Goal: Transaction & Acquisition: Purchase product/service

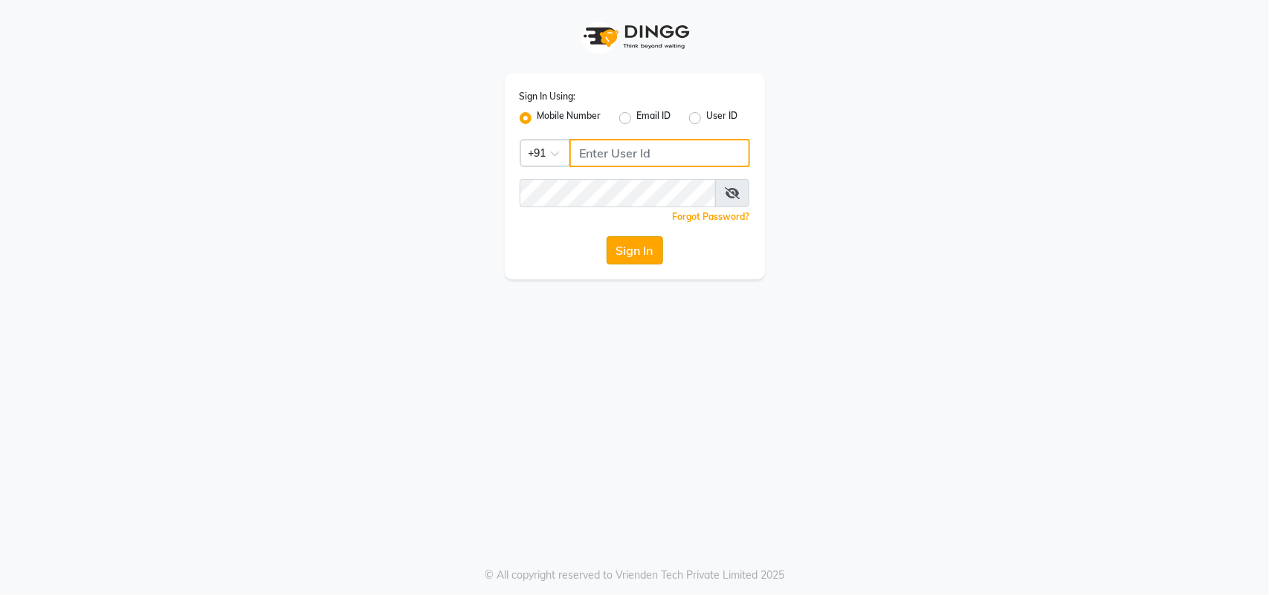
type input "8433844442"
click at [660, 250] on button "Sign In" at bounding box center [635, 250] width 56 height 28
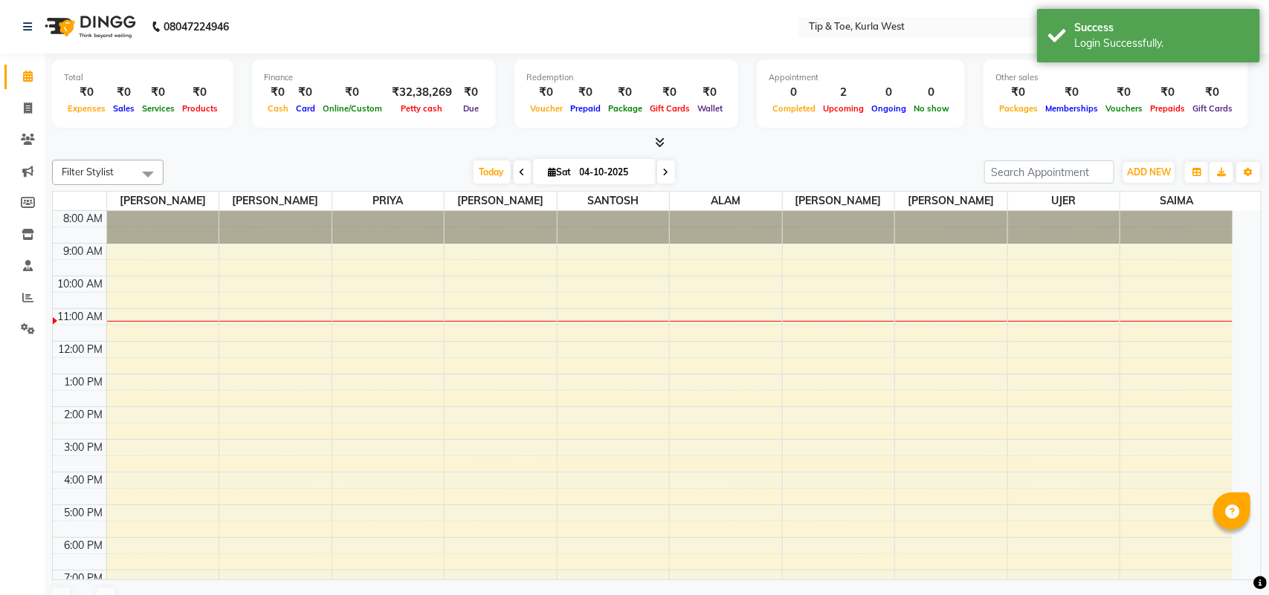
select select "en"
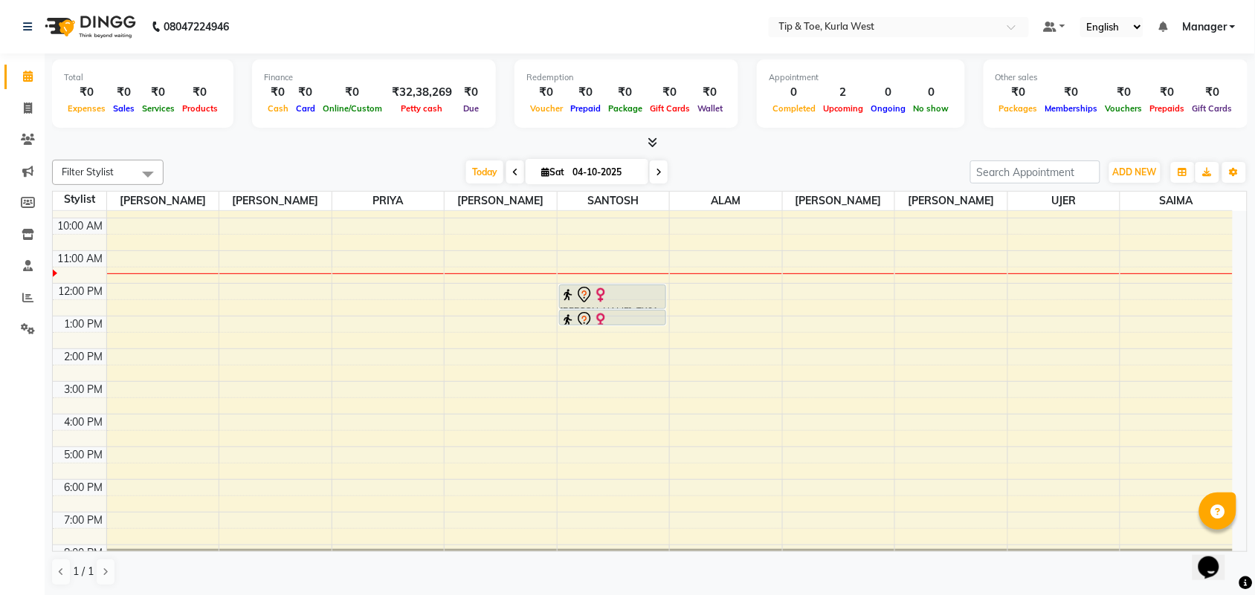
scroll to position [89, 0]
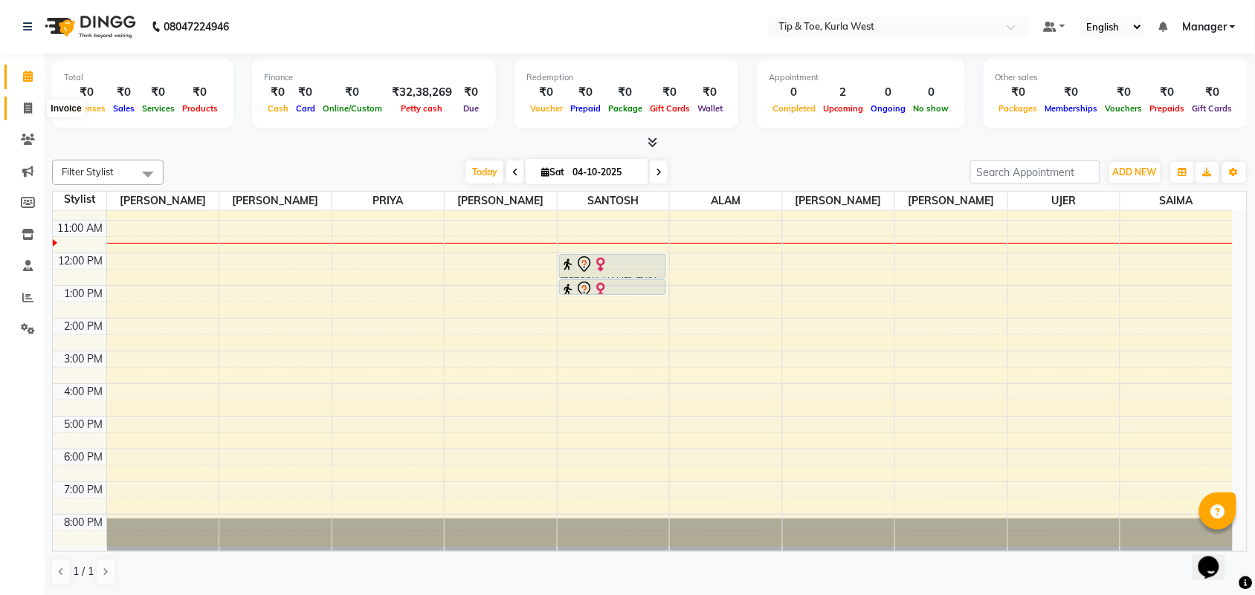
click at [26, 104] on icon at bounding box center [28, 108] width 8 height 11
select select "5986"
select select "service"
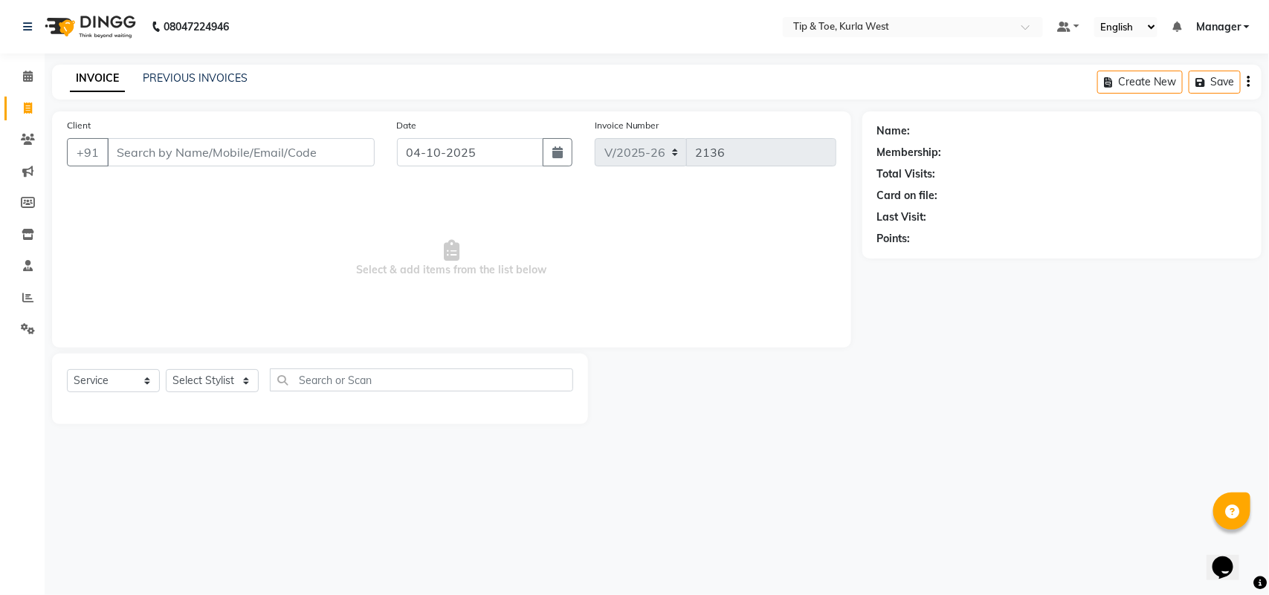
drag, startPoint x: 242, startPoint y: 157, endPoint x: 251, endPoint y: 160, distance: 9.4
click at [242, 158] on input "Client" at bounding box center [241, 152] width 268 height 28
click at [23, 77] on icon at bounding box center [28, 76] width 10 height 11
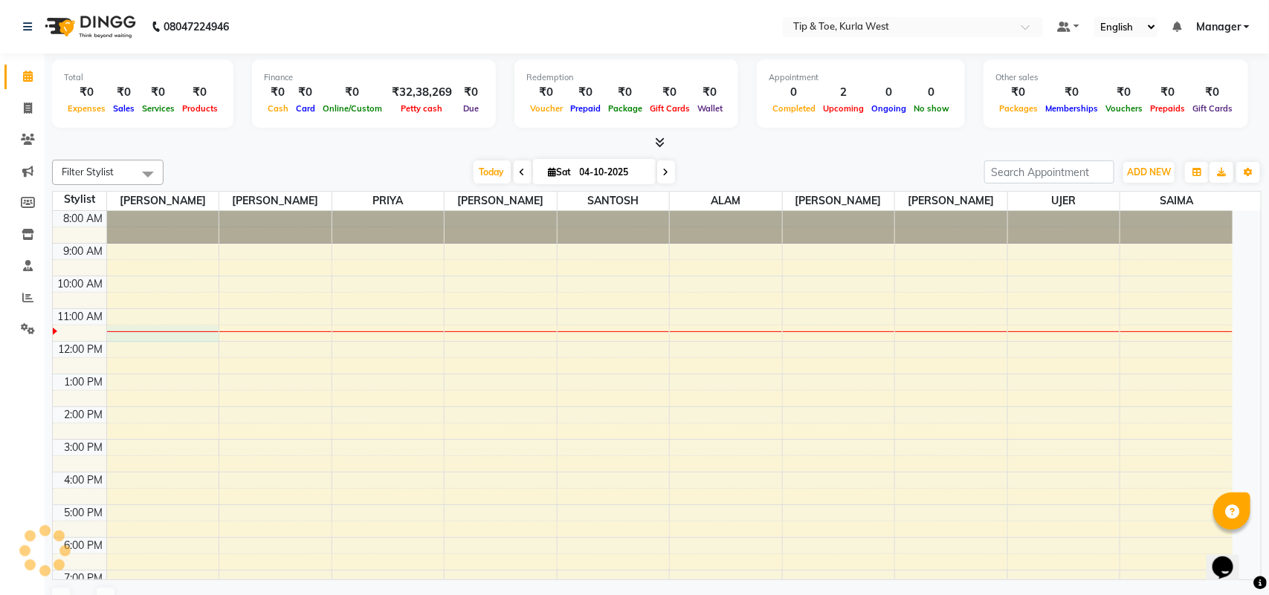
click at [160, 332] on div at bounding box center [163, 332] width 112 height 1
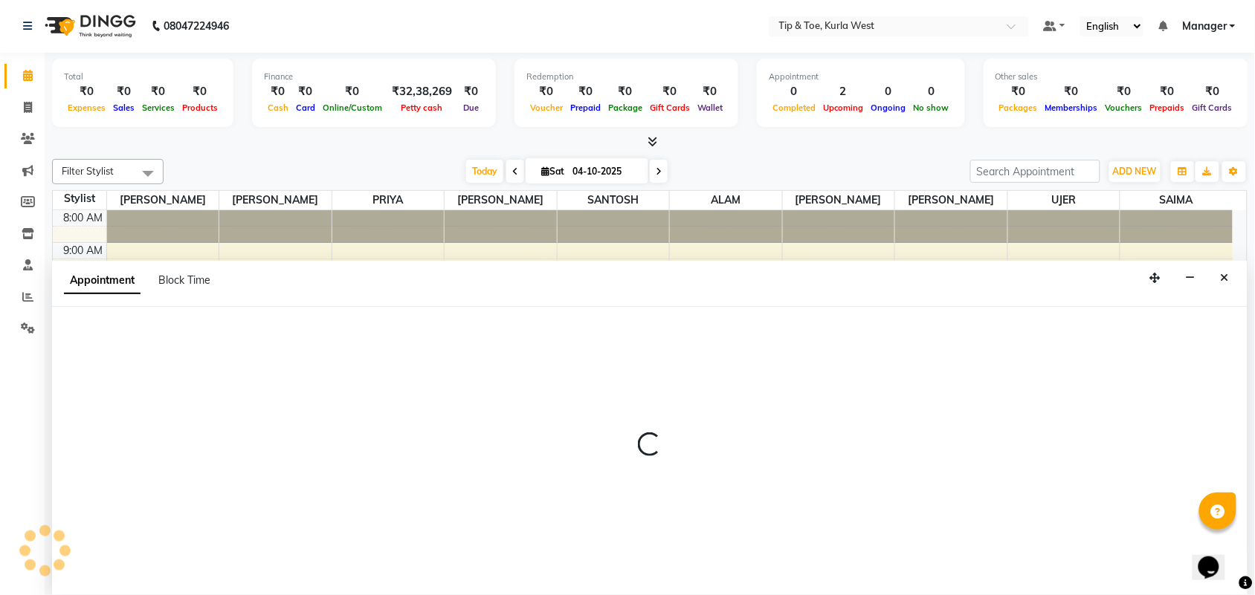
select select "42756"
select select "690"
select select "tentative"
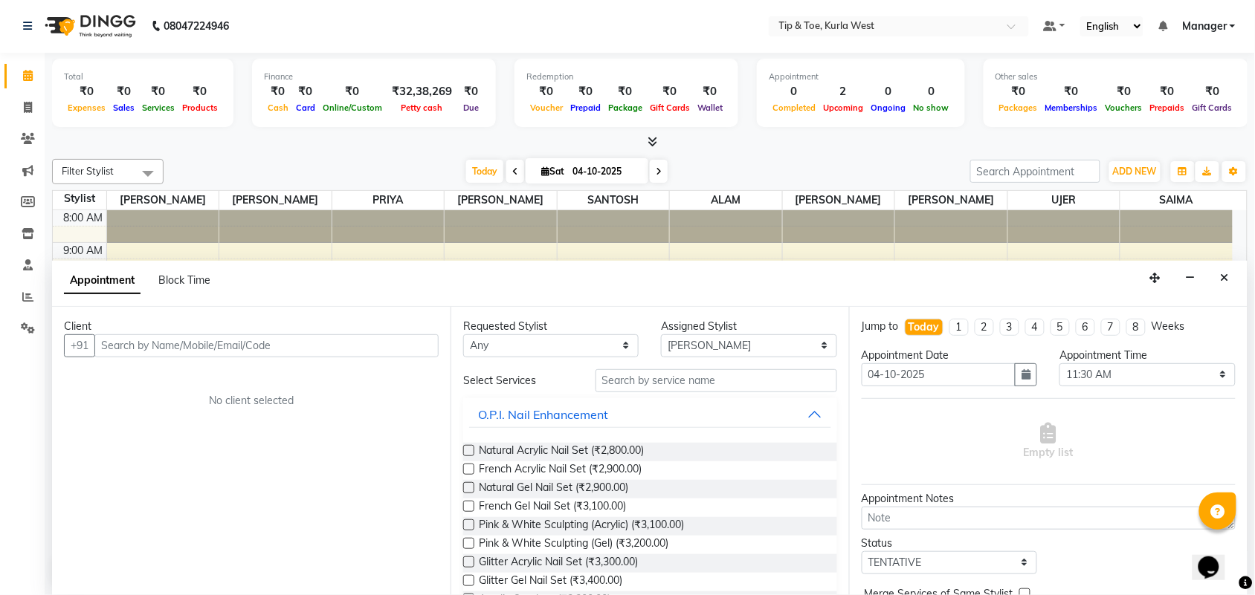
drag, startPoint x: 142, startPoint y: 336, endPoint x: 224, endPoint y: 346, distance: 82.4
click at [143, 336] on input "text" at bounding box center [266, 346] width 344 height 23
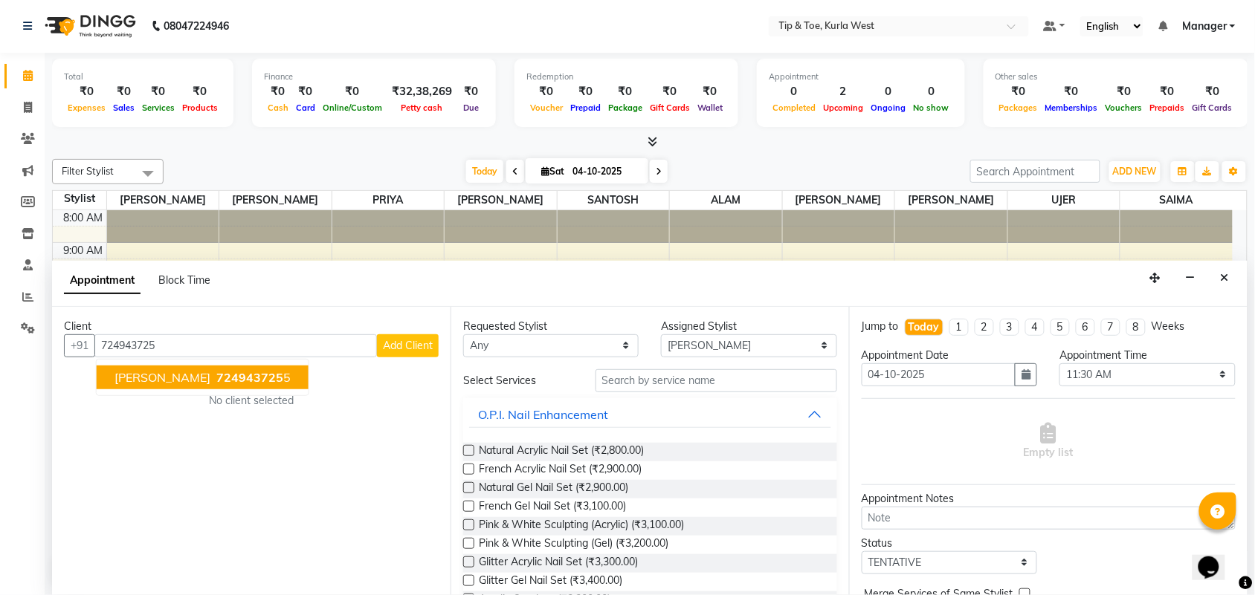
click at [216, 372] on span "724943725" at bounding box center [249, 377] width 67 height 15
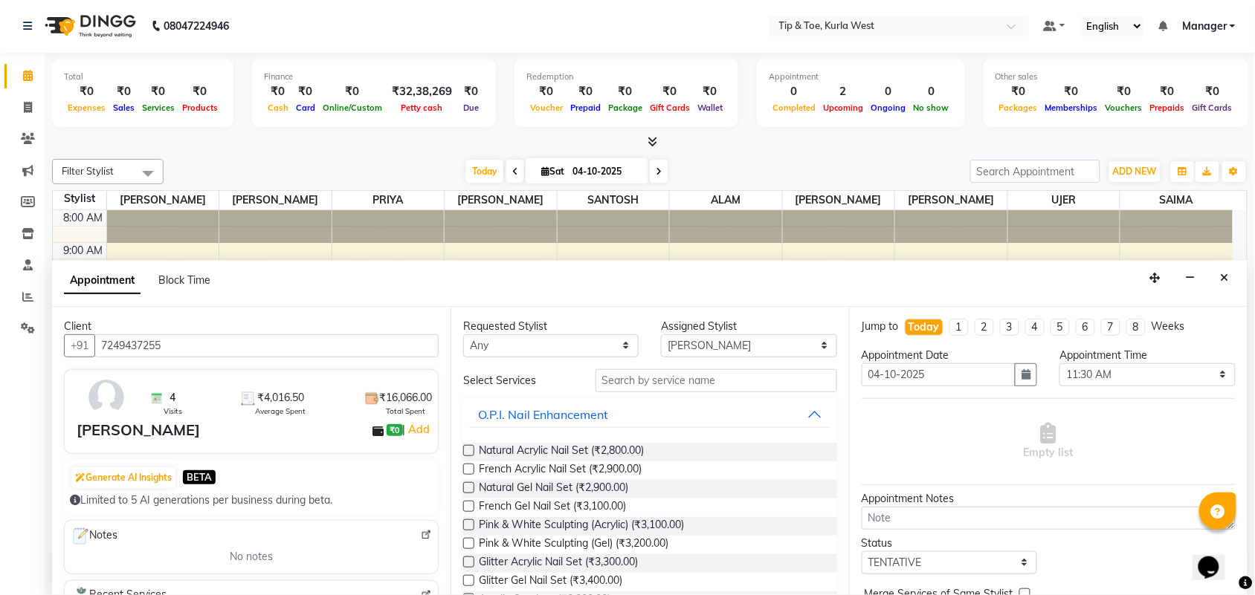
type input "7249437255"
click at [706, 372] on input "text" at bounding box center [716, 380] width 242 height 23
drag, startPoint x: 688, startPoint y: 340, endPoint x: 695, endPoint y: 346, distance: 9.5
click at [688, 340] on select "Select ALAM KHUSHBOO NIHAL PRIYA RASHID SAIMA SANTOSH SHAMIM shamim shaikh UJER" at bounding box center [748, 346] width 175 height 23
select select "90658"
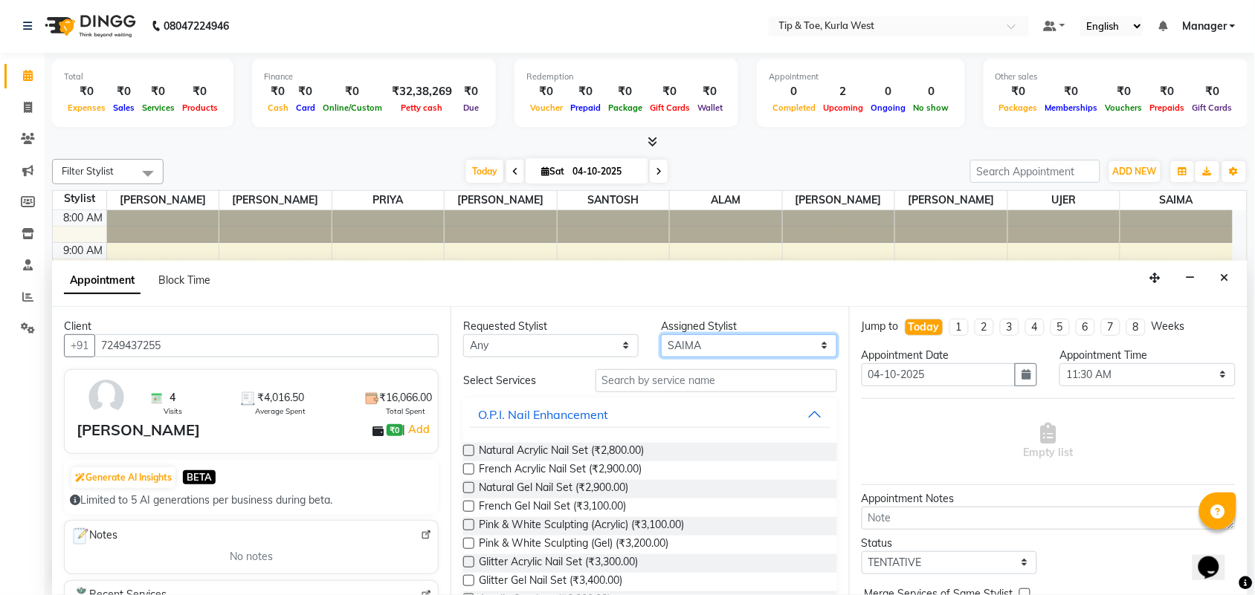
click at [662, 335] on select "Select ALAM KHUSHBOO NIHAL PRIYA RASHID SAIMA SANTOSH SHAMIM shamim shaikh UJER" at bounding box center [748, 346] width 175 height 23
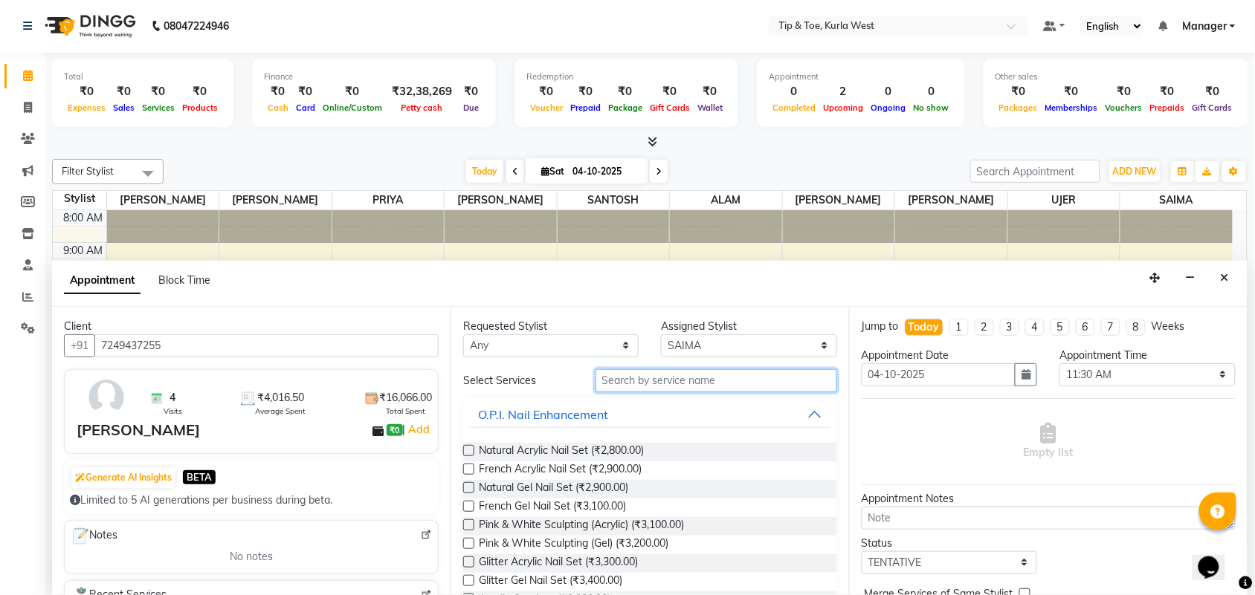
click at [682, 389] on input "text" at bounding box center [716, 380] width 242 height 23
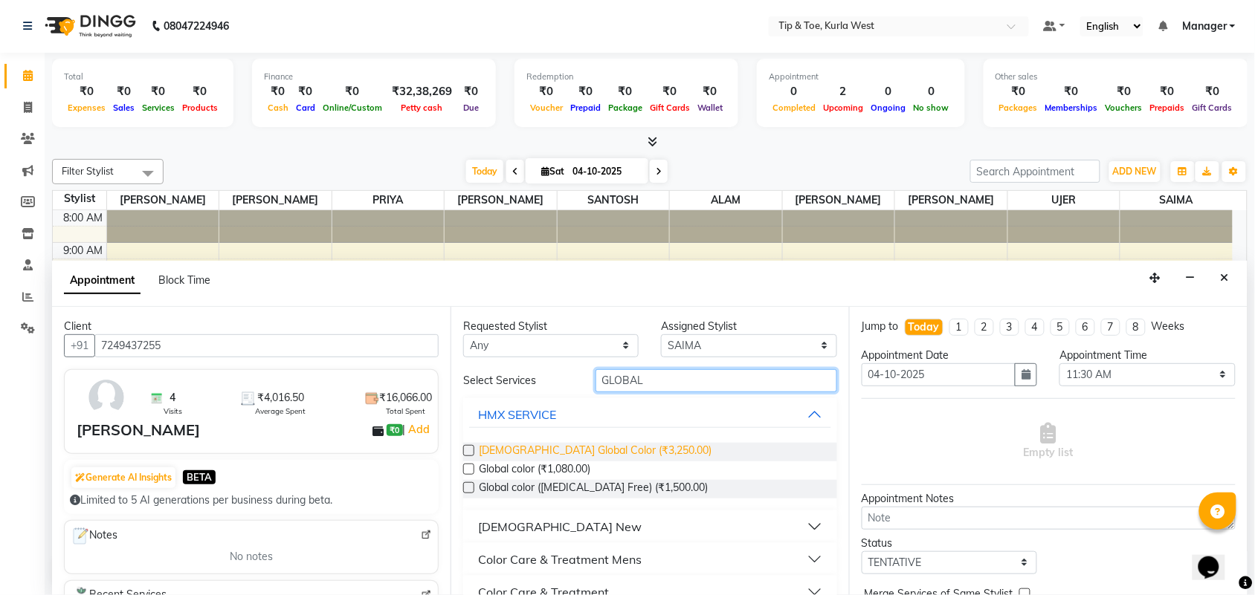
type input "GLOBAL"
click at [550, 454] on span "Female Global Color (₹3,250.00)" at bounding box center [595, 452] width 233 height 19
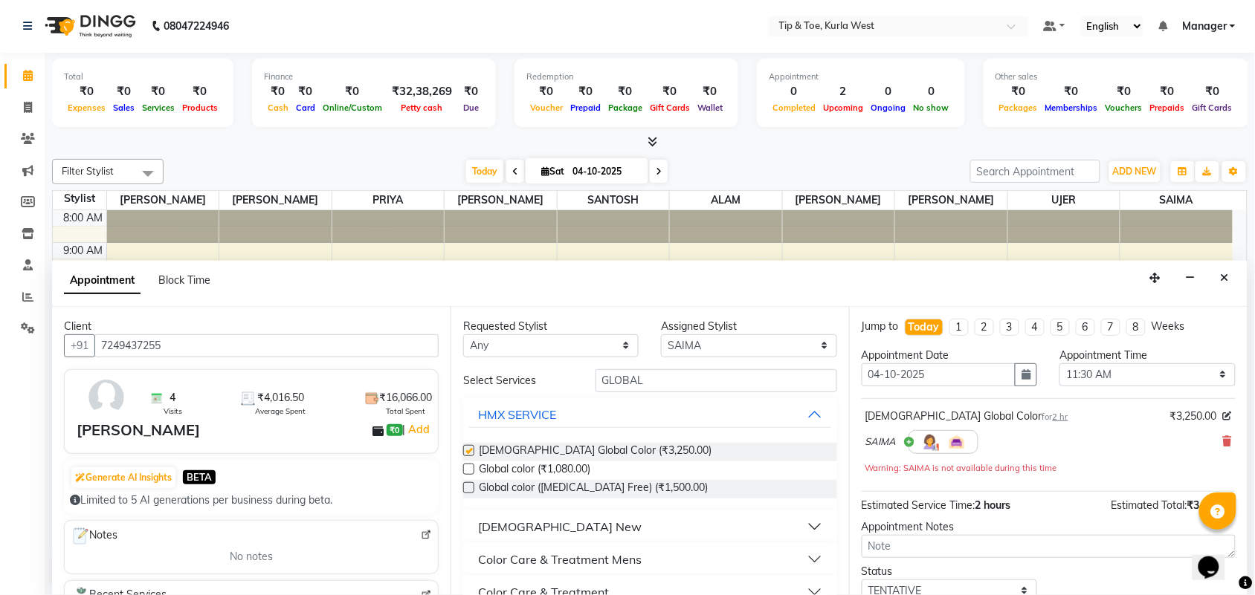
checkbox input "false"
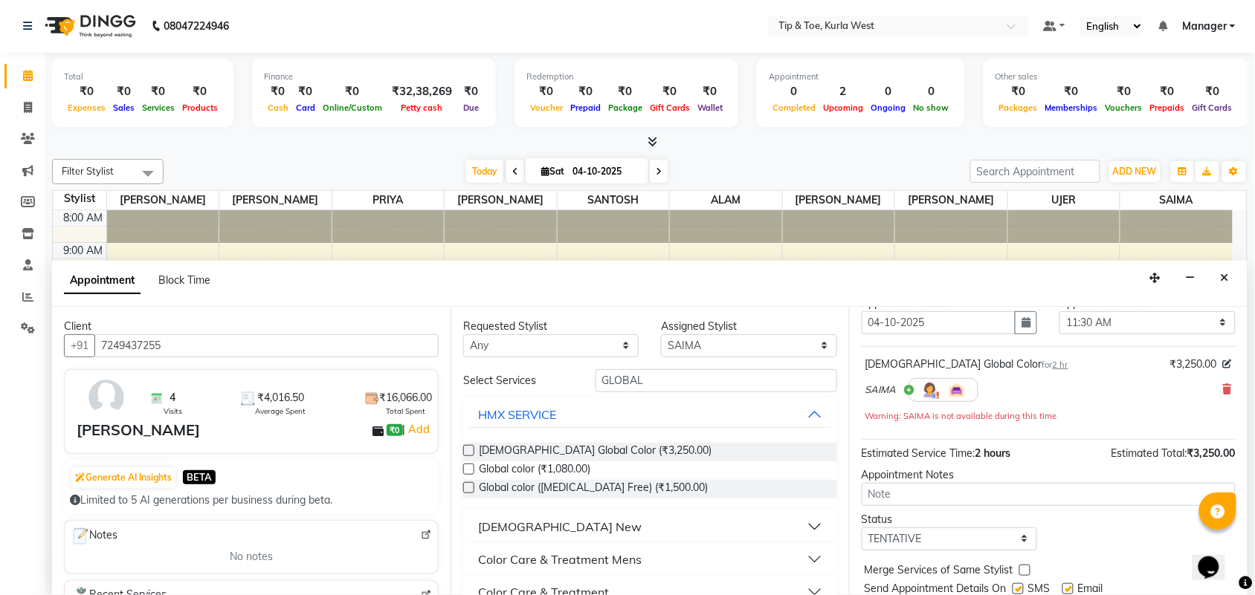
scroll to position [102, 0]
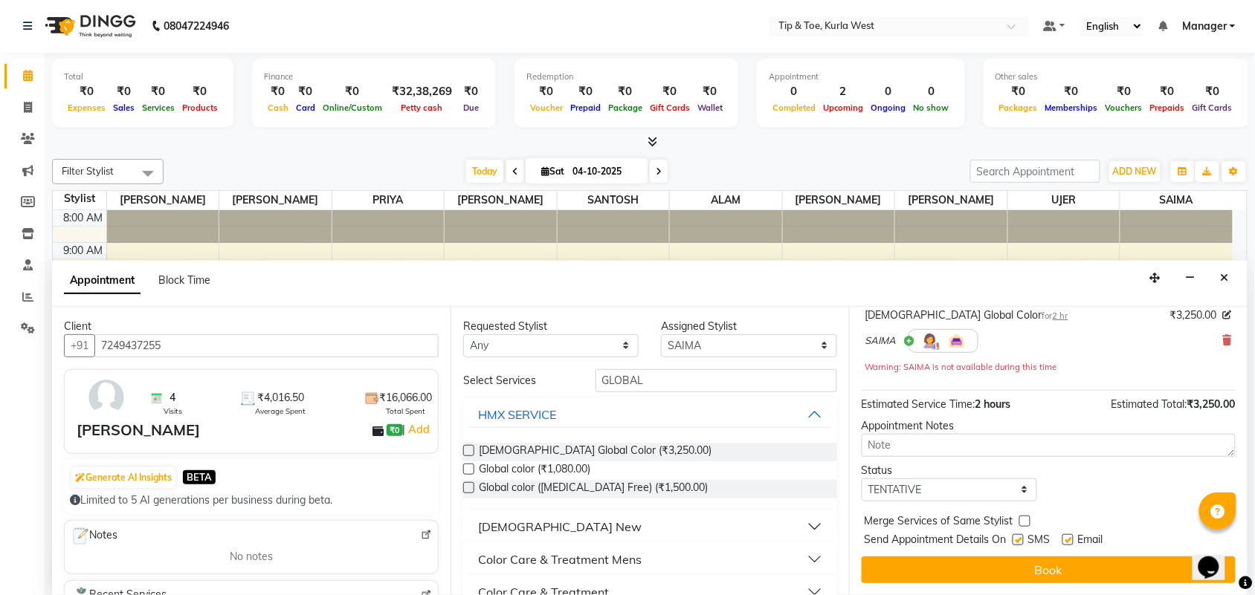
click at [1020, 535] on label at bounding box center [1018, 540] width 11 height 11
click at [1020, 537] on input "checkbox" at bounding box center [1018, 542] width 10 height 10
checkbox input "false"
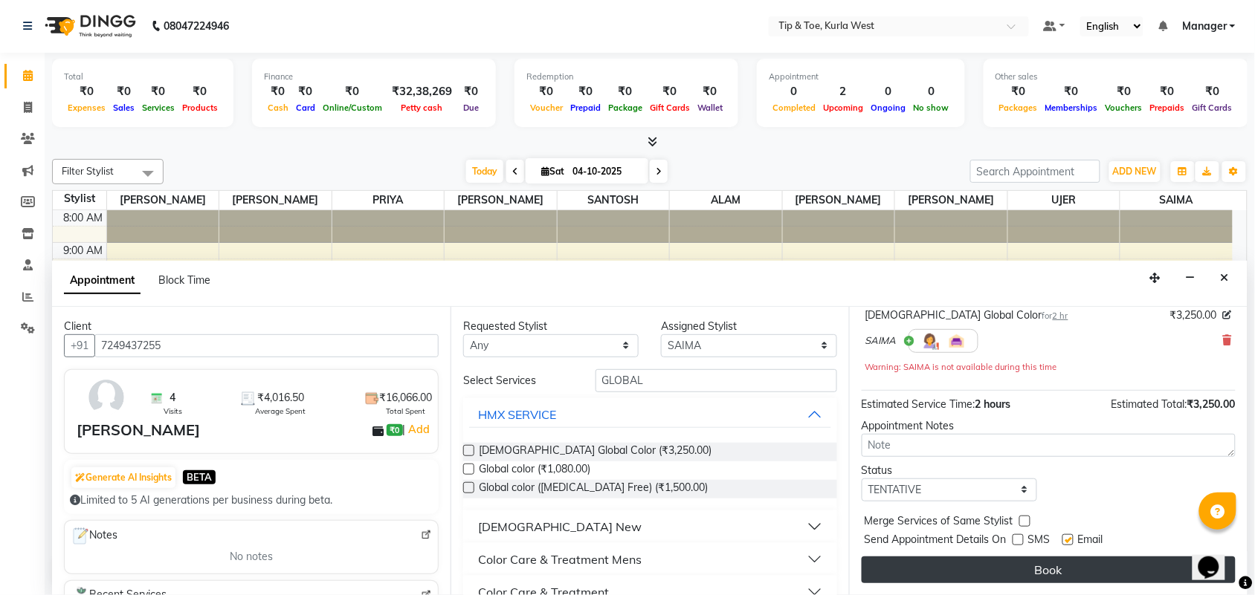
click at [1036, 569] on button "Book" at bounding box center [1049, 570] width 374 height 27
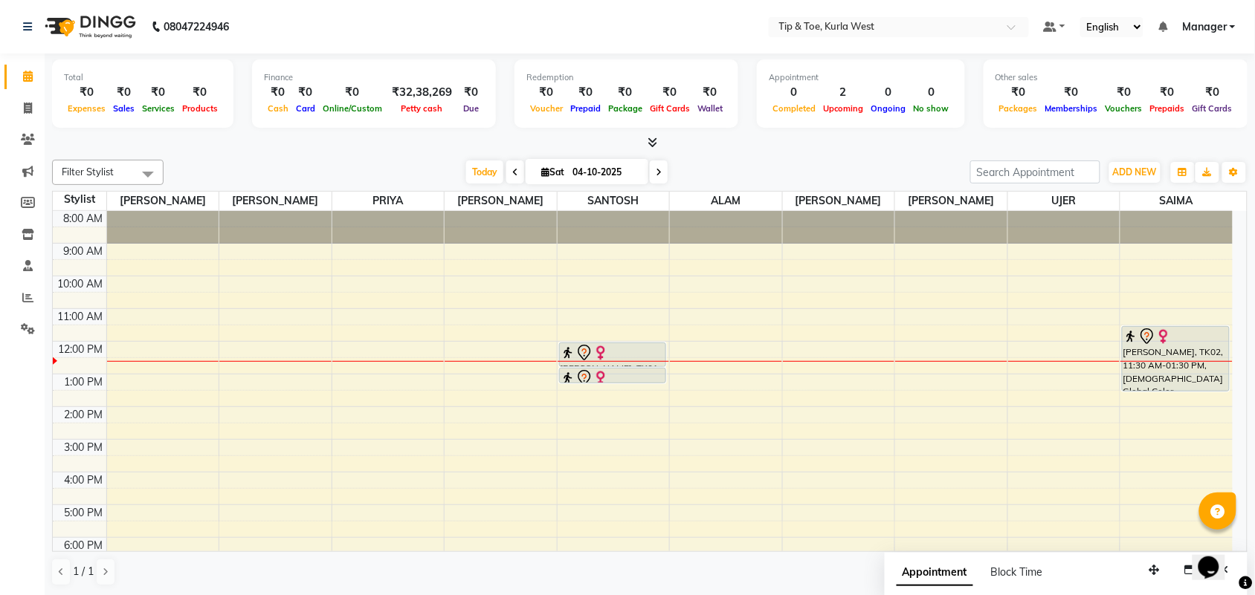
scroll to position [89, 0]
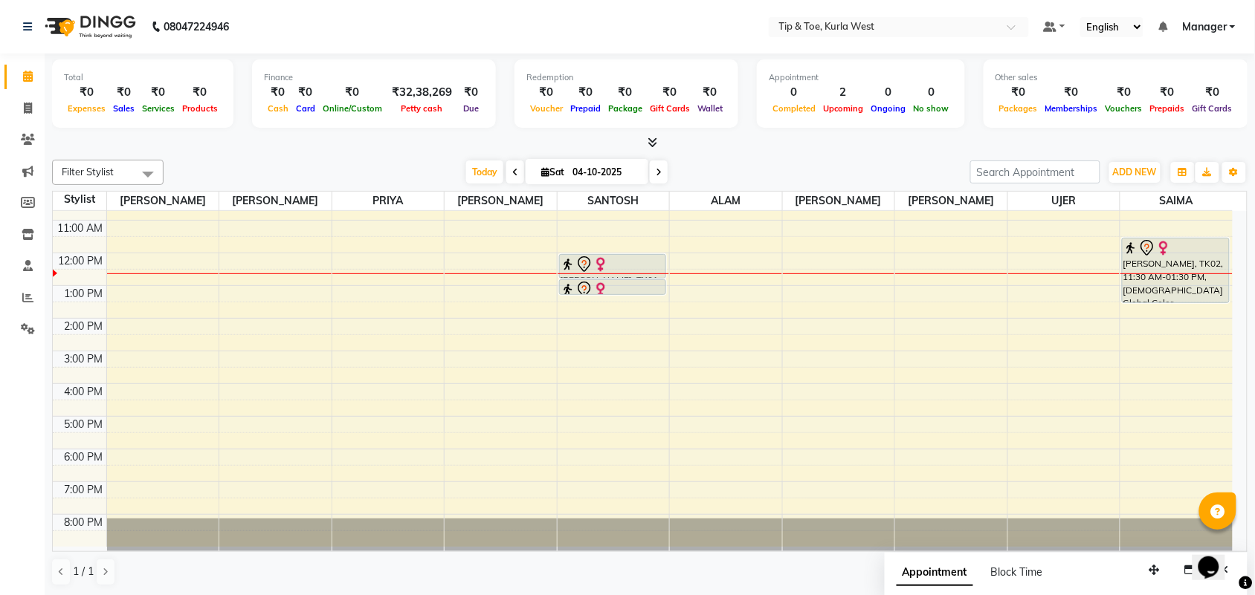
click at [810, 394] on div "8:00 AM 9:00 AM 10:00 AM 11:00 AM 12:00 PM 1:00 PM 2:00 PM 3:00 PM 4:00 PM 5:00…" at bounding box center [643, 335] width 1180 height 424
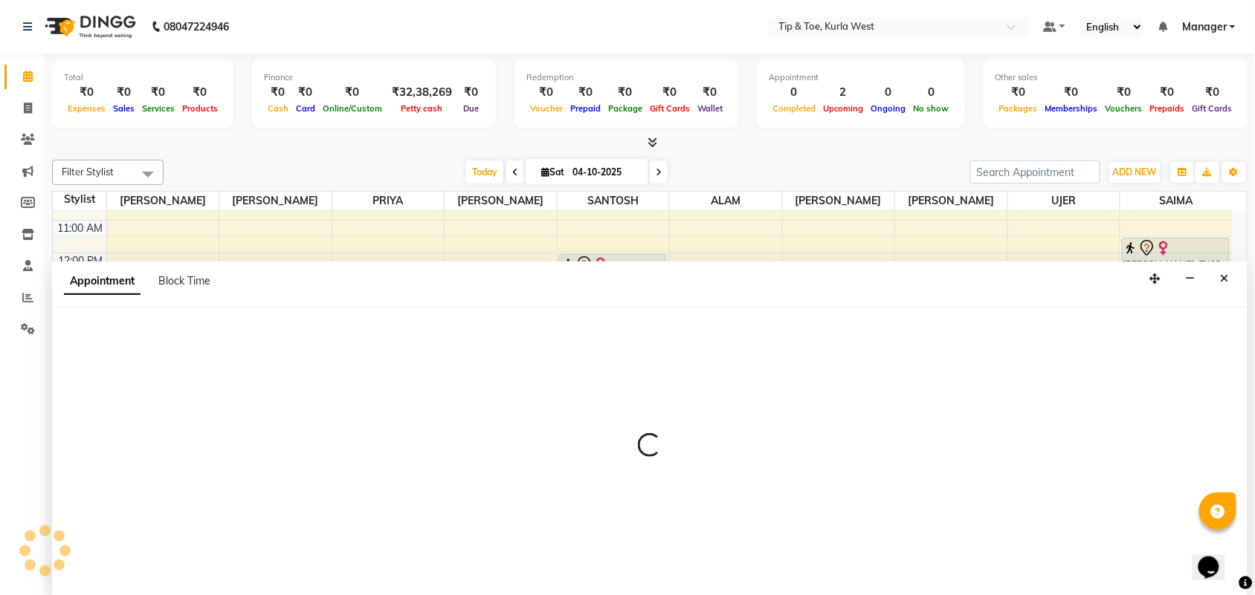
scroll to position [1, 0]
select select "42737"
select select "960"
select select "tentative"
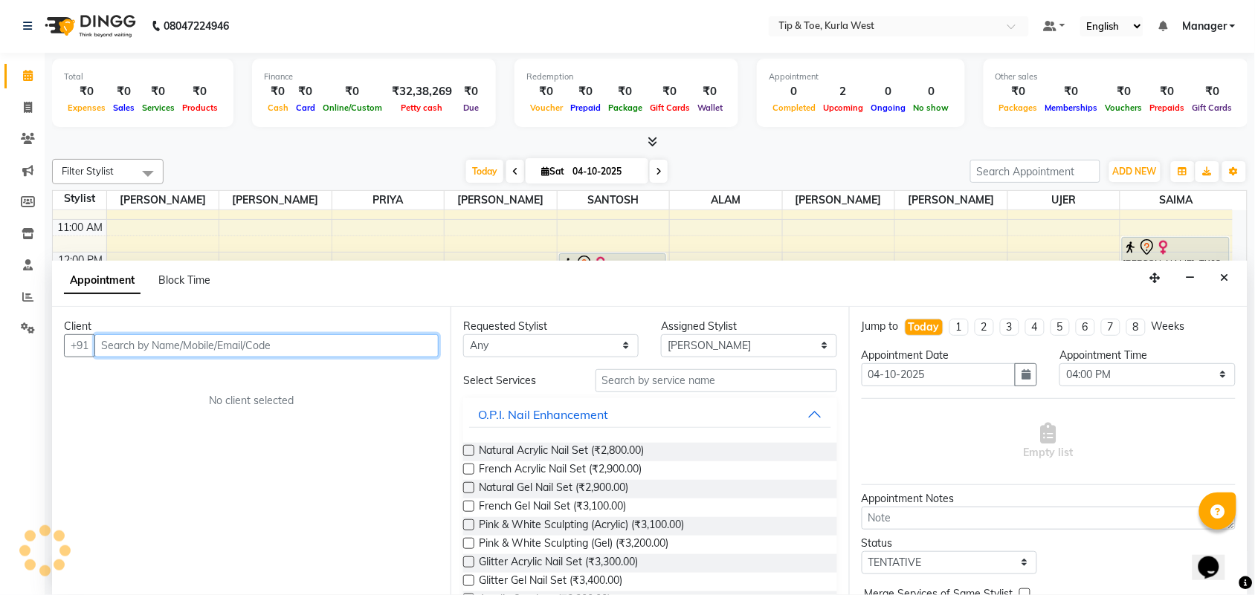
click at [229, 355] on input "text" at bounding box center [266, 346] width 344 height 23
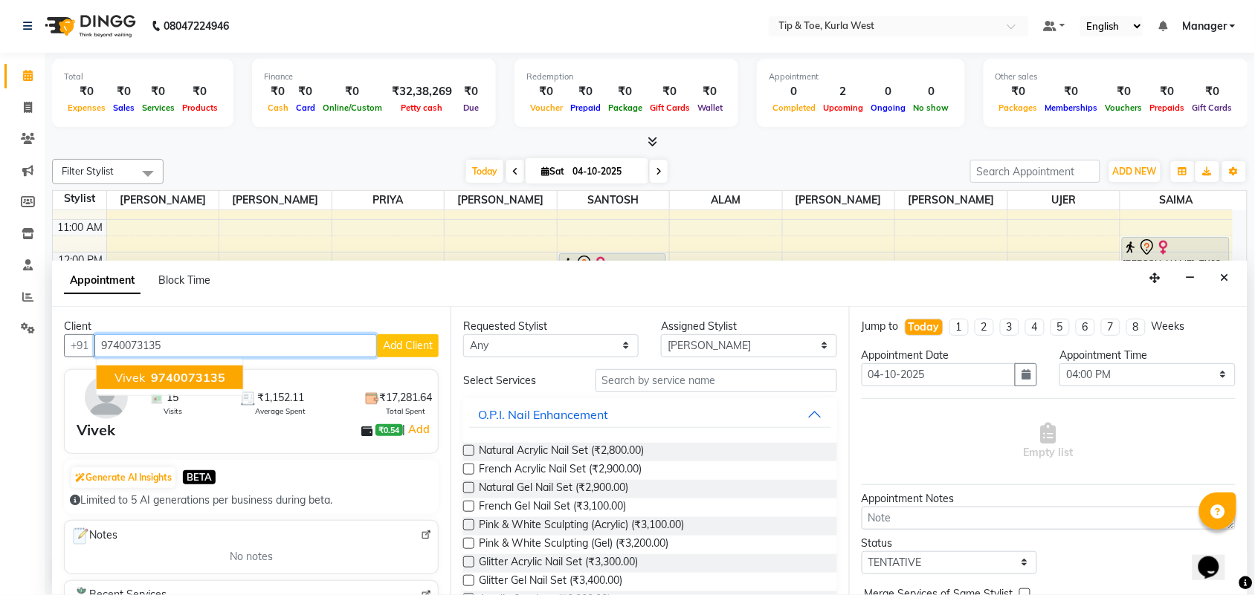
click at [184, 381] on span "9740073135" at bounding box center [188, 377] width 74 height 15
type input "9740073135"
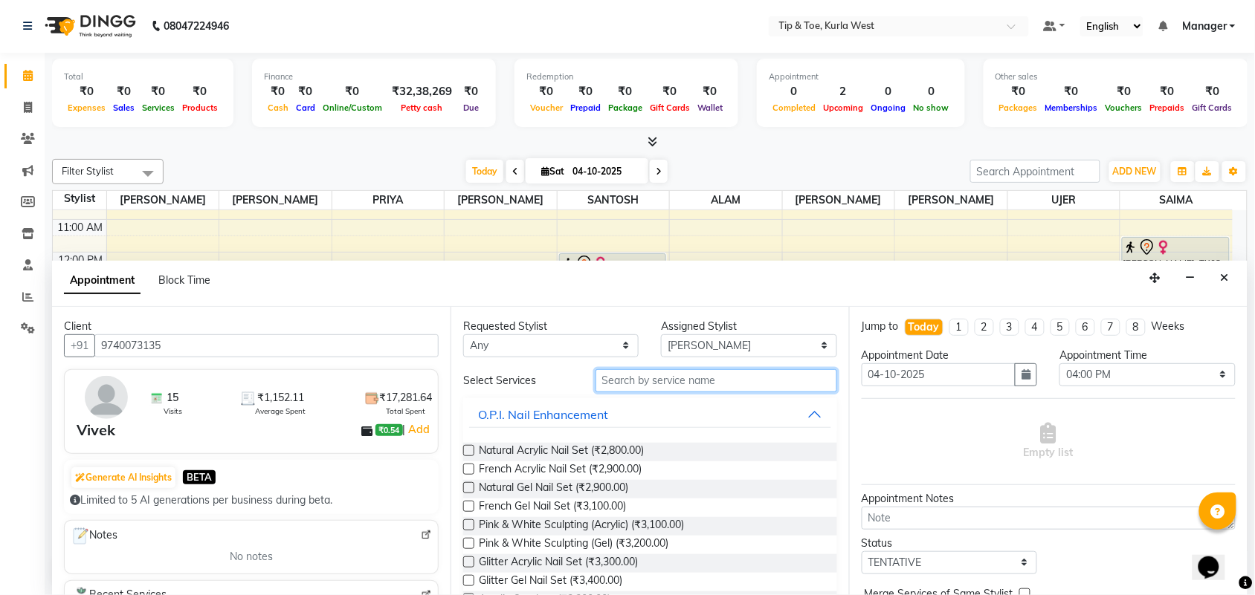
click at [701, 377] on input "text" at bounding box center [716, 380] width 242 height 23
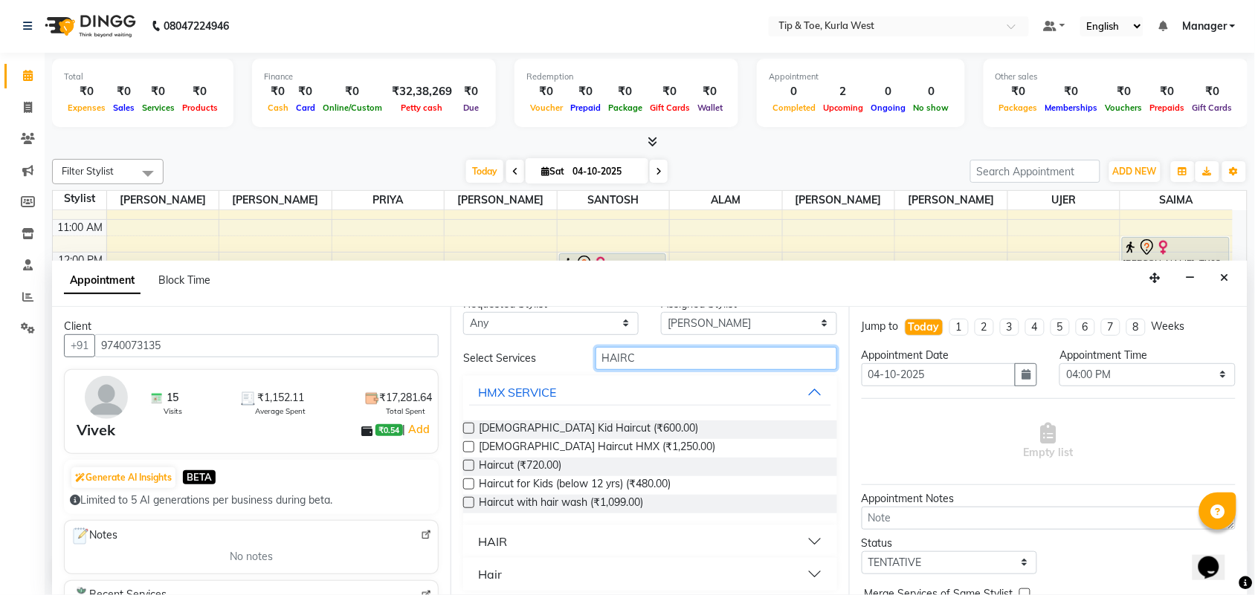
scroll to position [28, 0]
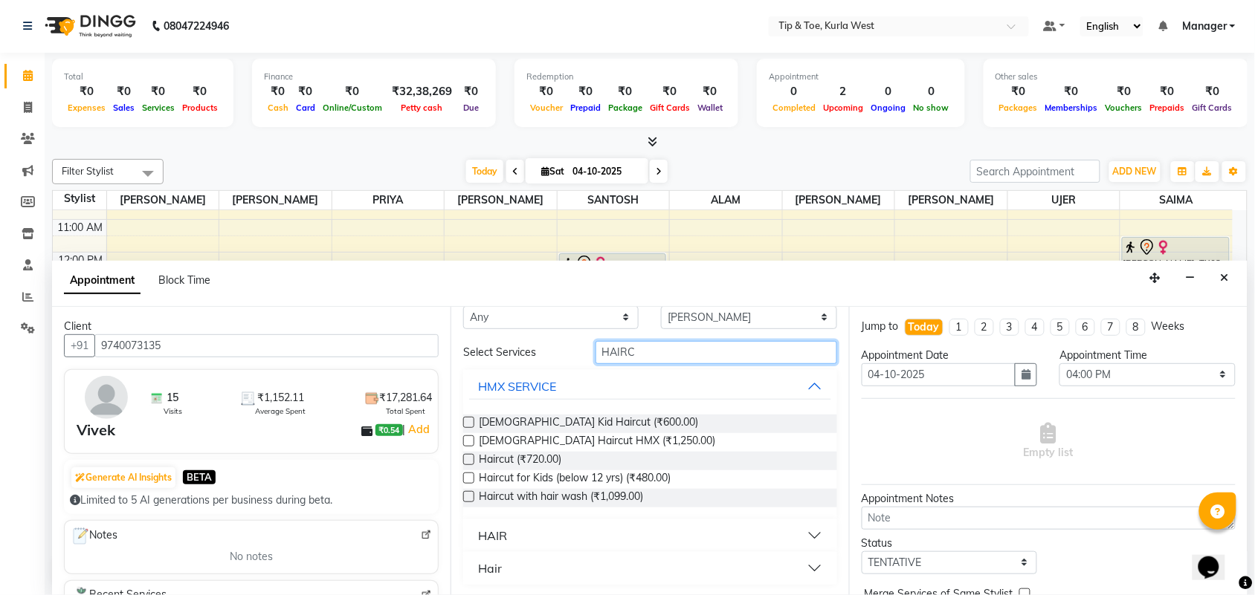
type input "HAIRC"
click at [537, 543] on button "HAIR" at bounding box center [650, 536] width 362 height 27
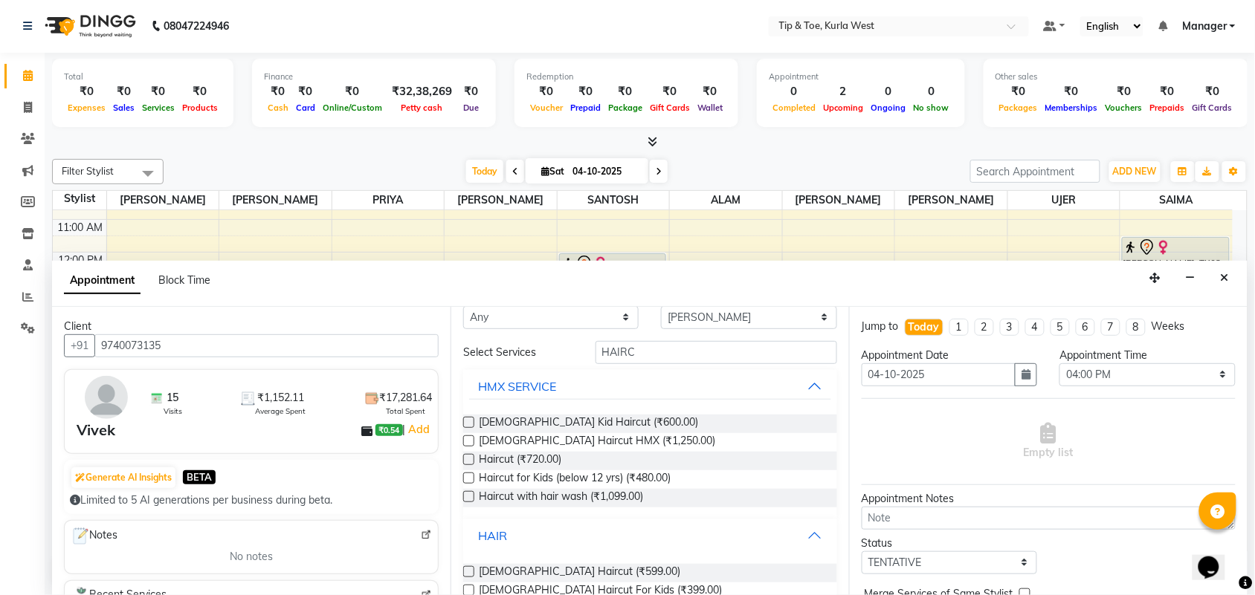
scroll to position [87, 0]
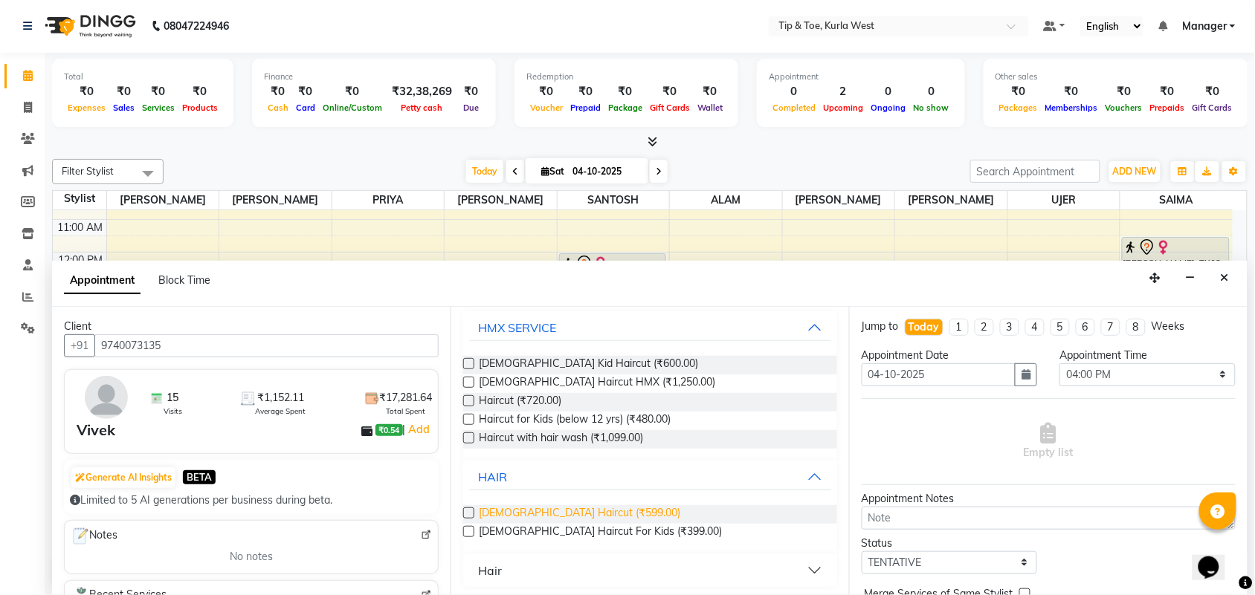
click at [561, 508] on span "Male Haircut (₹599.00)" at bounding box center [579, 515] width 201 height 19
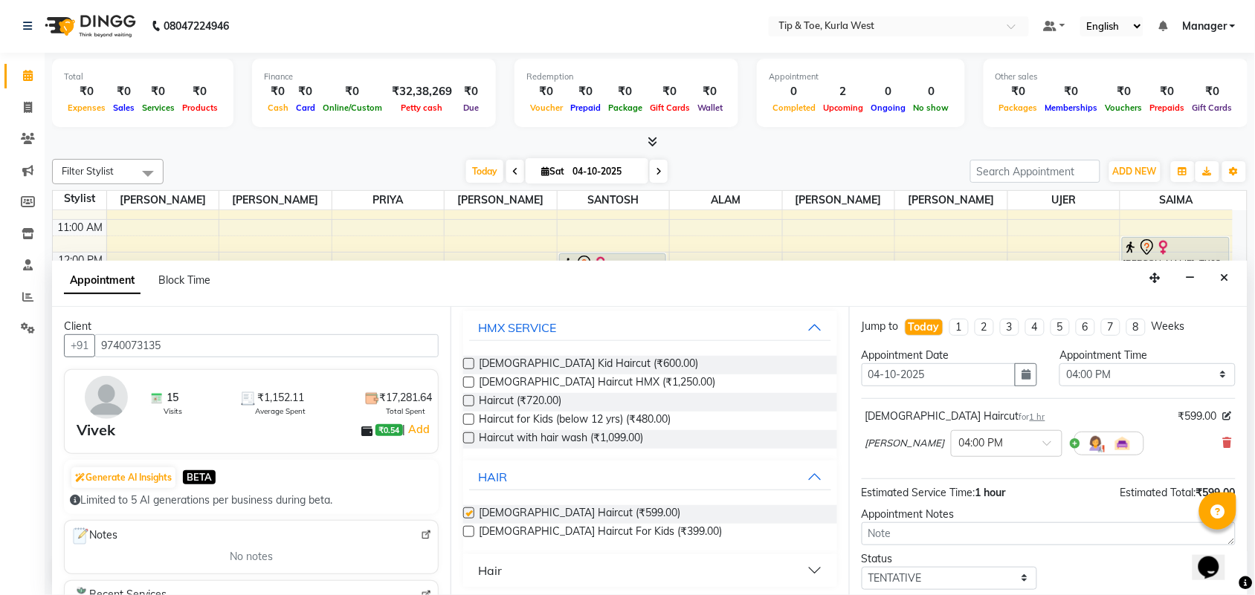
checkbox input "false"
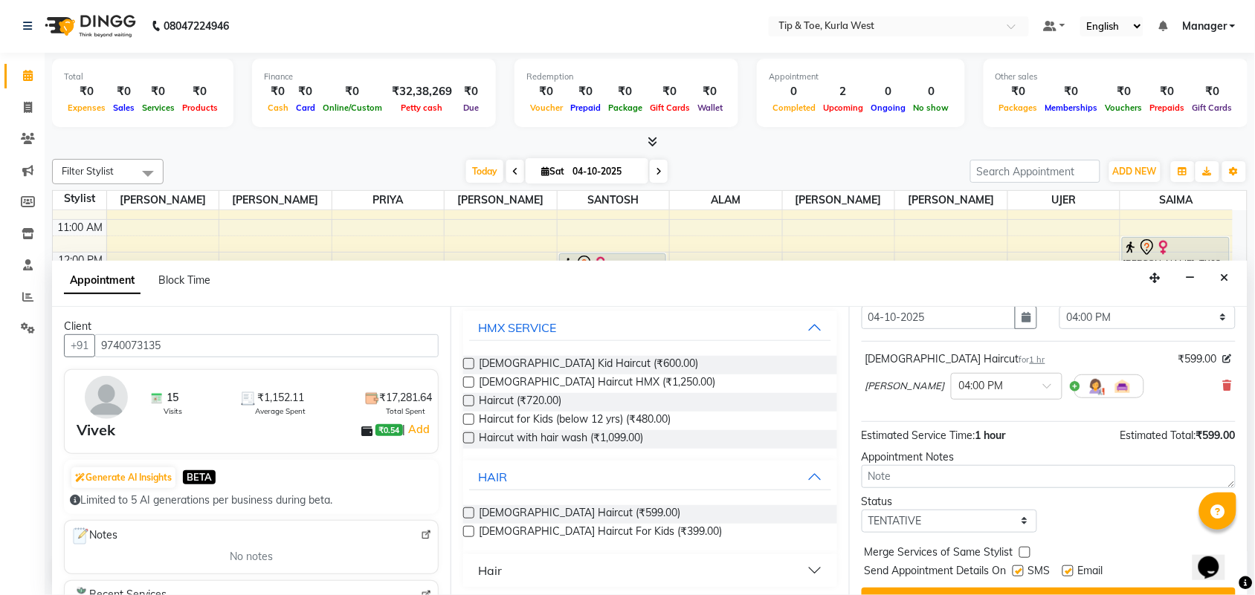
scroll to position [89, 0]
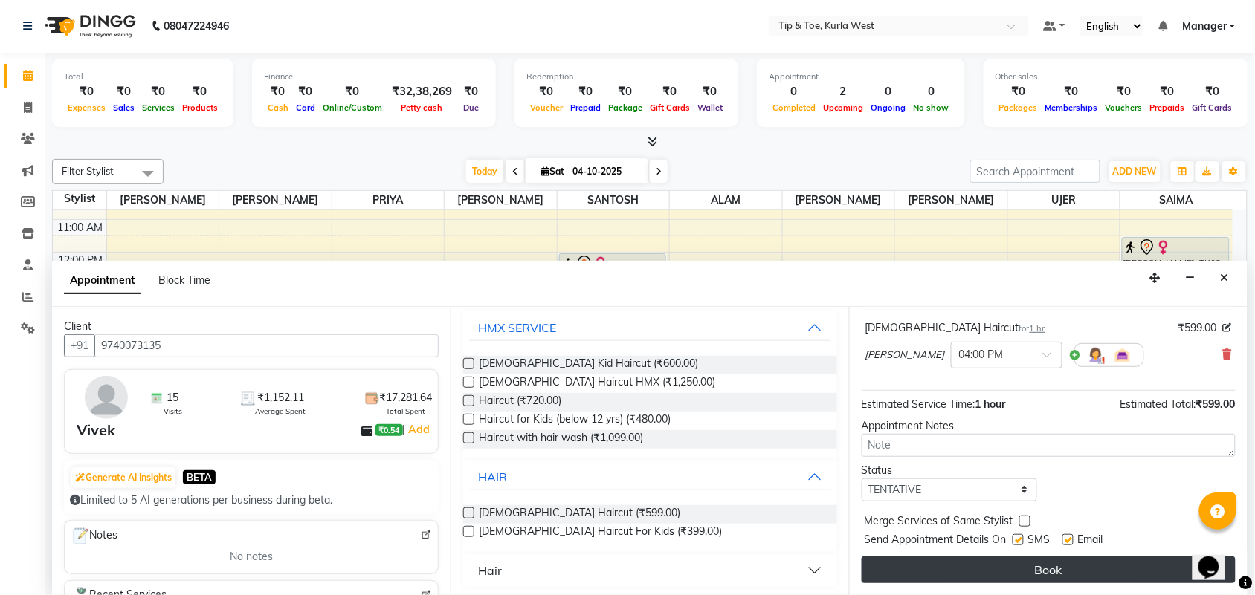
click at [1050, 573] on button "Book" at bounding box center [1049, 570] width 374 height 27
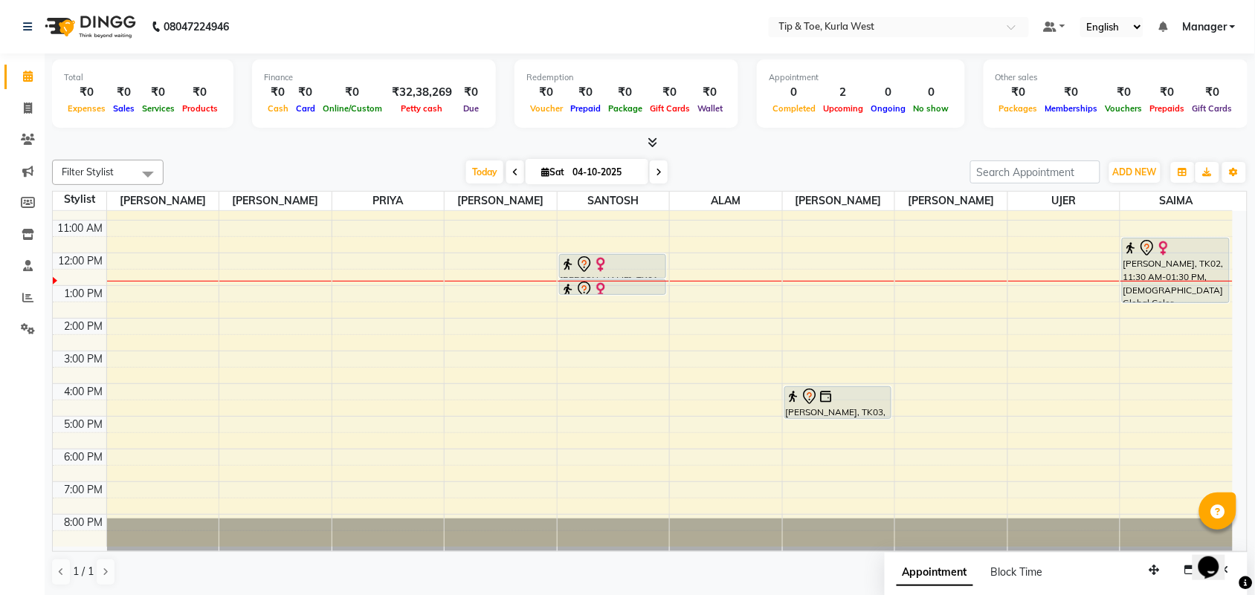
scroll to position [1, 0]
click at [25, 106] on icon at bounding box center [28, 107] width 8 height 11
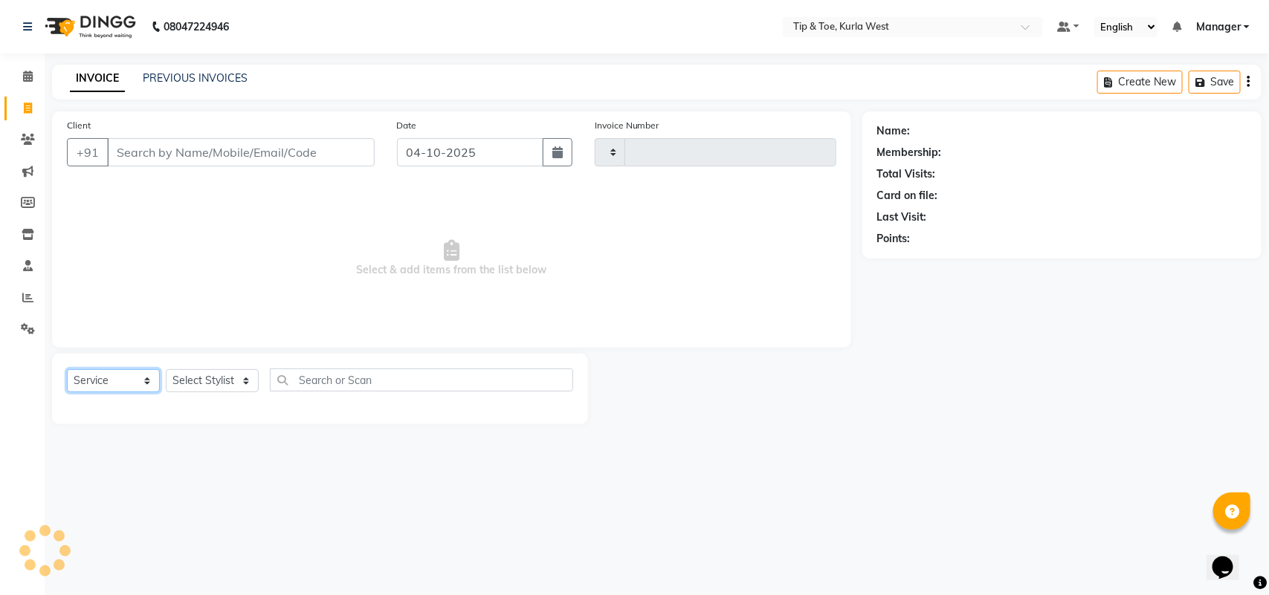
click at [143, 379] on select "Select Service Product Membership Package Voucher Prepaid Gift Card" at bounding box center [113, 380] width 93 height 23
select select "package"
click at [67, 369] on select "Select Service Product Membership Package Voucher Prepaid Gift Card" at bounding box center [113, 380] width 93 height 23
drag, startPoint x: 218, startPoint y: 369, endPoint x: 217, endPoint y: 377, distance: 7.5
click at [218, 369] on select "Select Stylist" at bounding box center [212, 380] width 93 height 23
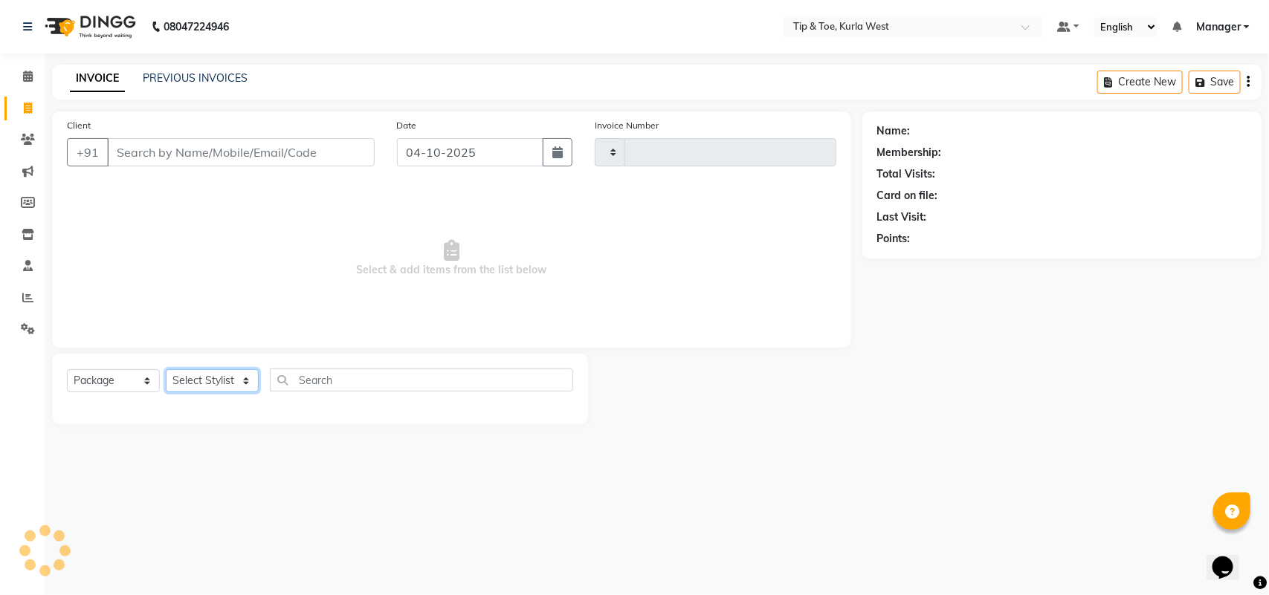
type input "2136"
select select "5986"
select select "service"
select select "80571"
click at [166, 369] on select "Select Stylist [PERSON_NAME] KAVERI [PERSON_NAME] Kurla login access Manager [P…" at bounding box center [212, 380] width 93 height 23
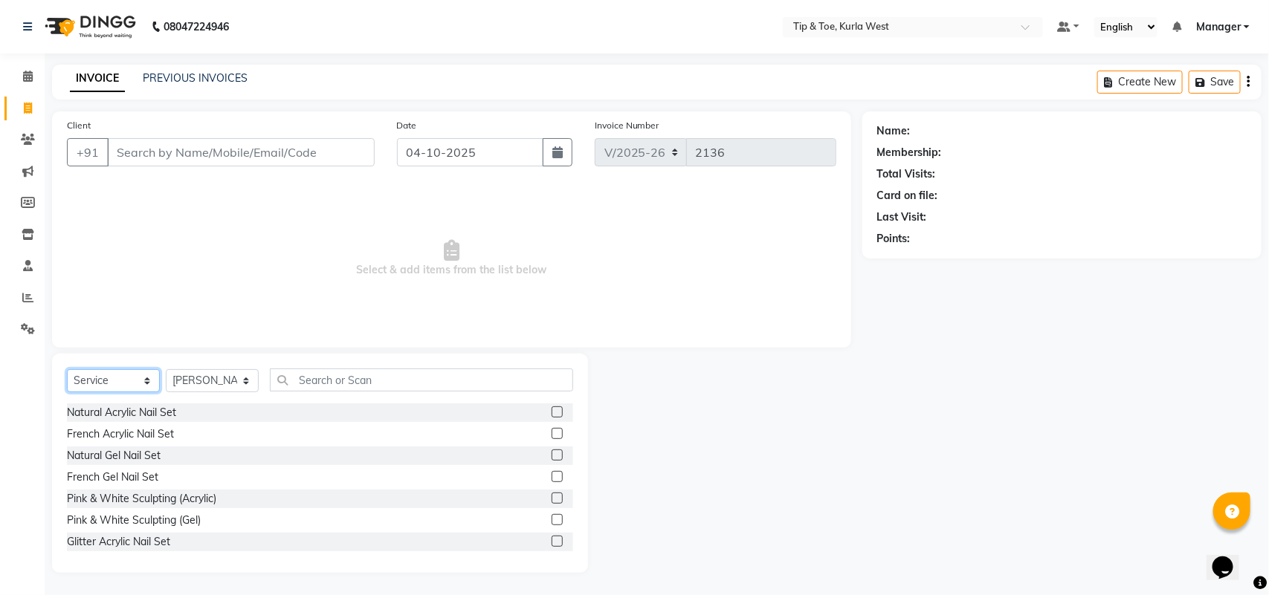
click at [135, 380] on select "Select Service Product Membership Package Voucher Prepaid Gift Card" at bounding box center [113, 380] width 93 height 23
click at [67, 369] on select "Select Service Product Membership Package Voucher Prepaid Gift Card" at bounding box center [113, 380] width 93 height 23
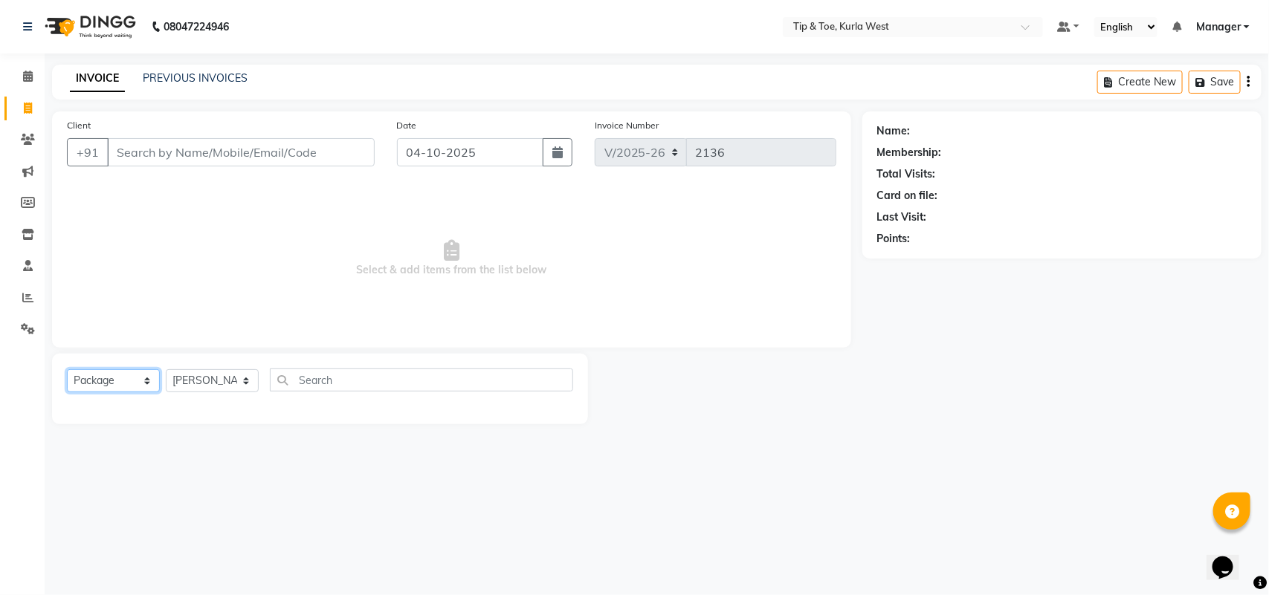
click at [109, 383] on select "Select Service Product Membership Package Voucher Prepaid Gift Card" at bounding box center [113, 380] width 93 height 23
click at [67, 369] on select "Select Service Product Membership Package Voucher Prepaid Gift Card" at bounding box center [113, 380] width 93 height 23
click at [121, 381] on select "Select Service Product Membership Package Voucher Prepaid Gift Card" at bounding box center [113, 380] width 93 height 23
select select "service"
click at [67, 369] on select "Select Service Product Membership Package Voucher Prepaid Gift Card" at bounding box center [113, 380] width 93 height 23
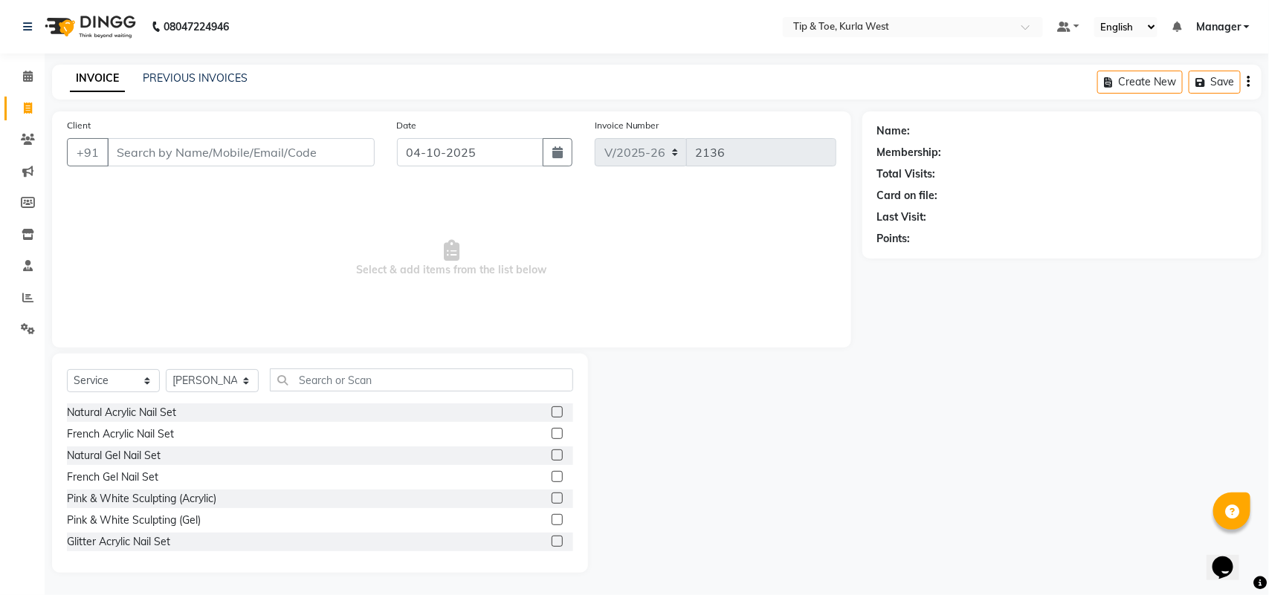
click at [387, 365] on div "Select Service Product Membership Package Voucher Prepaid Gift Card Select Styl…" at bounding box center [320, 463] width 536 height 219
click at [387, 378] on input "text" at bounding box center [421, 380] width 303 height 23
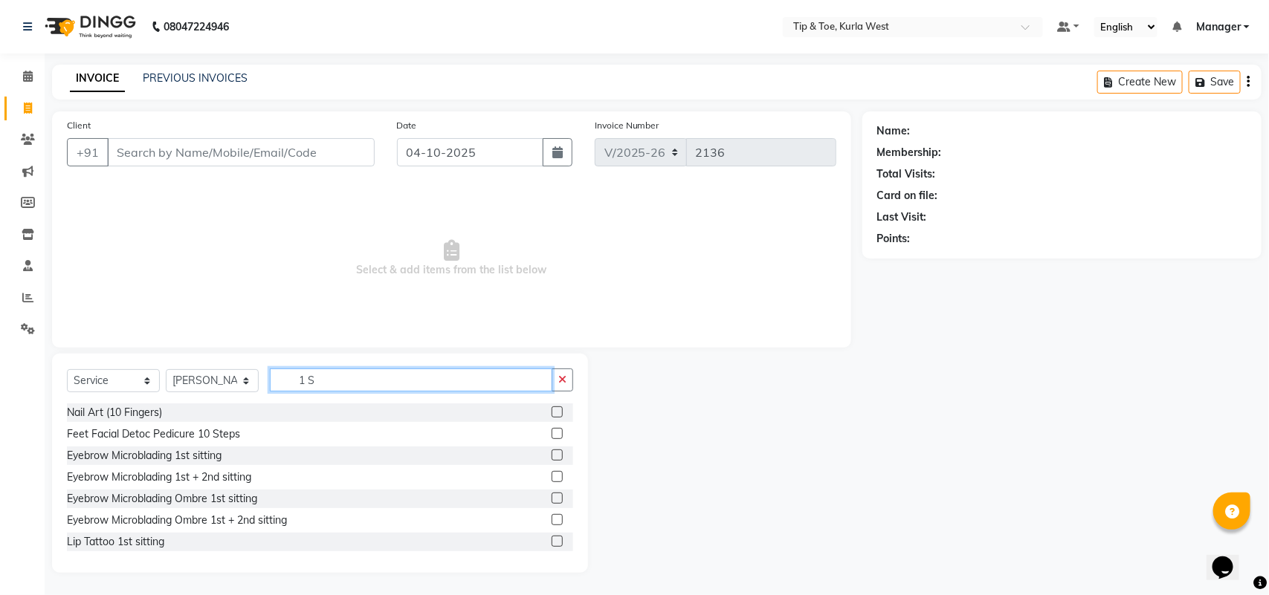
type input "1 ST"
click at [201, 387] on div "Select Service Product Membership Package Voucher Prepaid Gift Card Select Styl…" at bounding box center [320, 386] width 506 height 35
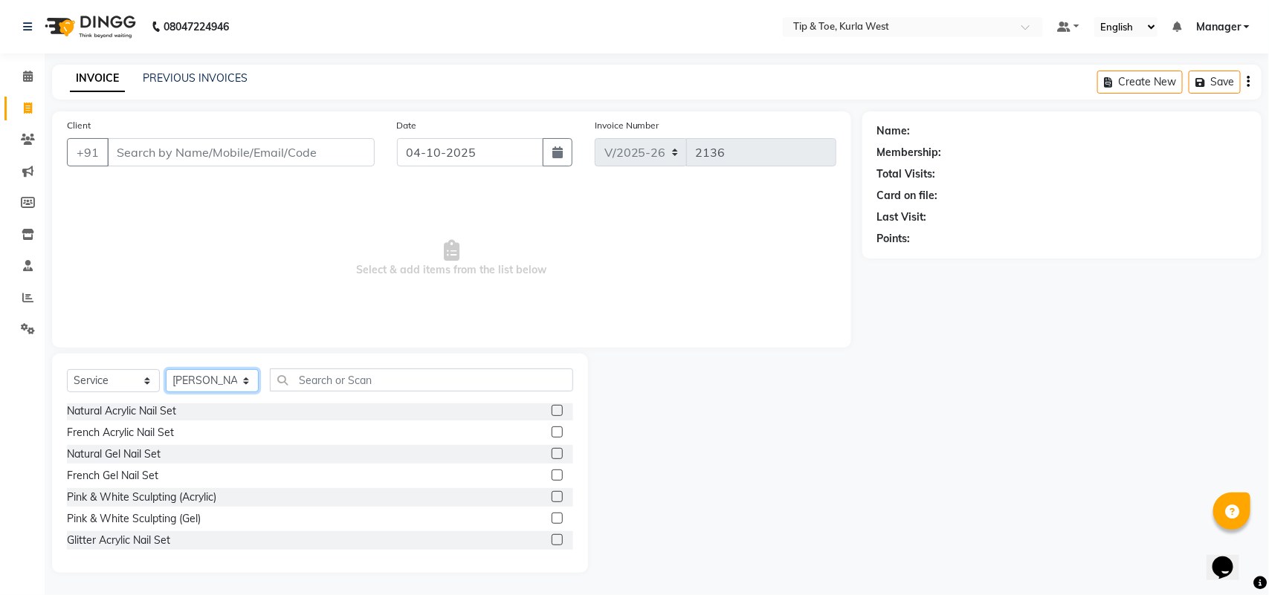
drag, startPoint x: 208, startPoint y: 381, endPoint x: 194, endPoint y: 385, distance: 14.8
click at [208, 381] on select "Select Stylist [PERSON_NAME] KAVERI [PERSON_NAME] Kurla login access Manager [P…" at bounding box center [212, 380] width 93 height 23
click at [366, 314] on span "Select & add items from the list below" at bounding box center [451, 258] width 769 height 149
click at [115, 377] on select "Select Service Product Membership Package Voucher Prepaid Gift Card" at bounding box center [113, 380] width 93 height 23
click at [67, 369] on select "Select Service Product Membership Package Voucher Prepaid Gift Card" at bounding box center [113, 380] width 93 height 23
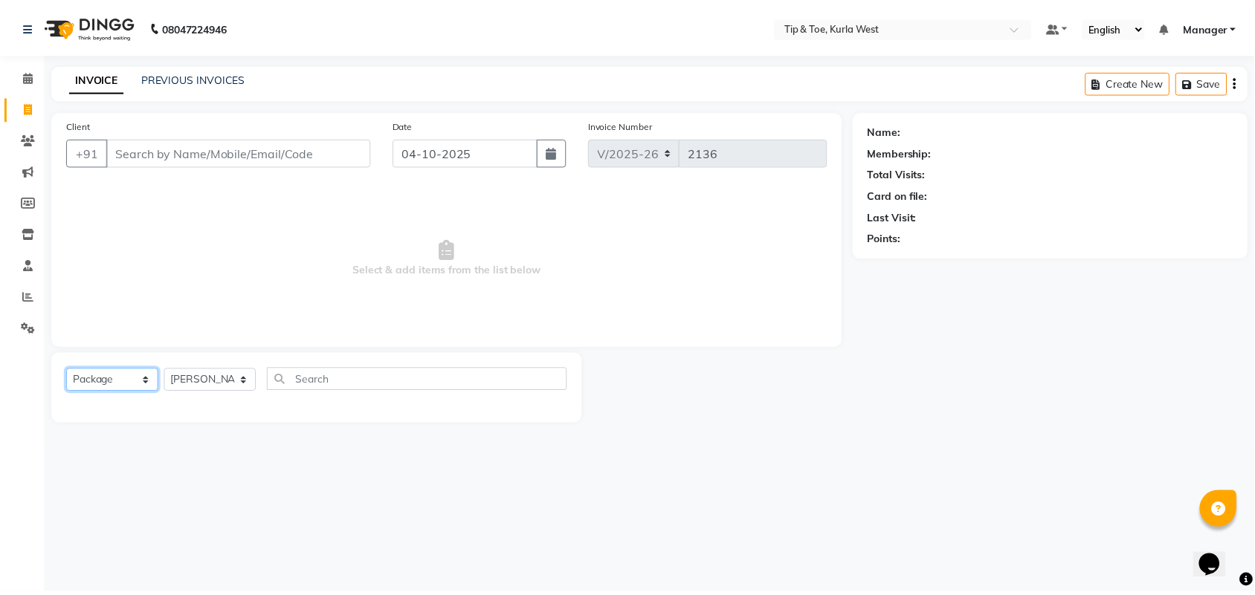
scroll to position [0, 0]
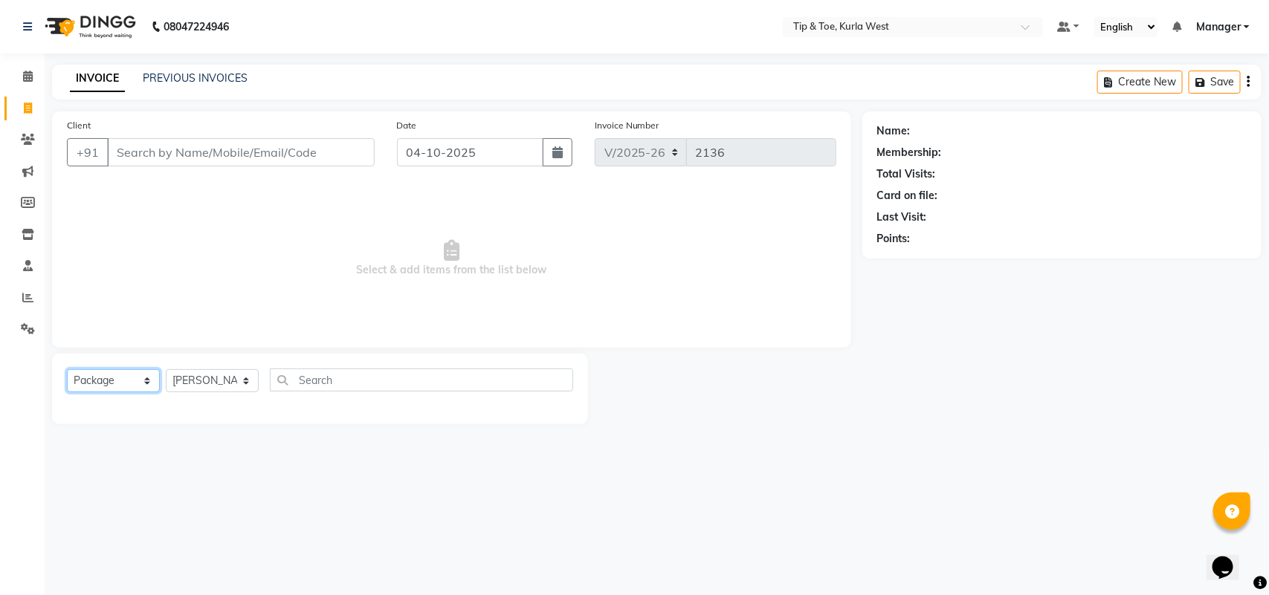
click at [123, 388] on select "Select Service Product Membership Package Voucher Prepaid Gift Card" at bounding box center [113, 380] width 93 height 23
click at [67, 369] on select "Select Service Product Membership Package Voucher Prepaid Gift Card" at bounding box center [113, 380] width 93 height 23
click at [124, 379] on select "Select Service Product Membership Package Voucher Prepaid Gift Card" at bounding box center [113, 380] width 93 height 23
click at [67, 369] on select "Select Service Product Membership Package Voucher Prepaid Gift Card" at bounding box center [113, 380] width 93 height 23
click at [126, 377] on select "Select Service Product Membership Package Voucher Prepaid Gift Card" at bounding box center [113, 380] width 93 height 23
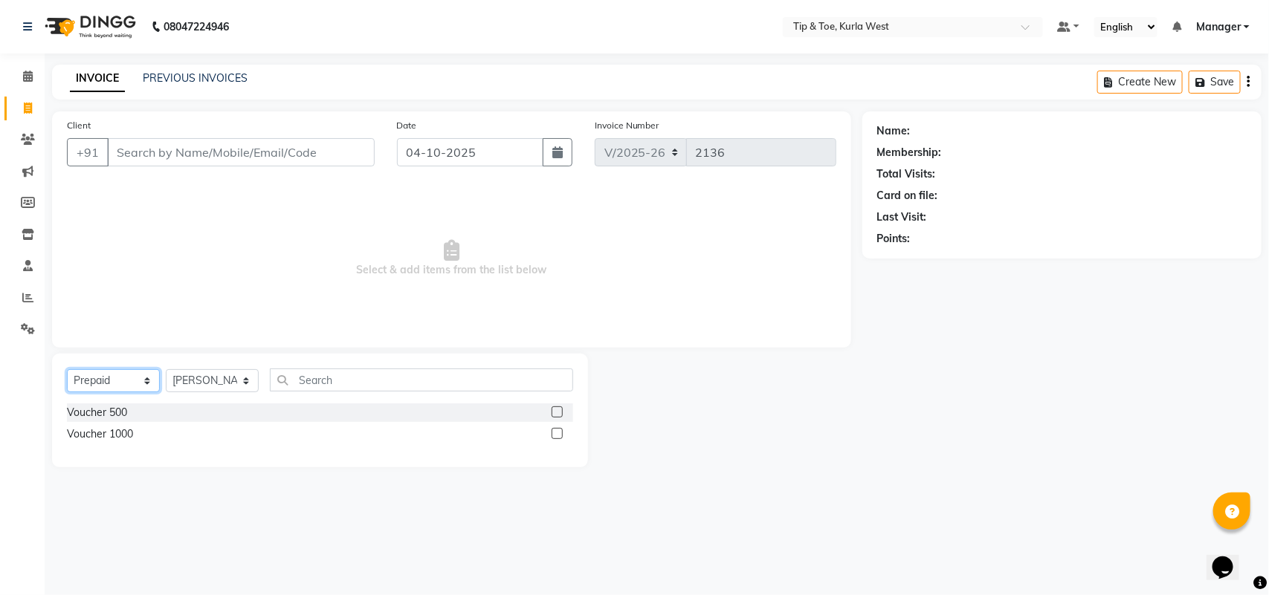
select select "V"
click at [67, 369] on select "Select Service Product Membership Package Voucher Prepaid Gift Card" at bounding box center [113, 380] width 93 height 23
click at [555, 456] on label at bounding box center [557, 455] width 11 height 11
click at [555, 456] on input "checkbox" at bounding box center [557, 456] width 10 height 10
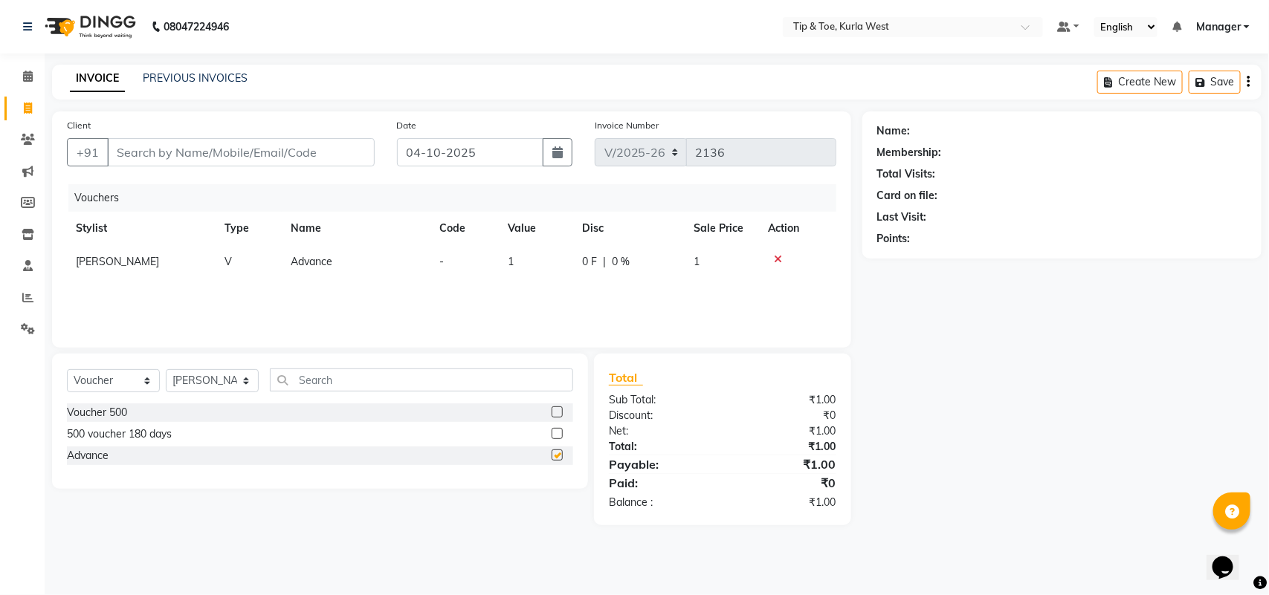
checkbox input "false"
drag, startPoint x: 907, startPoint y: 320, endPoint x: 777, endPoint y: 387, distance: 146.0
click at [785, 380] on div "Client +91 Date 04-10-2025 Invoice Number V/2025 V/2025-26 2136 Vouchers Stylis…" at bounding box center [451, 319] width 821 height 414
click at [787, 258] on div at bounding box center [797, 259] width 59 height 10
click at [774, 254] on icon at bounding box center [778, 259] width 8 height 10
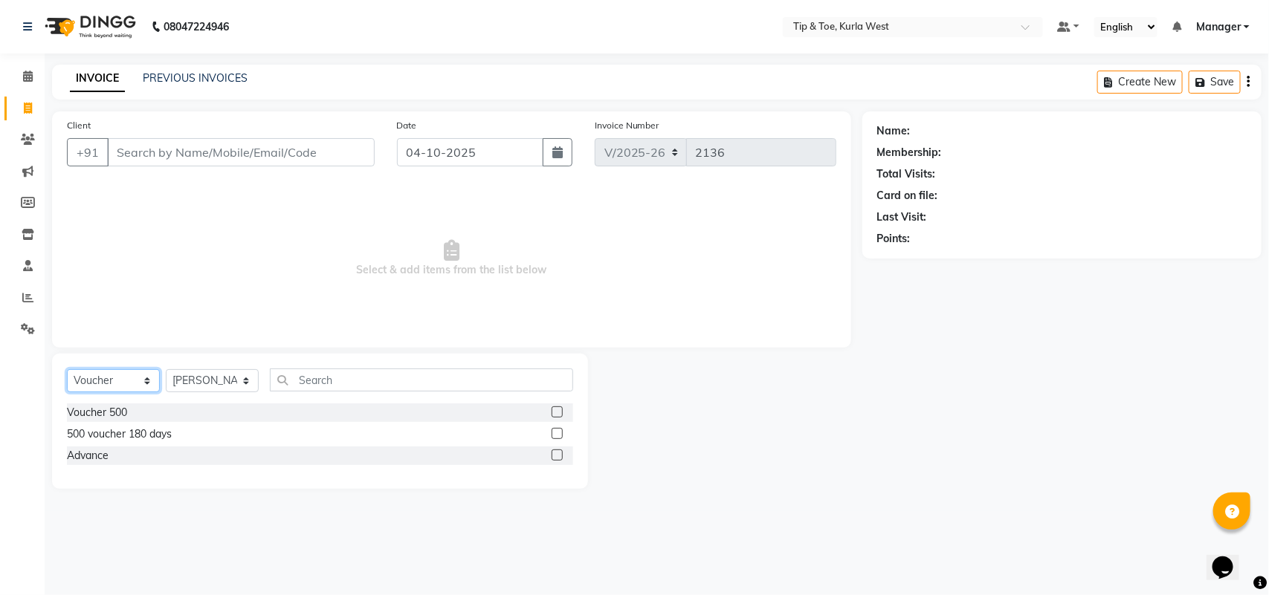
click at [104, 391] on select "Select Service Product Membership Package Voucher Prepaid Gift Card" at bounding box center [113, 380] width 93 height 23
click at [67, 369] on select "Select Service Product Membership Package Voucher Prepaid Gift Card" at bounding box center [113, 380] width 93 height 23
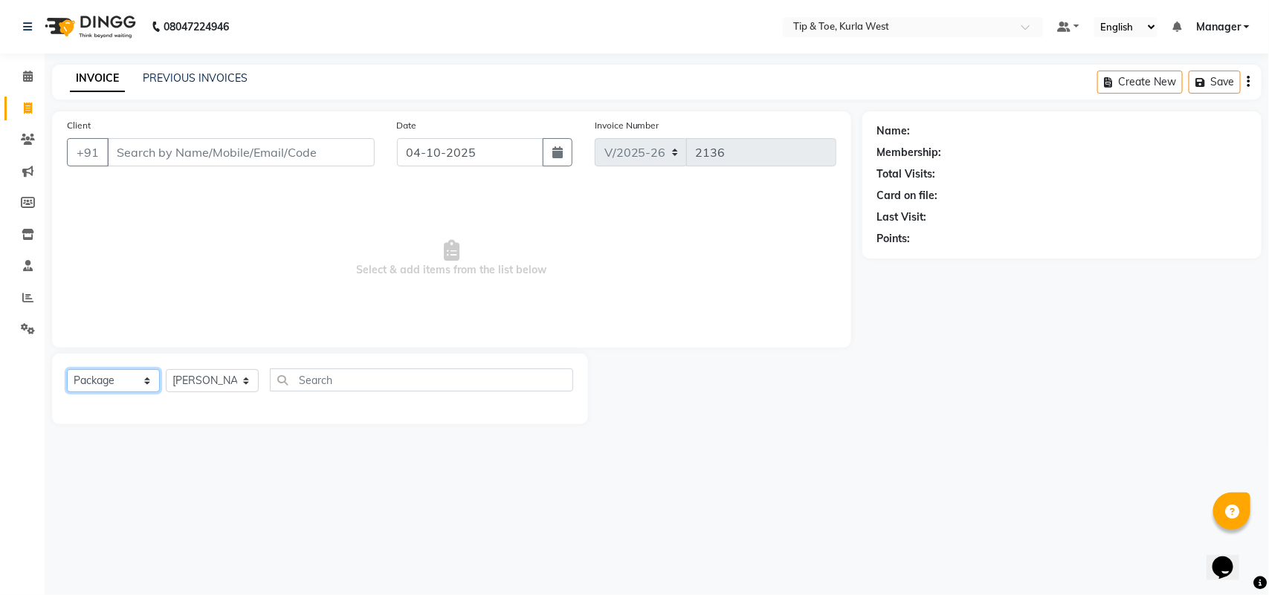
click at [130, 384] on select "Select Service Product Membership Package Voucher Prepaid Gift Card" at bounding box center [113, 380] width 93 height 23
select select "service"
click at [67, 369] on select "Select Service Product Membership Package Voucher Prepaid Gift Card" at bounding box center [113, 380] width 93 height 23
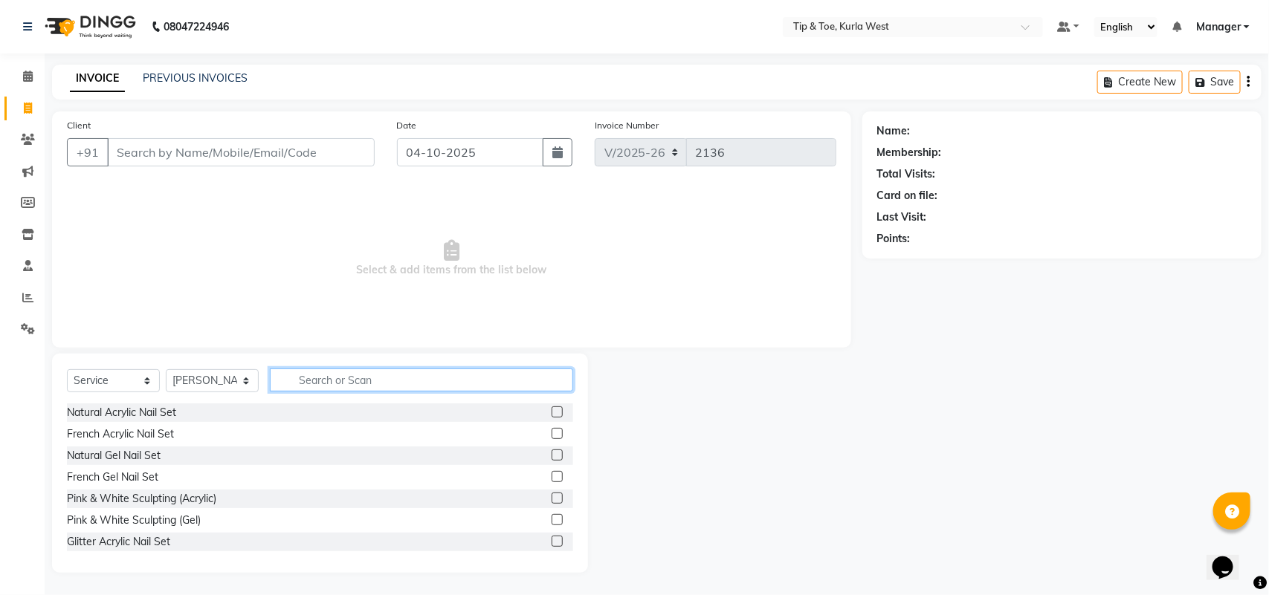
click at [357, 384] on input "text" at bounding box center [421, 380] width 303 height 23
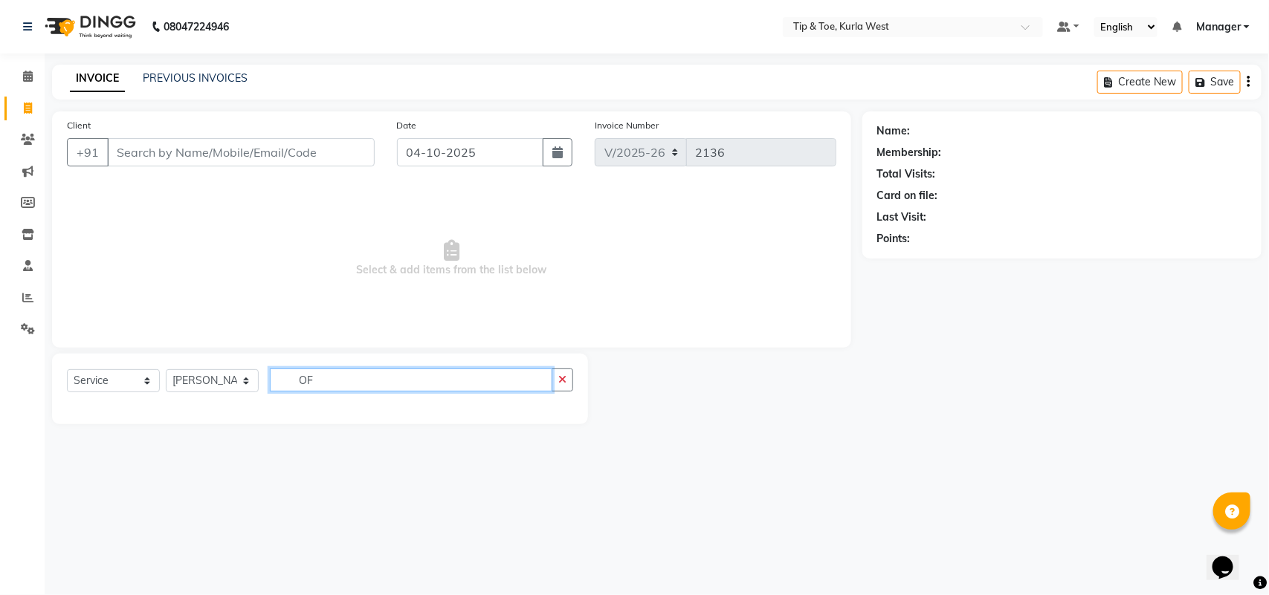
type input "O"
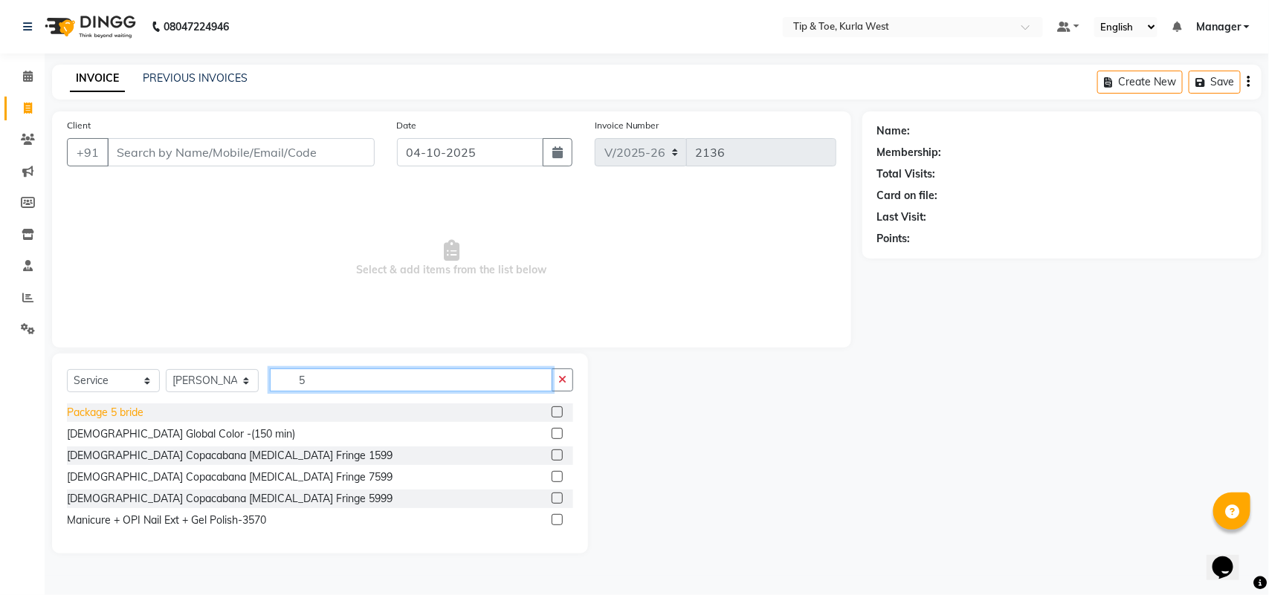
type input "5"
click at [135, 410] on div "Package 5 bride" at bounding box center [105, 413] width 77 height 16
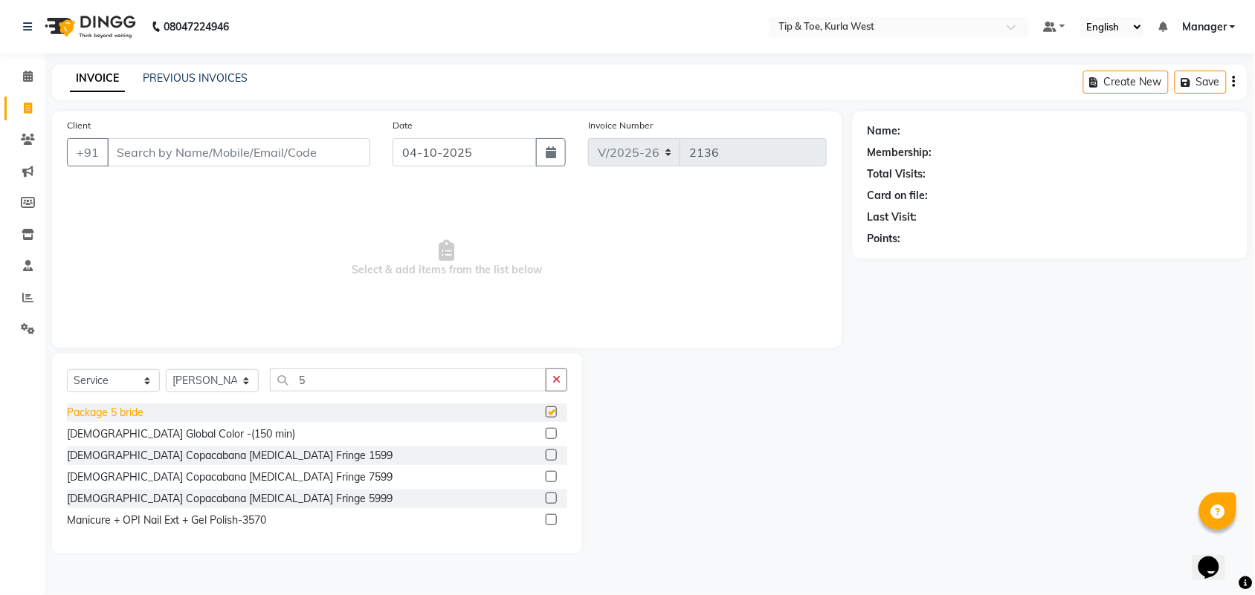
checkbox input "false"
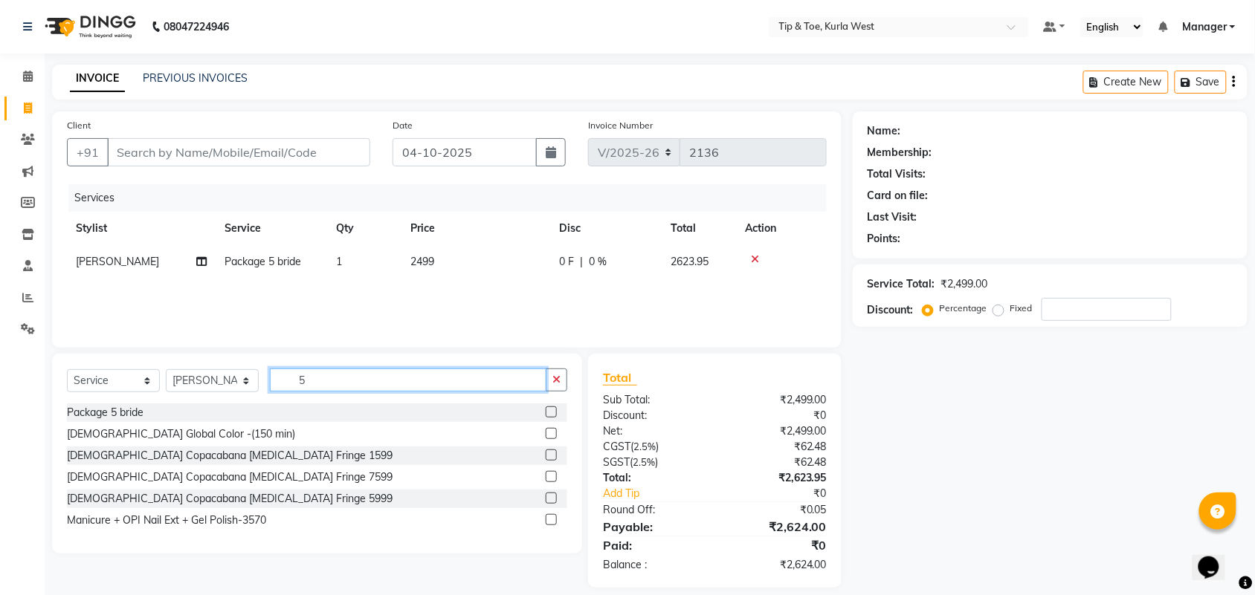
drag, startPoint x: 339, startPoint y: 383, endPoint x: 250, endPoint y: 363, distance: 91.4
click at [250, 363] on div "Select Service Product Membership Package Voucher Prepaid Gift Card Select Styl…" at bounding box center [317, 454] width 530 height 200
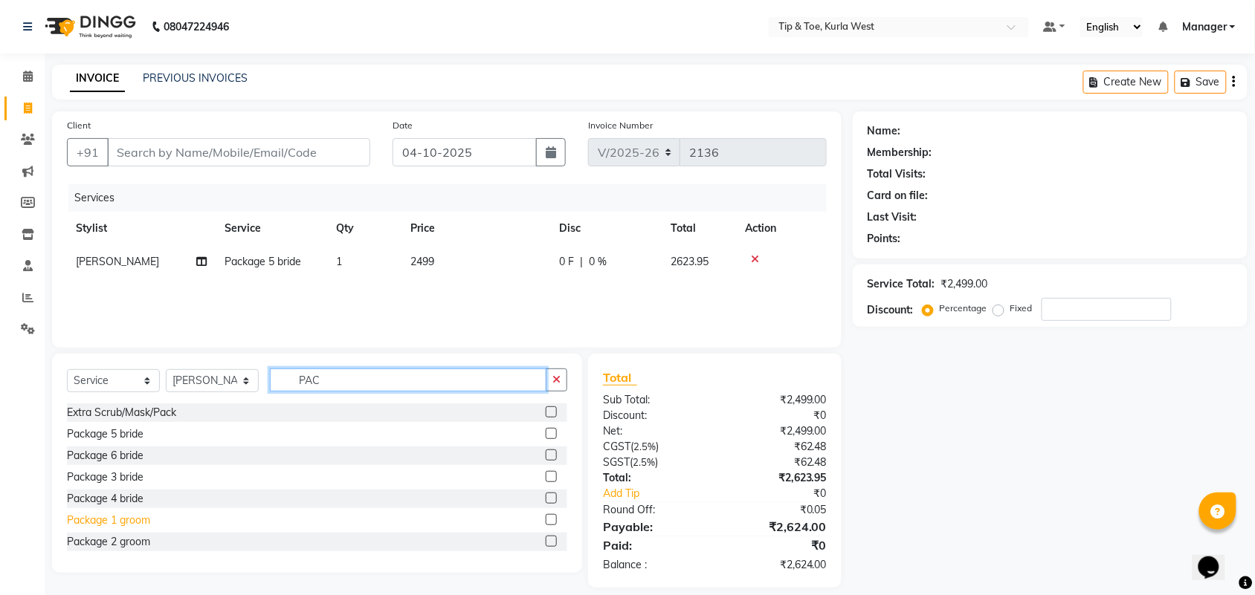
type input "PAC"
click at [145, 525] on div "Package 1 groom" at bounding box center [108, 521] width 83 height 16
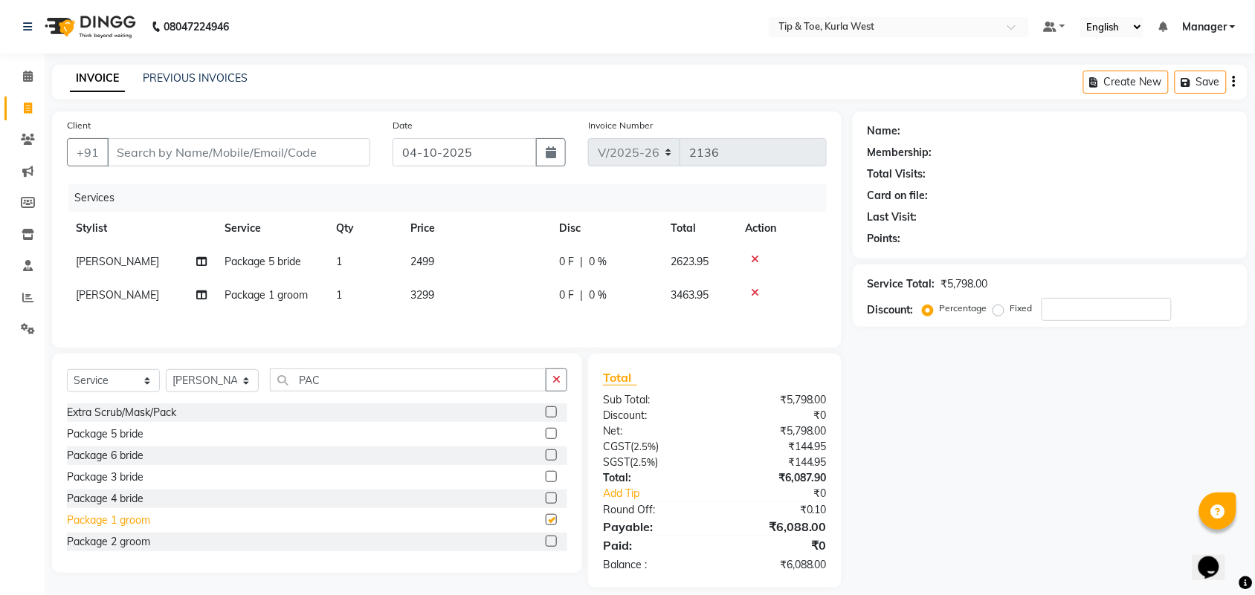
checkbox input "false"
click at [751, 290] on icon at bounding box center [755, 293] width 8 height 10
click at [755, 254] on icon at bounding box center [755, 259] width 8 height 10
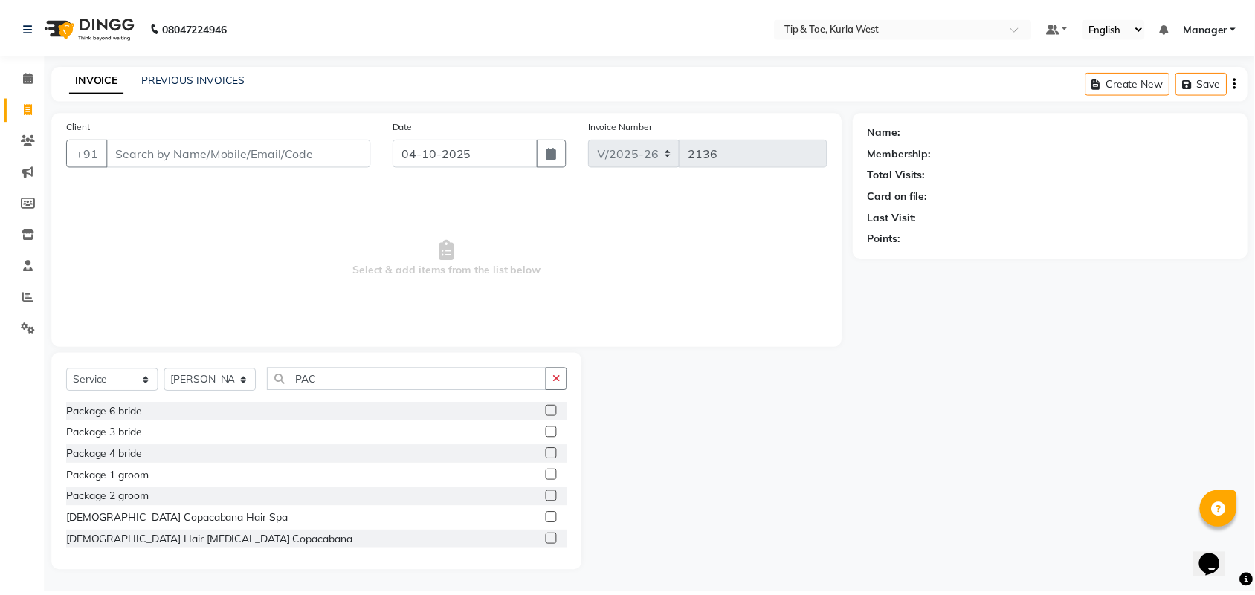
scroll to position [4, 0]
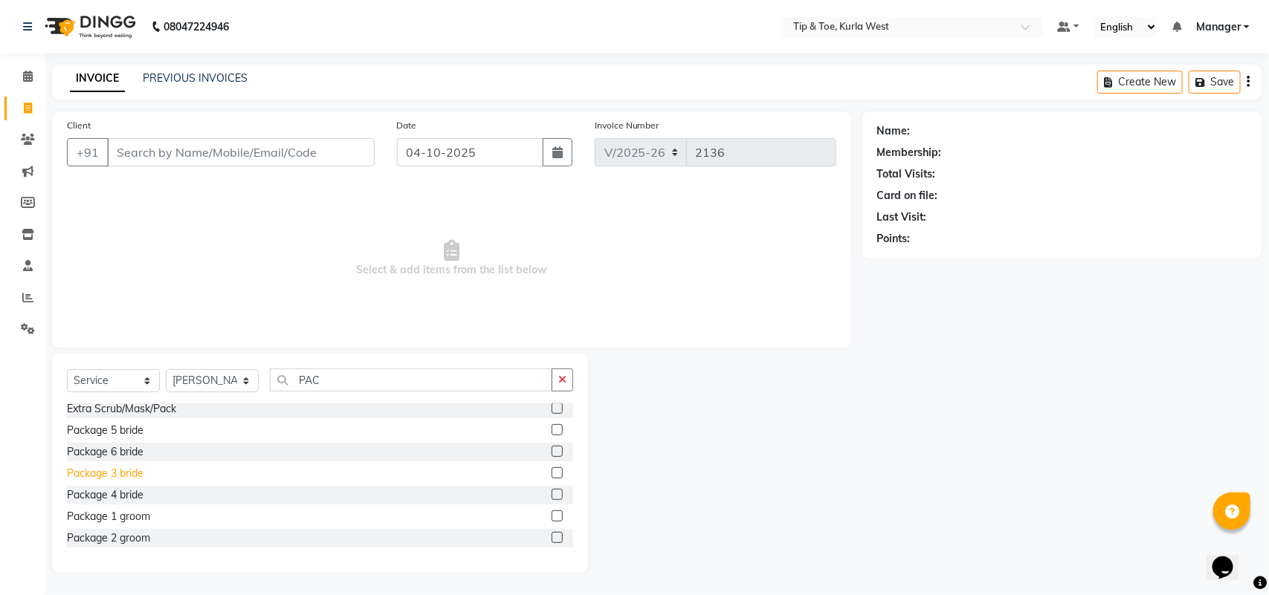
click at [128, 474] on div "Package 3 bride" at bounding box center [105, 474] width 77 height 16
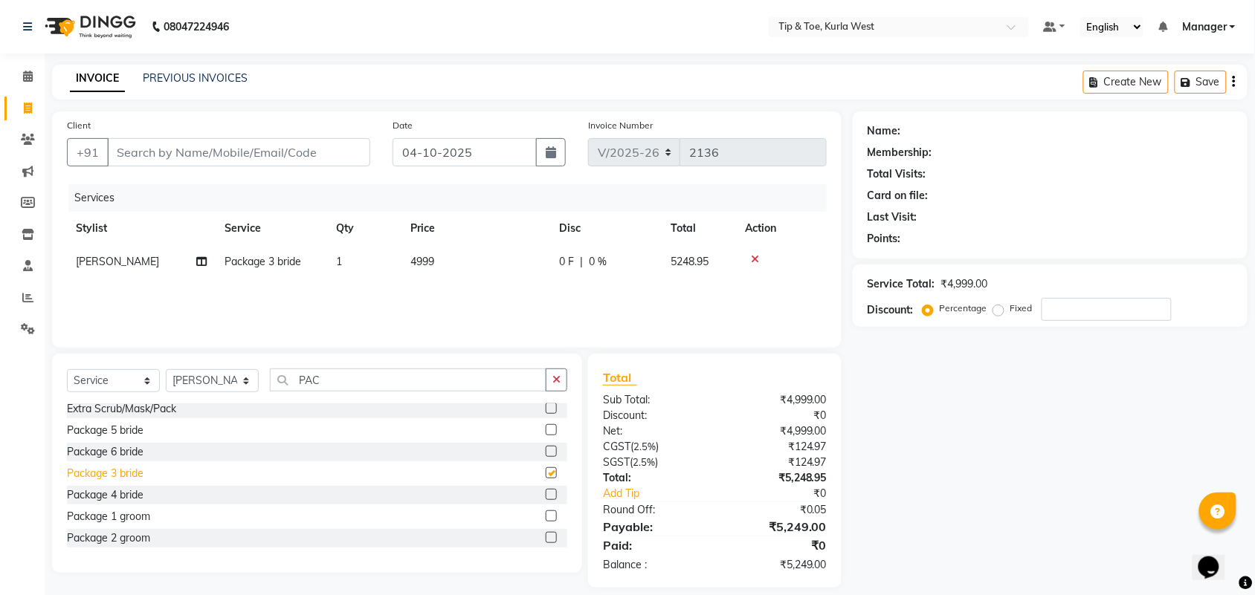
checkbox input "false"
click at [755, 257] on icon at bounding box center [755, 259] width 8 height 10
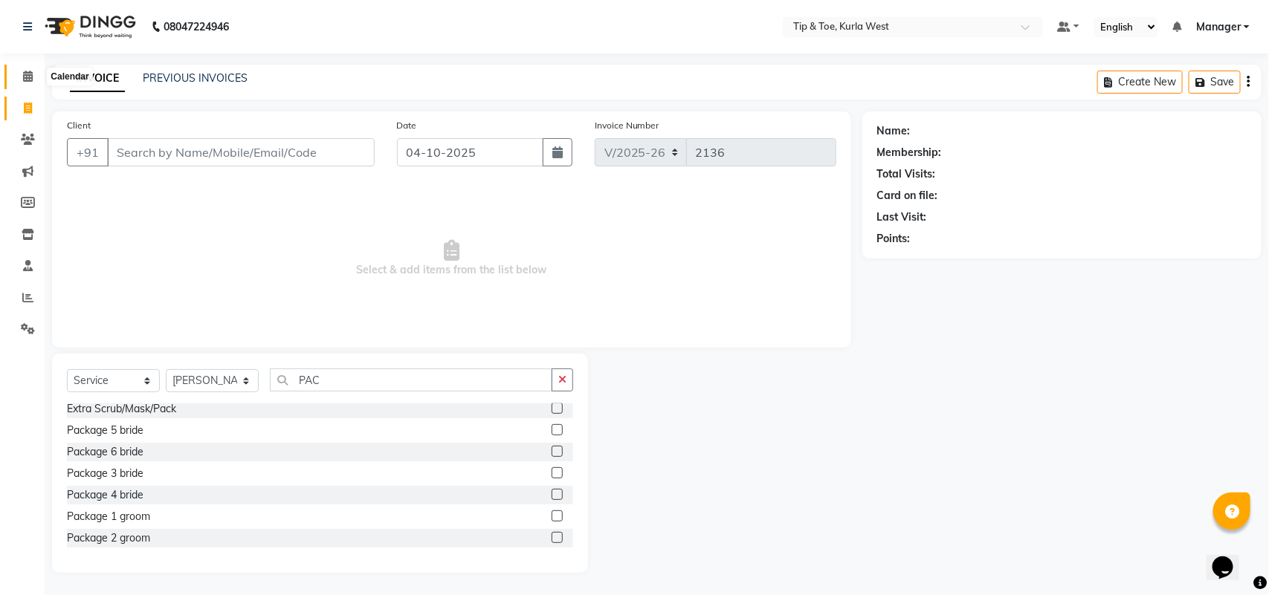
click at [19, 69] on span at bounding box center [28, 76] width 26 height 17
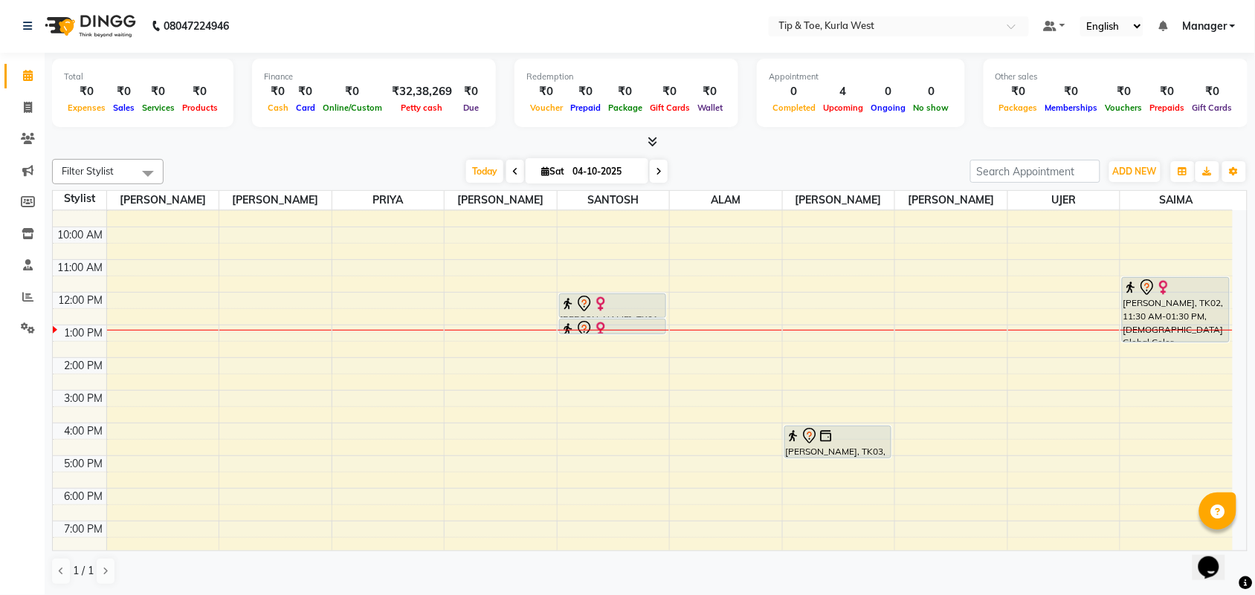
scroll to position [89, 0]
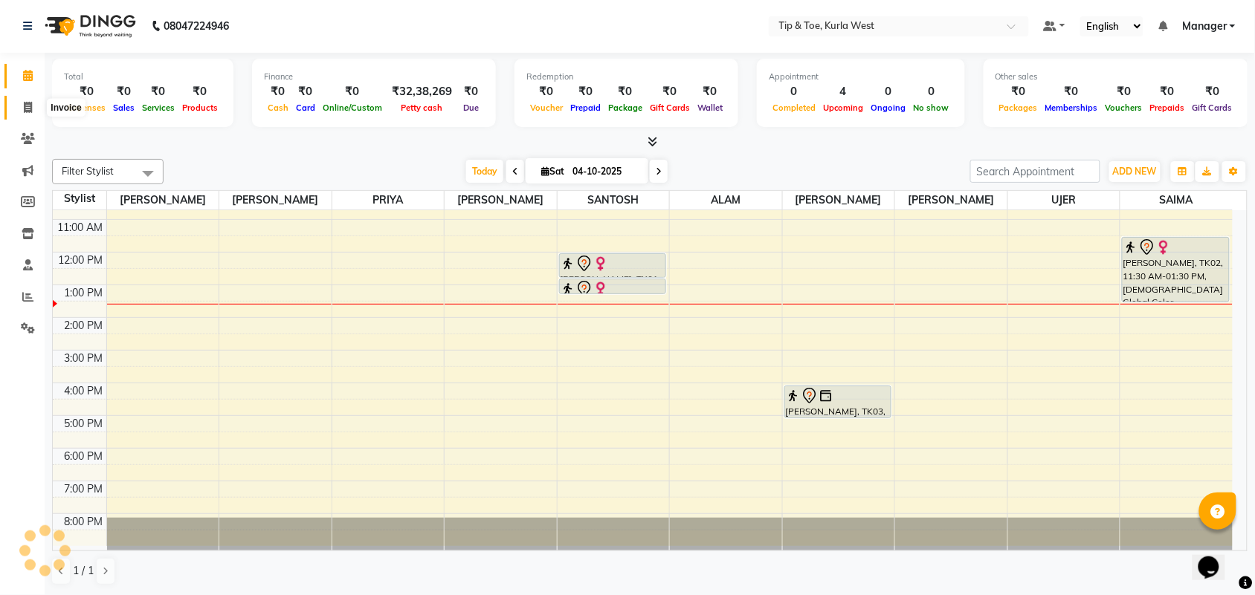
click at [27, 102] on icon at bounding box center [28, 107] width 8 height 11
select select "service"
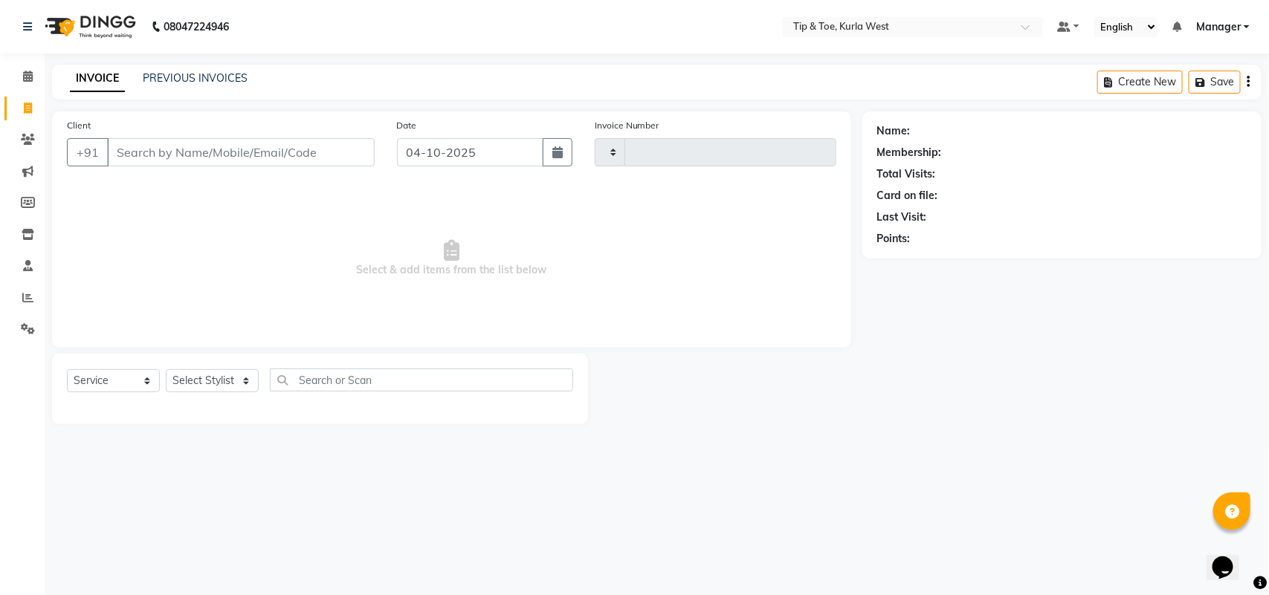
click at [230, 158] on input "Client" at bounding box center [241, 152] width 268 height 28
type input "2136"
select select "5986"
click at [326, 154] on input "Client" at bounding box center [241, 152] width 268 height 28
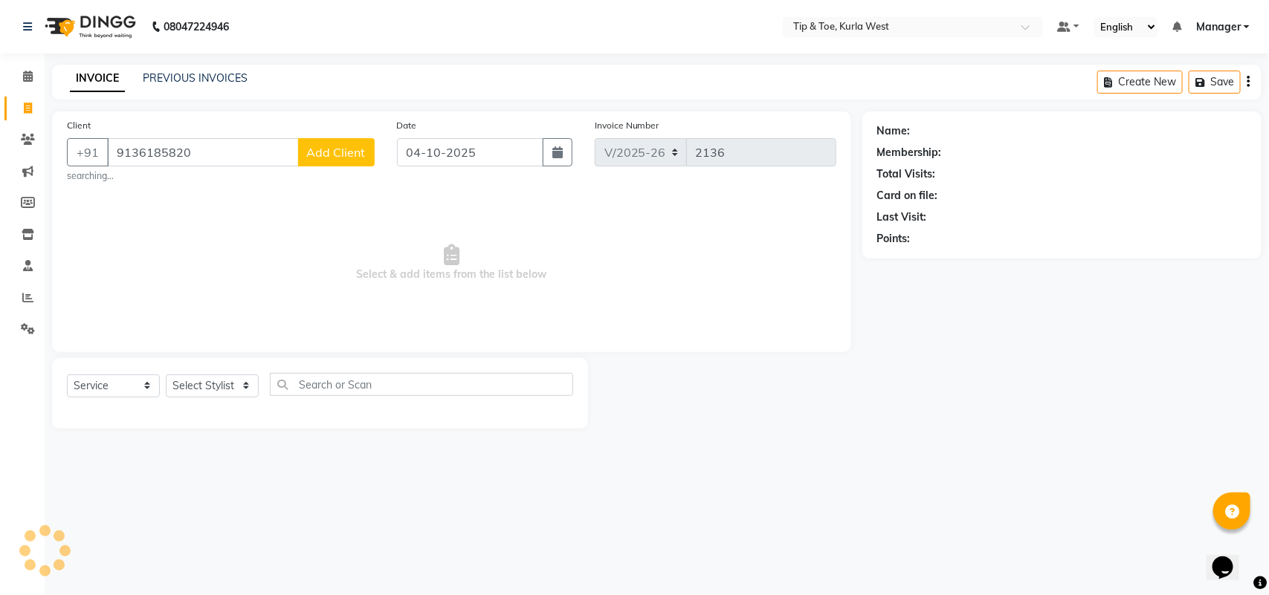
type input "9136185820"
click at [546, 20] on nav "08047224946 Select Location × Tip & Toe, Kurla West Default Panel My Panel Engl…" at bounding box center [634, 27] width 1269 height 54
select select "service"
type input "2136"
select select "5986"
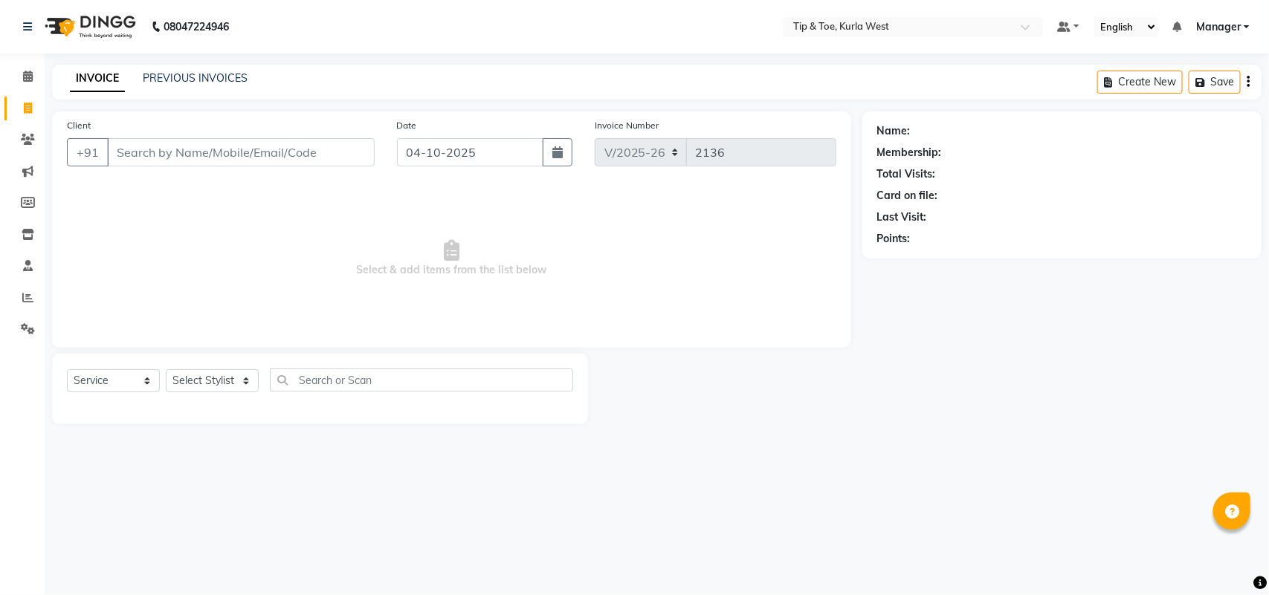
click at [175, 146] on input "Client" at bounding box center [241, 152] width 268 height 28
click at [143, 149] on input "7543029899" at bounding box center [203, 152] width 192 height 28
type input "7543029899"
click at [316, 152] on span "Add Client" at bounding box center [336, 152] width 59 height 15
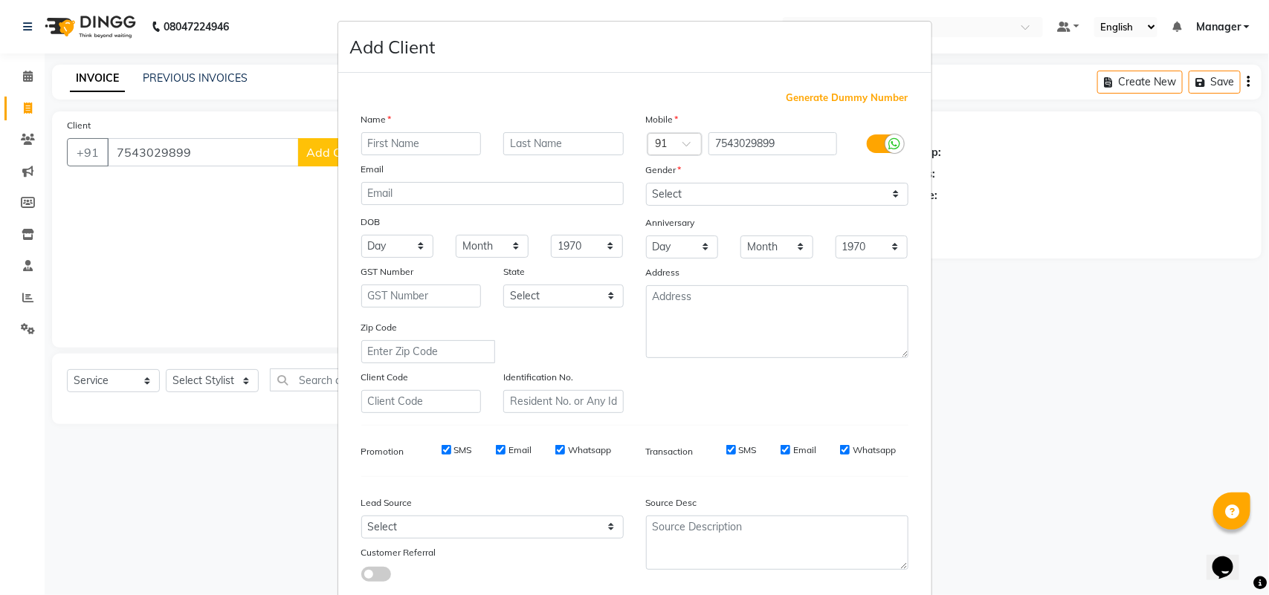
click at [416, 147] on input "text" at bounding box center [421, 143] width 120 height 23
type input "RISHIKESH"
click at [685, 201] on select "Select Male Female Other Prefer Not To Say" at bounding box center [777, 194] width 262 height 23
select select "female"
click at [646, 183] on select "Select Male Female Other Prefer Not To Say" at bounding box center [777, 194] width 262 height 23
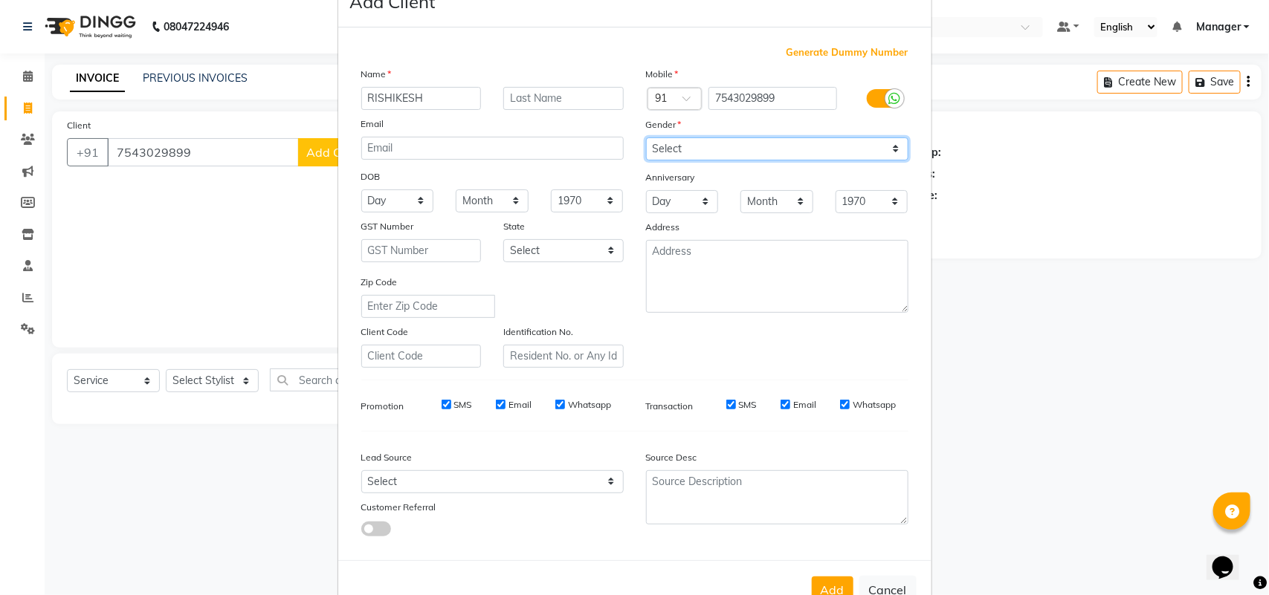
scroll to position [85, 0]
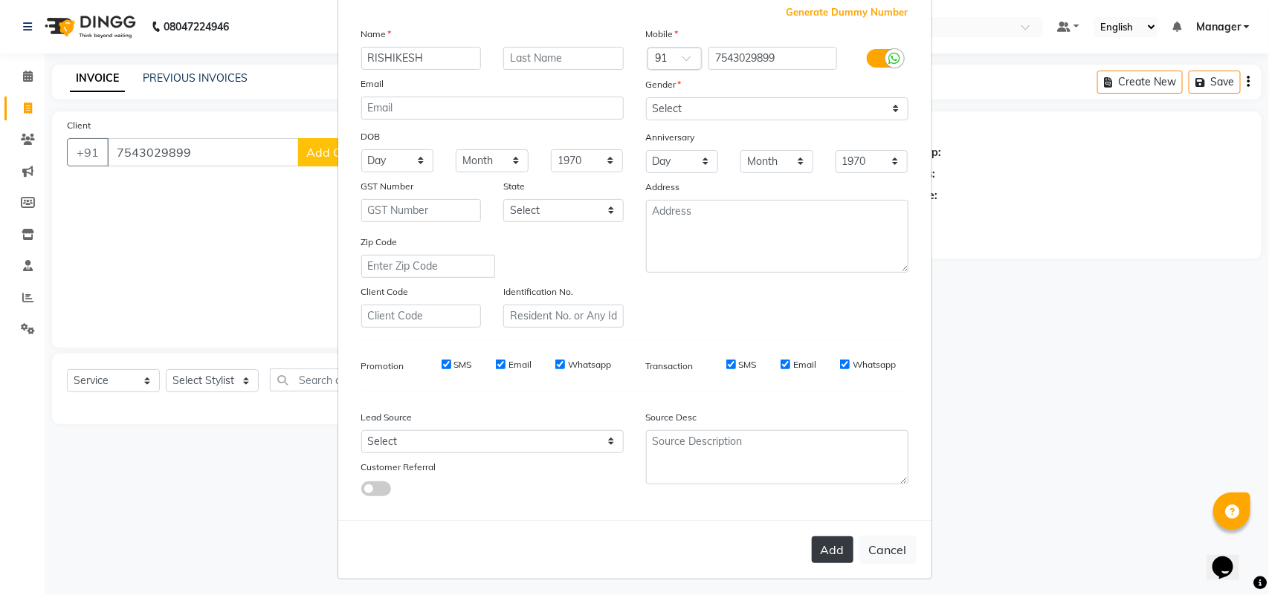
click at [821, 543] on button "Add" at bounding box center [833, 550] width 42 height 27
select select
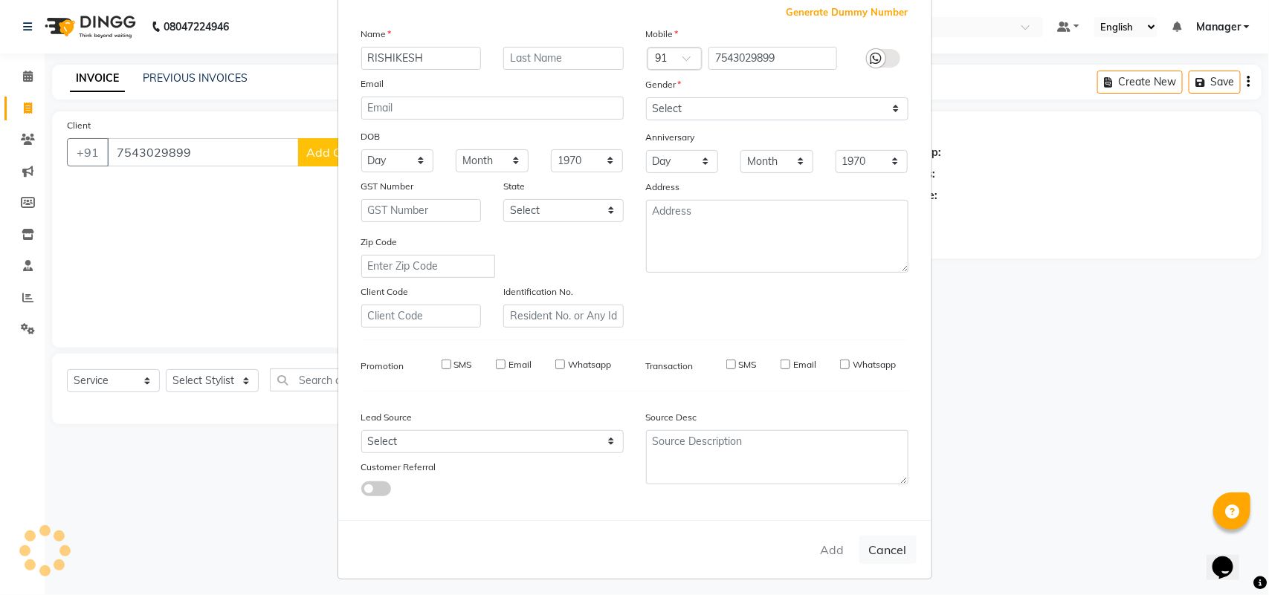
select select
checkbox input "false"
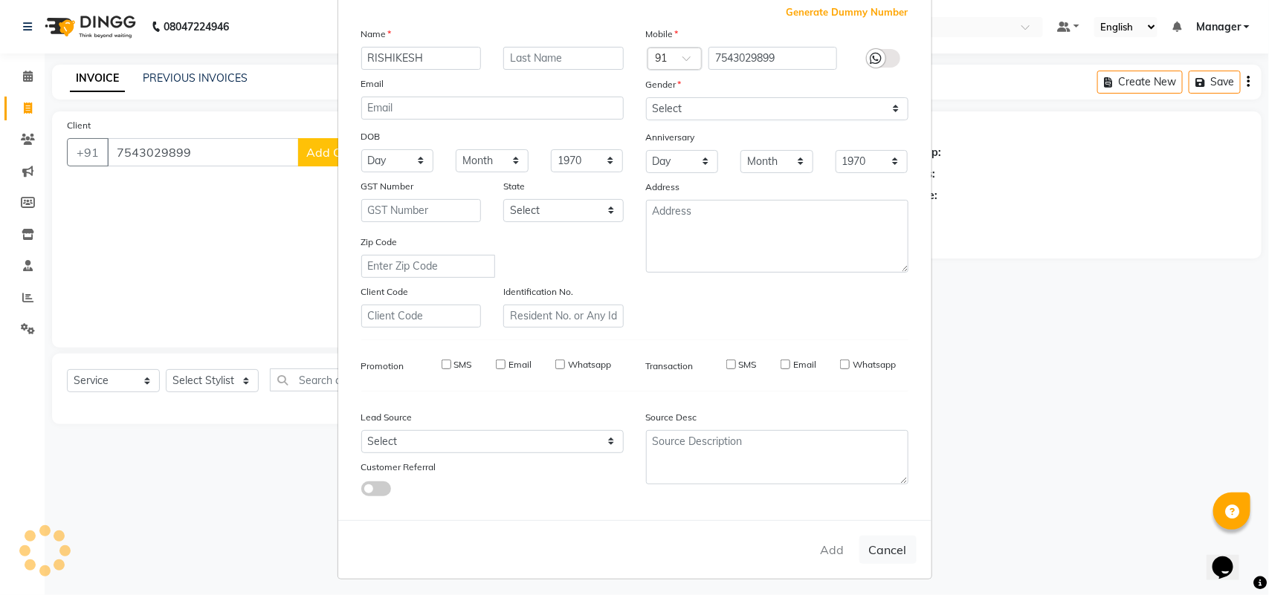
checkbox input "false"
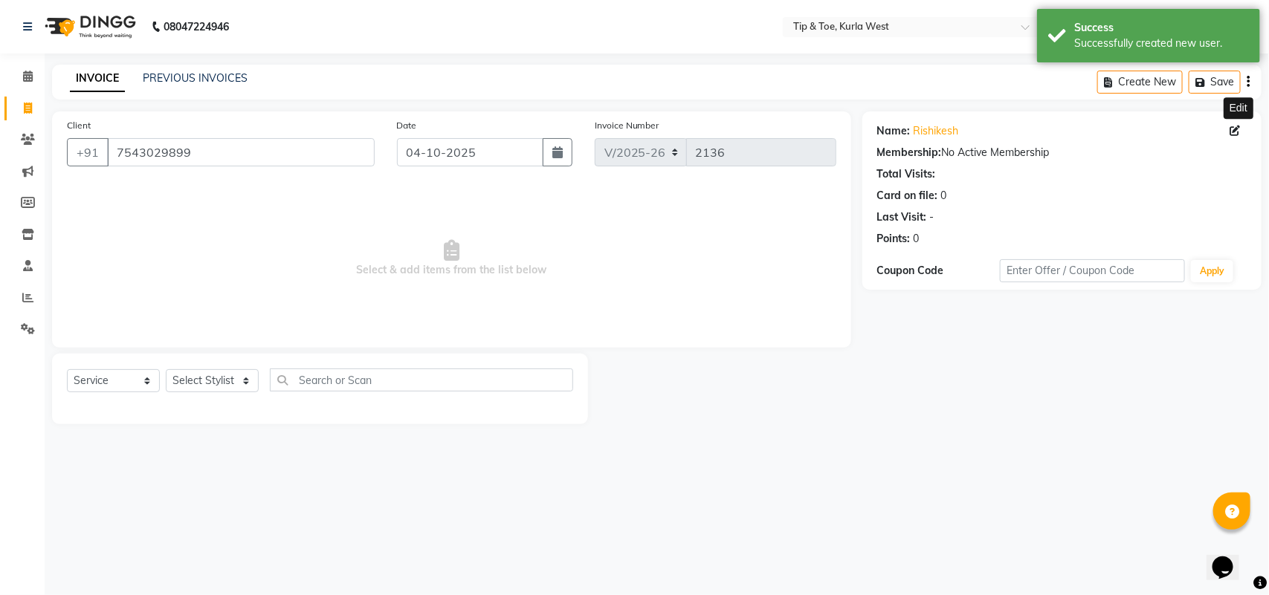
click at [1236, 129] on icon at bounding box center [1235, 131] width 10 height 10
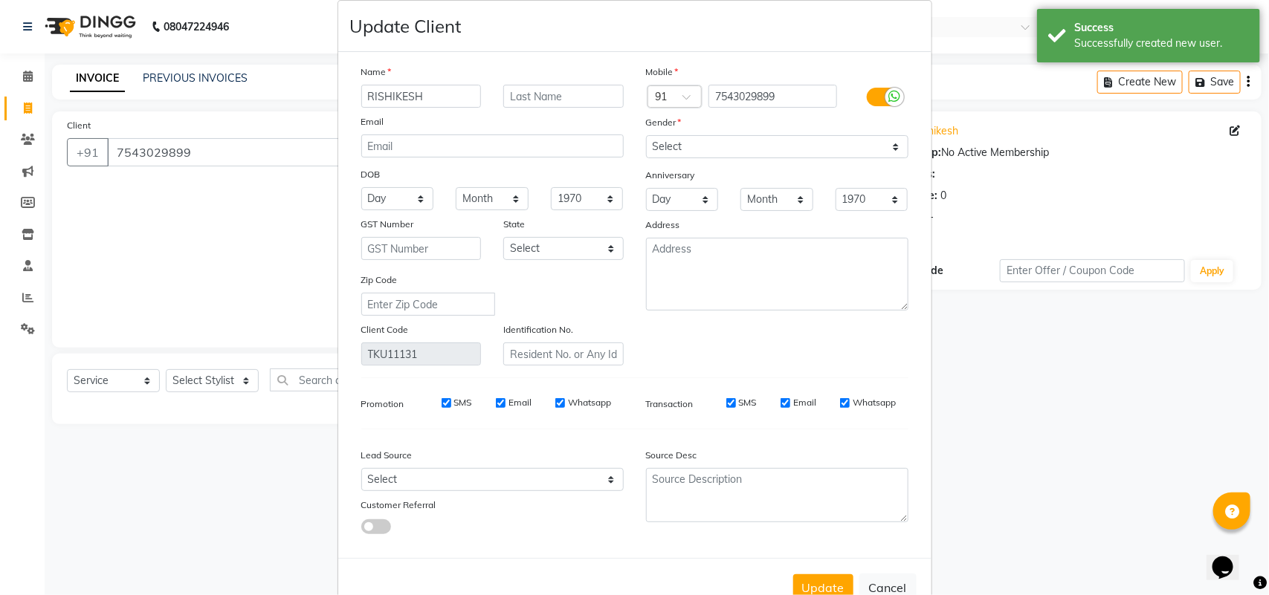
scroll to position [0, 0]
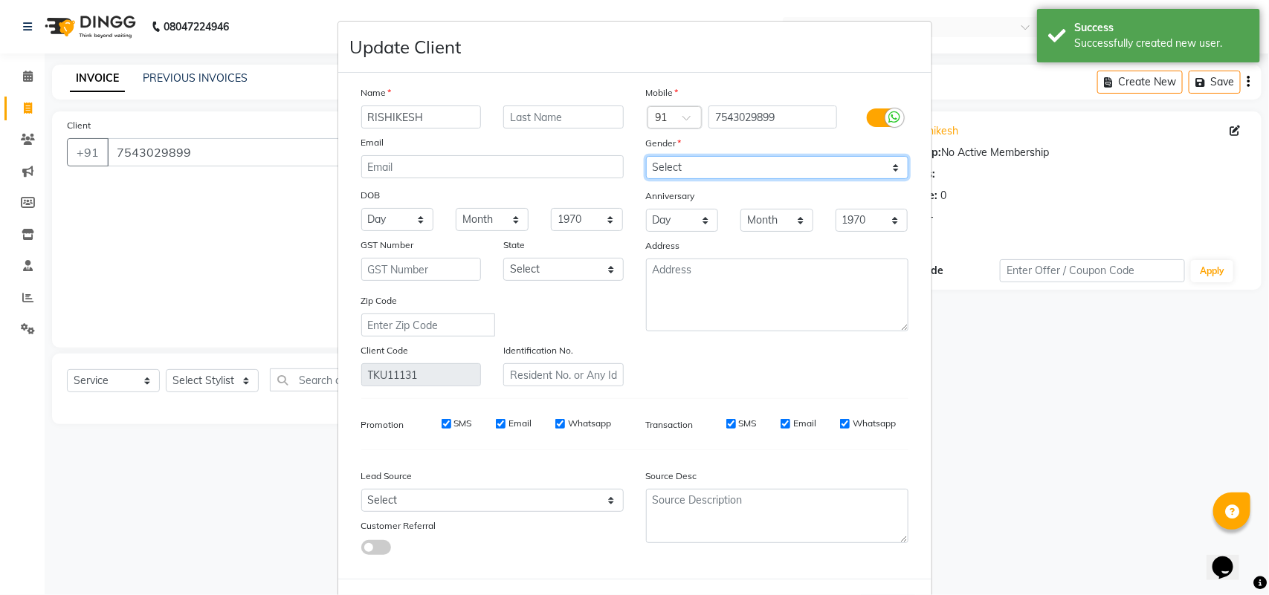
drag, startPoint x: 723, startPoint y: 164, endPoint x: 733, endPoint y: 177, distance: 17.0
click at [723, 164] on select "Select Male Female Other Prefer Not To Say" at bounding box center [777, 167] width 262 height 23
select select "male"
click at [646, 156] on select "Select Male Female Other Prefer Not To Say" at bounding box center [777, 167] width 262 height 23
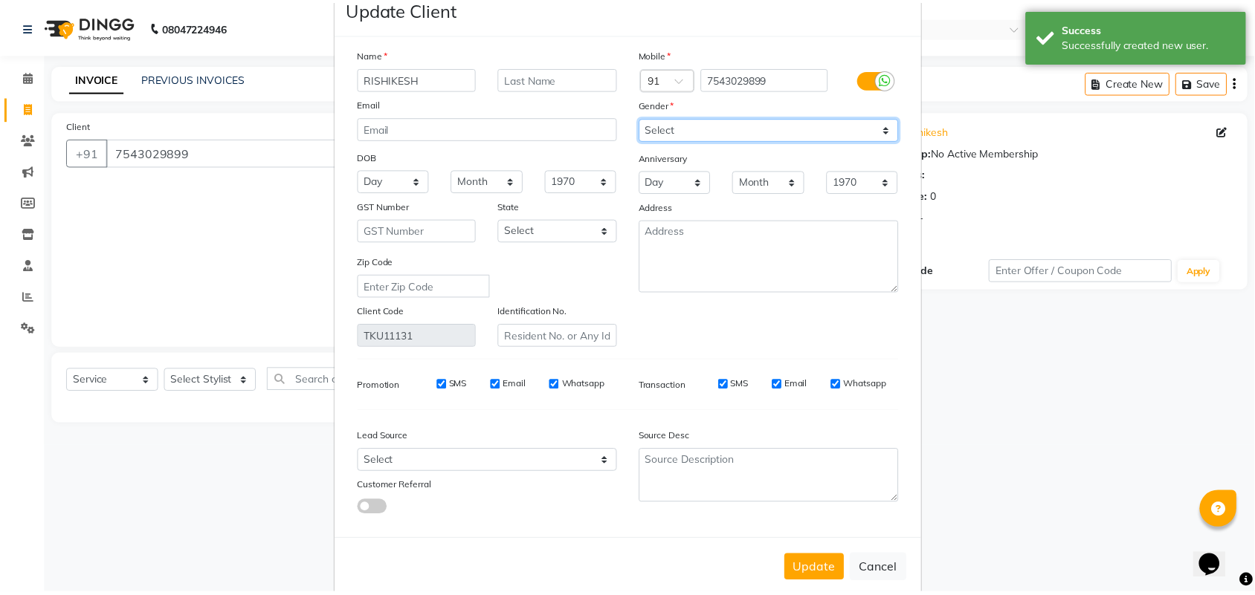
scroll to position [59, 0]
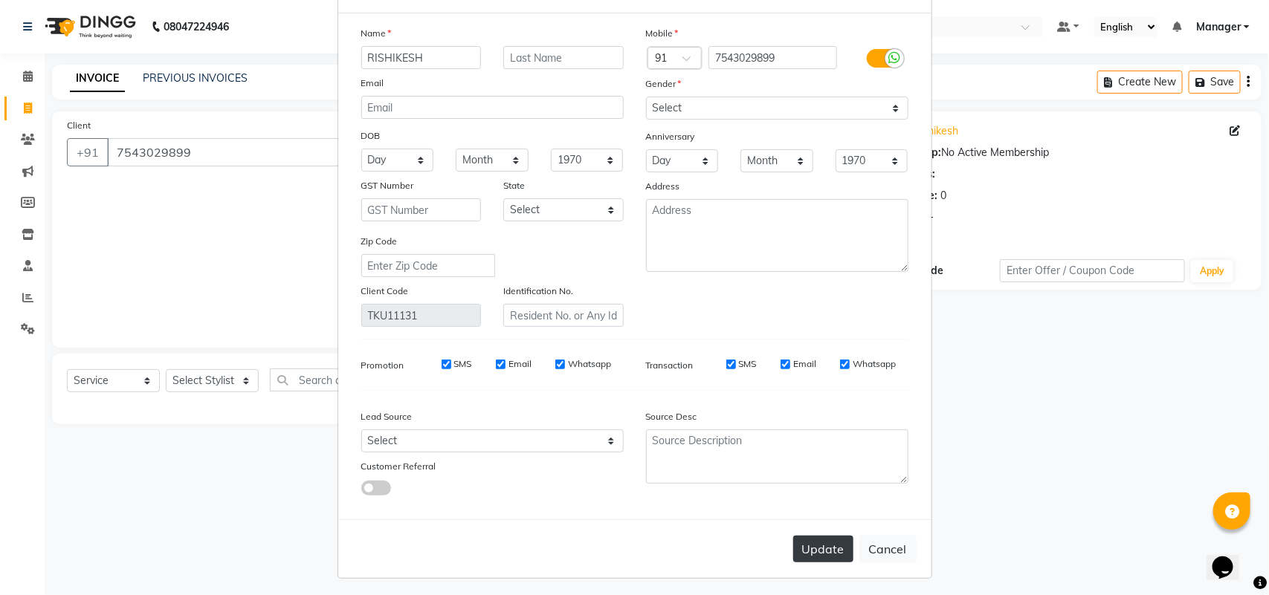
click at [824, 537] on button "Update" at bounding box center [823, 549] width 60 height 27
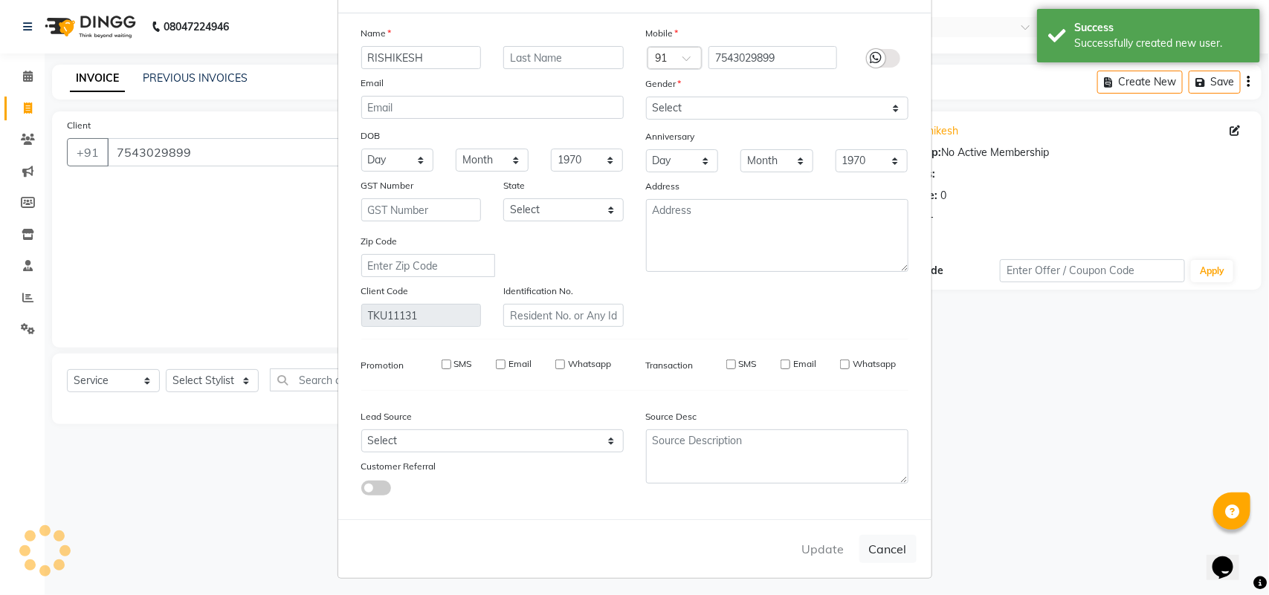
select select
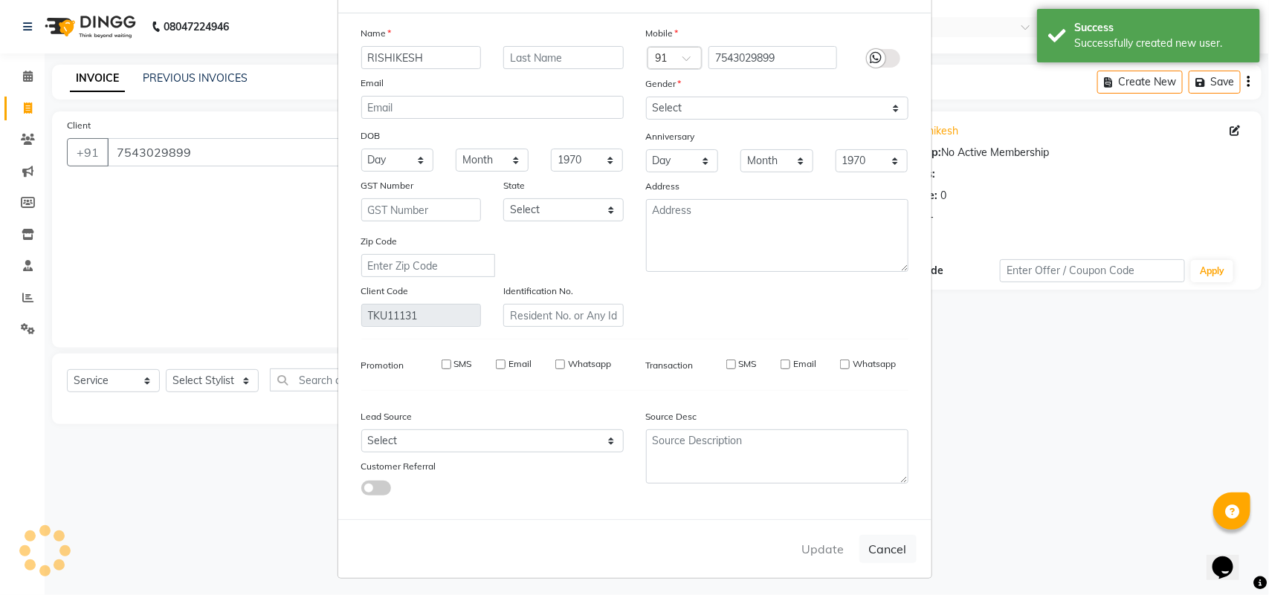
select select
checkbox input "false"
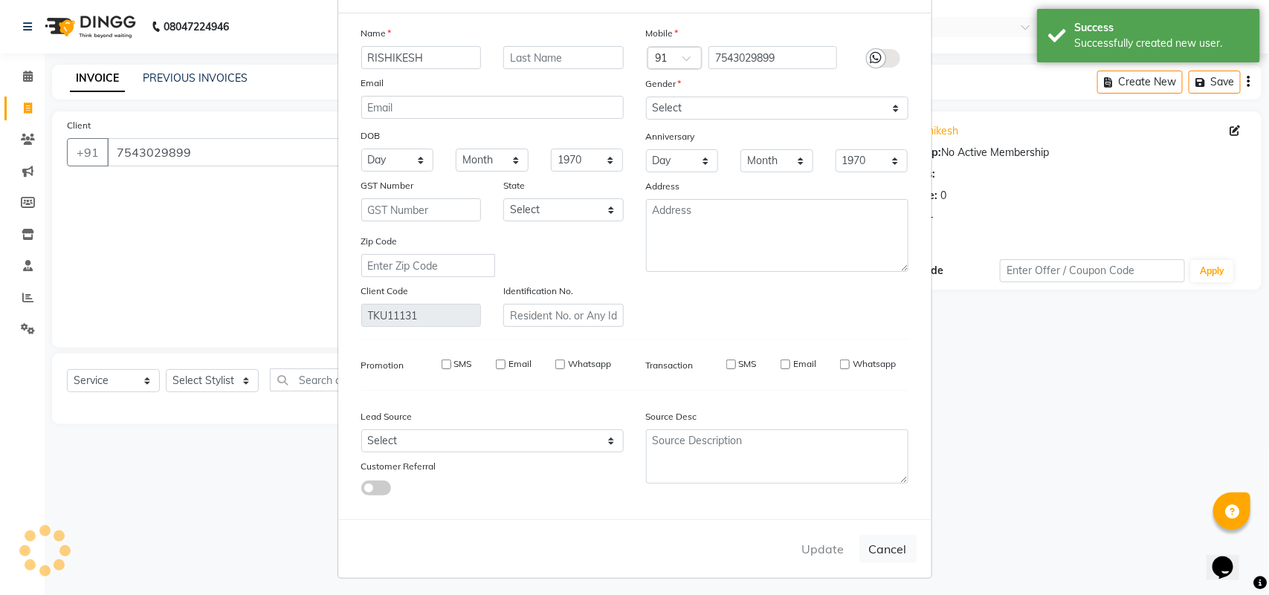
checkbox input "false"
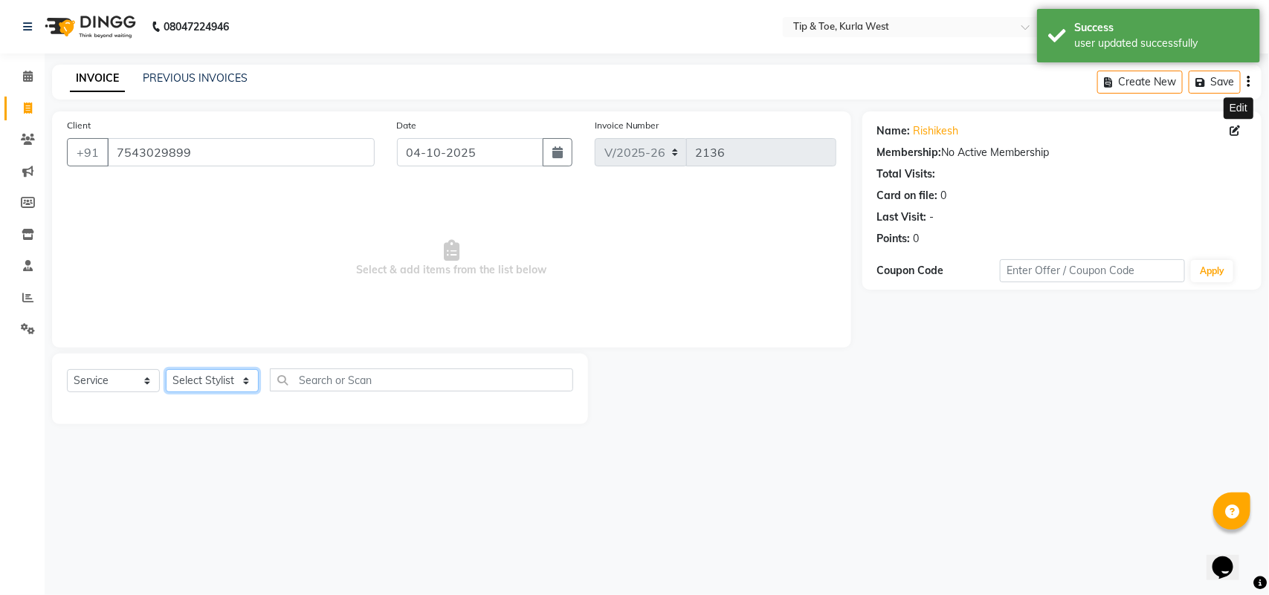
click at [199, 377] on select "Select Stylist [PERSON_NAME] KAVERI [PERSON_NAME] Kurla login access Manager [P…" at bounding box center [212, 380] width 93 height 23
select select "42737"
click at [166, 369] on select "Select Stylist [PERSON_NAME] KAVERI [PERSON_NAME] Kurla login access Manager [P…" at bounding box center [212, 380] width 93 height 23
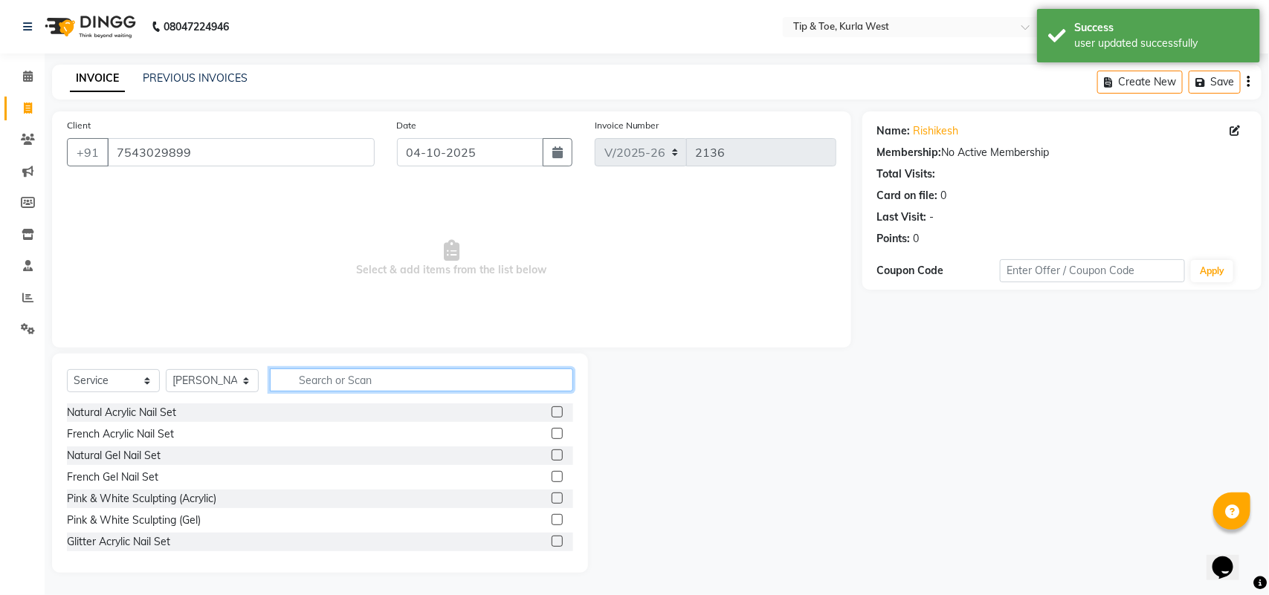
click at [383, 372] on input "text" at bounding box center [421, 380] width 303 height 23
type input "BEARD"
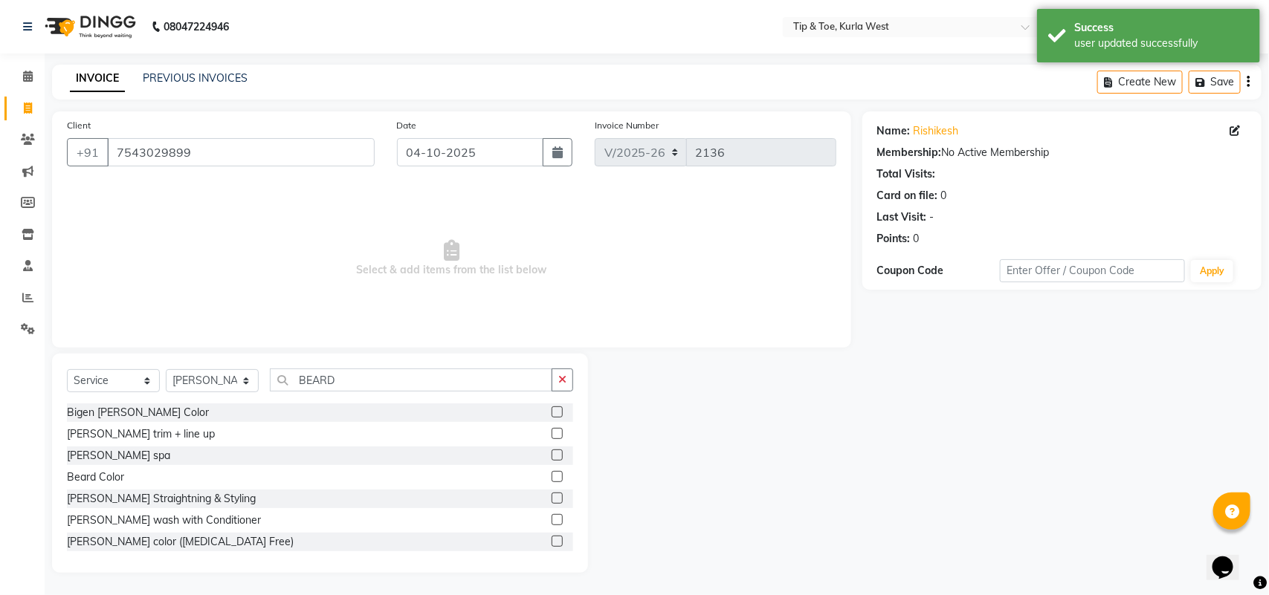
drag, startPoint x: 547, startPoint y: 433, endPoint x: 559, endPoint y: 447, distance: 18.5
click at [552, 433] on label at bounding box center [557, 433] width 11 height 11
click at [552, 433] on input "checkbox" at bounding box center [557, 435] width 10 height 10
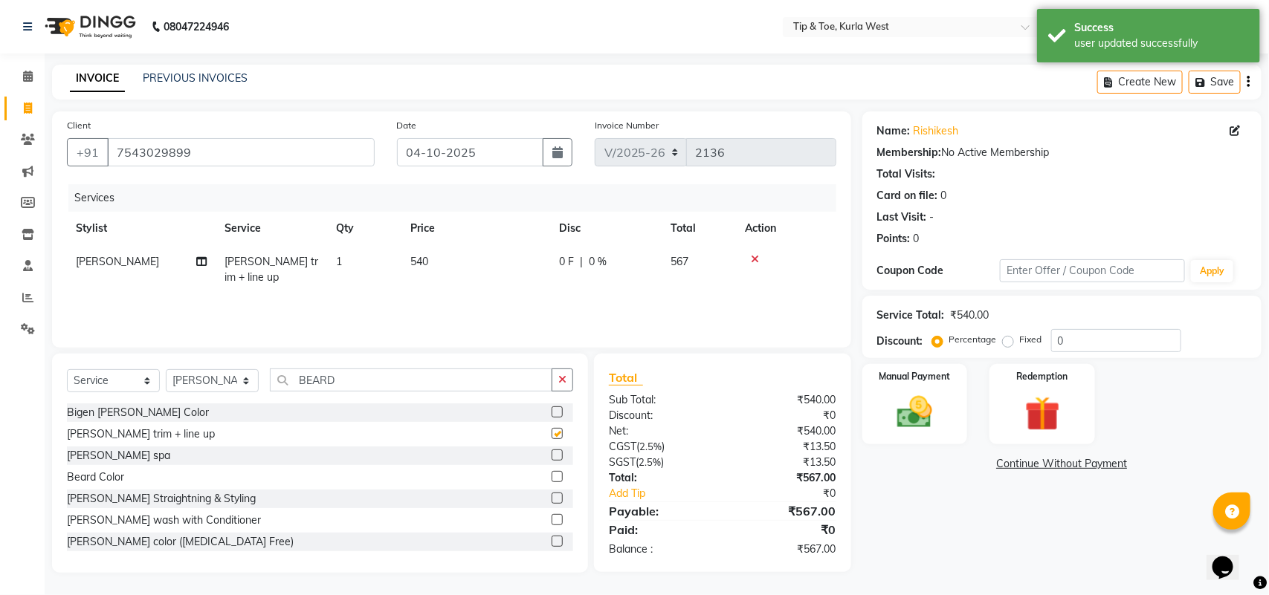
checkbox input "false"
click at [422, 259] on span "540" at bounding box center [419, 261] width 18 height 13
select select "42737"
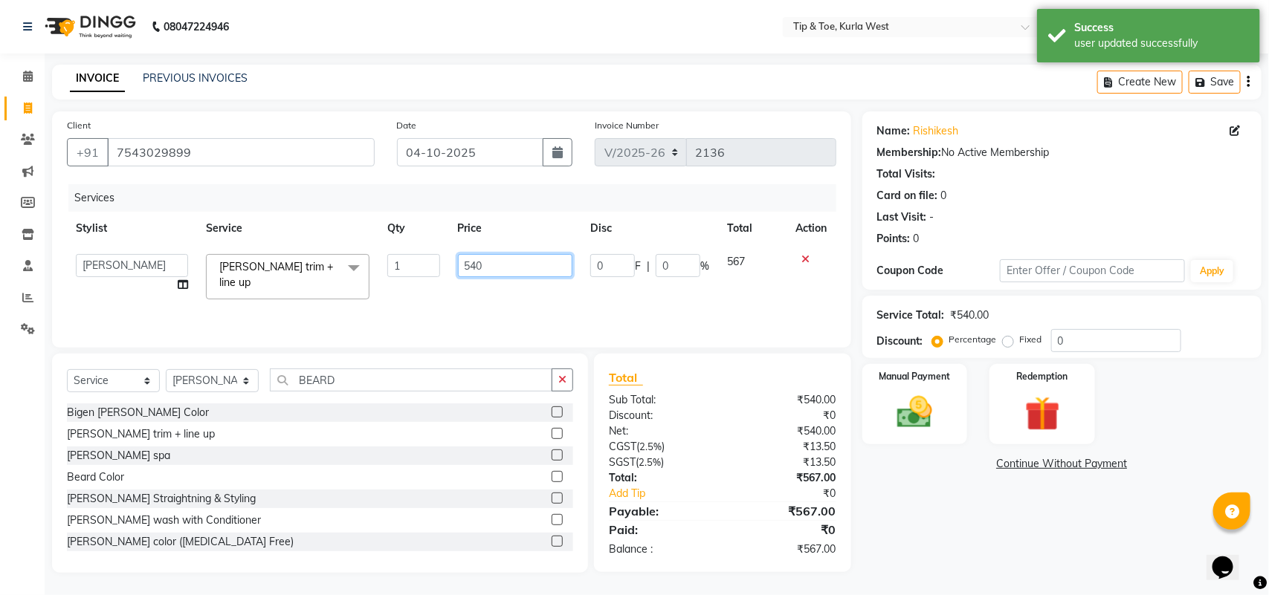
drag, startPoint x: 497, startPoint y: 272, endPoint x: 384, endPoint y: 272, distance: 112.3
click at [387, 272] on tr "ALAM ARSHAD KAVERI KHUSHBOO Kurla login access Manager NIHAL PRIYA RASHID SAIMA…" at bounding box center [451, 276] width 769 height 63
type input "499"
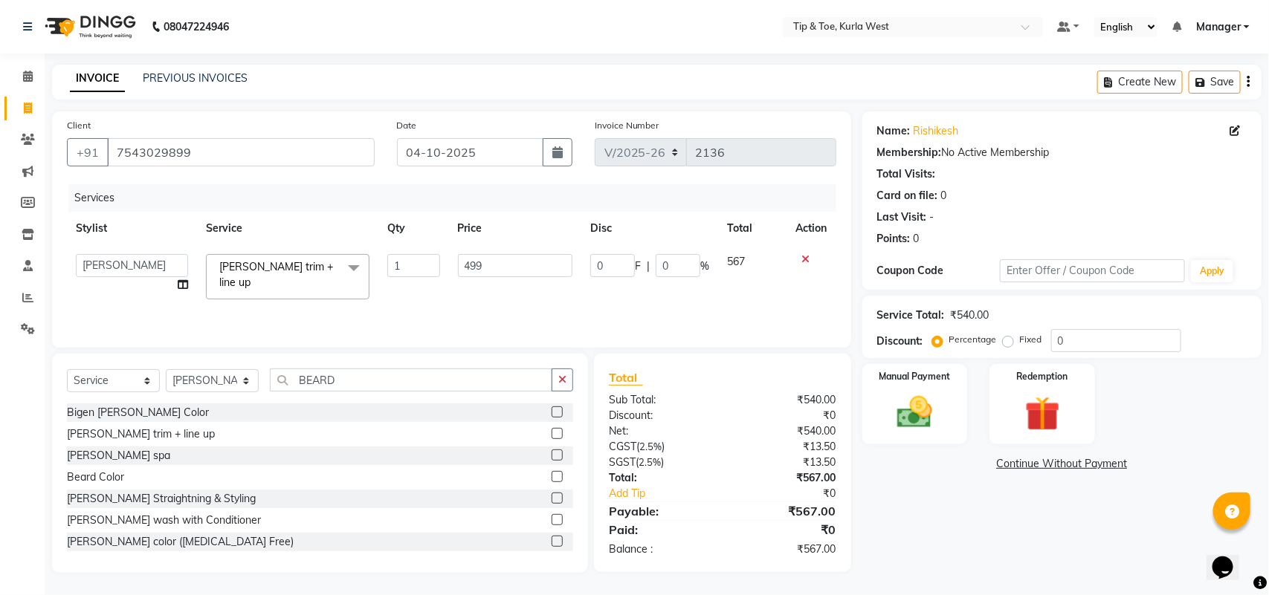
click at [932, 526] on div "Name: Rishikesh Membership: No Active Membership Total Visits: Card on file: 0 …" at bounding box center [1067, 343] width 410 height 462
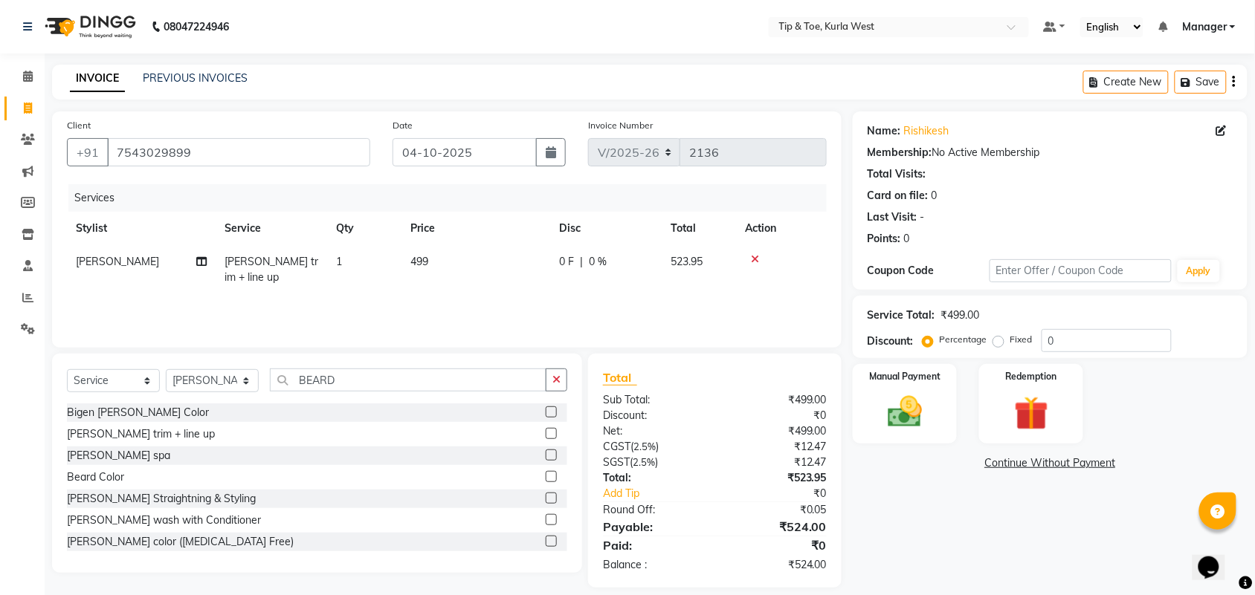
scroll to position [15, 0]
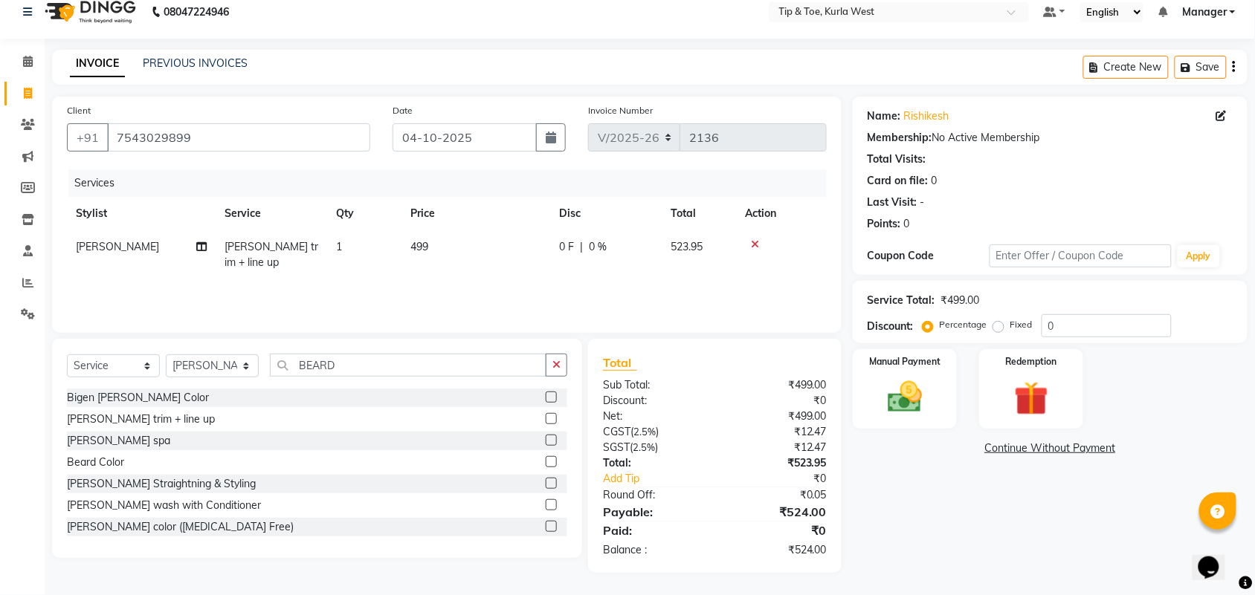
click at [934, 530] on div "Name: Rishikesh Membership: No Active Membership Total Visits: Card on file: 0 …" at bounding box center [1056, 335] width 406 height 477
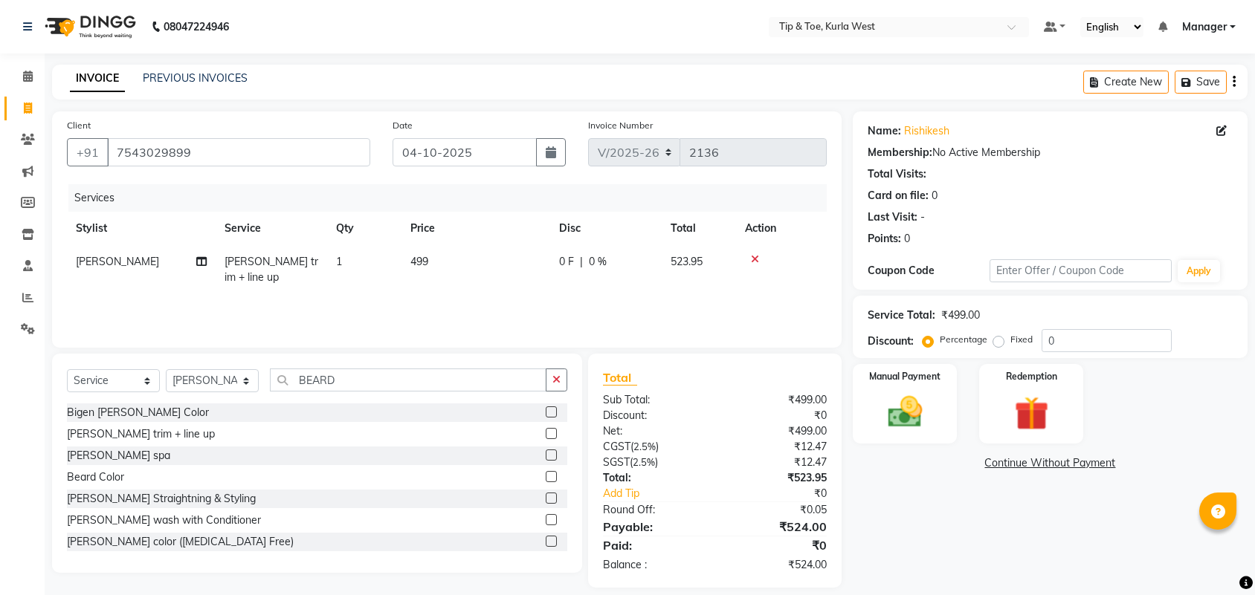
select select "5986"
select select "service"
select select "42737"
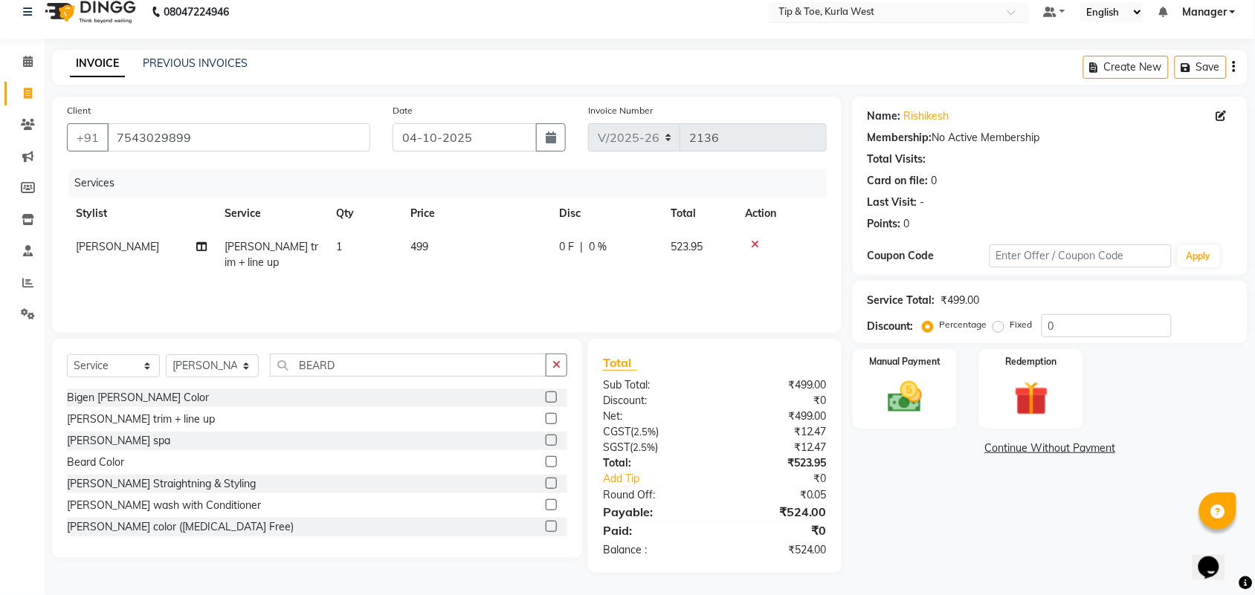
scroll to position [15, 0]
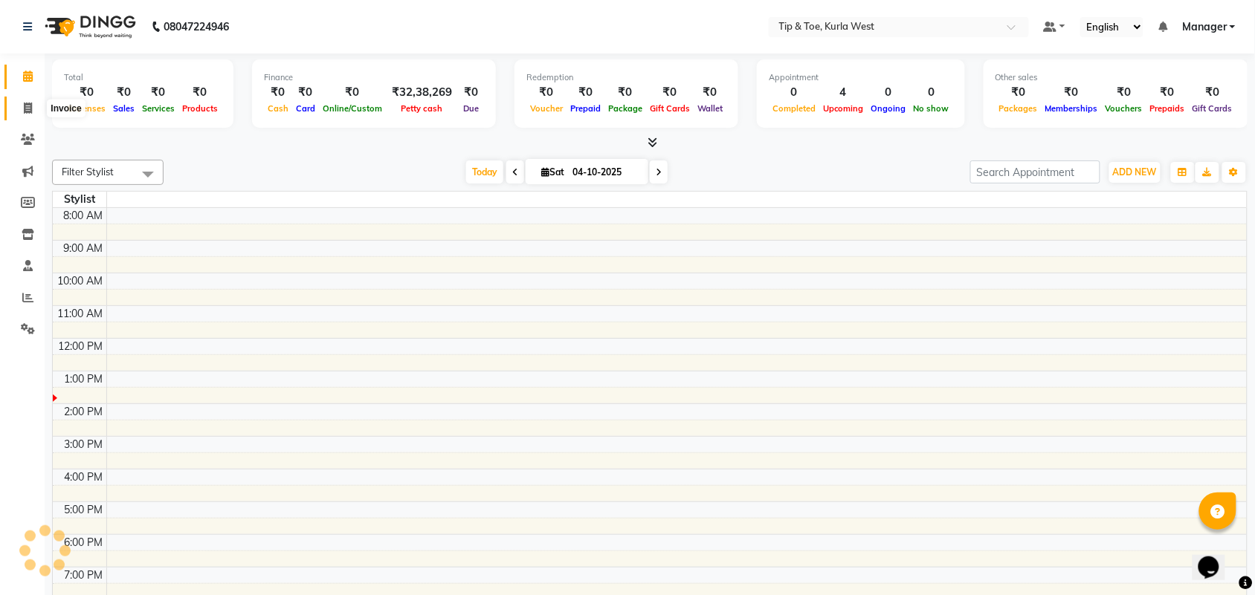
click at [31, 109] on icon at bounding box center [28, 108] width 8 height 11
select select "service"
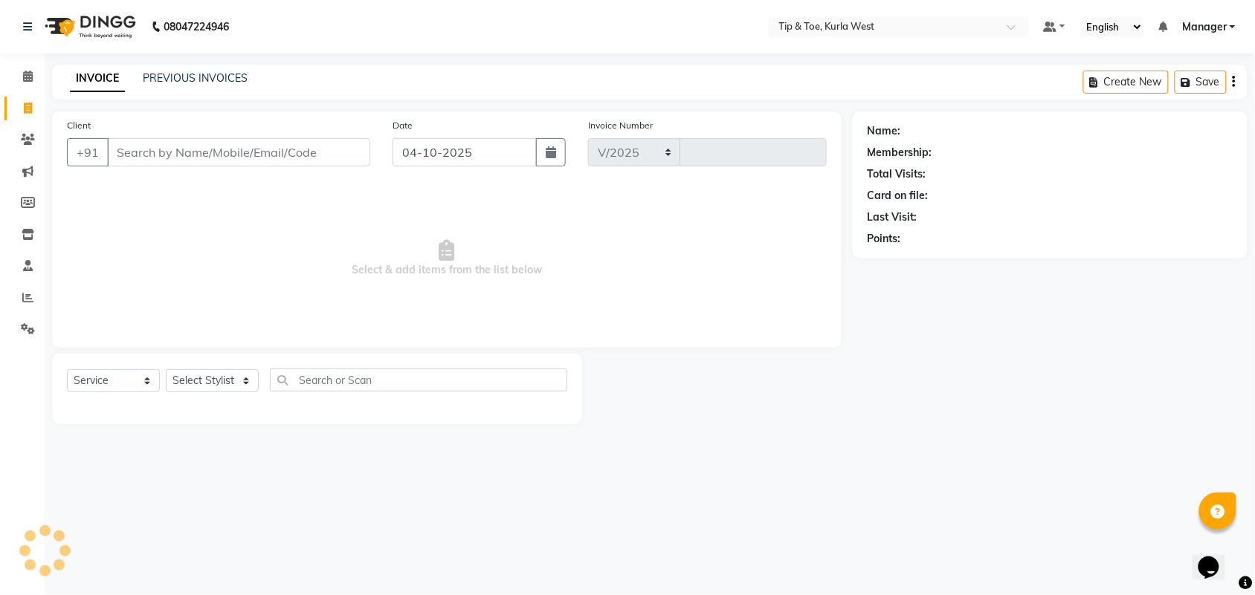
select select "5986"
type input "2136"
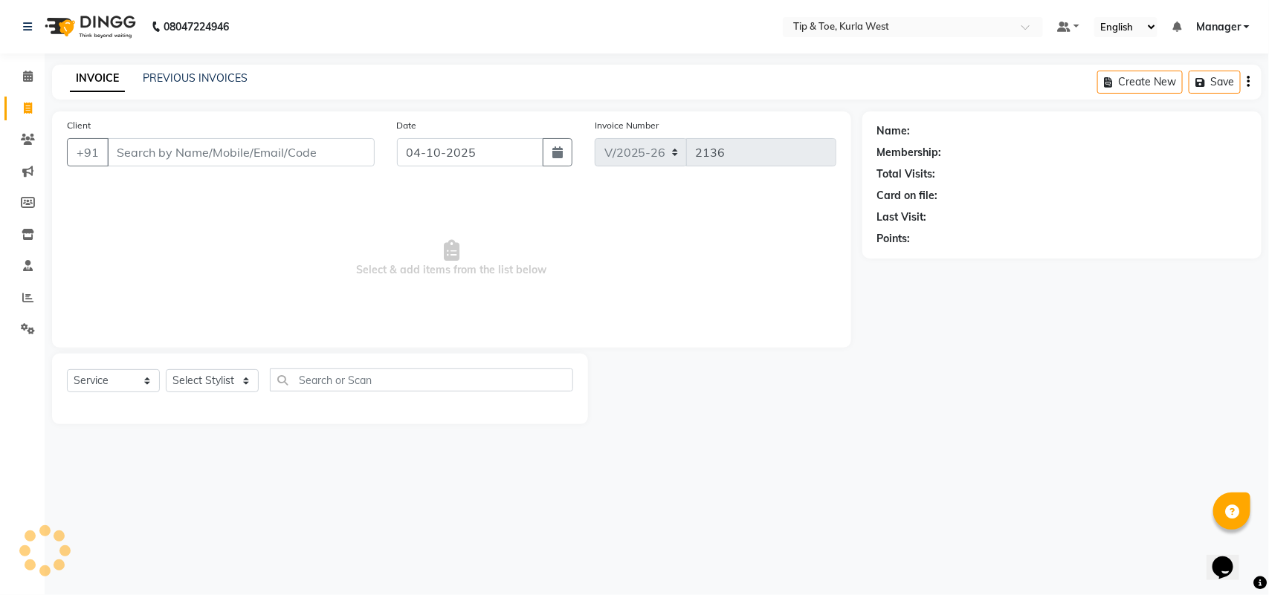
drag, startPoint x: 277, startPoint y: 150, endPoint x: 262, endPoint y: 166, distance: 21.6
click at [277, 155] on input "Client" at bounding box center [241, 152] width 268 height 28
click at [138, 156] on input "VIYDYA" at bounding box center [203, 152] width 192 height 28
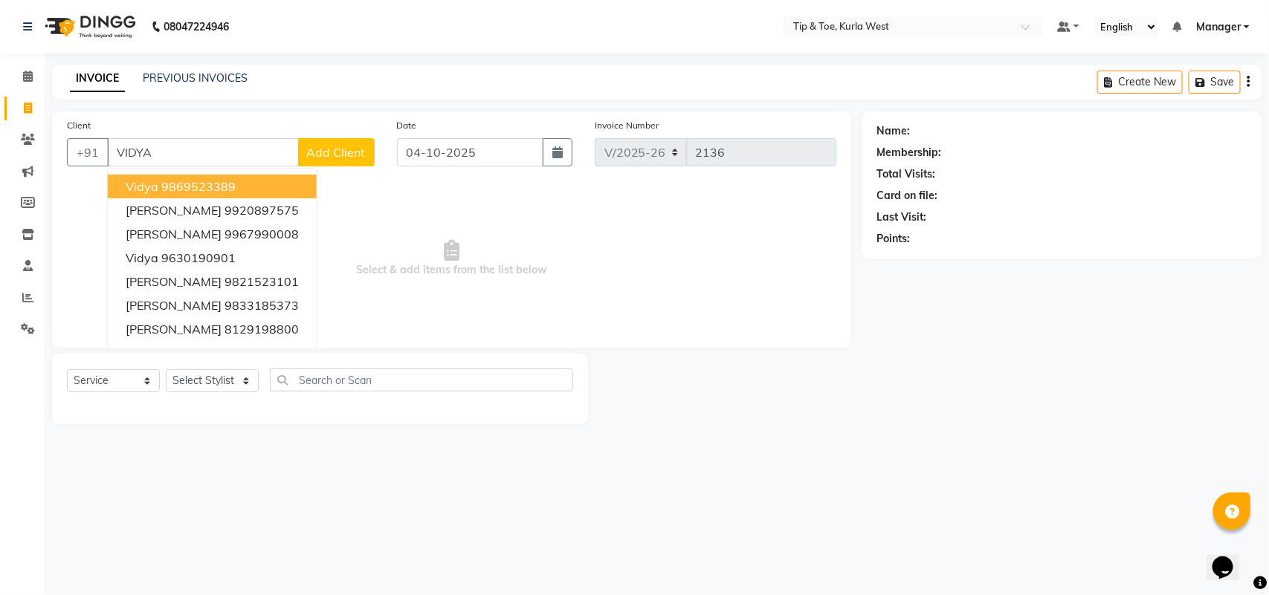
click at [213, 188] on ngb-highlight "9869523389" at bounding box center [198, 186] width 74 height 15
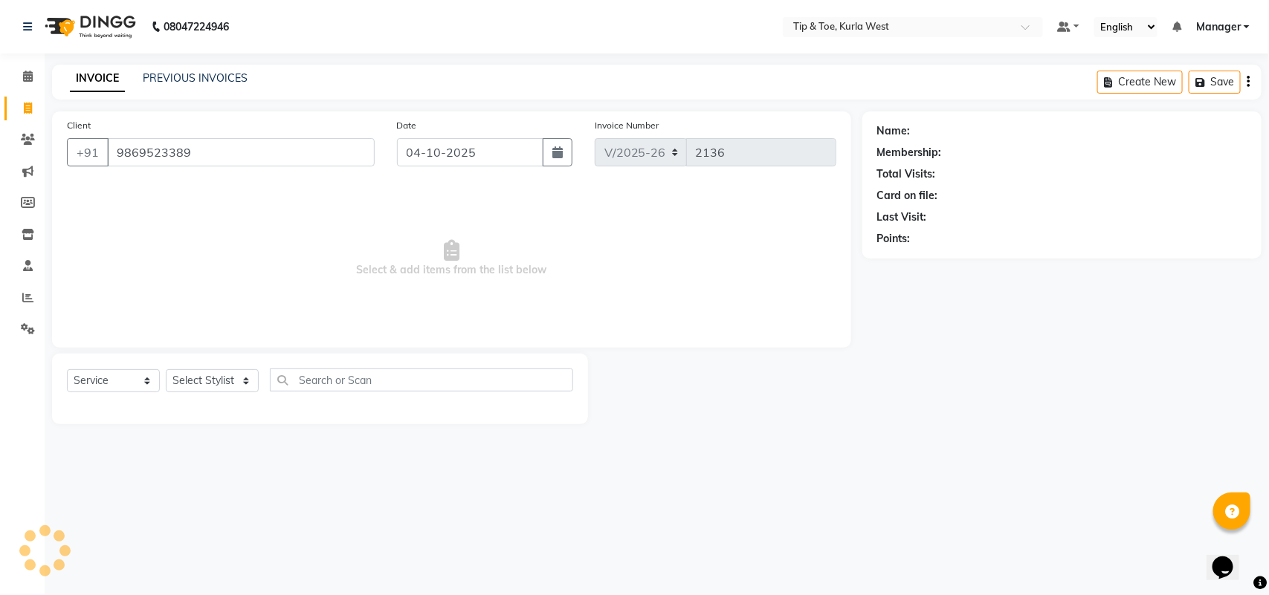
type input "9869523389"
click at [188, 365] on div "Select Service Product Membership Package Voucher Prepaid Gift Card Select Styl…" at bounding box center [320, 389] width 536 height 71
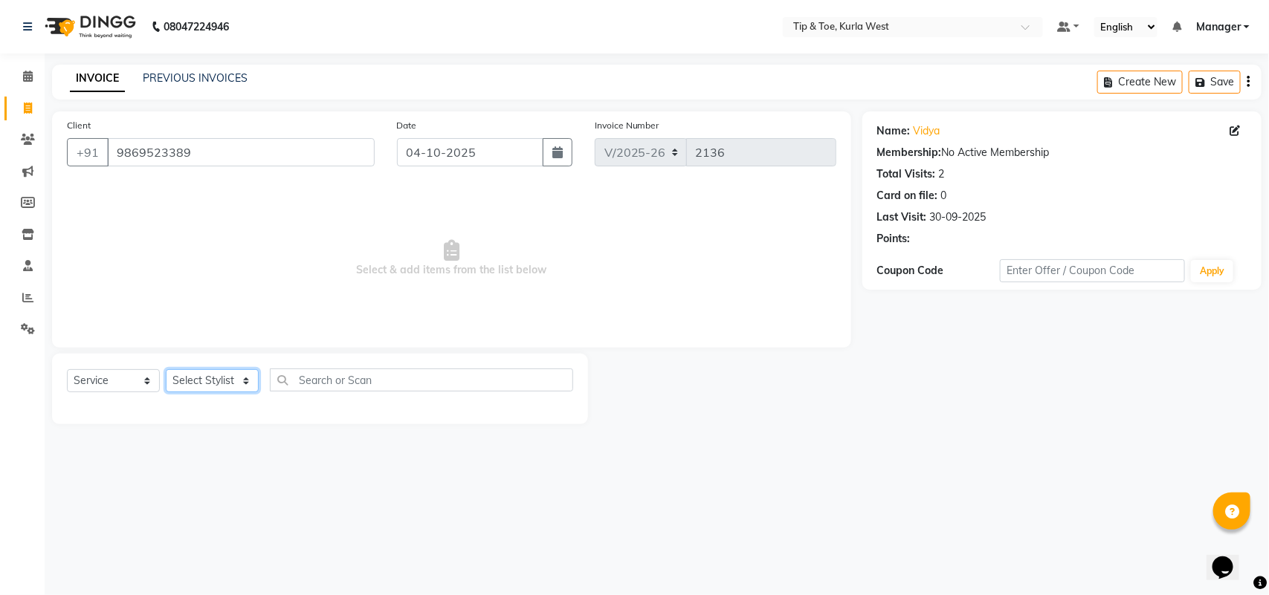
drag, startPoint x: 190, startPoint y: 375, endPoint x: 192, endPoint y: 384, distance: 8.3
click at [190, 375] on select "Select Stylist ALAM ARSHAD KAVERI KHUSHBOO Kurla login access Manager NIHAL PRI…" at bounding box center [212, 380] width 93 height 23
select select "91739"
click at [166, 369] on select "Select Stylist [PERSON_NAME] KAVERI [PERSON_NAME] Kurla login access Manager [P…" at bounding box center [212, 380] width 93 height 23
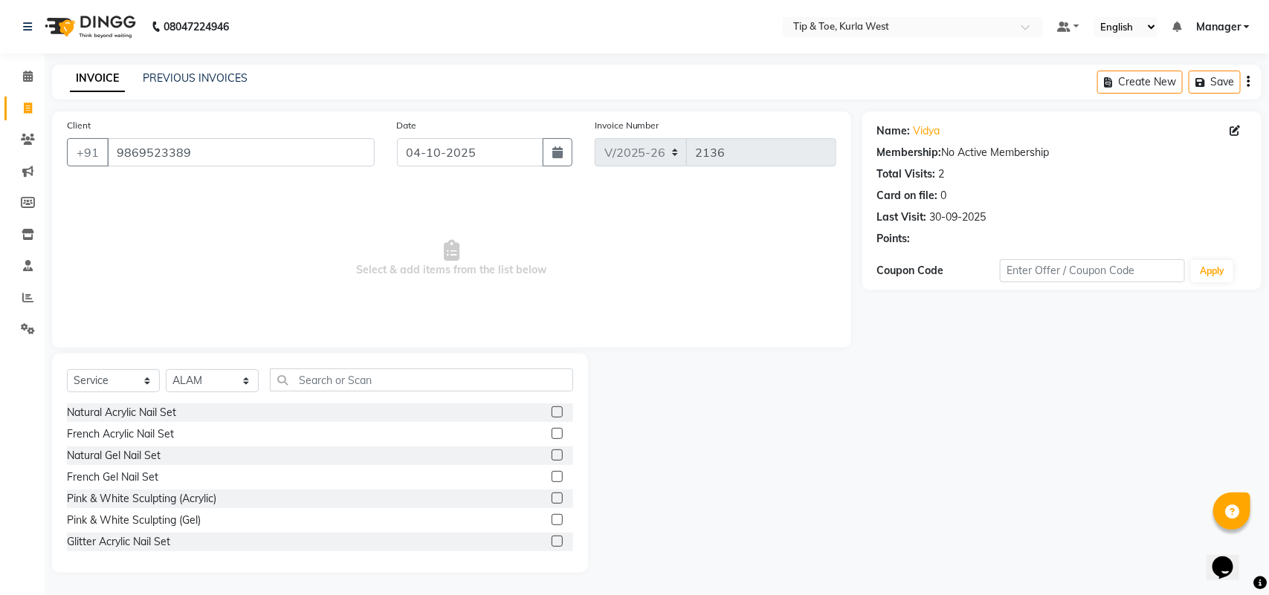
click at [361, 393] on div "Select Service Product Membership Package Voucher Prepaid Gift Card Select Styl…" at bounding box center [320, 386] width 506 height 35
click at [361, 375] on input "text" at bounding box center [421, 380] width 303 height 23
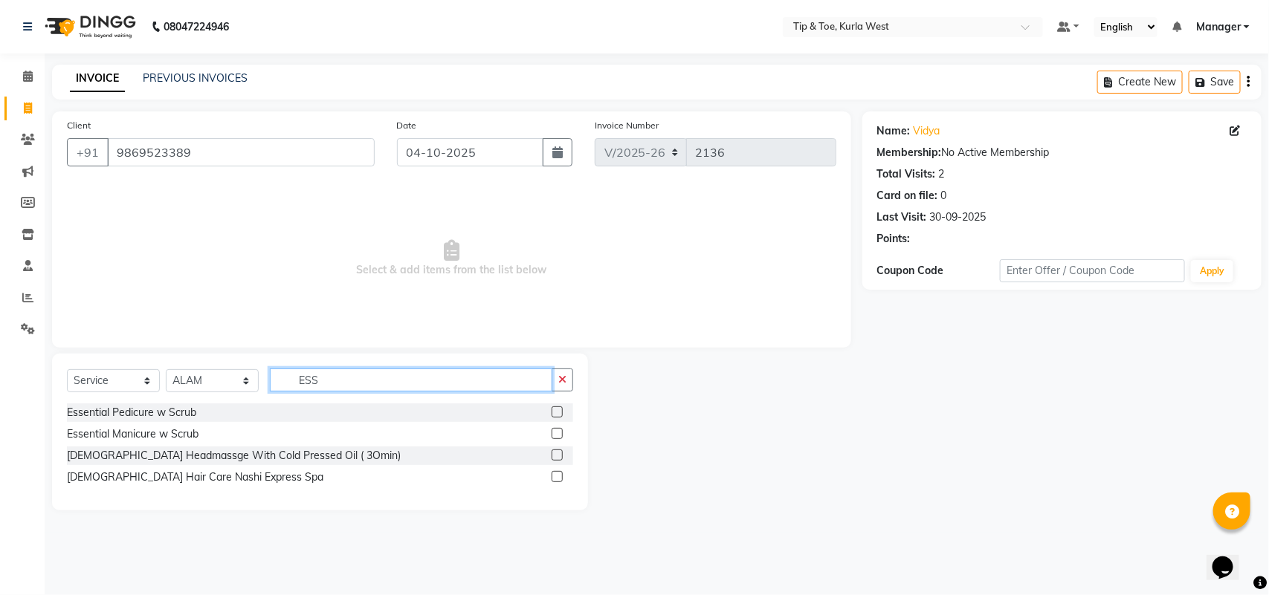
type input "ESS"
click at [555, 407] on label at bounding box center [557, 412] width 11 height 11
click at [555, 408] on input "checkbox" at bounding box center [557, 413] width 10 height 10
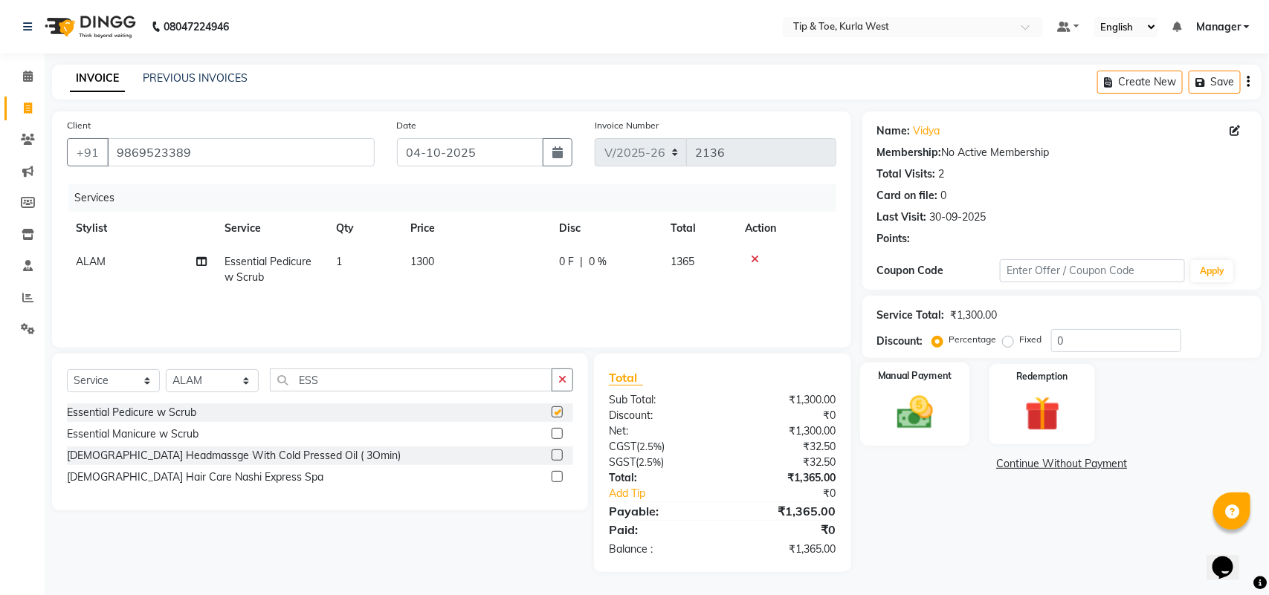
checkbox input "false"
click at [905, 388] on div "Manual Payment" at bounding box center [915, 405] width 110 height 84
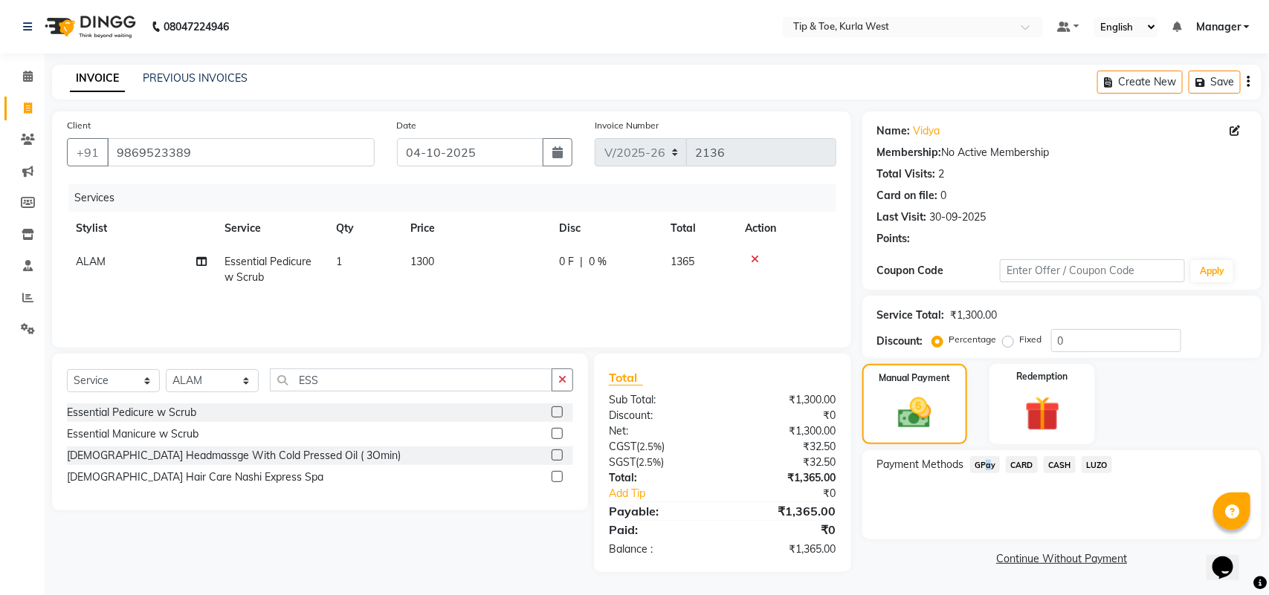
drag, startPoint x: 983, startPoint y: 466, endPoint x: 1009, endPoint y: 576, distance: 113.1
click at [984, 466] on span "GPay" at bounding box center [985, 464] width 30 height 17
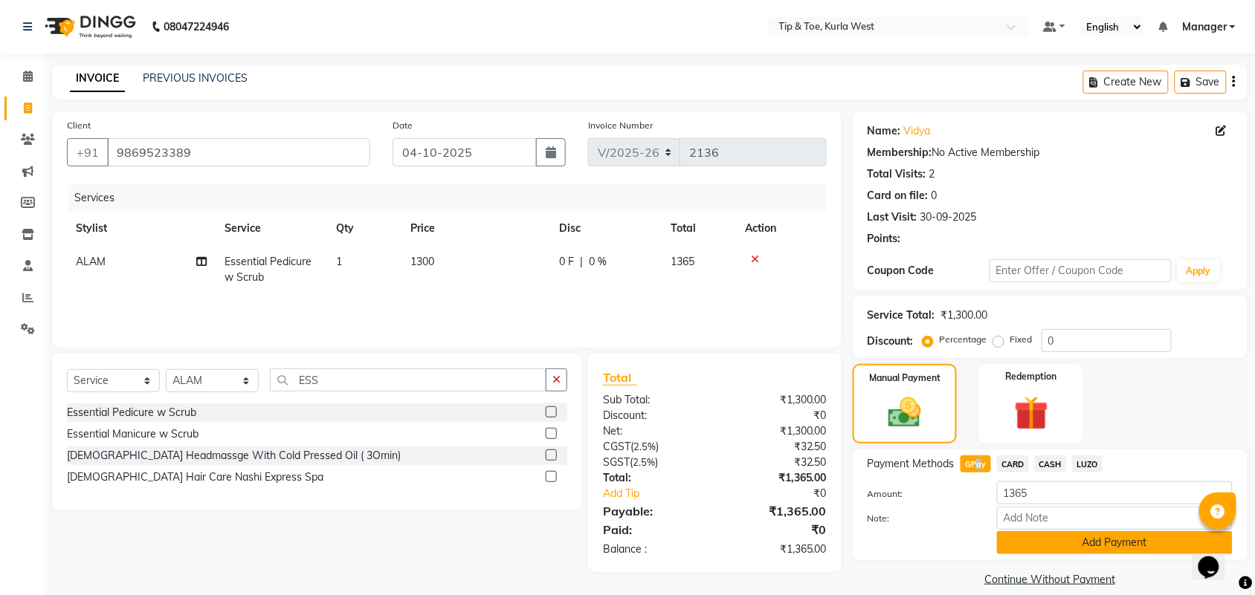
click at [1024, 540] on button "Add Payment" at bounding box center [1115, 543] width 236 height 23
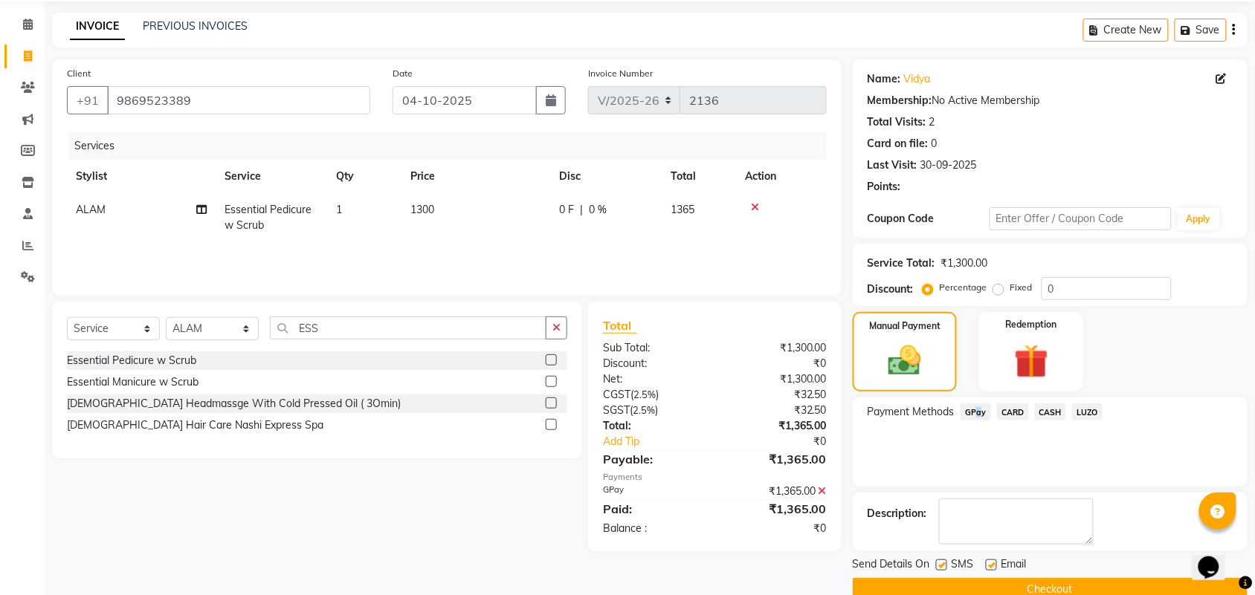
scroll to position [80, 0]
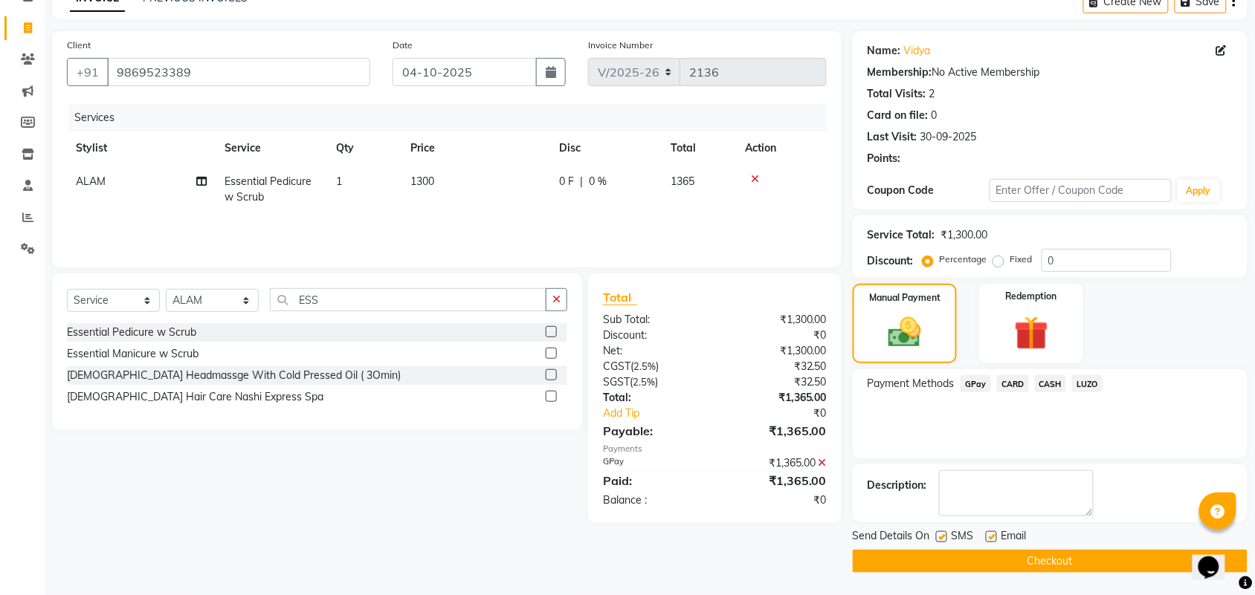
click at [934, 533] on div "Send Details On SMS Email" at bounding box center [1050, 538] width 395 height 19
click at [942, 535] on label at bounding box center [941, 537] width 11 height 11
click at [942, 535] on input "checkbox" at bounding box center [941, 538] width 10 height 10
checkbox input "false"
click at [994, 537] on label at bounding box center [991, 537] width 11 height 11
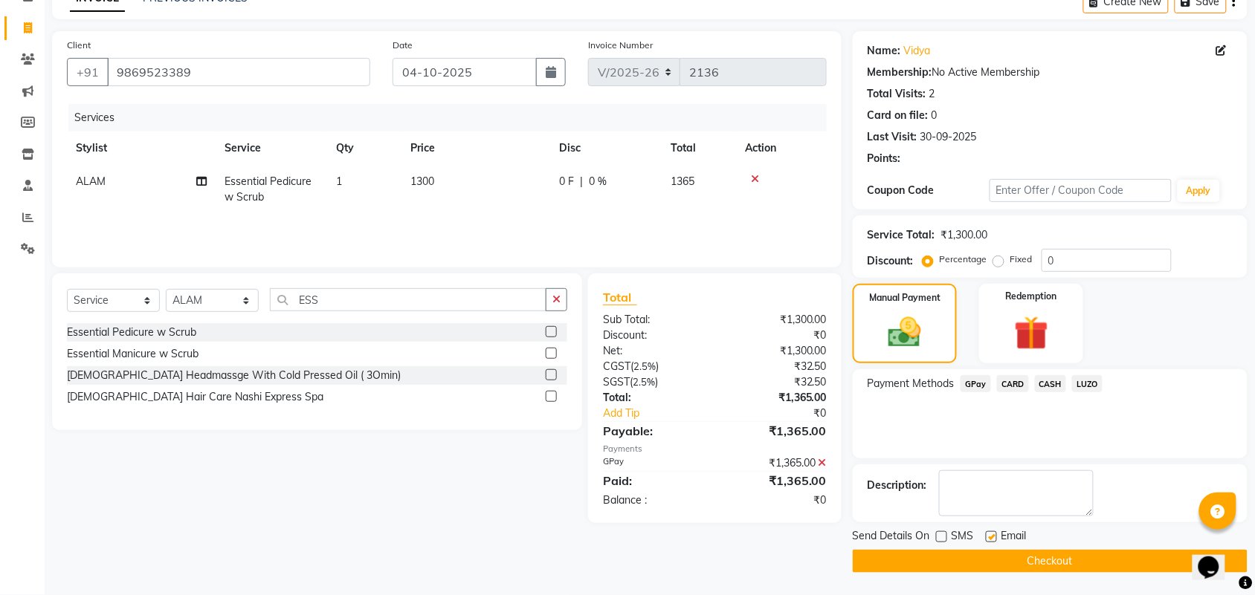
click at [994, 537] on input "checkbox" at bounding box center [991, 538] width 10 height 10
checkbox input "false"
click at [996, 551] on button "Checkout" at bounding box center [1050, 561] width 395 height 23
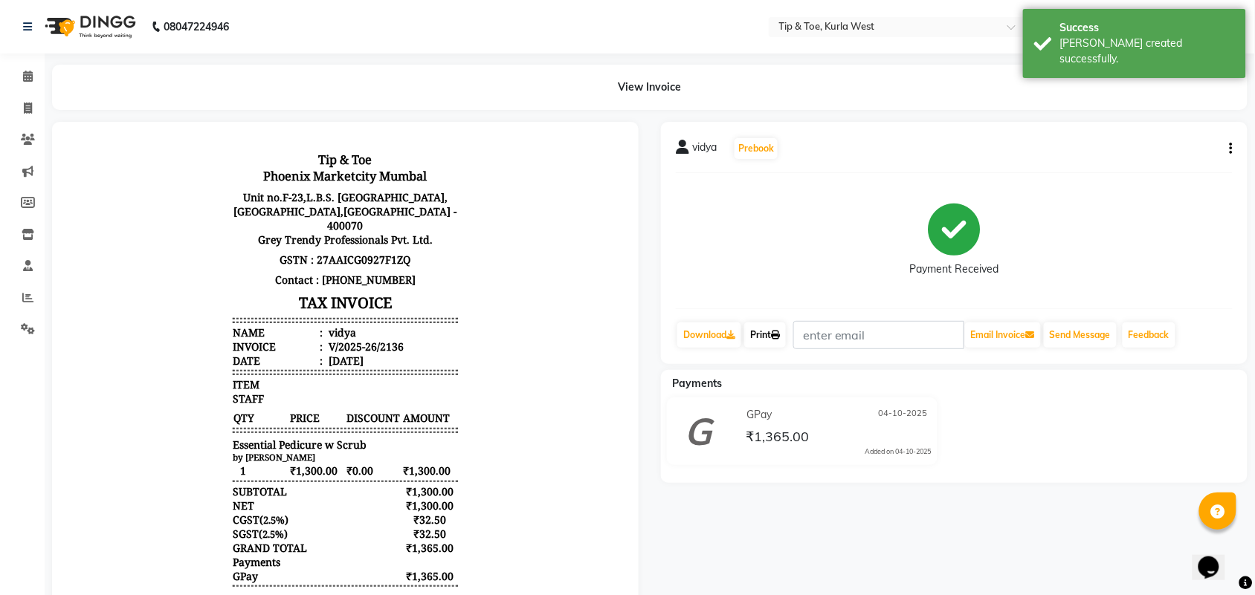
click at [763, 340] on link "Print" at bounding box center [765, 335] width 42 height 25
click at [30, 80] on icon at bounding box center [28, 76] width 10 height 11
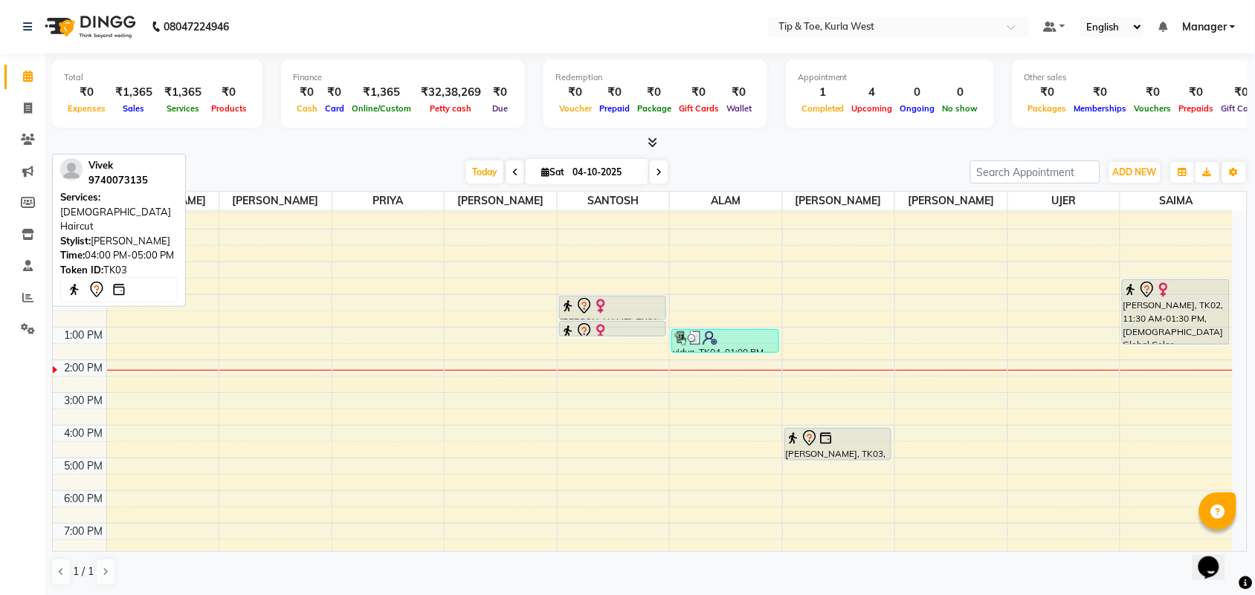
scroll to position [89, 0]
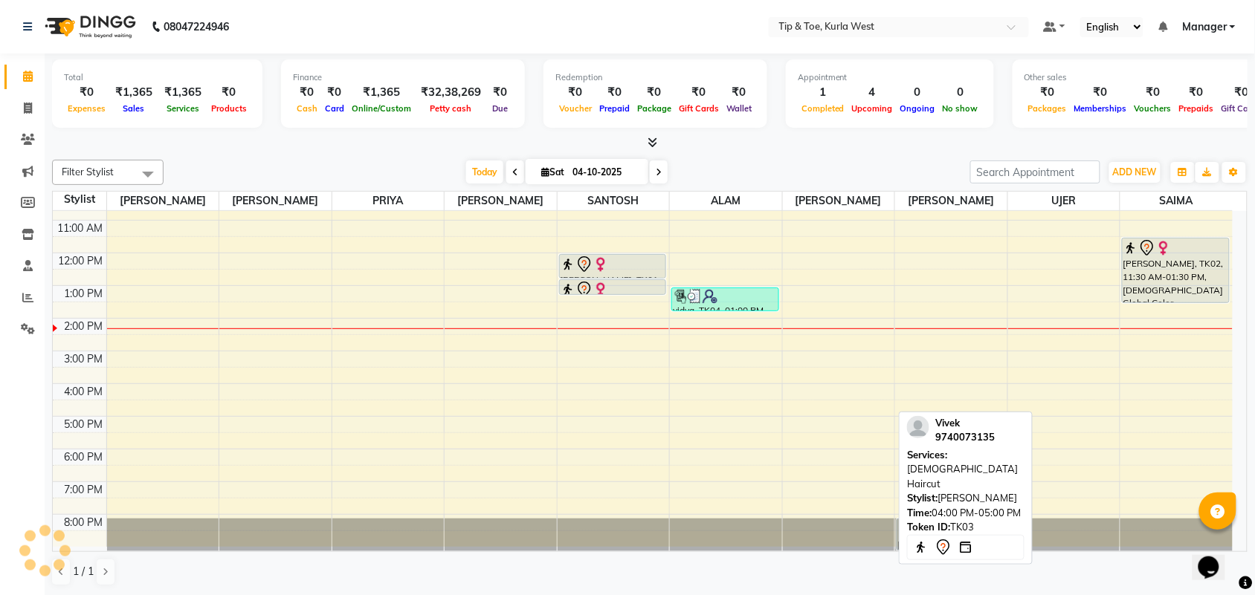
drag, startPoint x: 841, startPoint y: 399, endPoint x: 938, endPoint y: 533, distance: 165.5
click at [938, 533] on div "Filter Stylist Select All SHAMIM KHUSHBOO PRIYA shamim shaikh SANTOSH ALAM NIHA…" at bounding box center [649, 373] width 1195 height 439
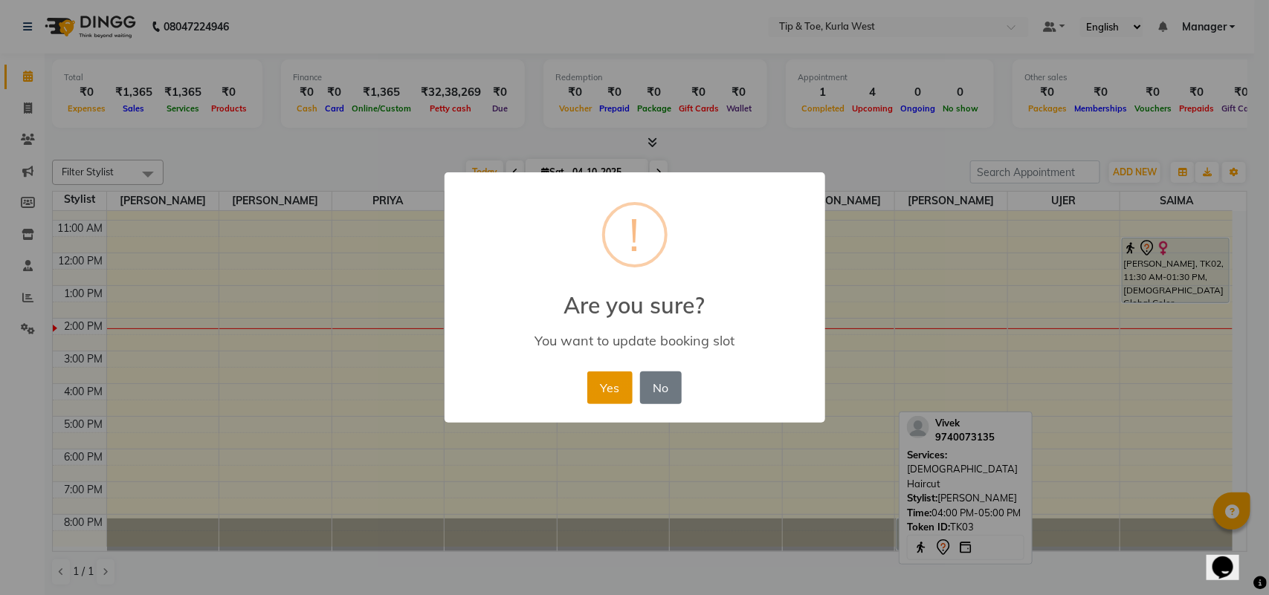
click at [592, 391] on button "Yes" at bounding box center [609, 388] width 45 height 33
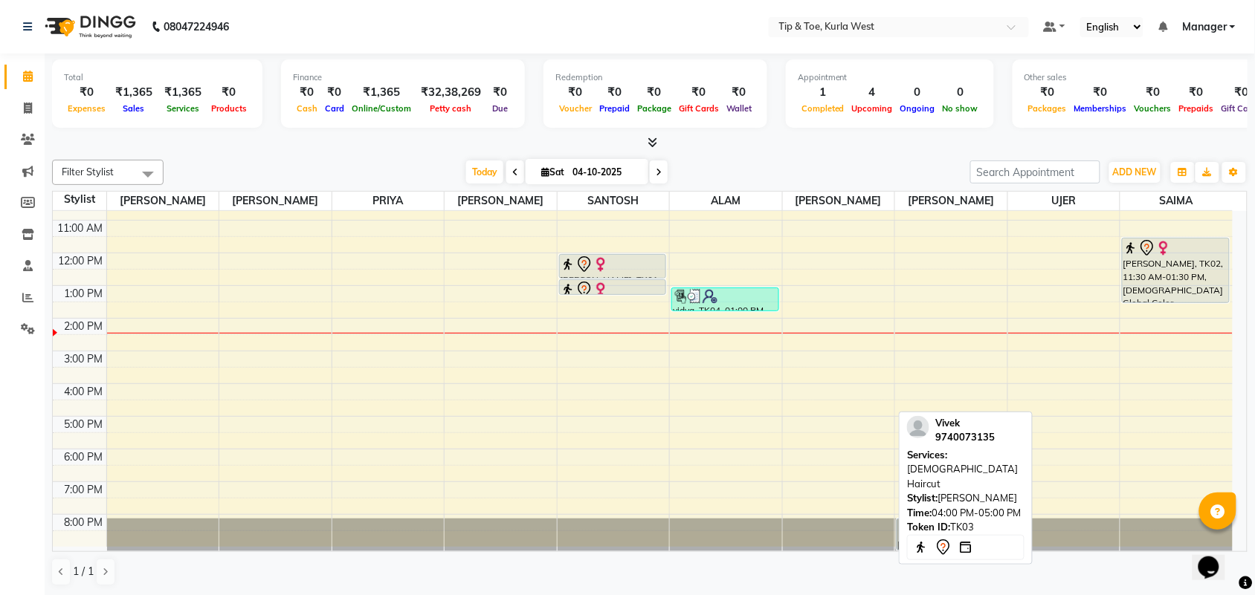
click at [266, 379] on div "8:00 AM 9:00 AM 10:00 AM 11:00 AM 12:00 PM 1:00 PM 2:00 PM 3:00 PM 4:00 PM 5:00…" at bounding box center [643, 335] width 1180 height 424
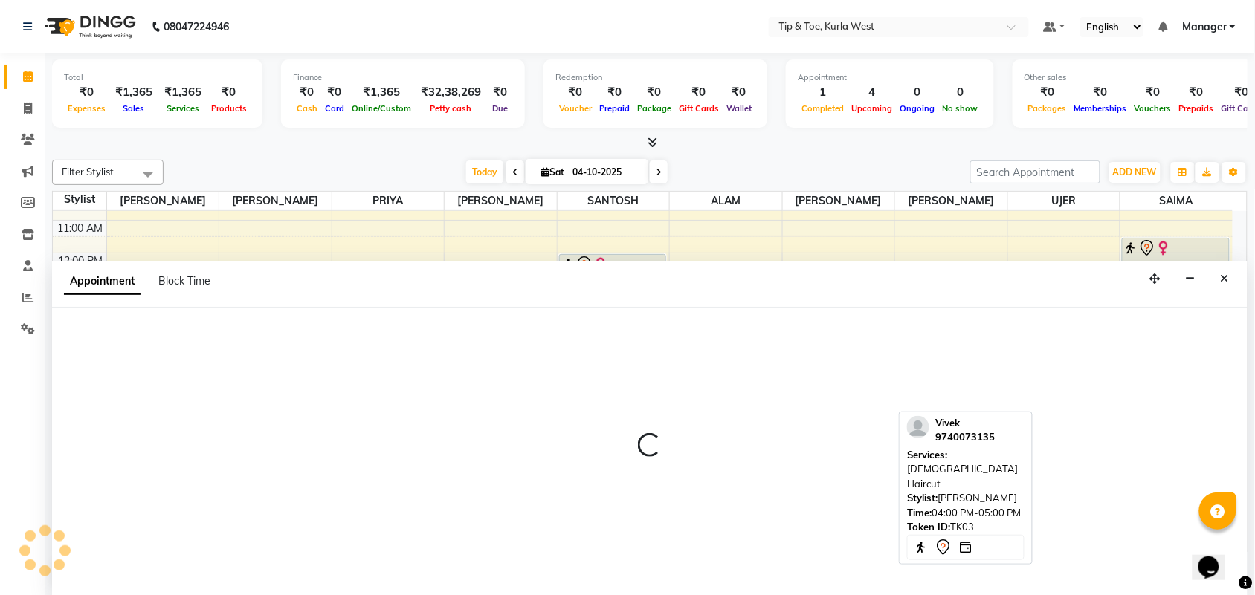
scroll to position [1, 0]
select select "42757"
select select "tentative"
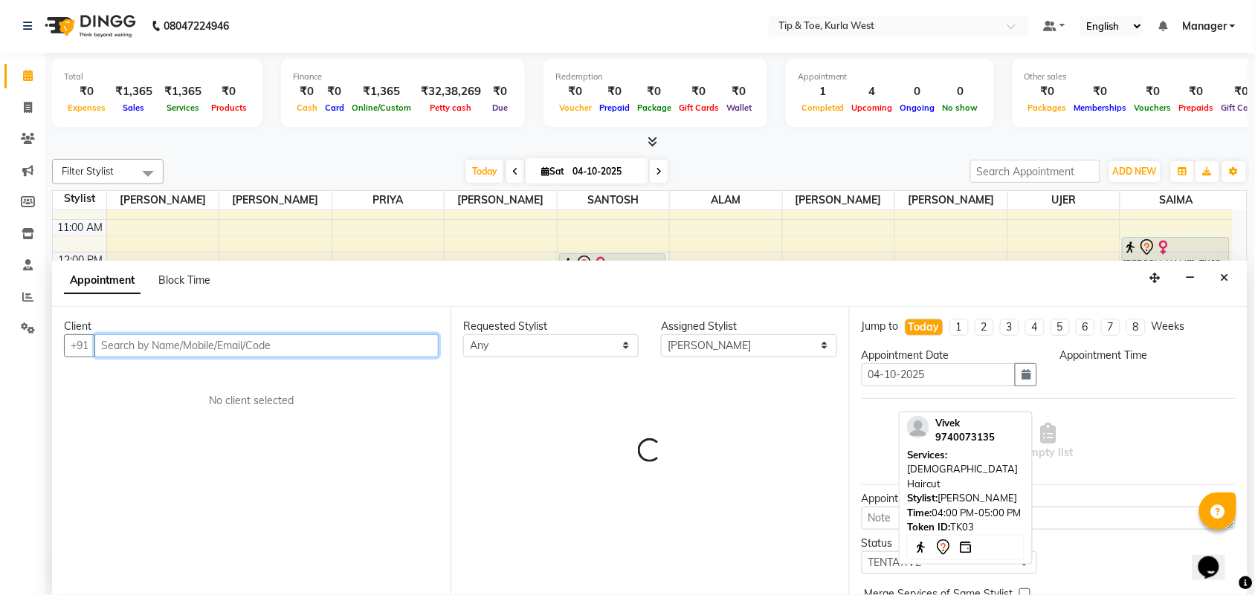
select select "930"
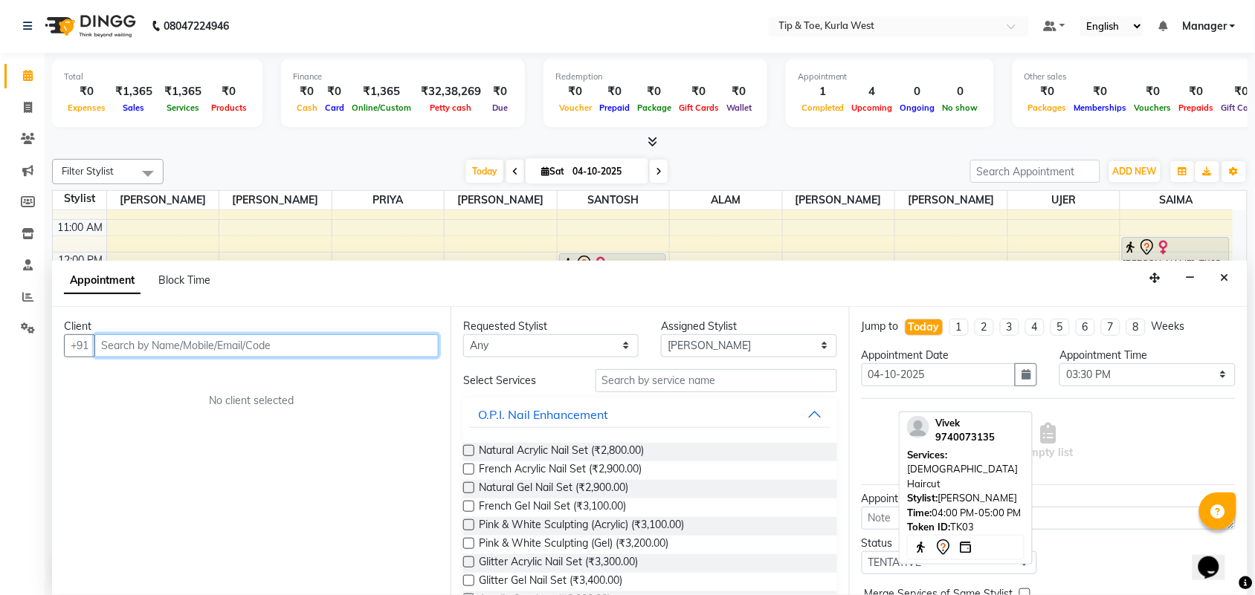
click at [206, 344] on input "text" at bounding box center [266, 346] width 344 height 23
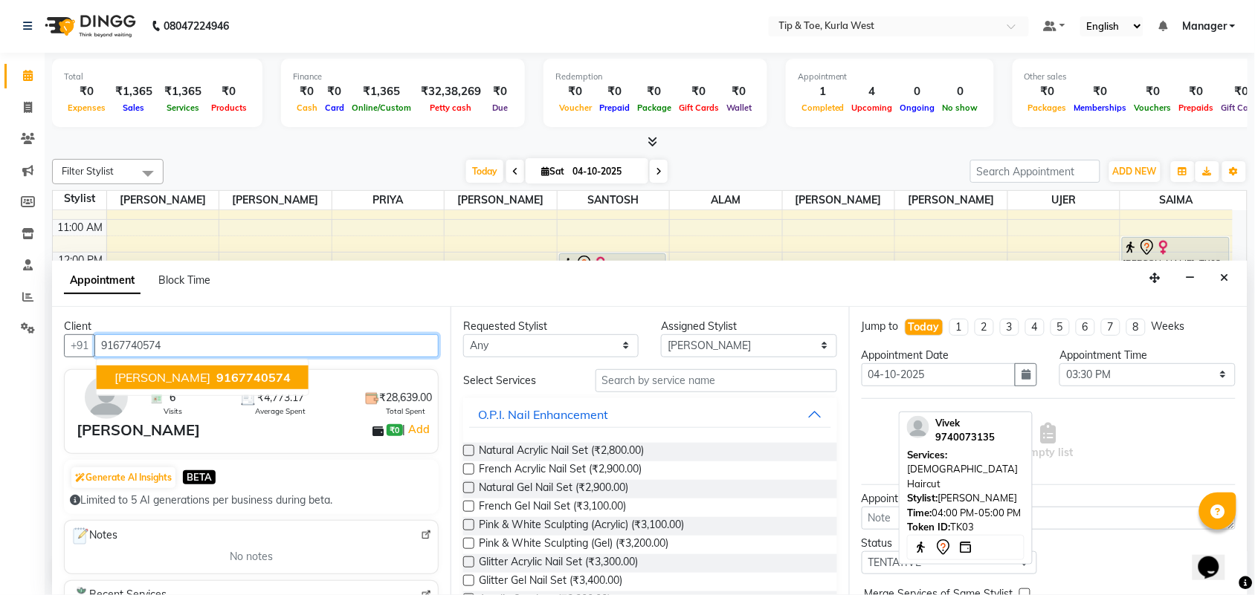
click at [197, 374] on span "Pratiksha Jadhav" at bounding box center [162, 377] width 96 height 15
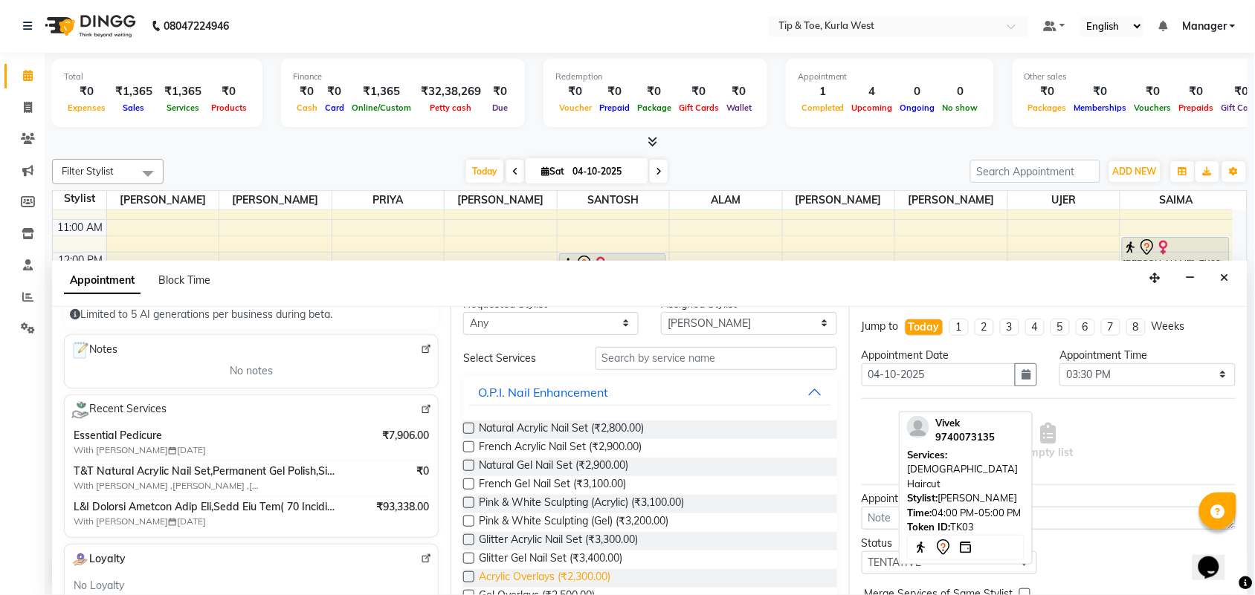
scroll to position [0, 0]
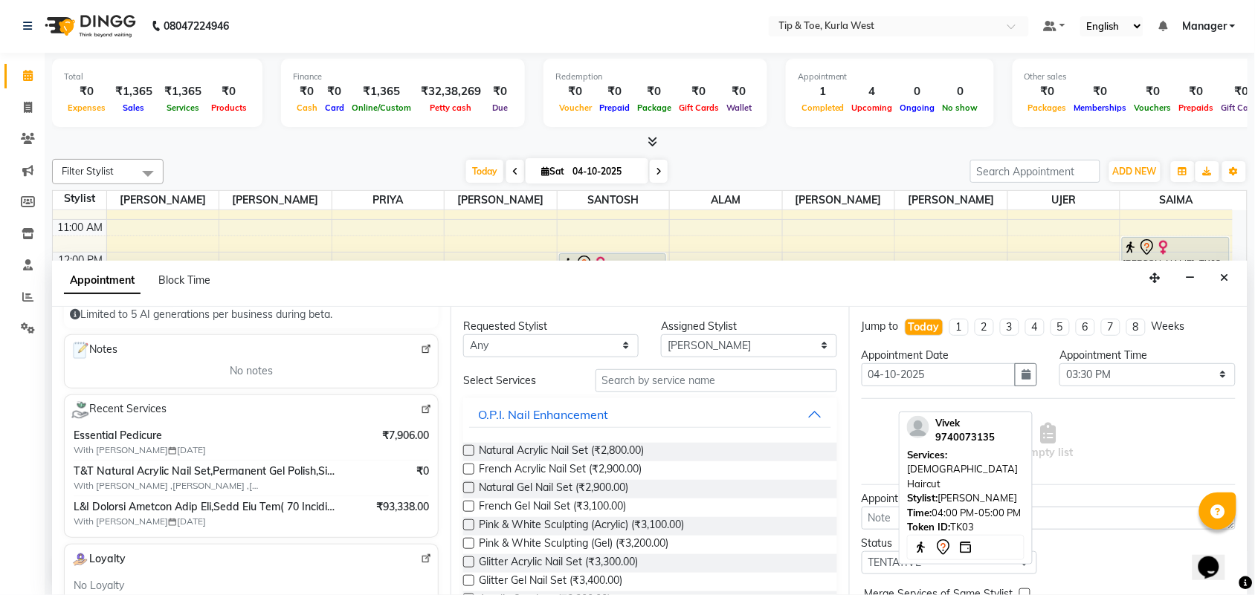
type input "9167740574"
click at [651, 379] on input "text" at bounding box center [716, 380] width 242 height 23
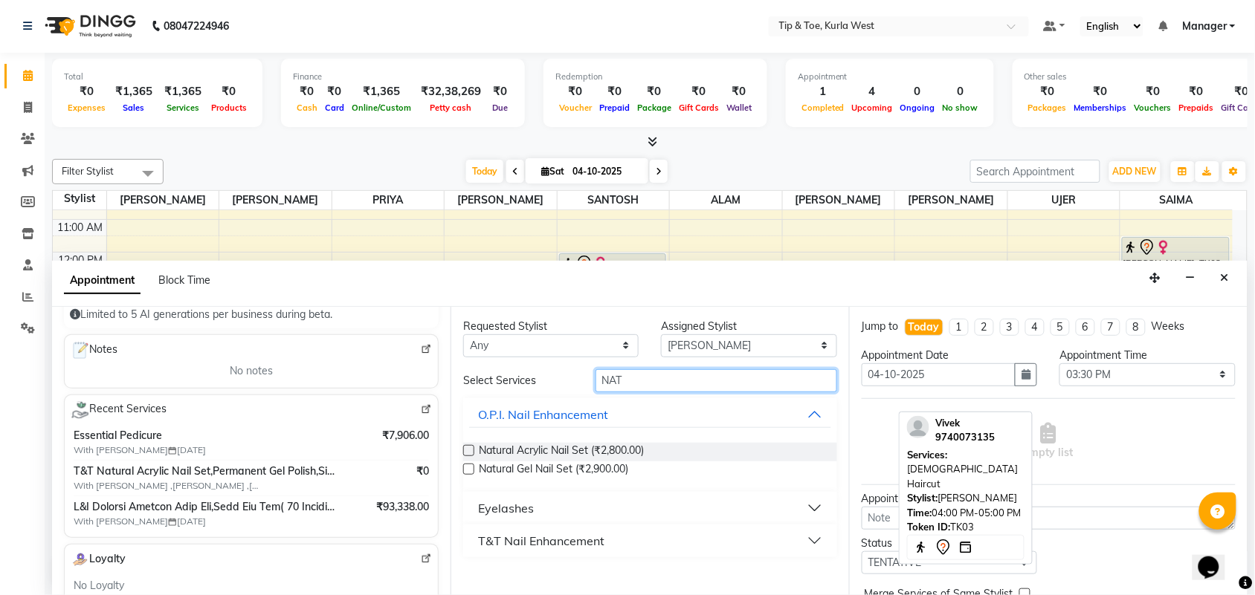
type input "NAT"
click at [574, 548] on div "T&T Nail Enhancement" at bounding box center [541, 541] width 126 height 18
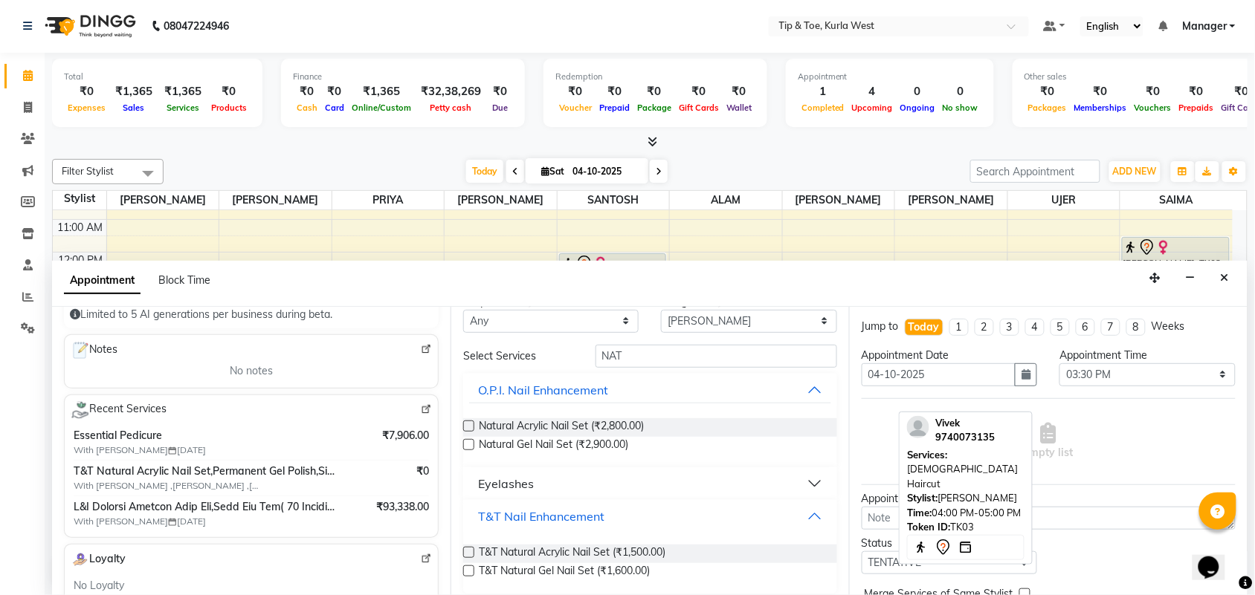
scroll to position [33, 0]
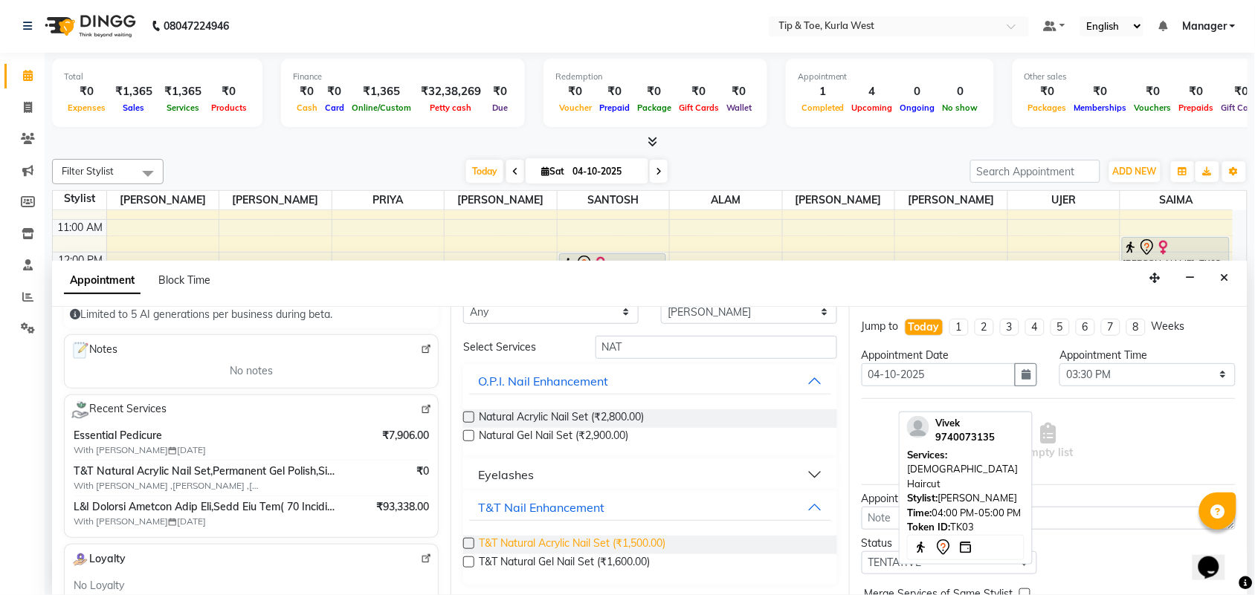
click at [658, 550] on span "T&T Natural Acrylic Nail Set (₹1,500.00)" at bounding box center [572, 545] width 187 height 19
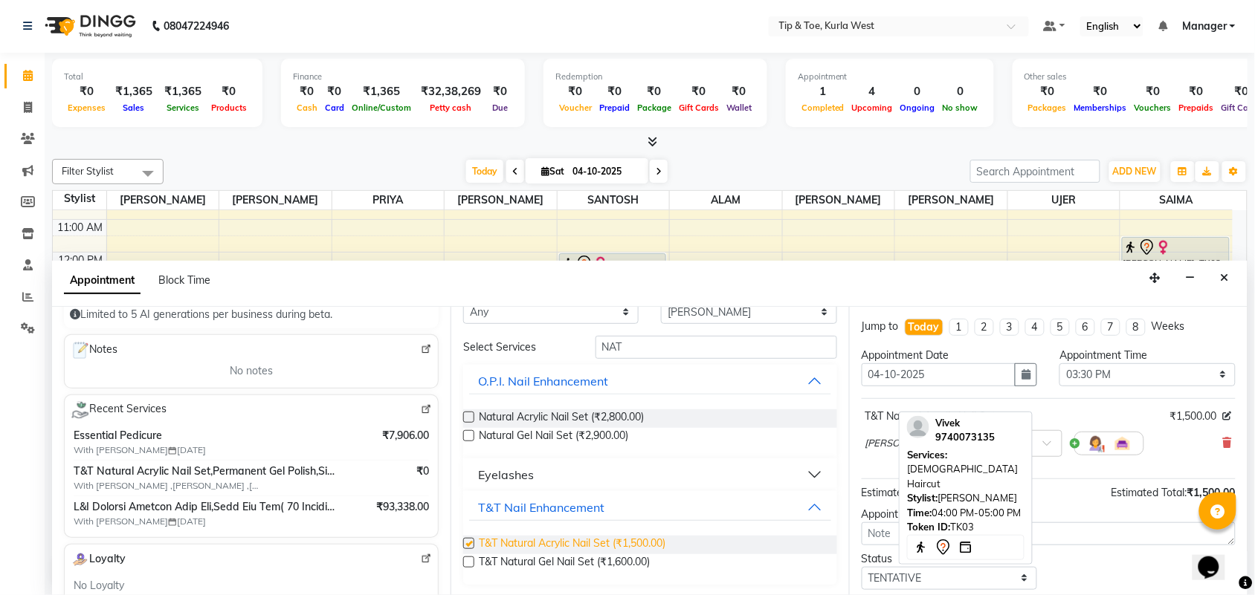
checkbox input "false"
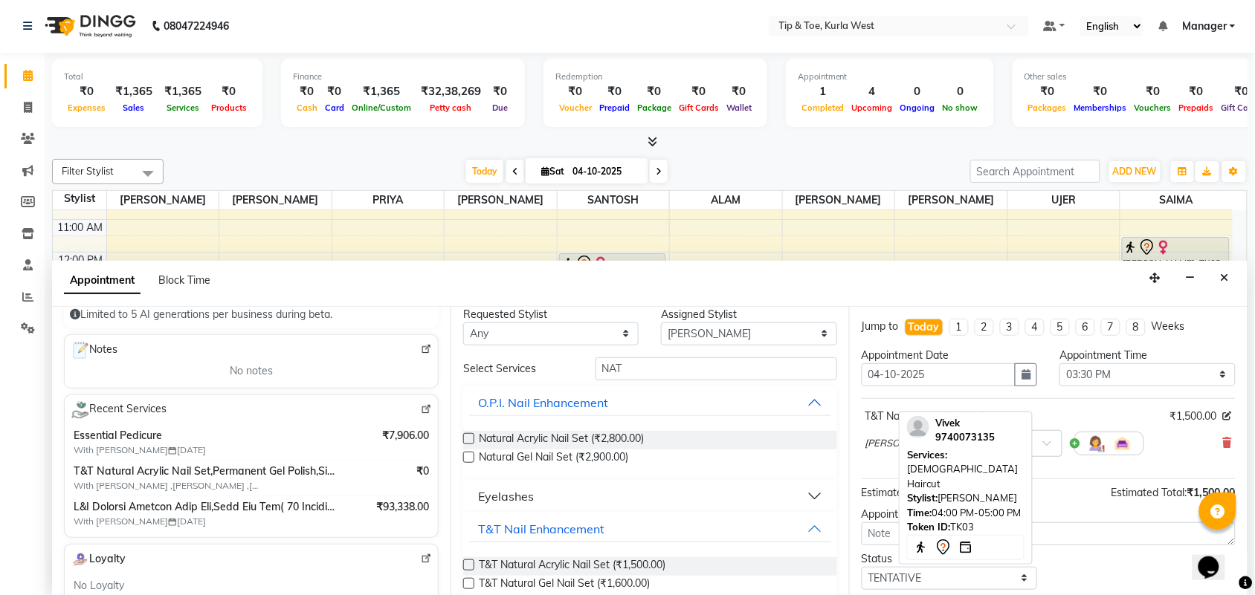
scroll to position [0, 0]
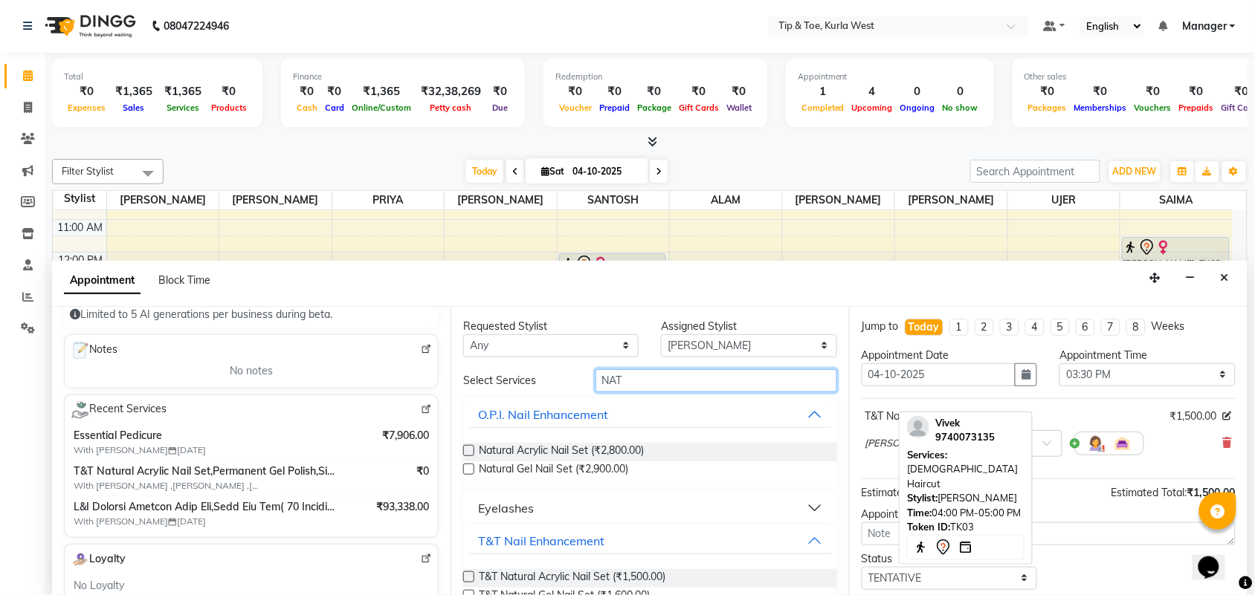
drag, startPoint x: 637, startPoint y: 378, endPoint x: 468, endPoint y: 344, distance: 172.0
click at [469, 344] on div "Requested Stylist Any ALAM KHUSHBOO NIHAL PRIYA RASHID SAIMA SANTOSH SHAMIM sha…" at bounding box center [650, 451] width 398 height 288
type input "PER"
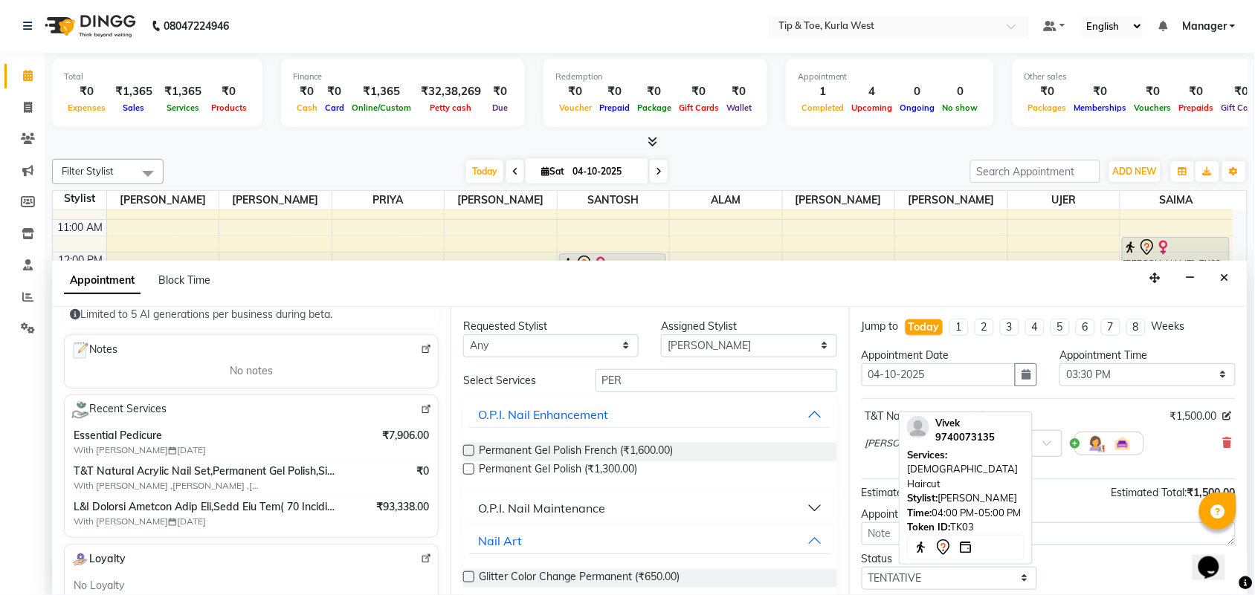
click at [610, 495] on button "O.P.I. Nail Maintenance" at bounding box center [650, 508] width 362 height 27
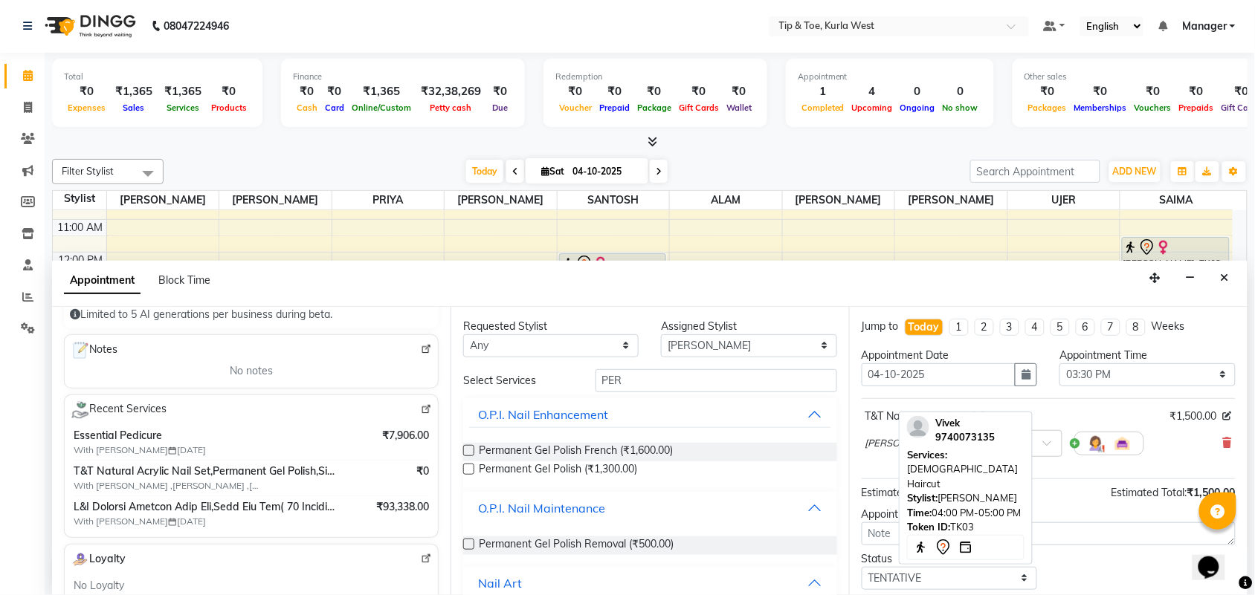
scroll to position [93, 0]
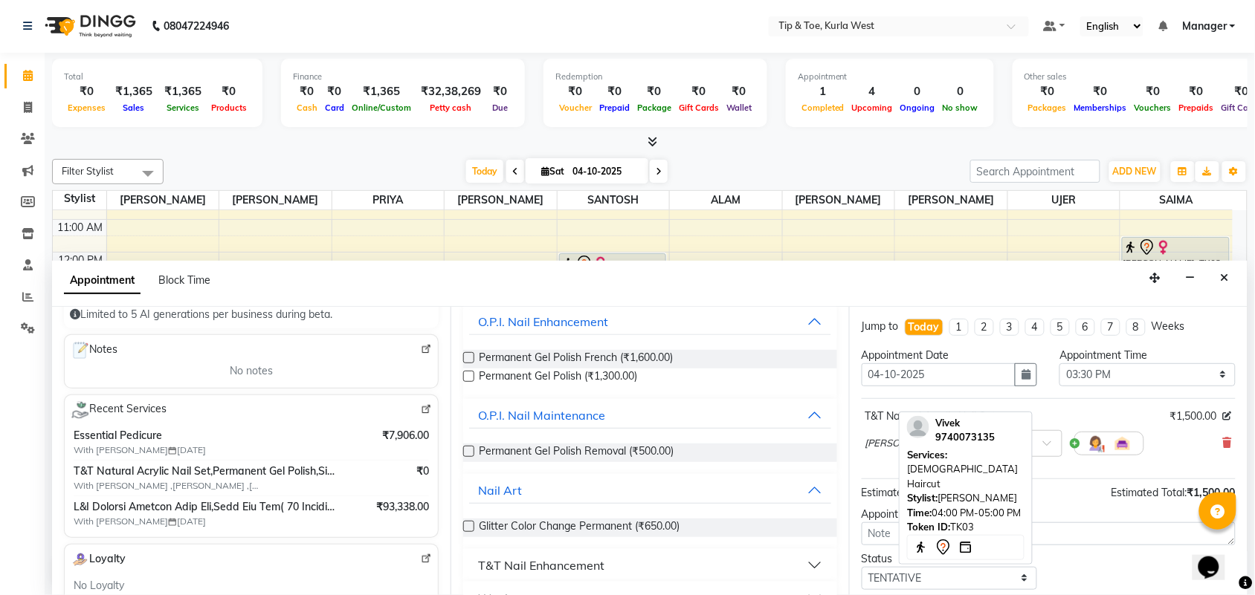
click at [603, 561] on div "T&T Nail Enhancement" at bounding box center [541, 566] width 126 height 18
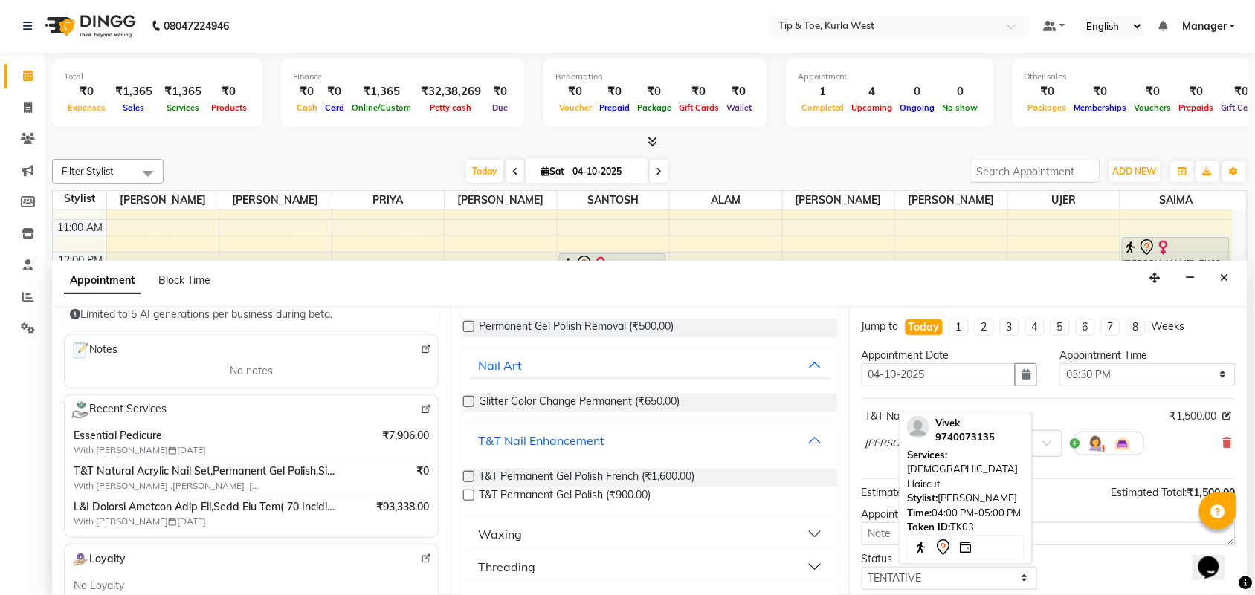
scroll to position [279, 0]
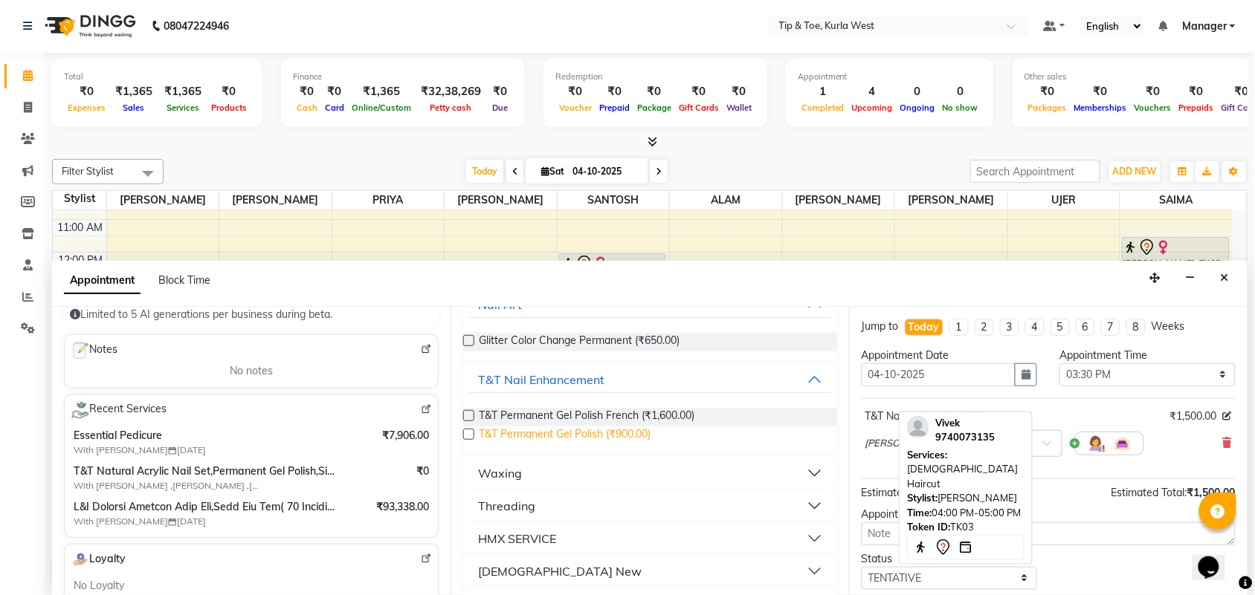
click at [577, 437] on span "T&T Permanent Gel Polish (₹900.00)" at bounding box center [565, 436] width 172 height 19
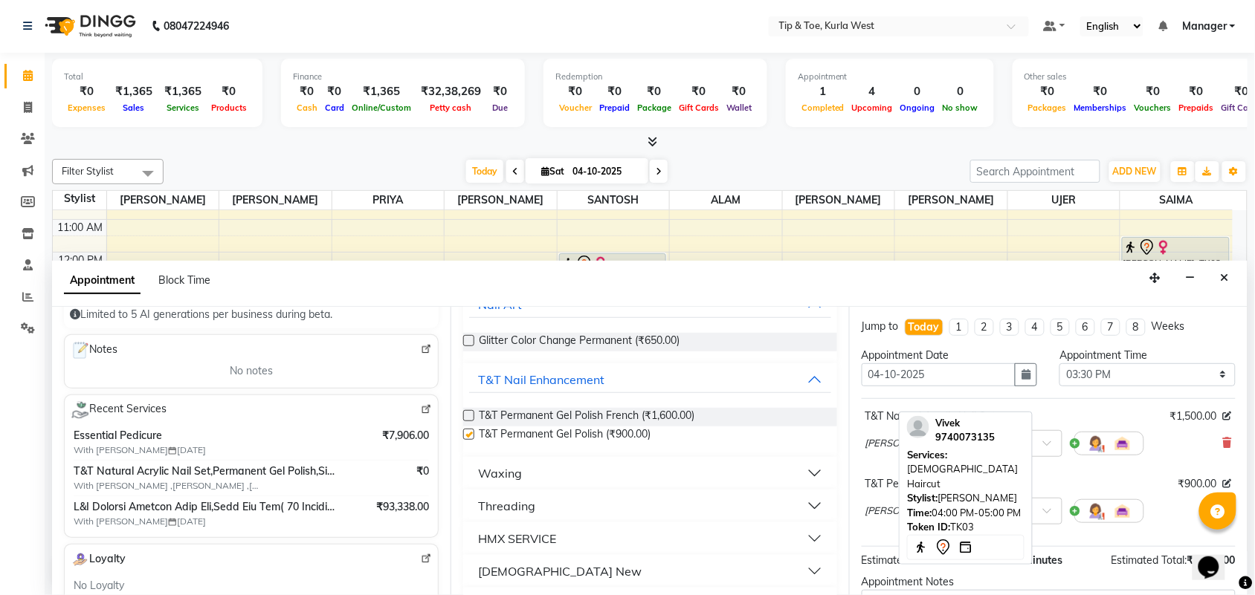
checkbox input "false"
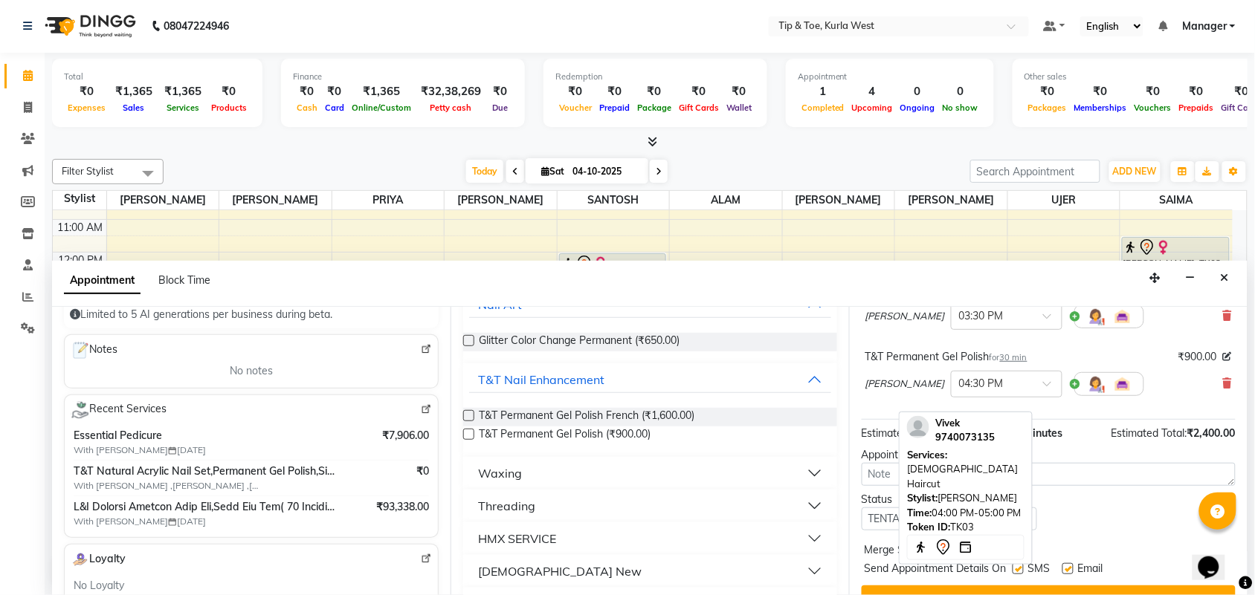
scroll to position [157, 0]
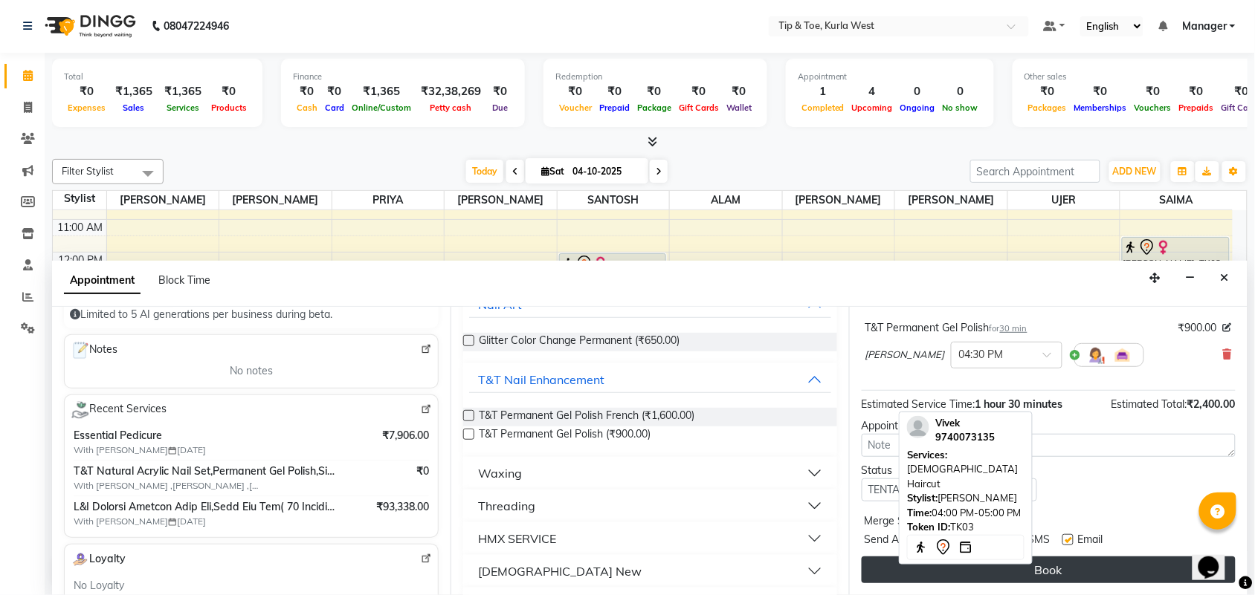
click at [1105, 572] on button "Book" at bounding box center [1049, 570] width 374 height 27
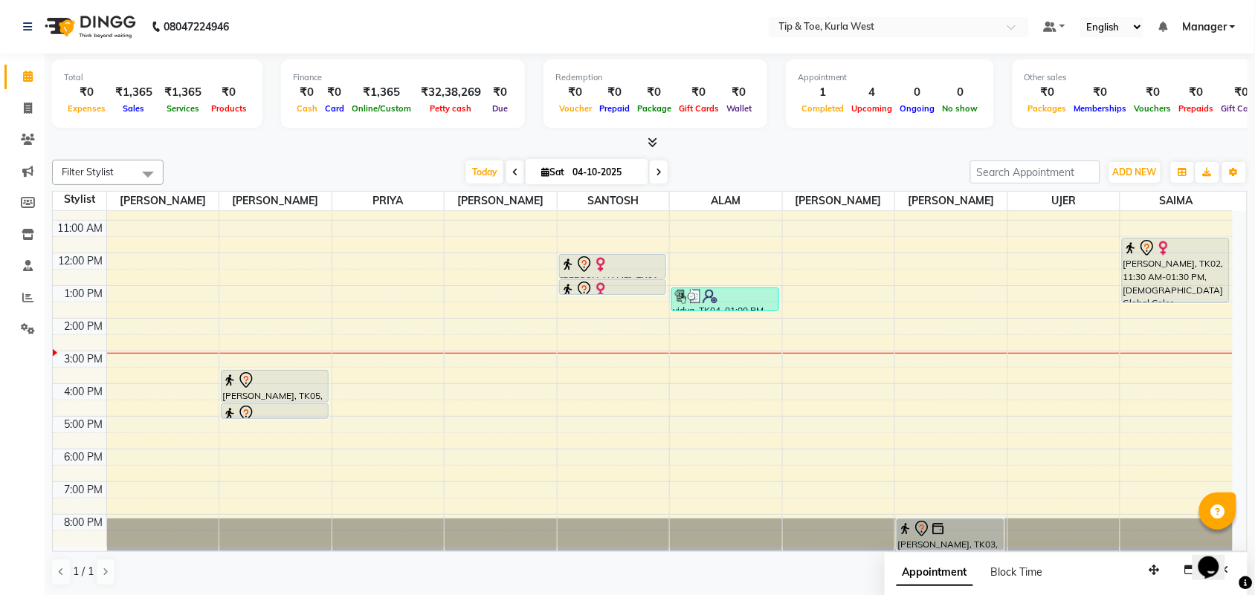
scroll to position [1, 0]
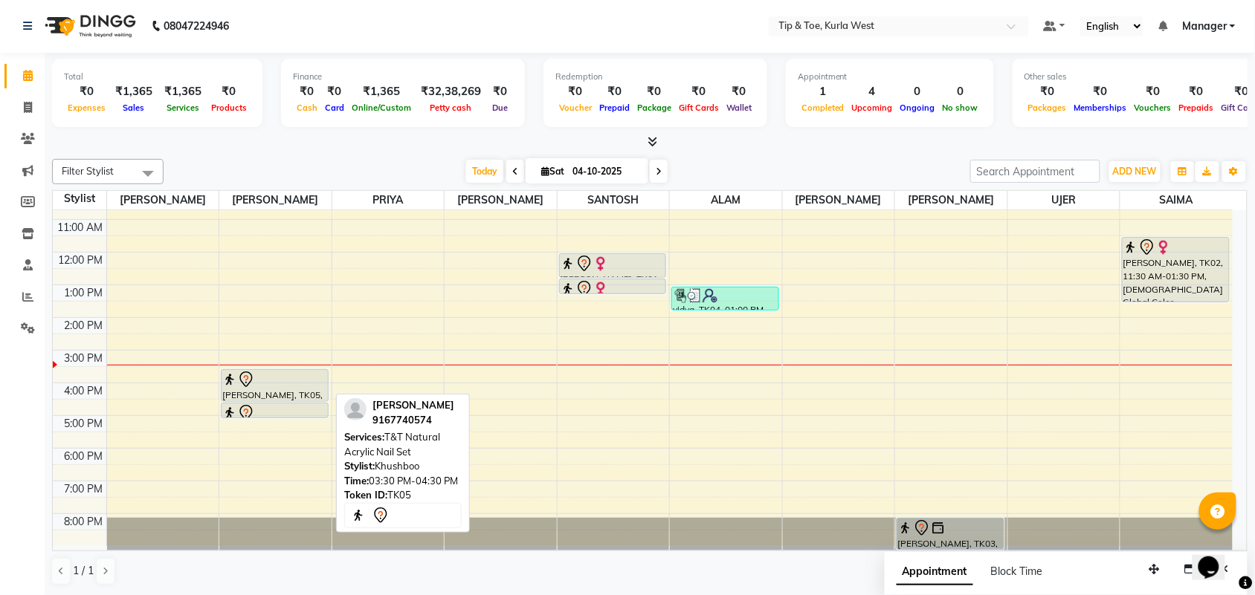
click at [255, 387] on div at bounding box center [274, 380] width 105 height 18
click at [277, 392] on div "[PERSON_NAME], TK05, 03:30 PM-04:30 PM, T&T Natural Acrylic Nail Set" at bounding box center [275, 385] width 106 height 31
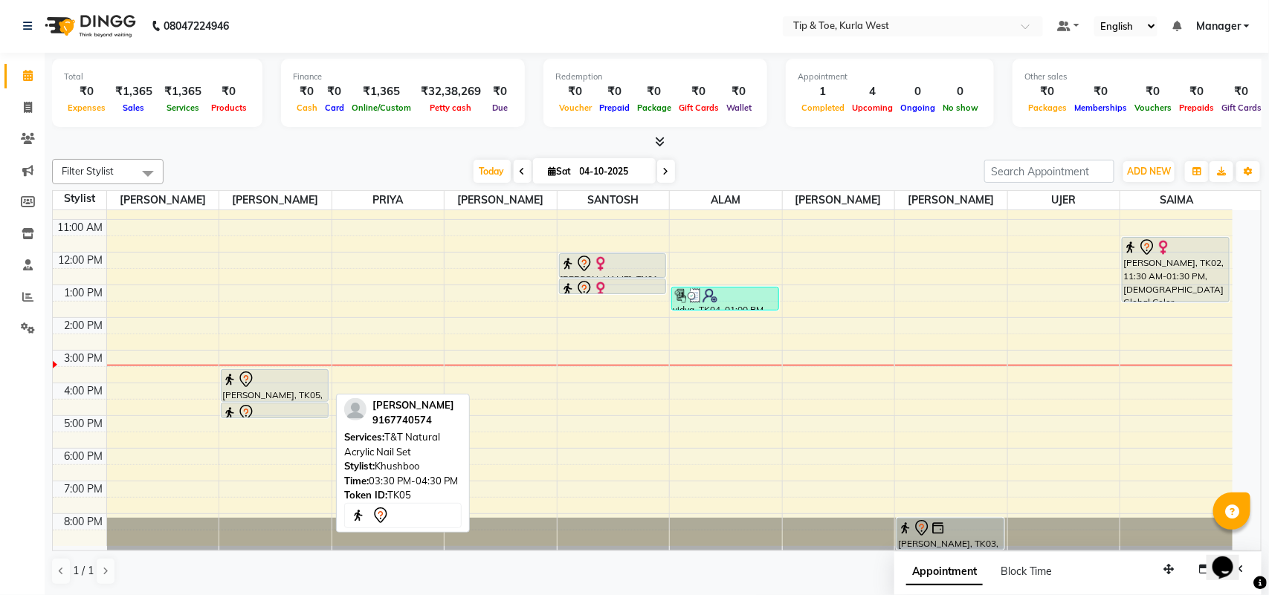
select select "7"
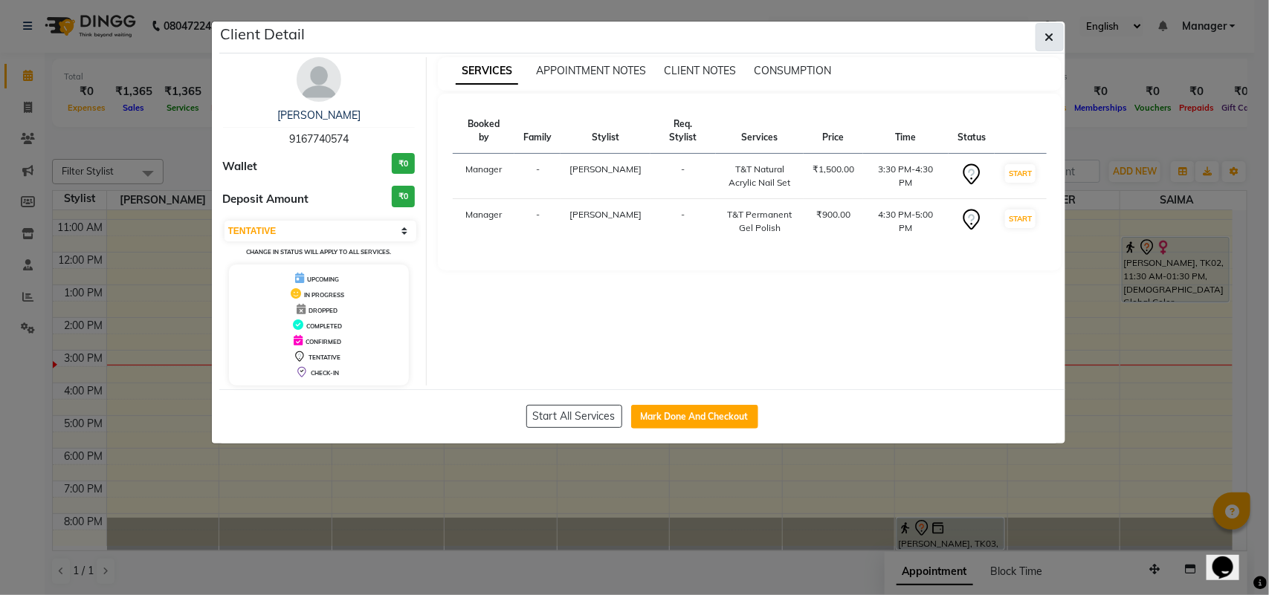
click at [1045, 45] on button "button" at bounding box center [1050, 37] width 28 height 28
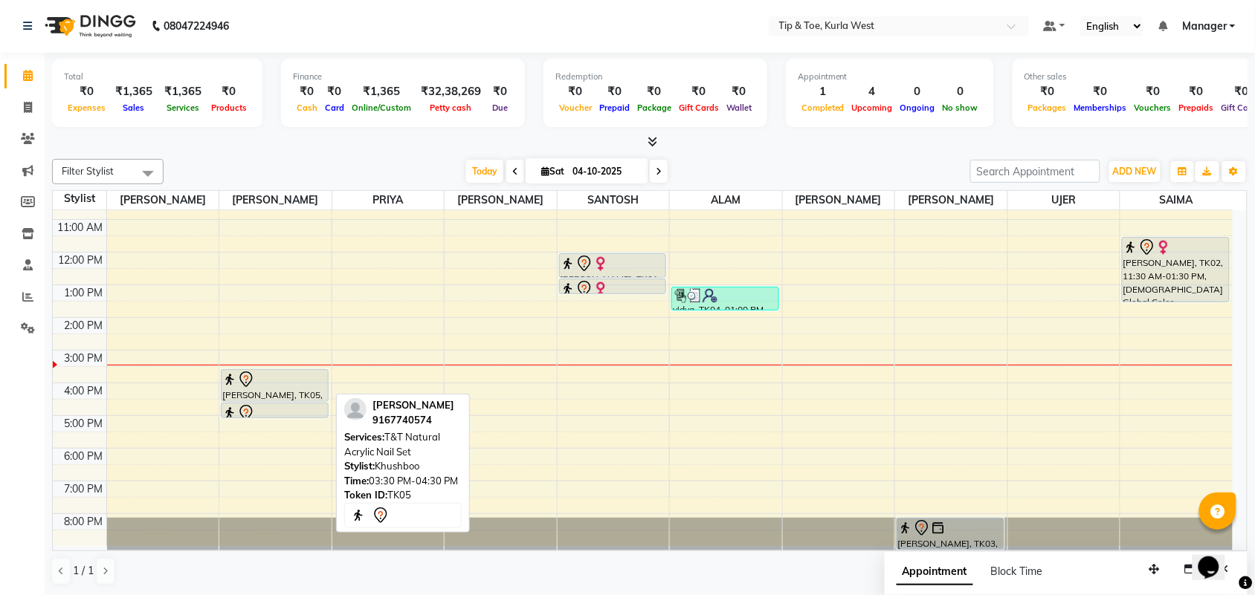
click at [275, 388] on div "[PERSON_NAME], TK05, 03:30 PM-04:30 PM, T&T Natural Acrylic Nail Set" at bounding box center [275, 385] width 106 height 31
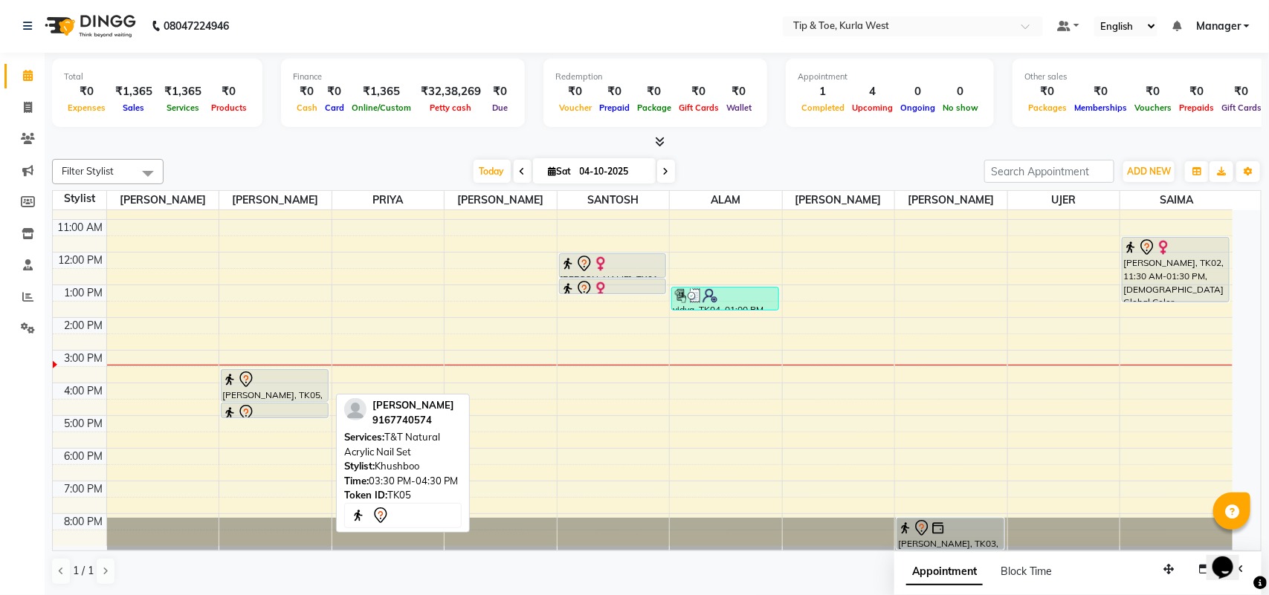
select select "7"
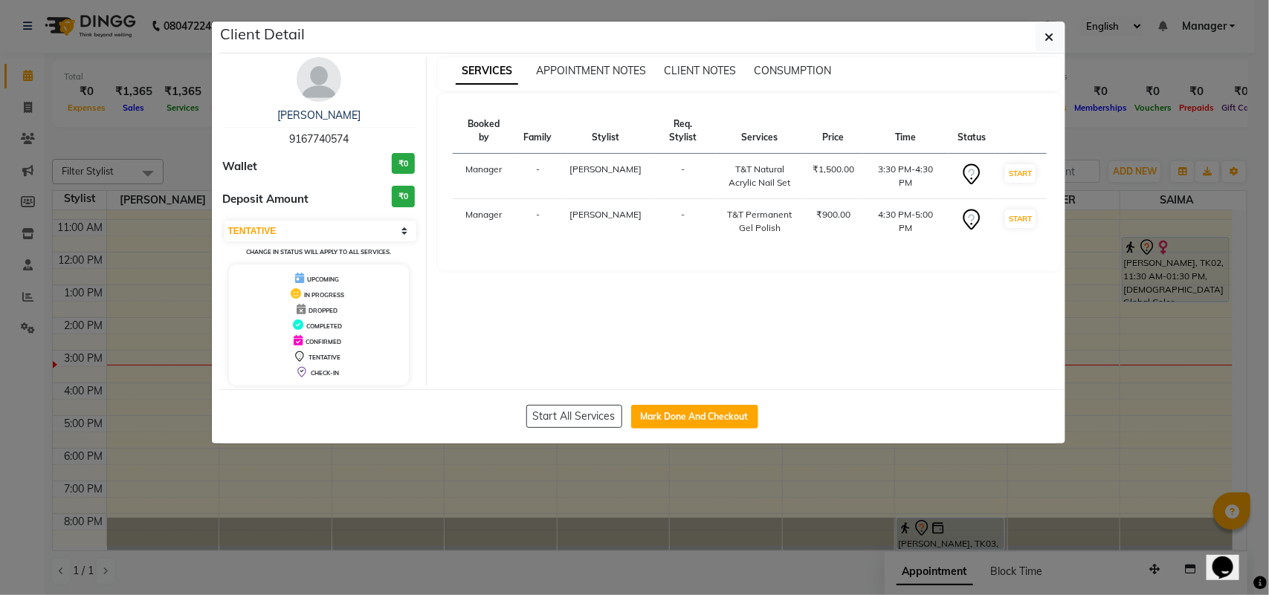
click at [277, 138] on div "Pratiksha Jadhav 9167740574" at bounding box center [319, 127] width 193 height 39
click at [320, 138] on span "9167740574" at bounding box center [318, 138] width 59 height 13
copy span "9167740574"
click at [1048, 42] on icon "button" at bounding box center [1049, 37] width 9 height 12
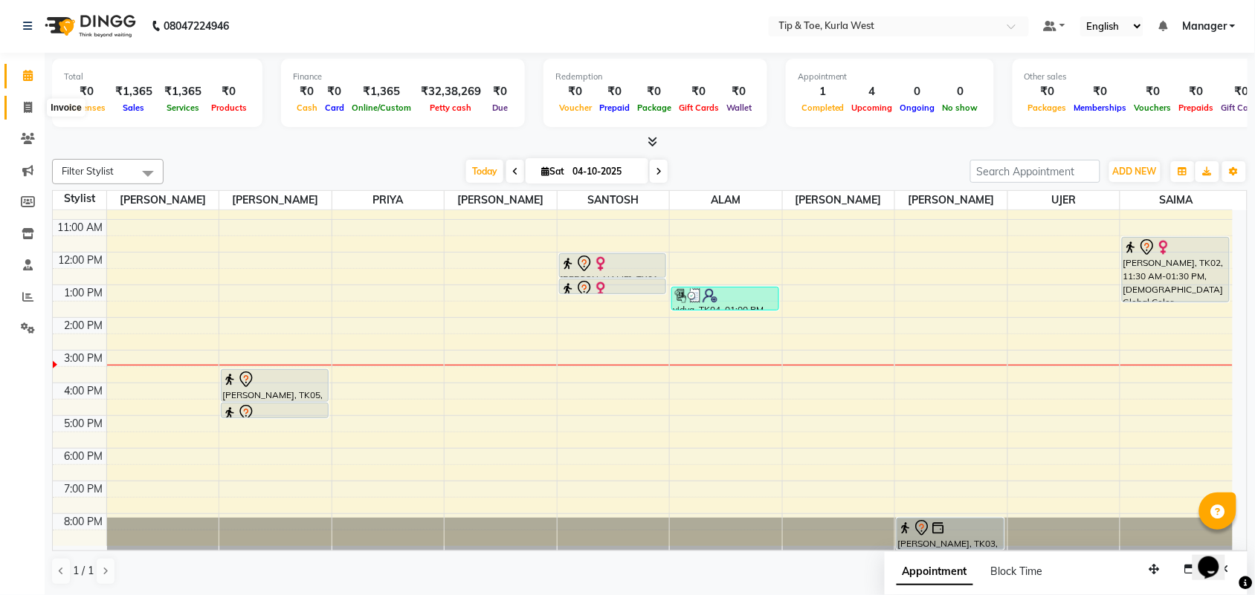
click at [28, 100] on span at bounding box center [28, 108] width 26 height 17
select select "service"
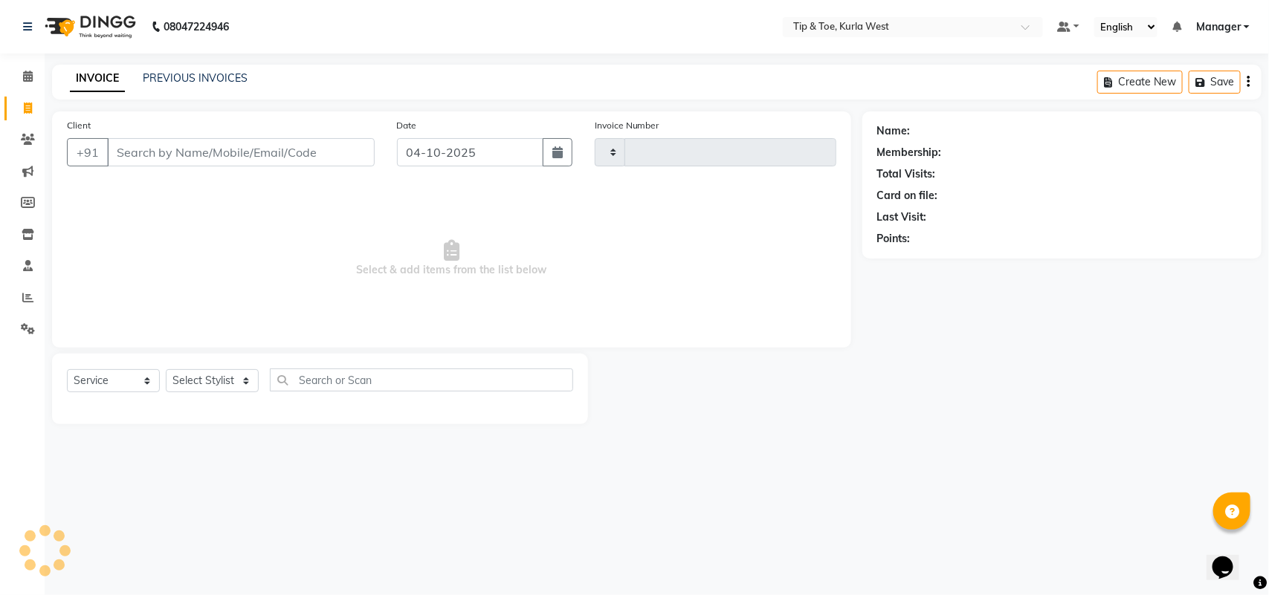
type input "2137"
select select "5986"
click at [30, 71] on icon at bounding box center [28, 76] width 10 height 11
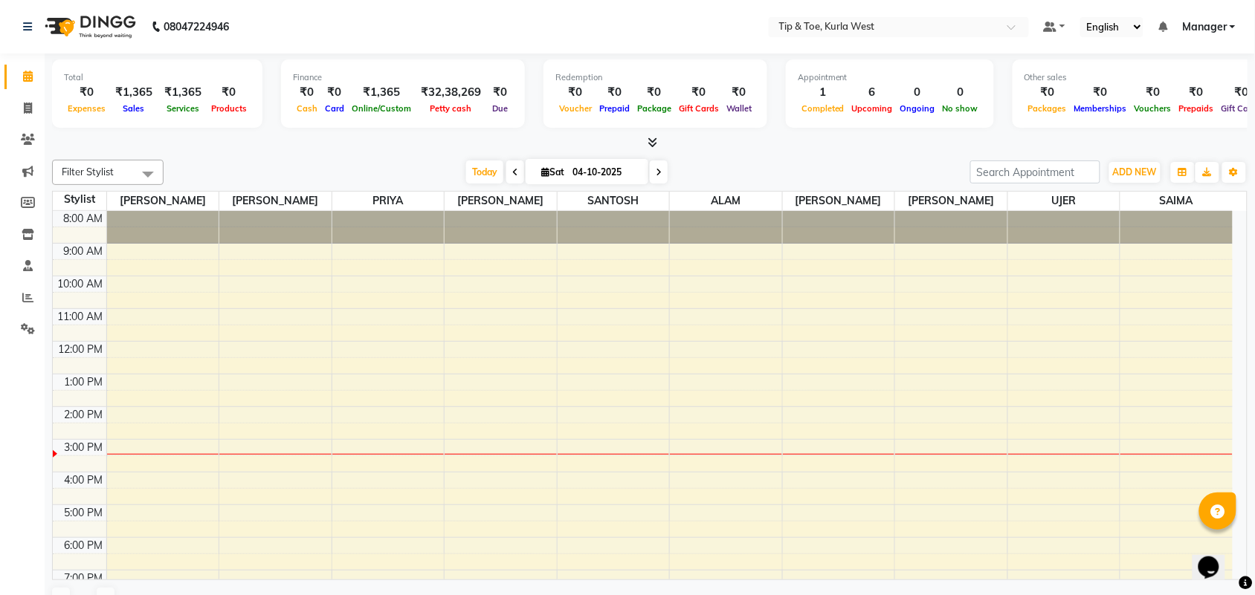
click at [178, 300] on div "8:00 AM 9:00 AM 10:00 AM 11:00 AM 12:00 PM 1:00 PM 2:00 PM 3:00 PM 4:00 PM 5:00…" at bounding box center [643, 423] width 1180 height 424
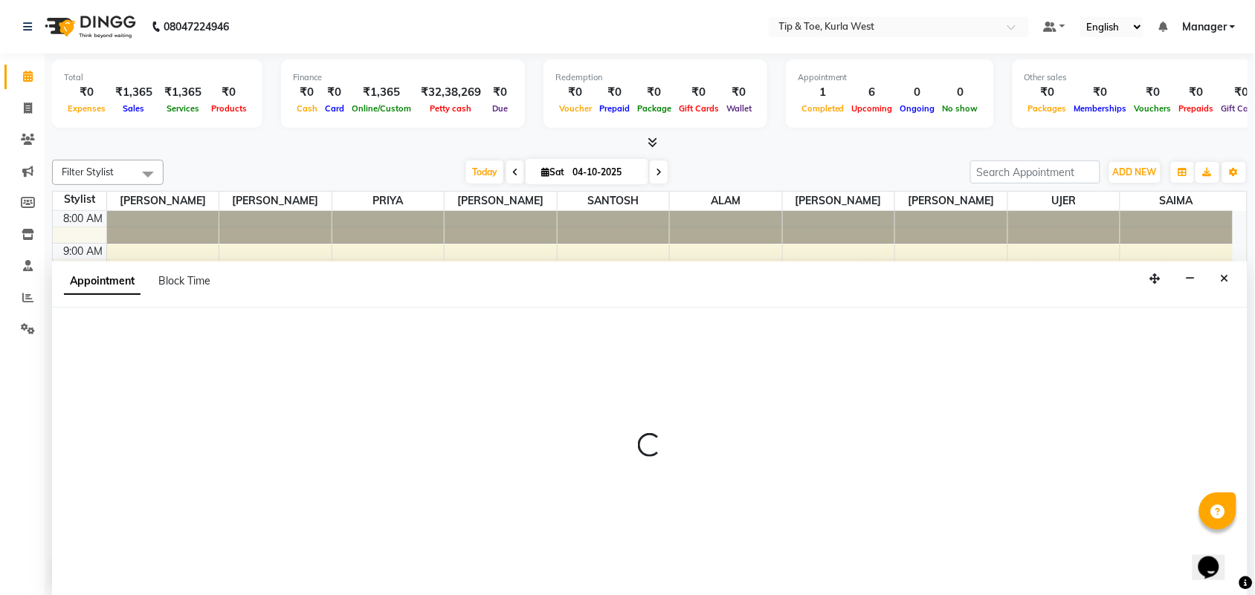
scroll to position [1, 0]
select select "42756"
select select "tentative"
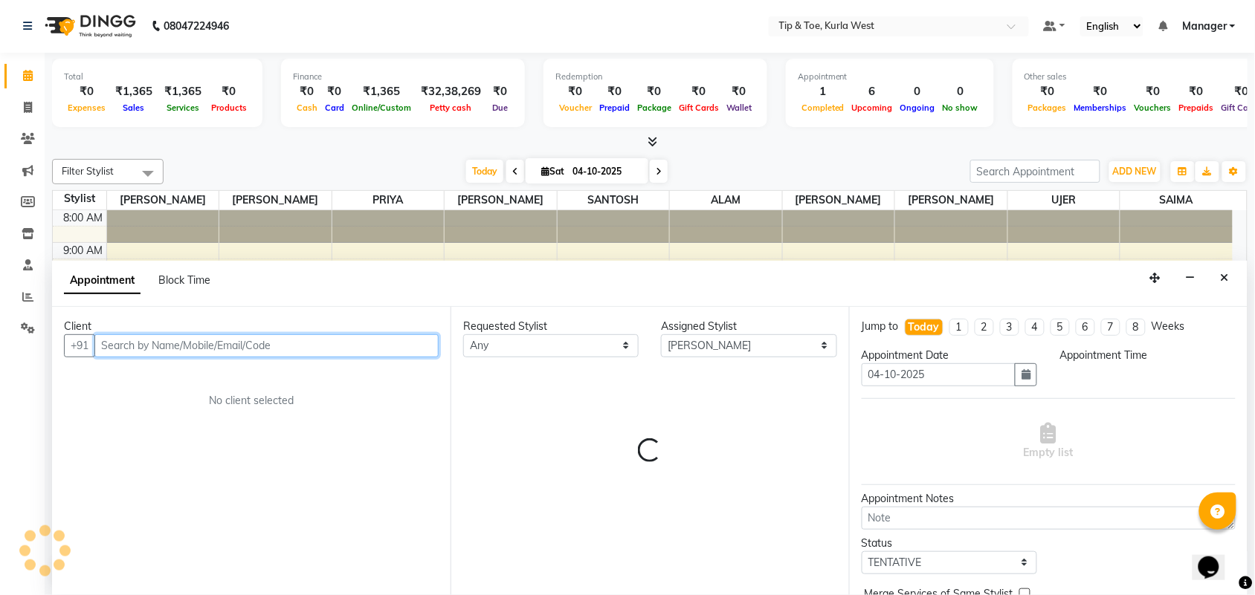
select select "630"
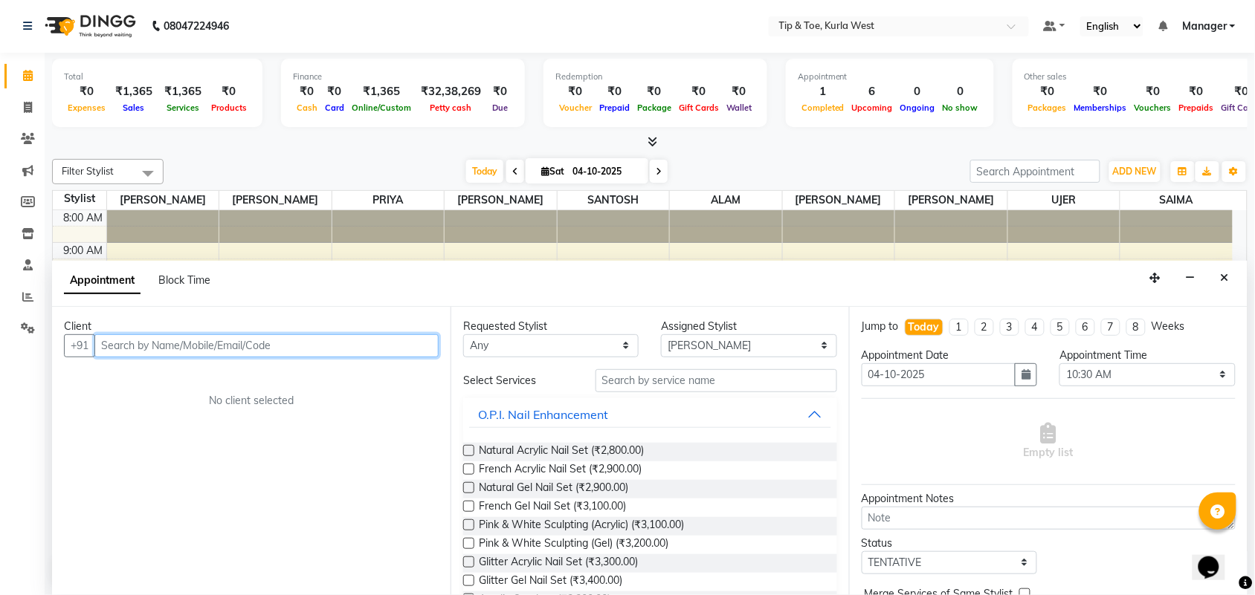
click at [169, 346] on input "text" at bounding box center [266, 346] width 344 height 23
paste input "9167740574"
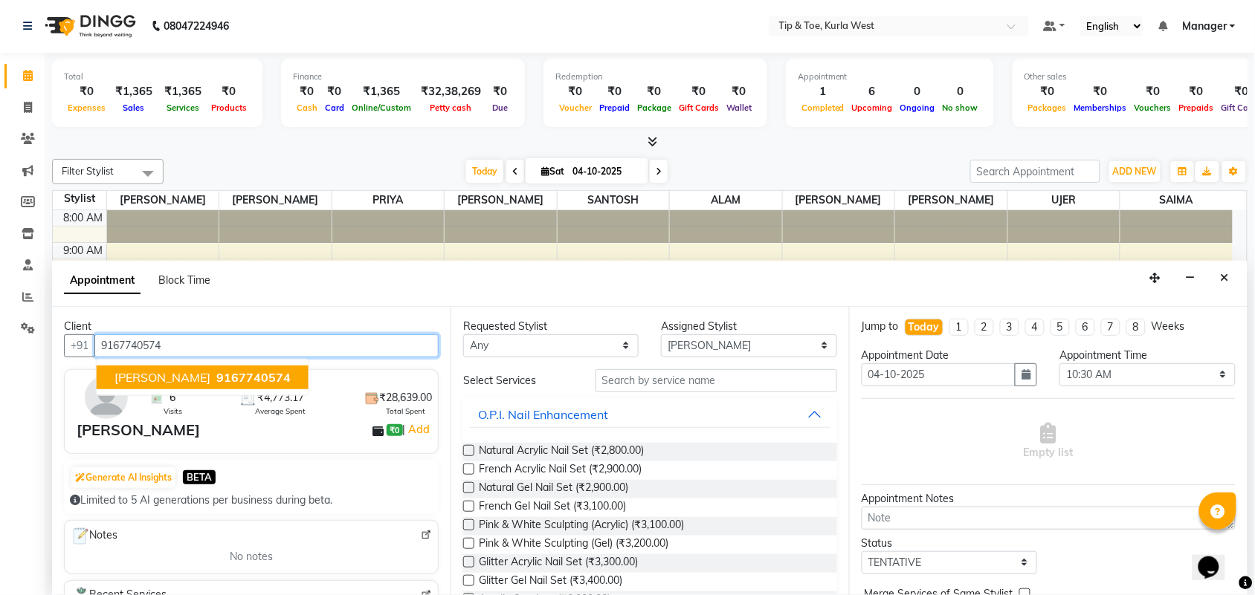
click at [280, 373] on span "9167740574" at bounding box center [253, 377] width 74 height 15
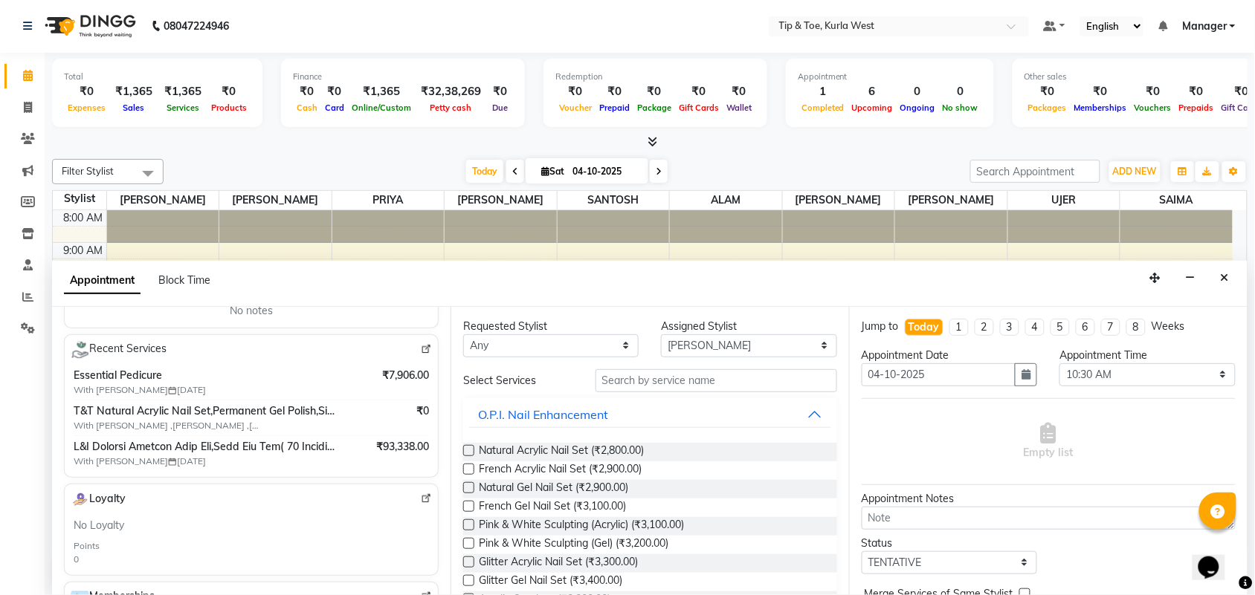
scroll to position [279, 0]
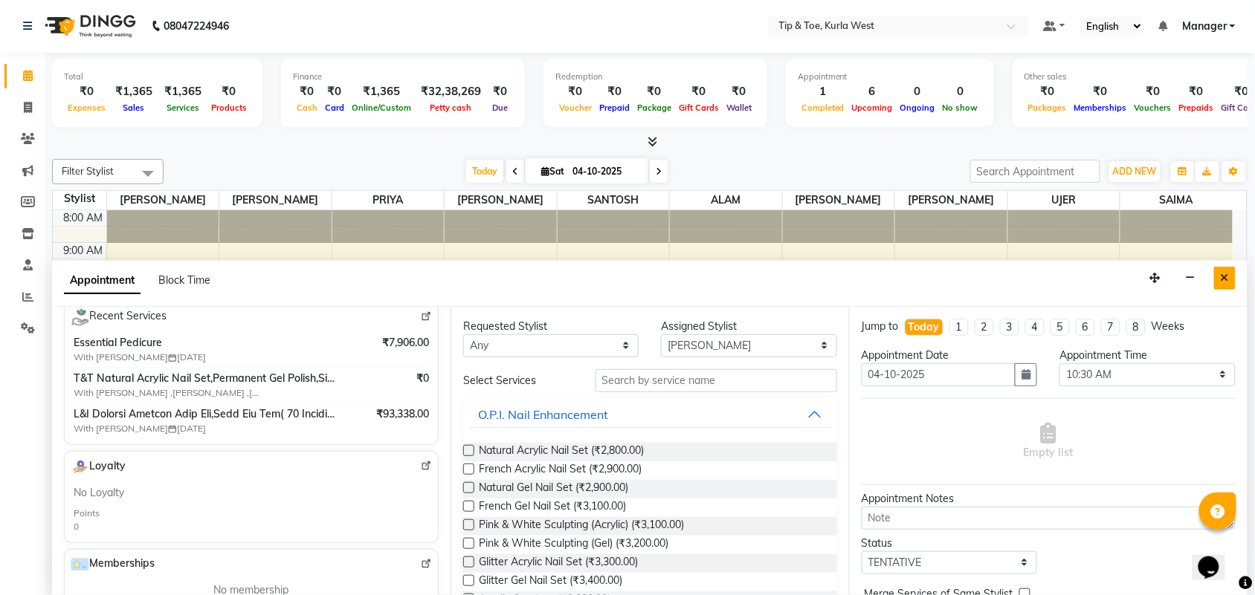
type input "9167740574"
click at [1221, 274] on icon "Close" at bounding box center [1225, 278] width 8 height 10
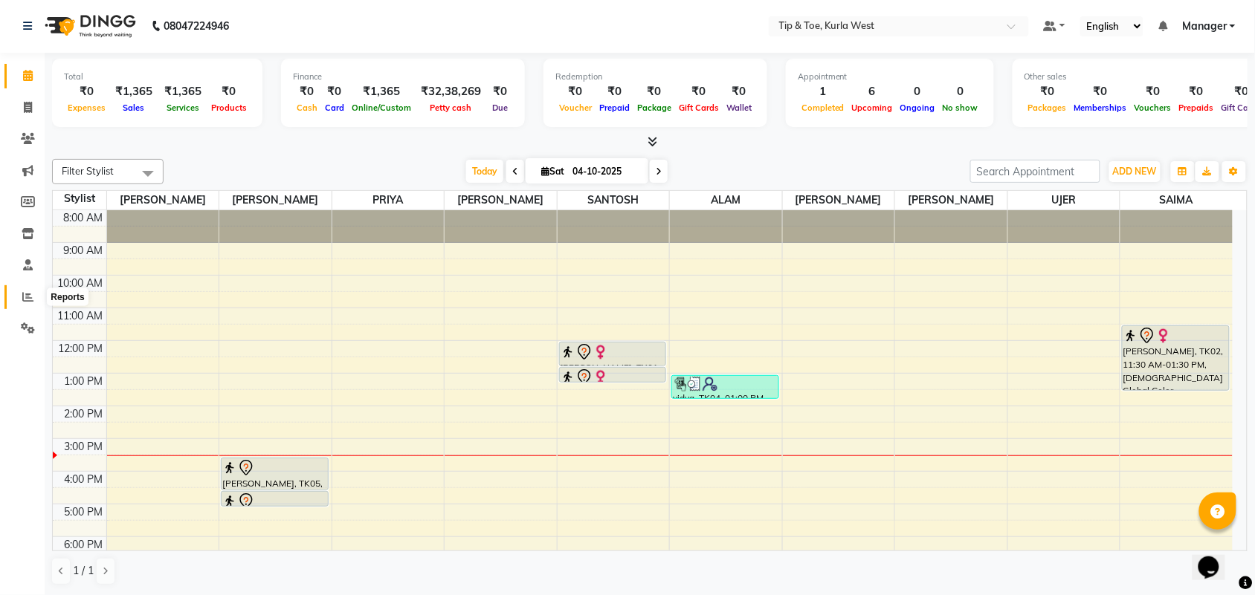
click at [22, 297] on icon at bounding box center [27, 296] width 11 height 11
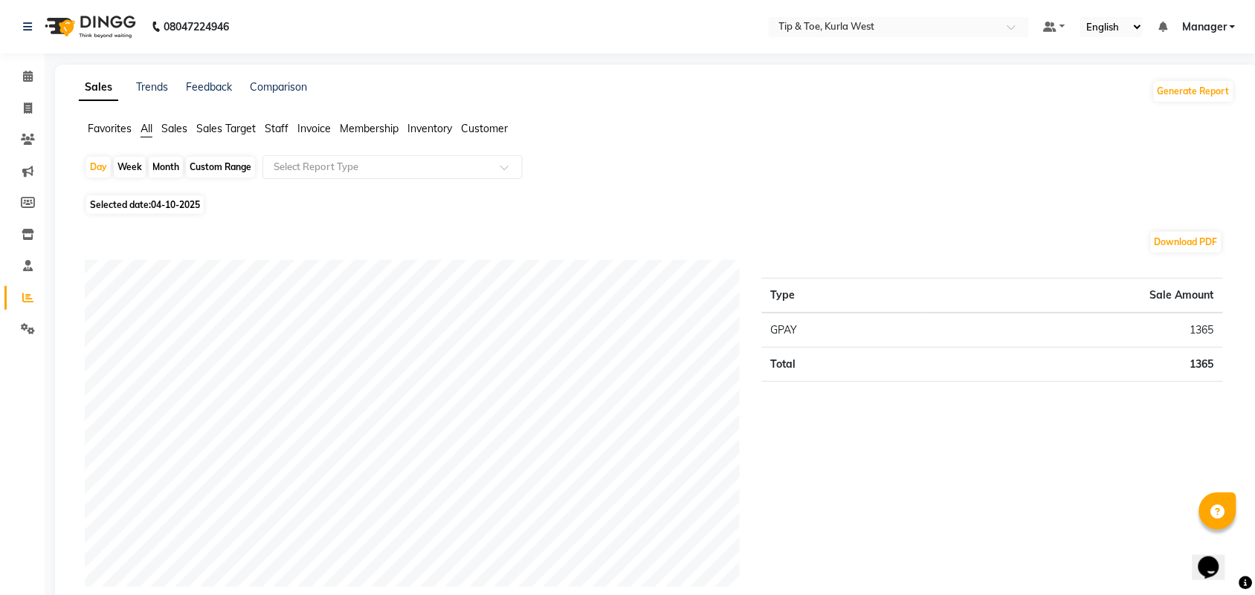
click at [471, 128] on span "Customer" at bounding box center [484, 128] width 47 height 13
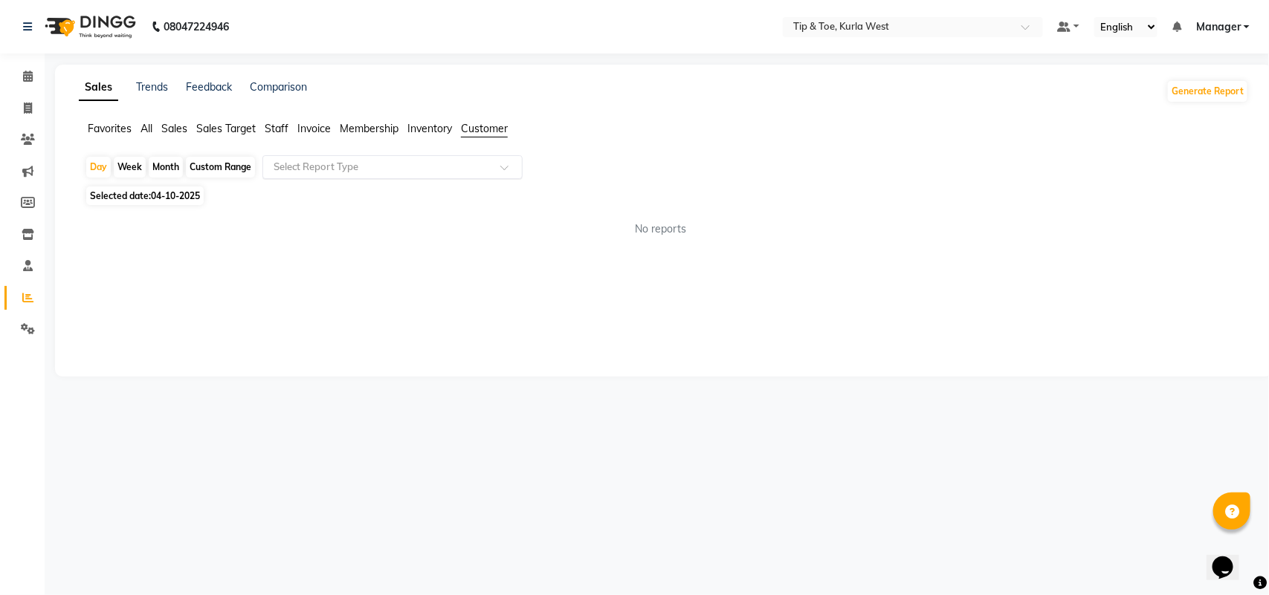
click at [388, 162] on input "text" at bounding box center [378, 167] width 214 height 15
click at [643, 146] on div "Favorites All Sales Sales Target Staff Invoice Membership Inventory Customer" at bounding box center [664, 135] width 1192 height 28
click at [175, 124] on span "Sales" at bounding box center [174, 128] width 26 height 13
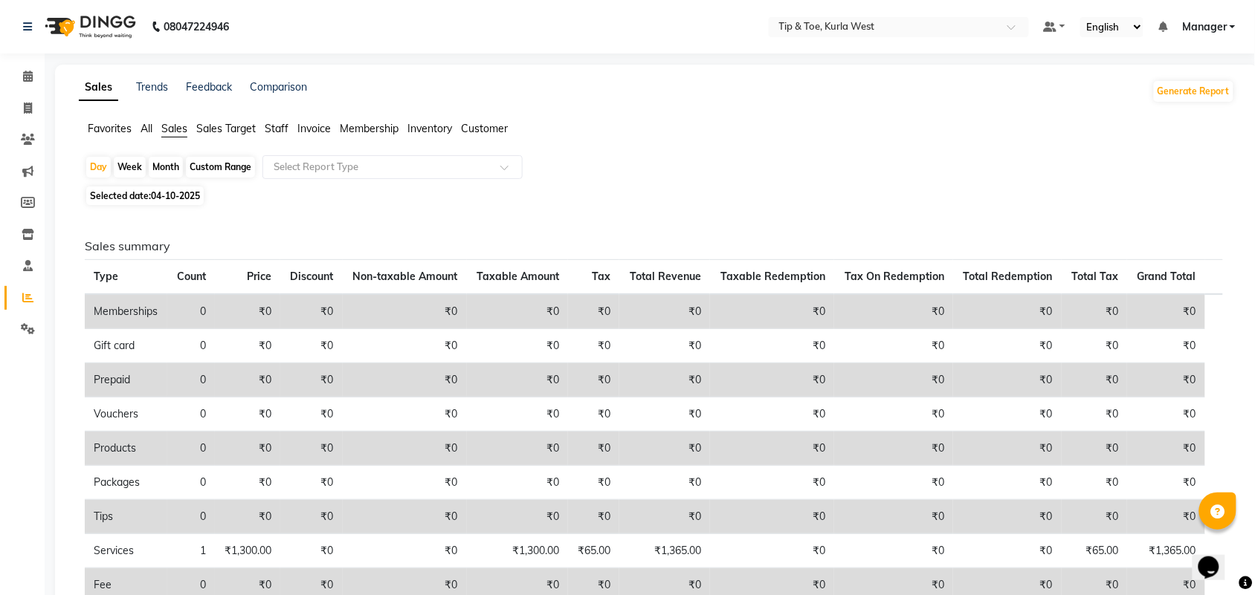
click at [216, 167] on div "Custom Range" at bounding box center [220, 167] width 69 height 21
select select "10"
select select "2025"
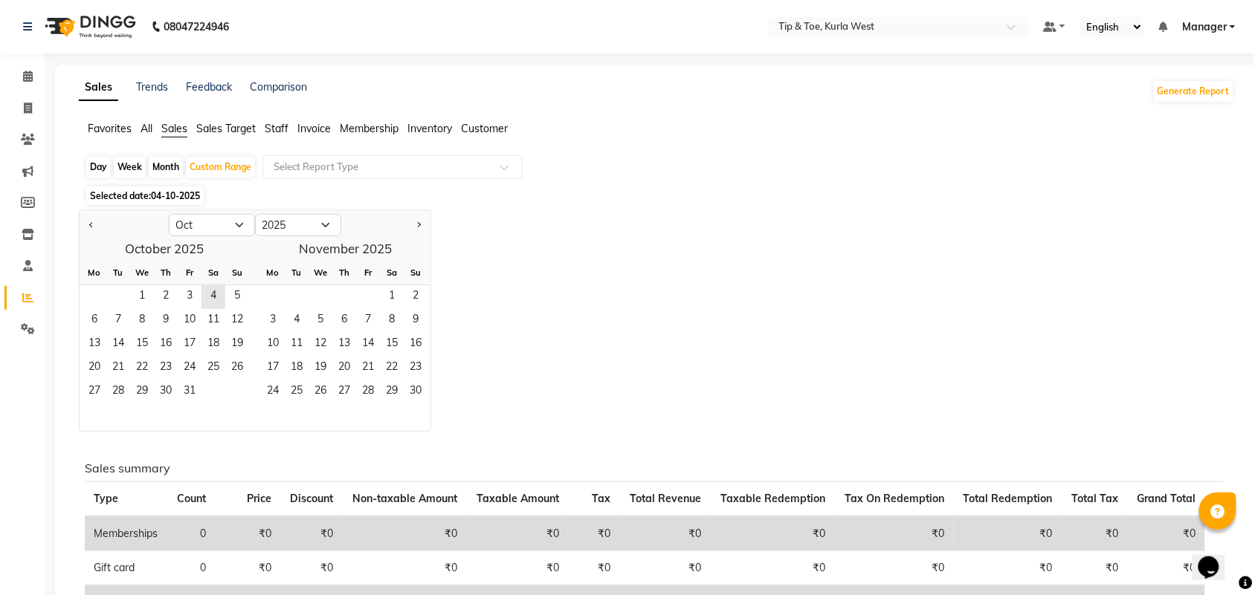
click at [625, 272] on div "Jan Feb Mar Apr May Jun Jul Aug Sep Oct Nov Dec 2015 2016 2017 2018 2019 2020 2…" at bounding box center [657, 321] width 1156 height 222
click at [445, 165] on input "text" at bounding box center [378, 167] width 214 height 15
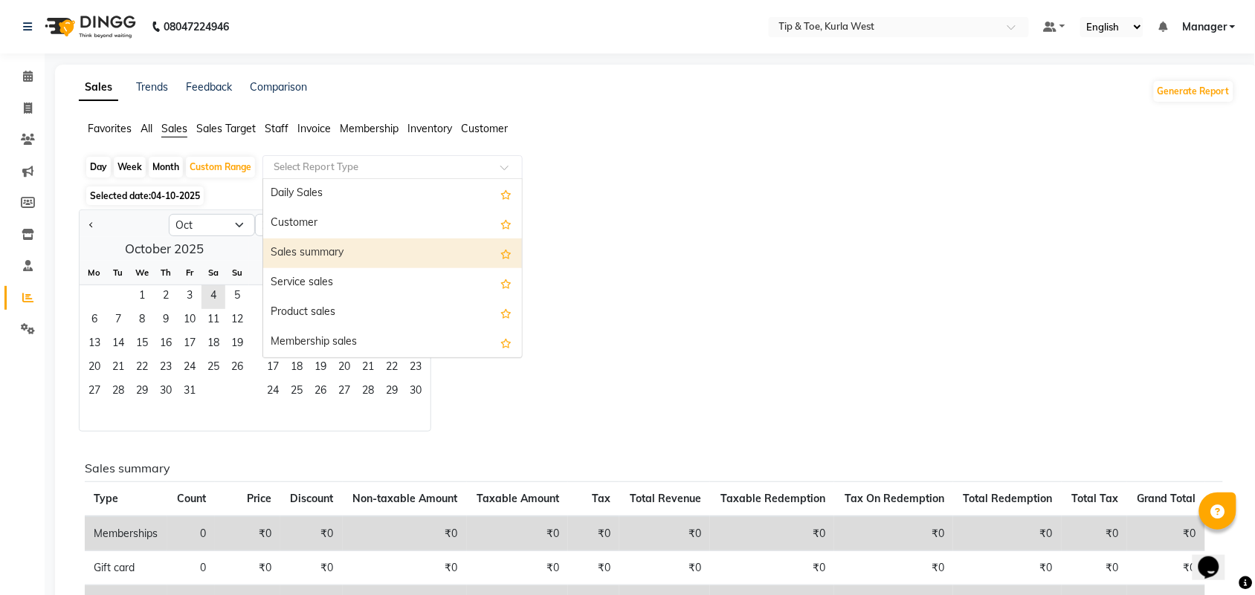
click at [393, 255] on div "Sales summary" at bounding box center [392, 254] width 259 height 30
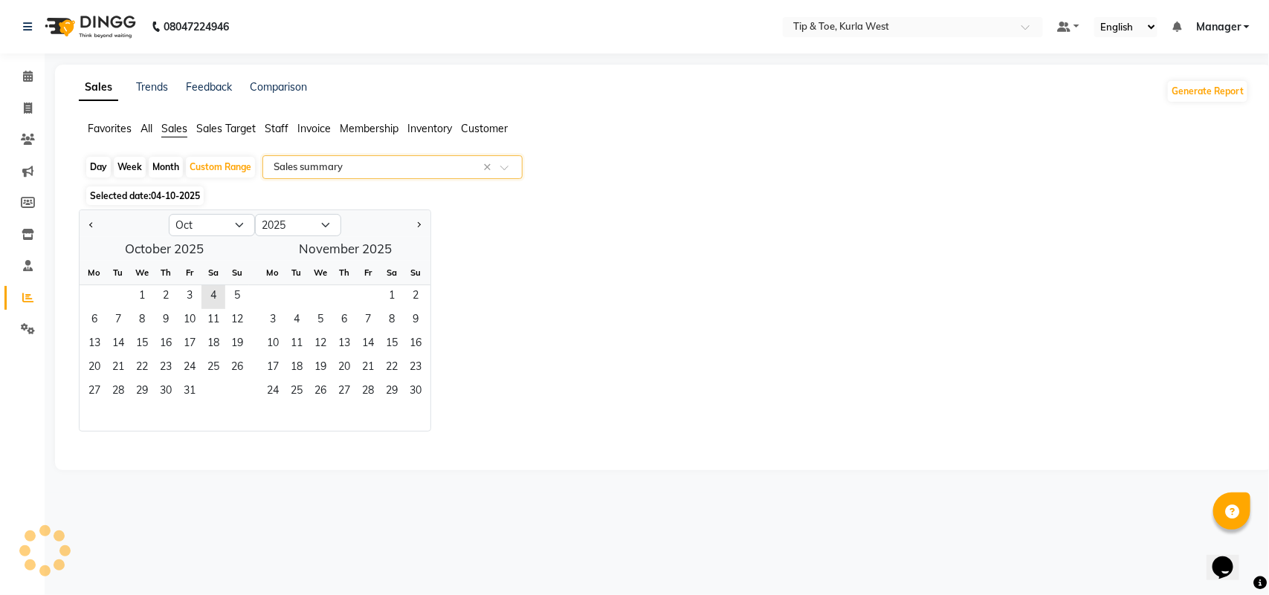
select select "full_report"
select select "csv"
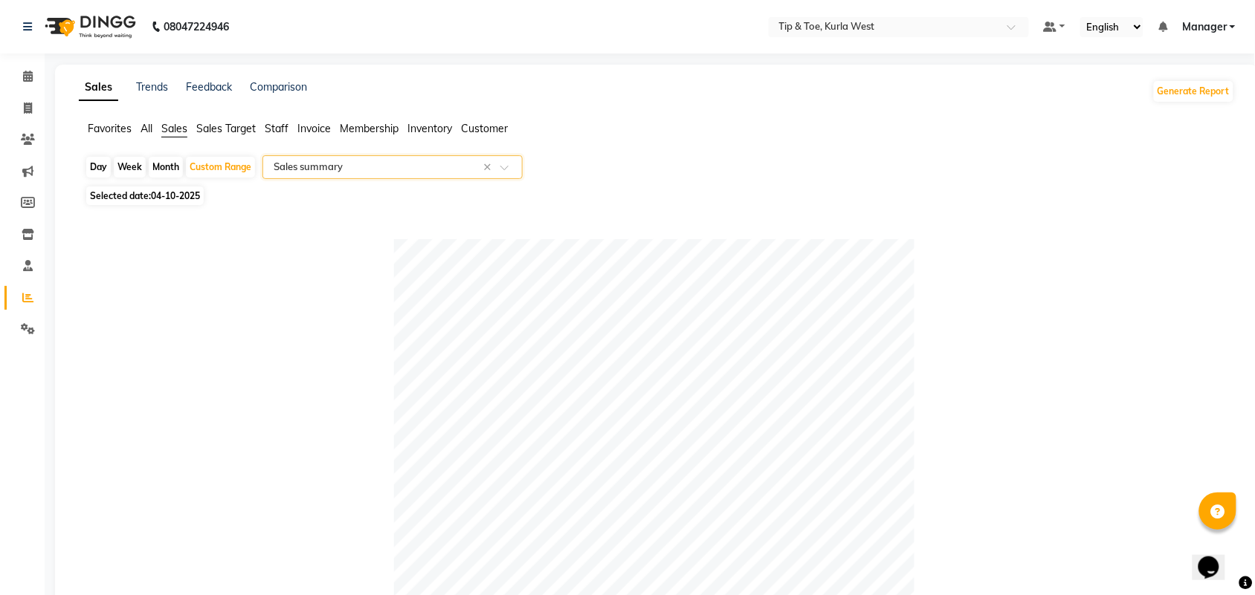
click at [337, 167] on input "text" at bounding box center [378, 167] width 214 height 15
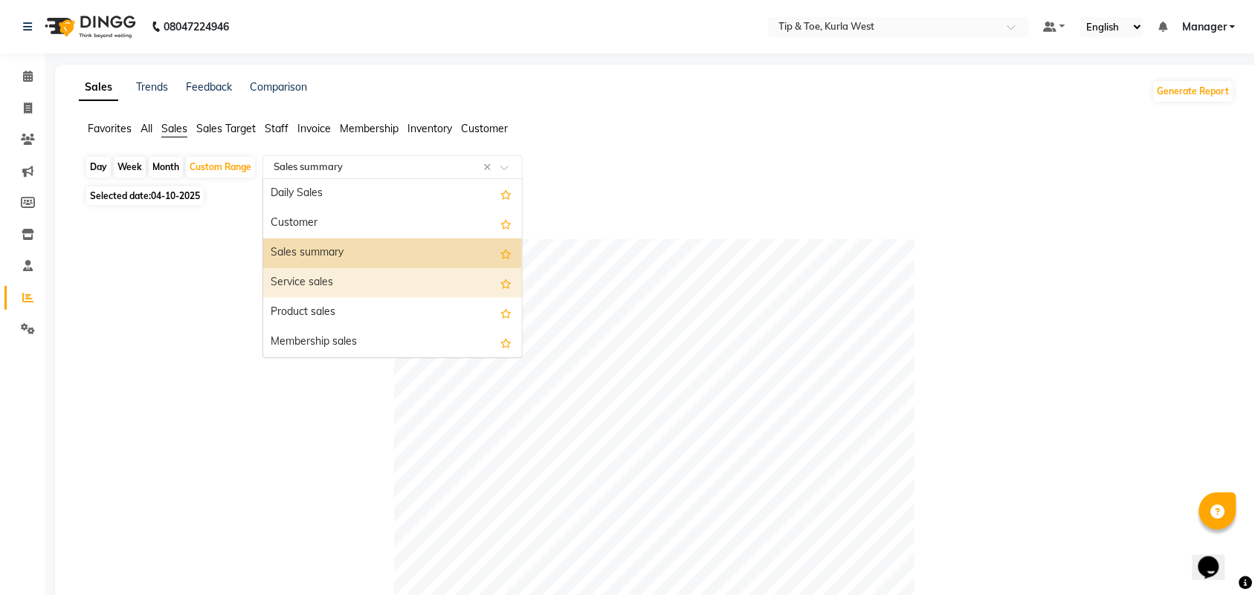
click at [349, 283] on div "Service sales" at bounding box center [392, 283] width 259 height 30
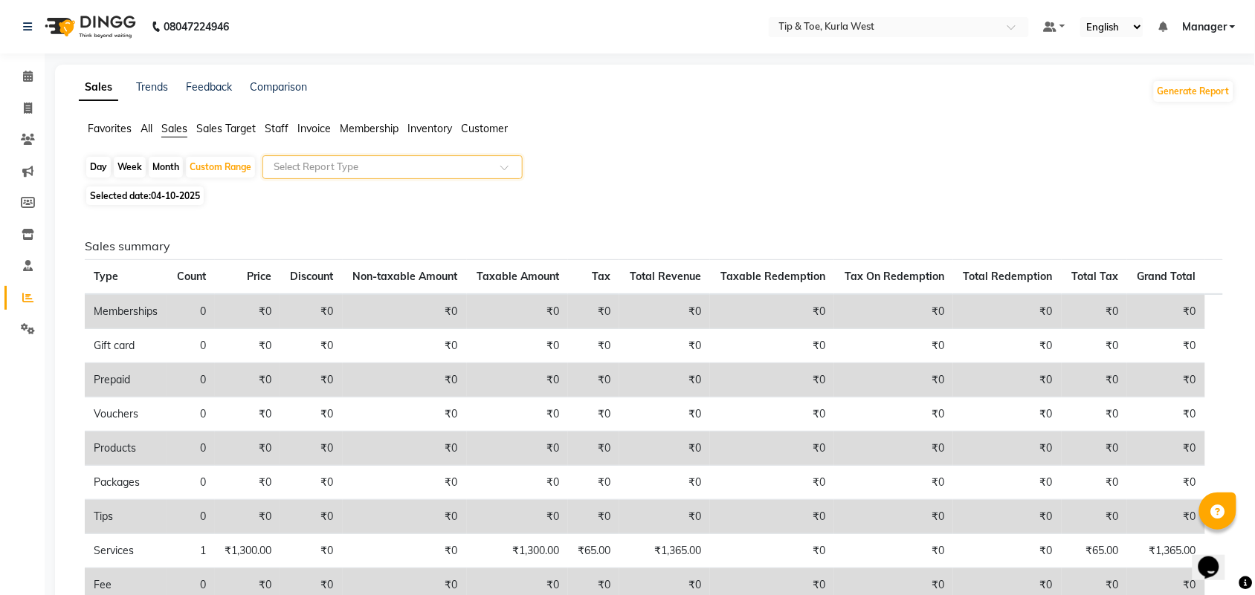
click at [410, 168] on input "text" at bounding box center [378, 167] width 214 height 15
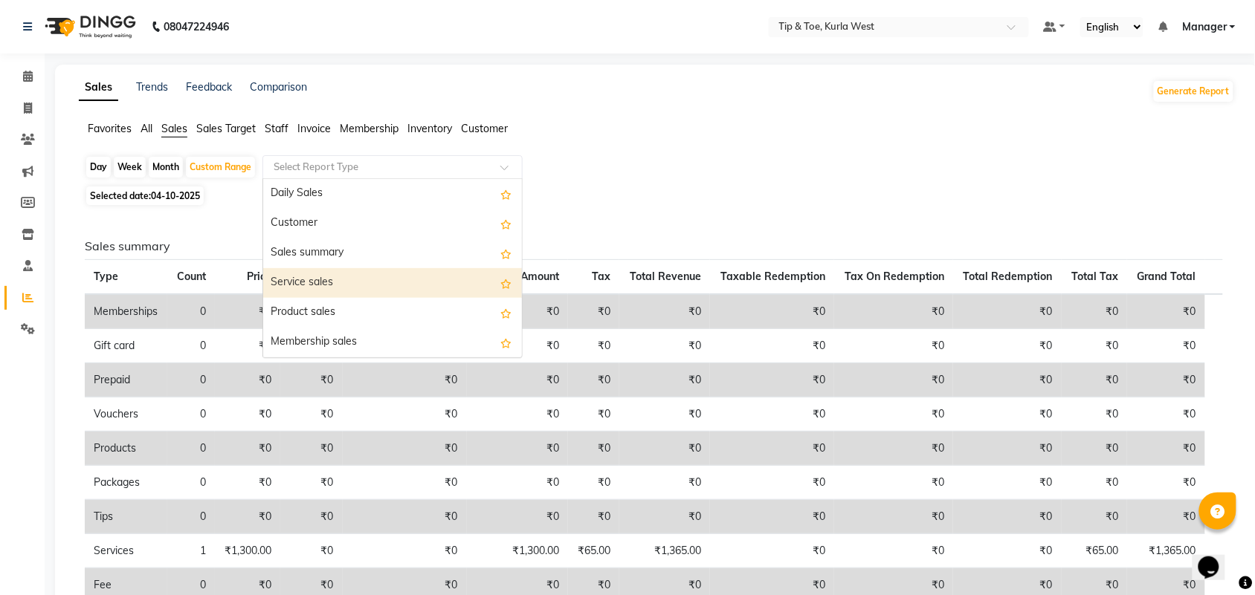
click at [369, 291] on div "Service sales" at bounding box center [392, 283] width 259 height 30
select select "full_report"
select select "csv"
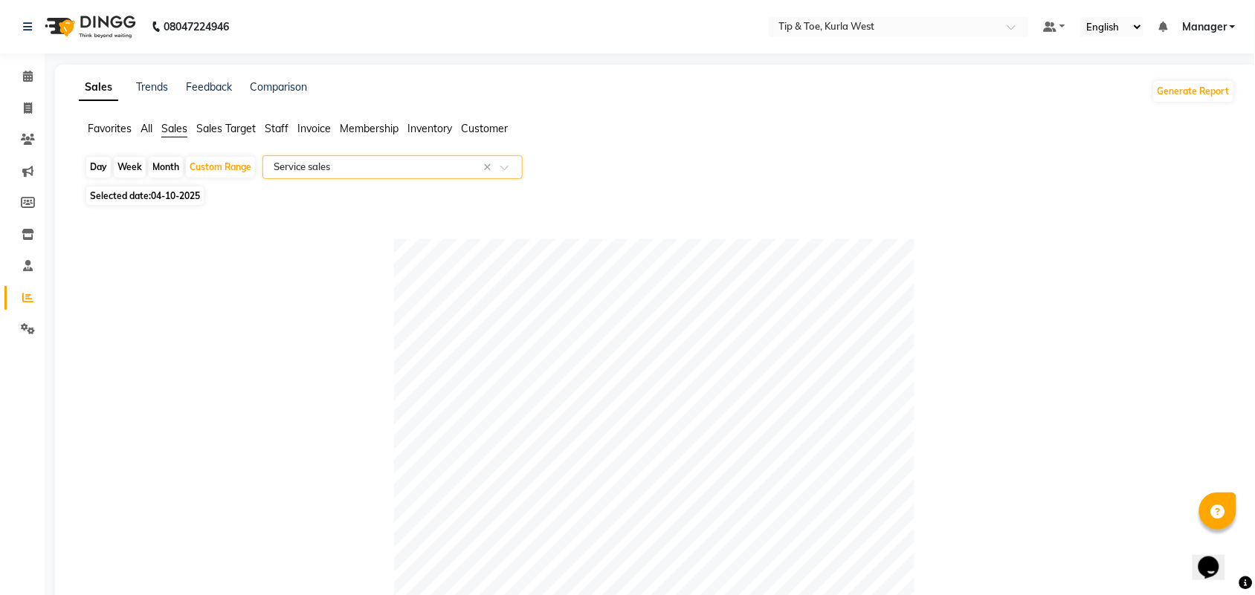
click at [472, 164] on input "text" at bounding box center [378, 167] width 214 height 15
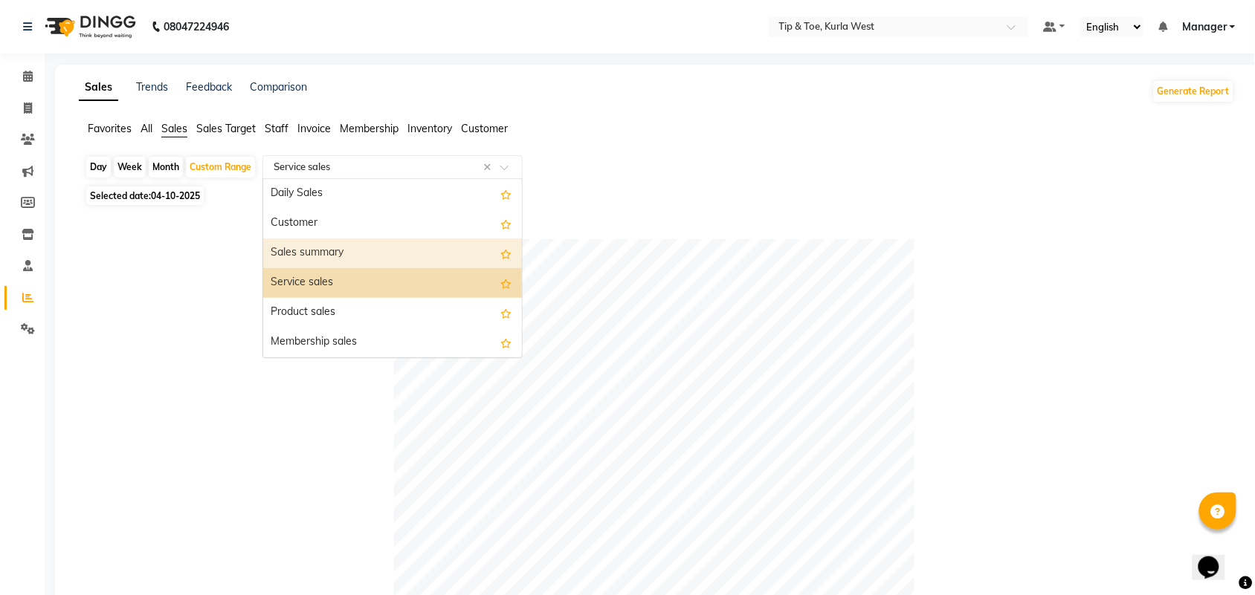
click at [352, 248] on div "Sales summary" at bounding box center [392, 254] width 259 height 30
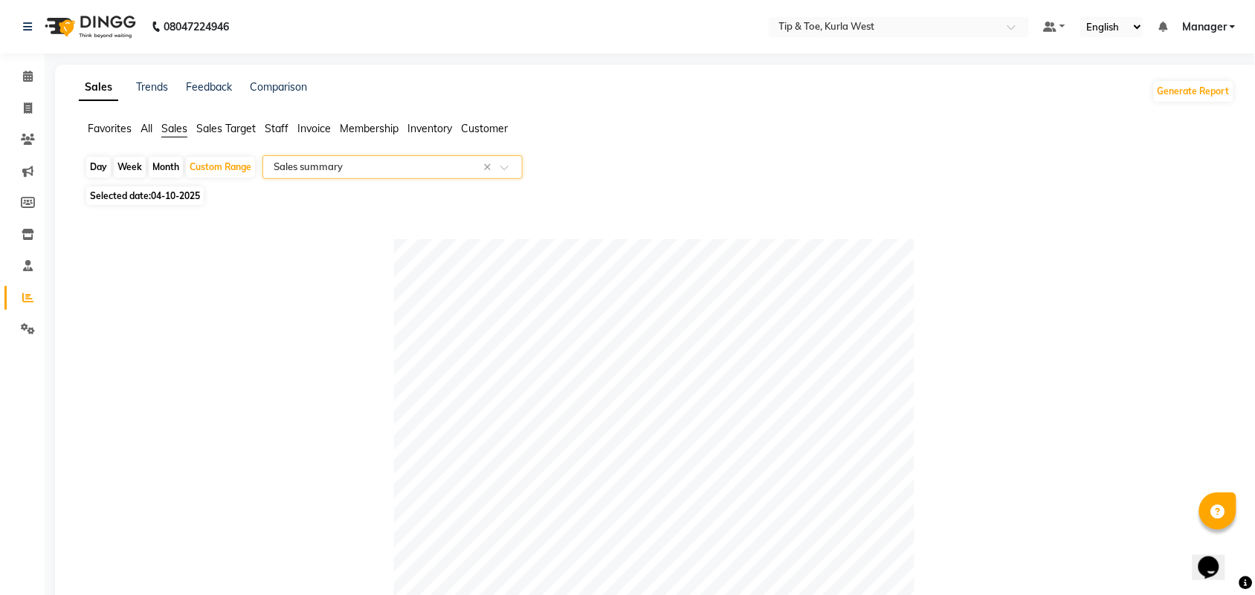
click at [143, 128] on span "All" at bounding box center [147, 128] width 12 height 13
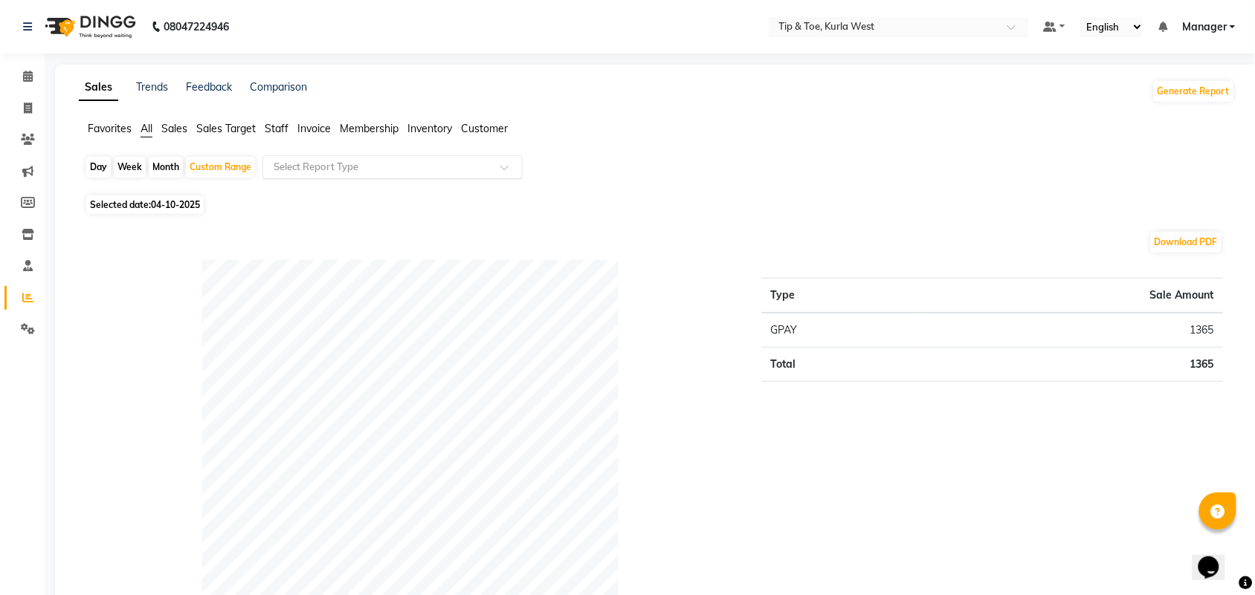
click at [384, 168] on input "text" at bounding box center [378, 167] width 214 height 15
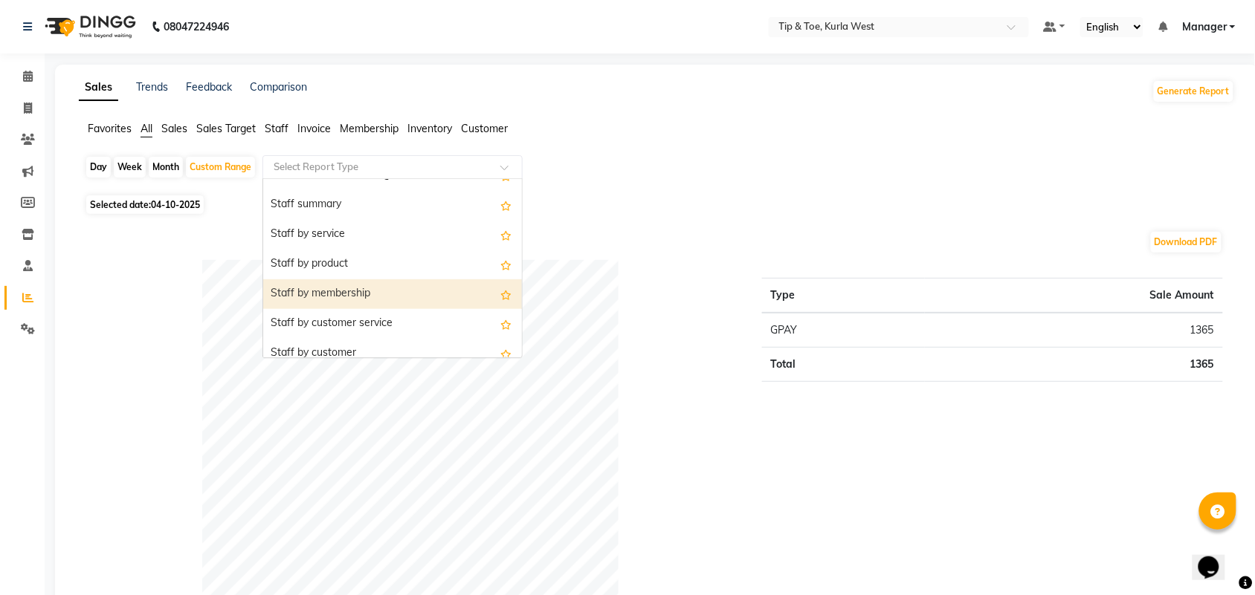
scroll to position [558, 0]
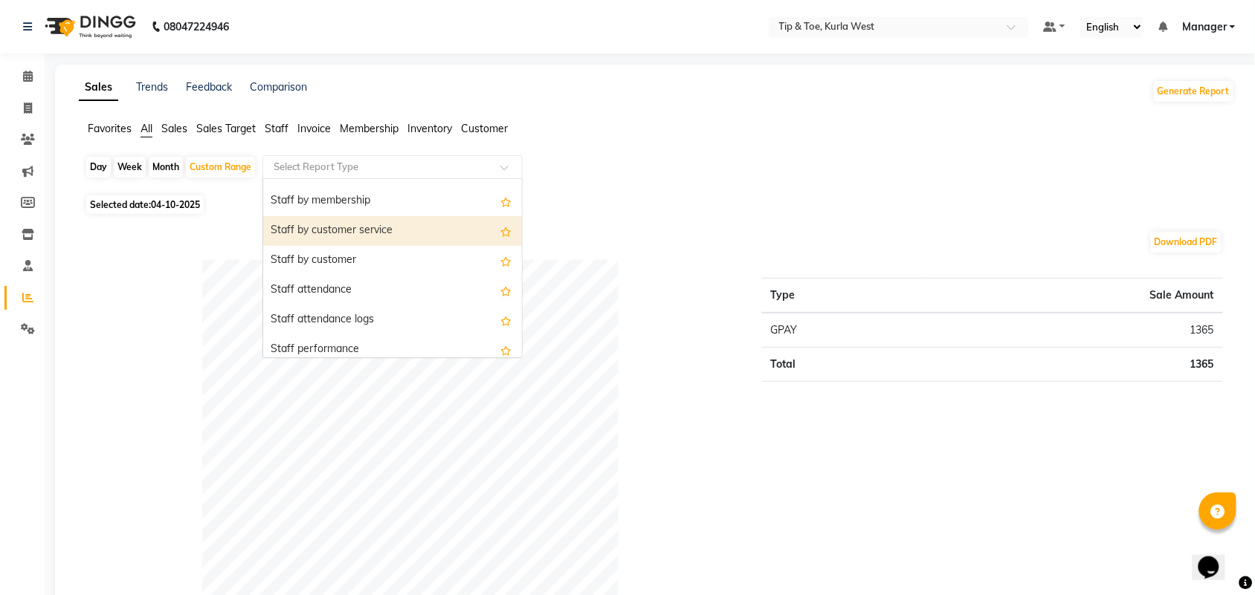
click at [343, 239] on div "Staff by customer service" at bounding box center [392, 231] width 259 height 30
select select "full_report"
select select "csv"
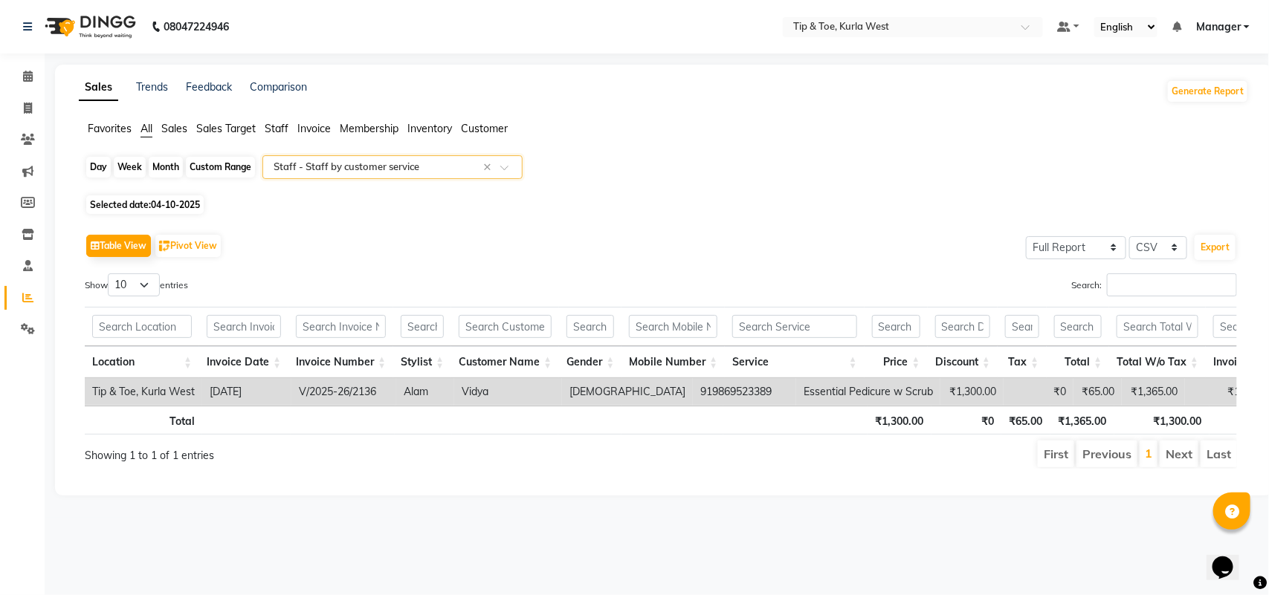
click at [233, 172] on div "Custom Range" at bounding box center [220, 167] width 69 height 21
select select "10"
select select "2025"
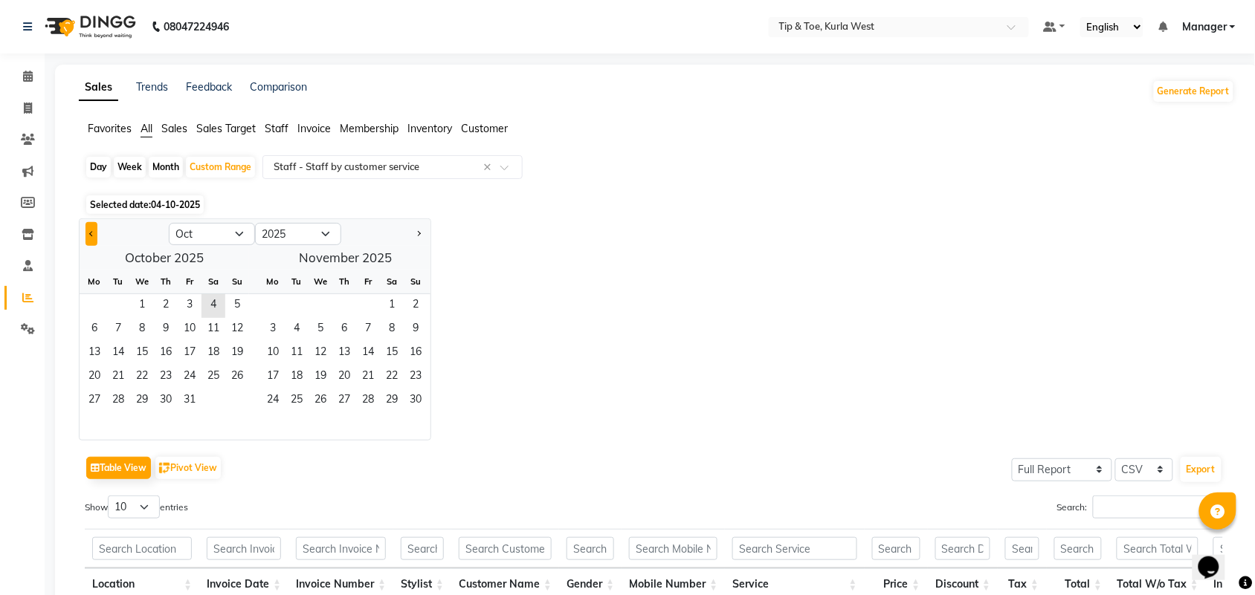
click at [87, 238] on button "Previous month" at bounding box center [91, 234] width 12 height 24
select select "9"
click at [94, 303] on span "1" at bounding box center [95, 306] width 24 height 24
click at [120, 394] on span "30" at bounding box center [118, 402] width 24 height 24
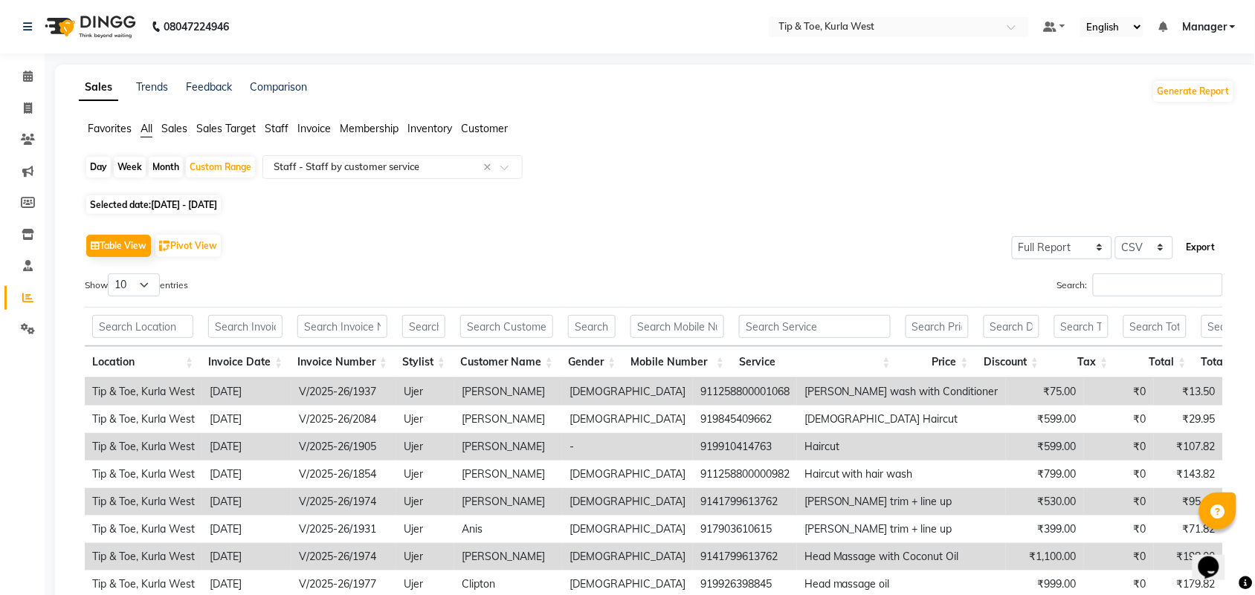
click at [1212, 251] on button "Export" at bounding box center [1201, 247] width 41 height 25
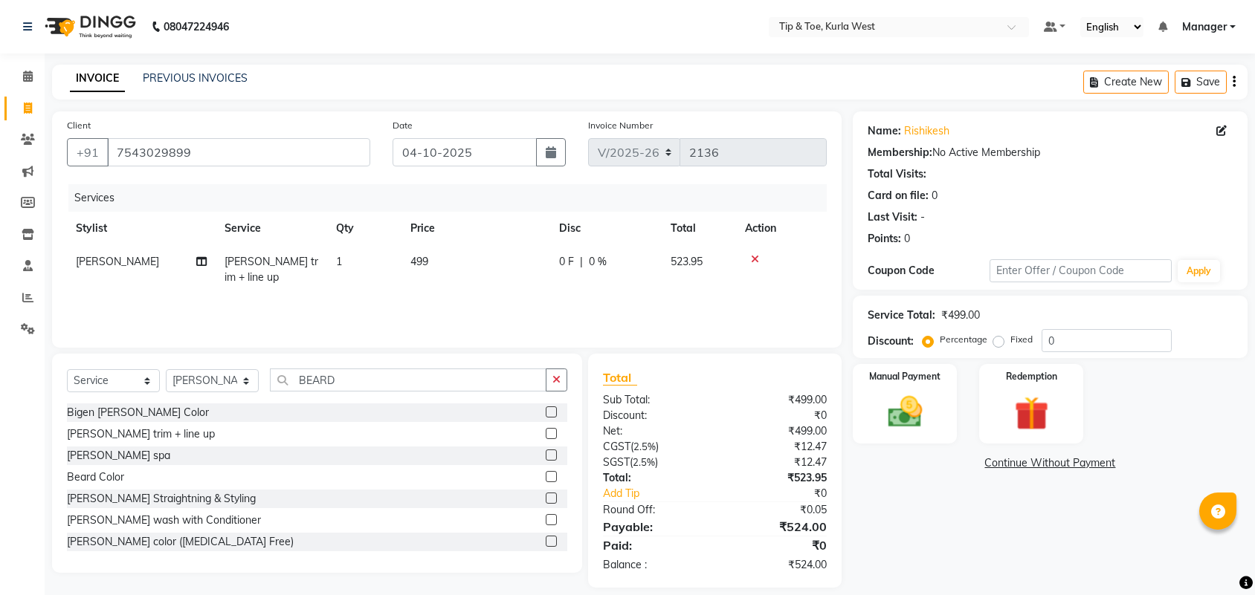
select select "5986"
select select "service"
select select "42737"
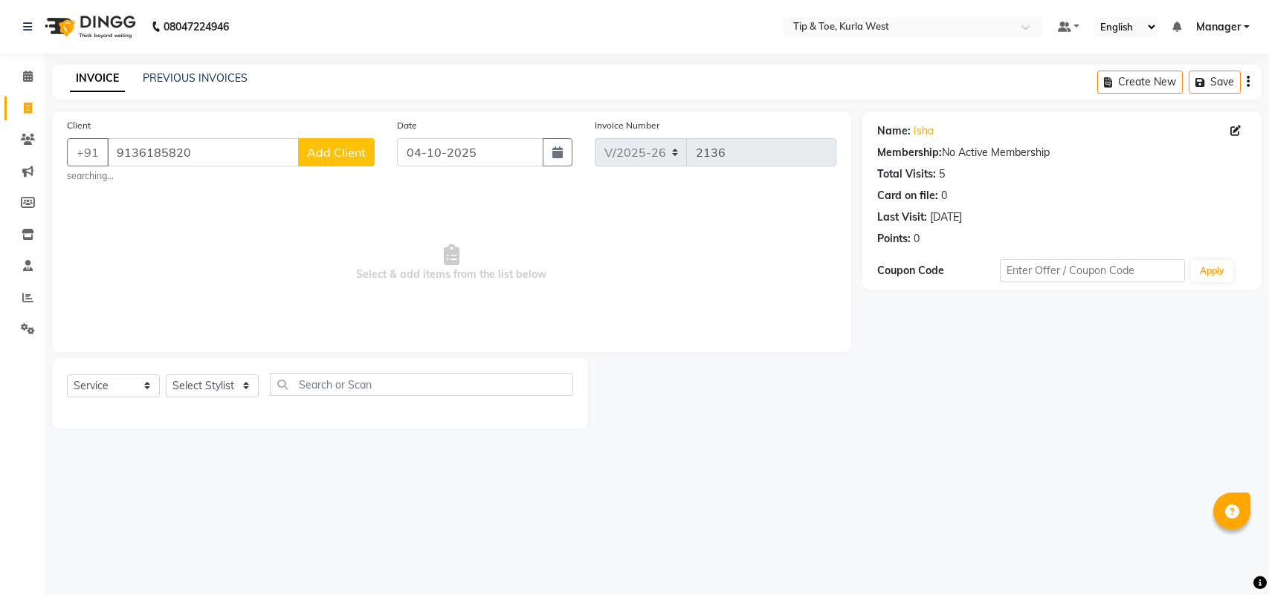
select select "5986"
select select "service"
click at [28, 75] on icon at bounding box center [28, 76] width 10 height 11
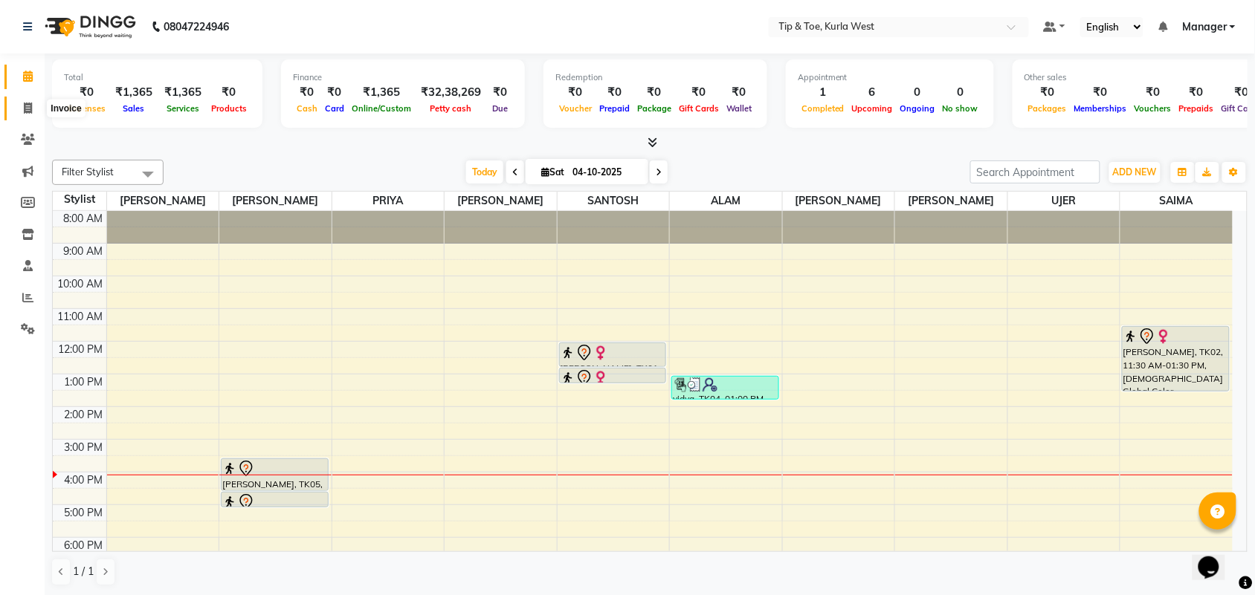
drag, startPoint x: 23, startPoint y: 102, endPoint x: 45, endPoint y: 117, distance: 26.2
click at [21, 102] on span at bounding box center [28, 108] width 26 height 17
select select "service"
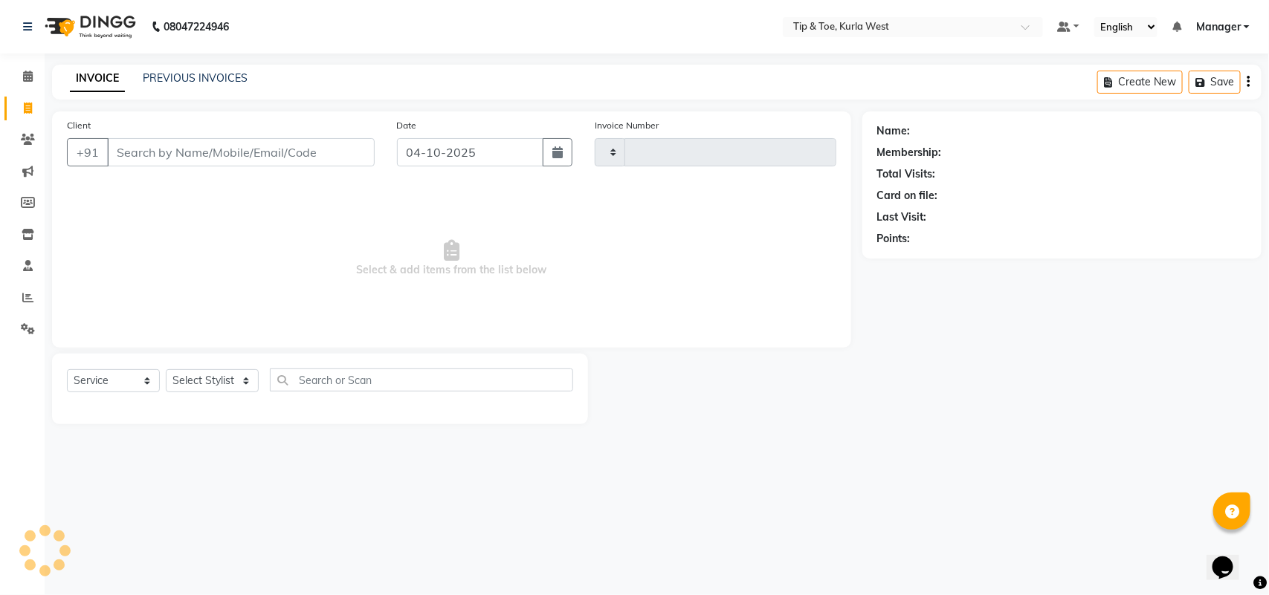
click at [141, 139] on input "Client" at bounding box center [241, 152] width 268 height 28
select select "5986"
type input "2137"
type input "9820604049"
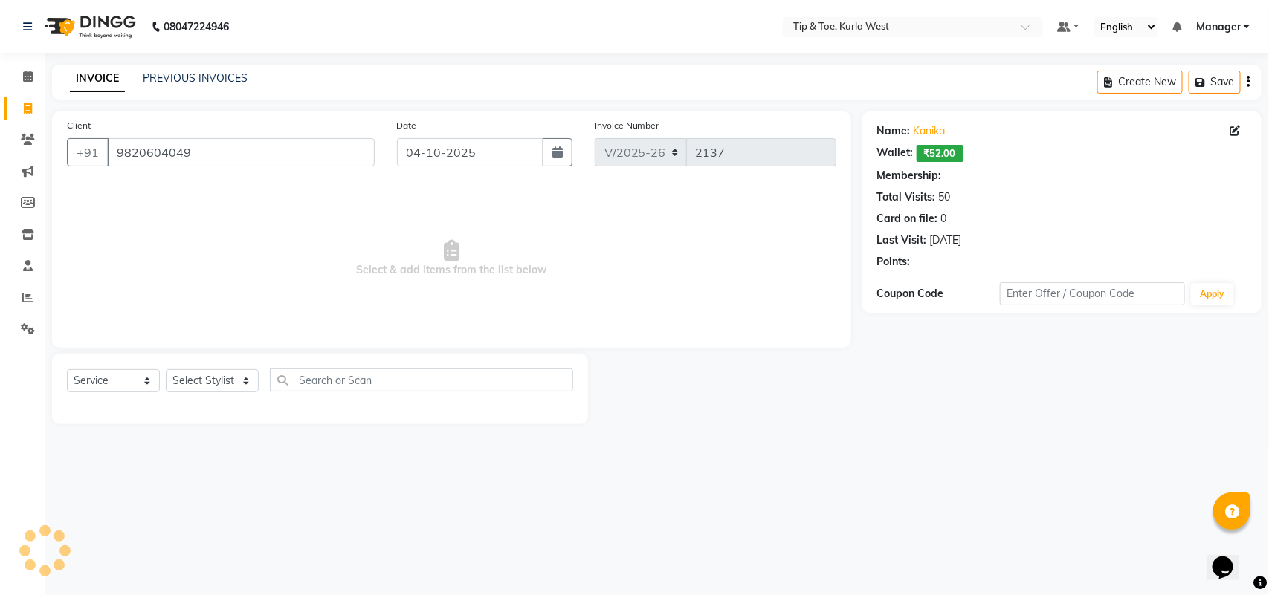
select select "1: Object"
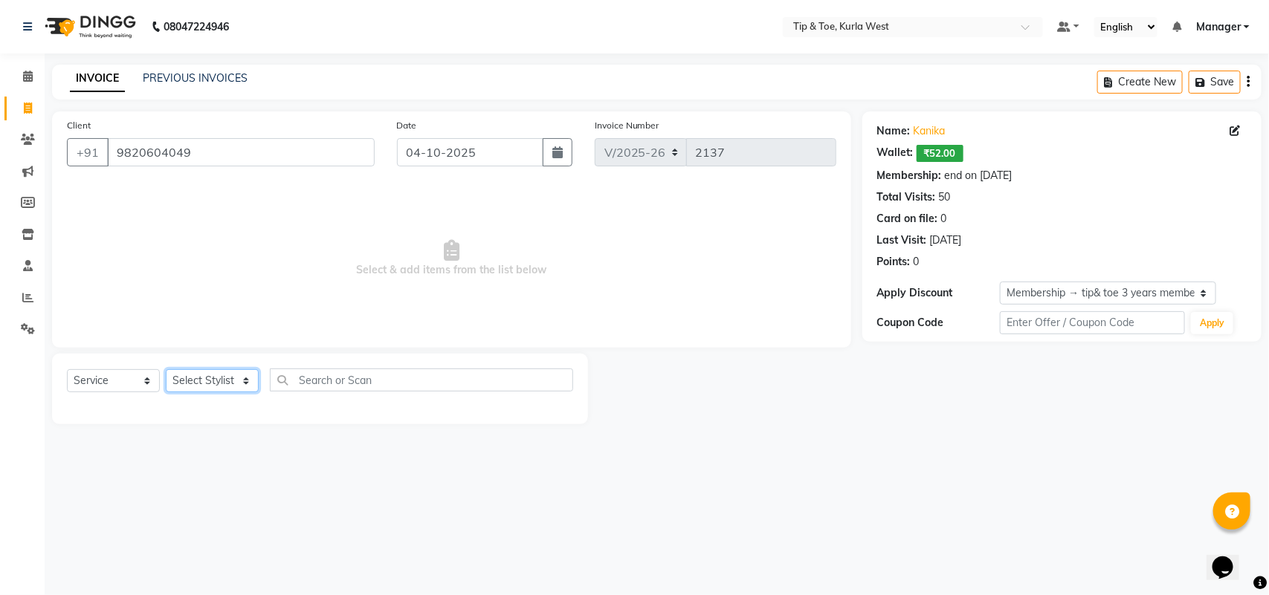
click at [231, 381] on select "Select Stylist [PERSON_NAME] KAVERI [PERSON_NAME] Kurla login access Manager [P…" at bounding box center [212, 380] width 93 height 23
select select "42740"
click at [166, 369] on select "Select Stylist [PERSON_NAME] KAVERI [PERSON_NAME] Kurla login access Manager [P…" at bounding box center [212, 380] width 93 height 23
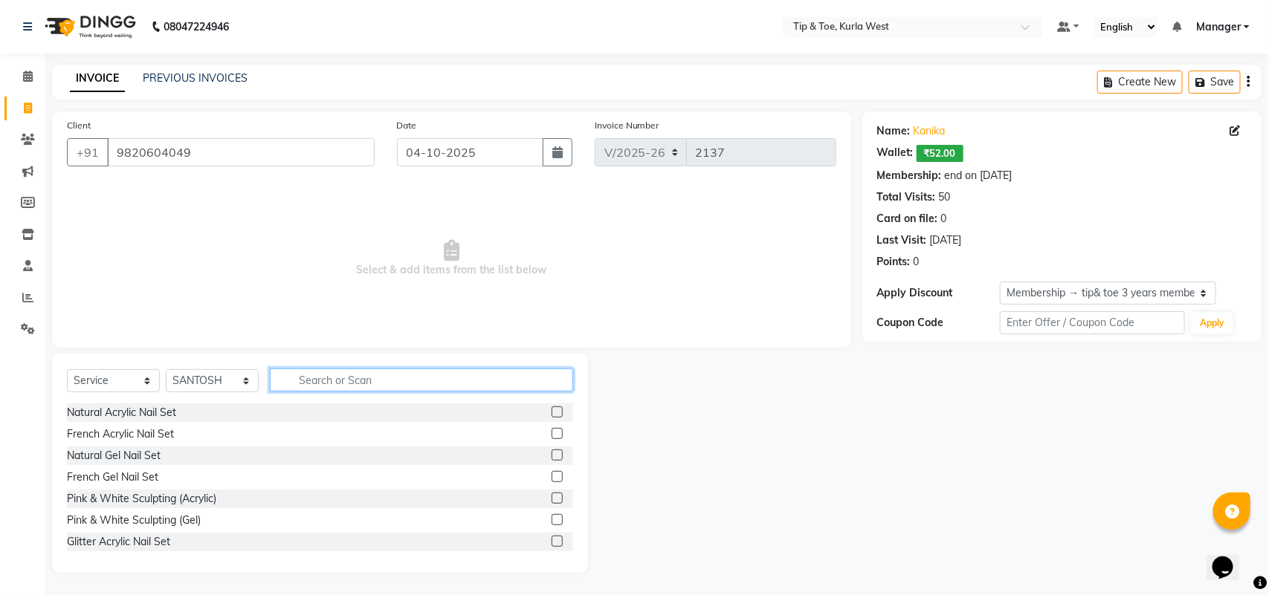
click at [340, 374] on input "text" at bounding box center [421, 380] width 303 height 23
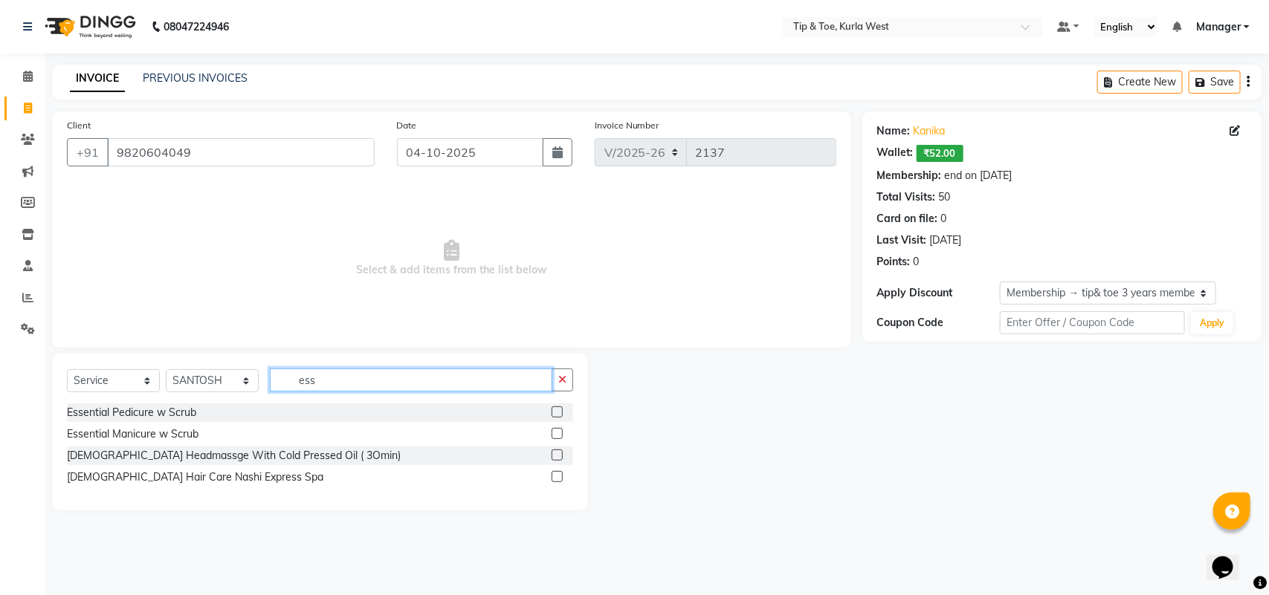
type input "ess"
drag, startPoint x: 555, startPoint y: 409, endPoint x: 566, endPoint y: 428, distance: 22.0
click at [556, 410] on label at bounding box center [557, 412] width 11 height 11
click at [556, 410] on input "checkbox" at bounding box center [557, 413] width 10 height 10
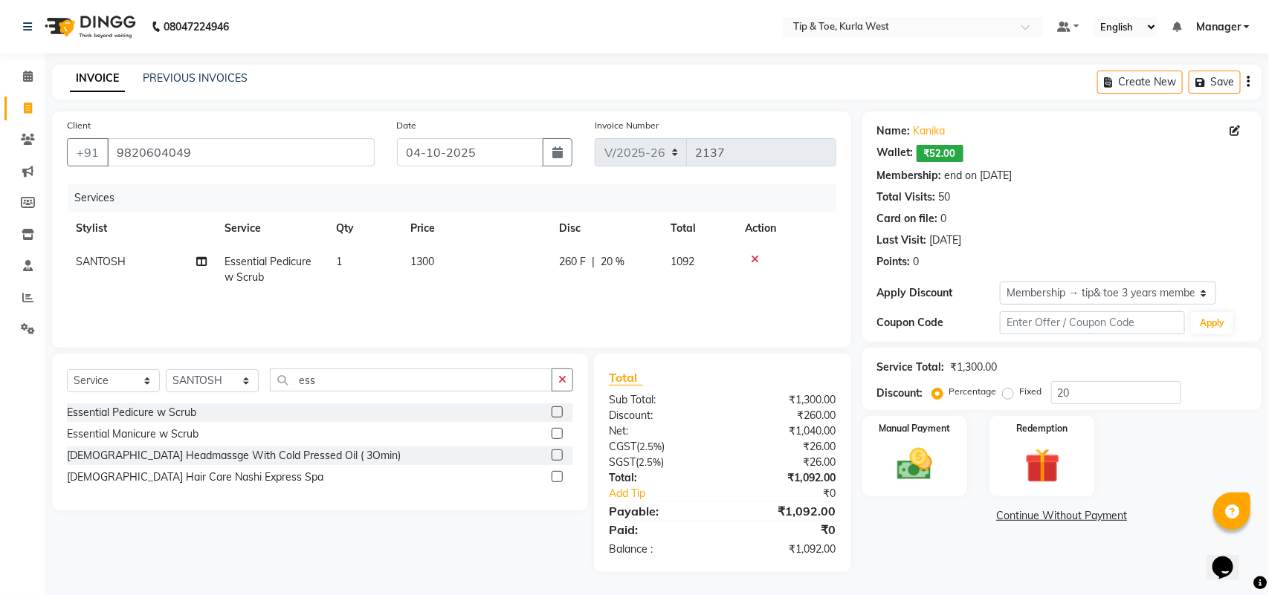
checkbox input "false"
click at [560, 432] on label at bounding box center [557, 433] width 11 height 11
click at [560, 432] on input "checkbox" at bounding box center [557, 435] width 10 height 10
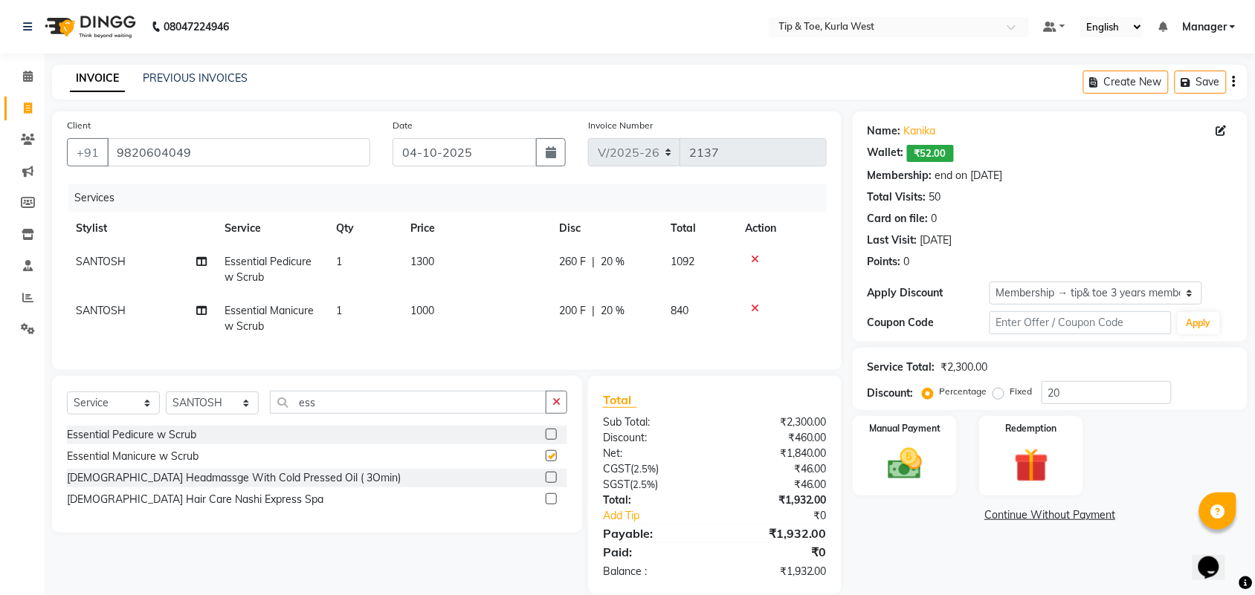
checkbox input "false"
drag, startPoint x: 931, startPoint y: 465, endPoint x: 933, endPoint y: 480, distance: 15.0
click at [930, 467] on img at bounding box center [905, 464] width 58 height 41
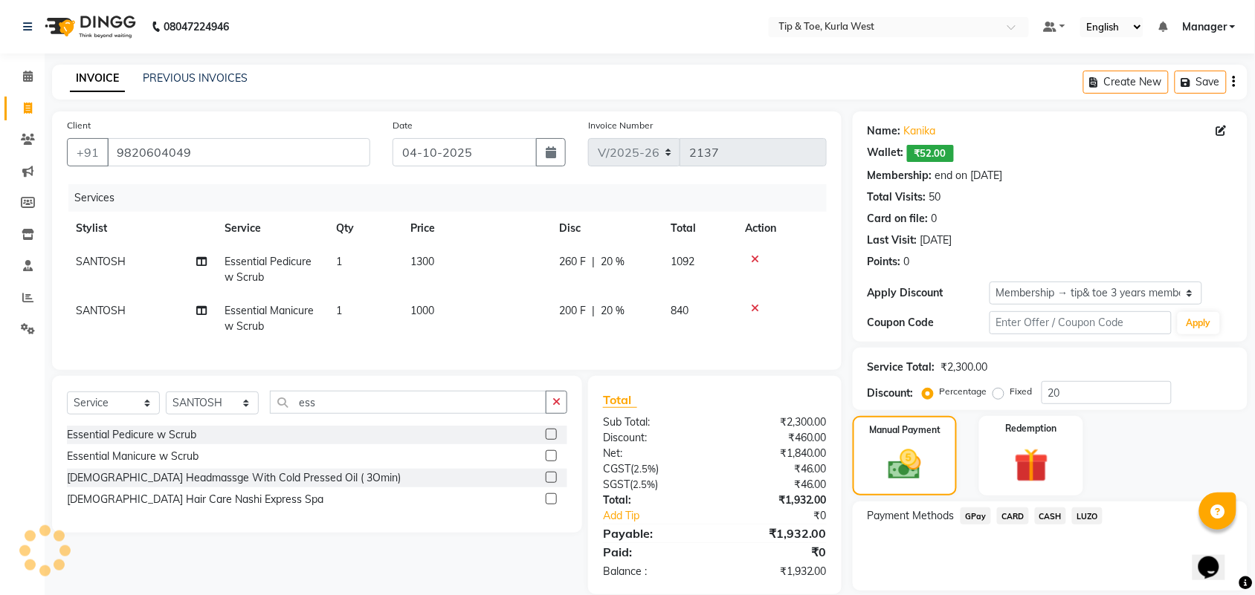
scroll to position [48, 0]
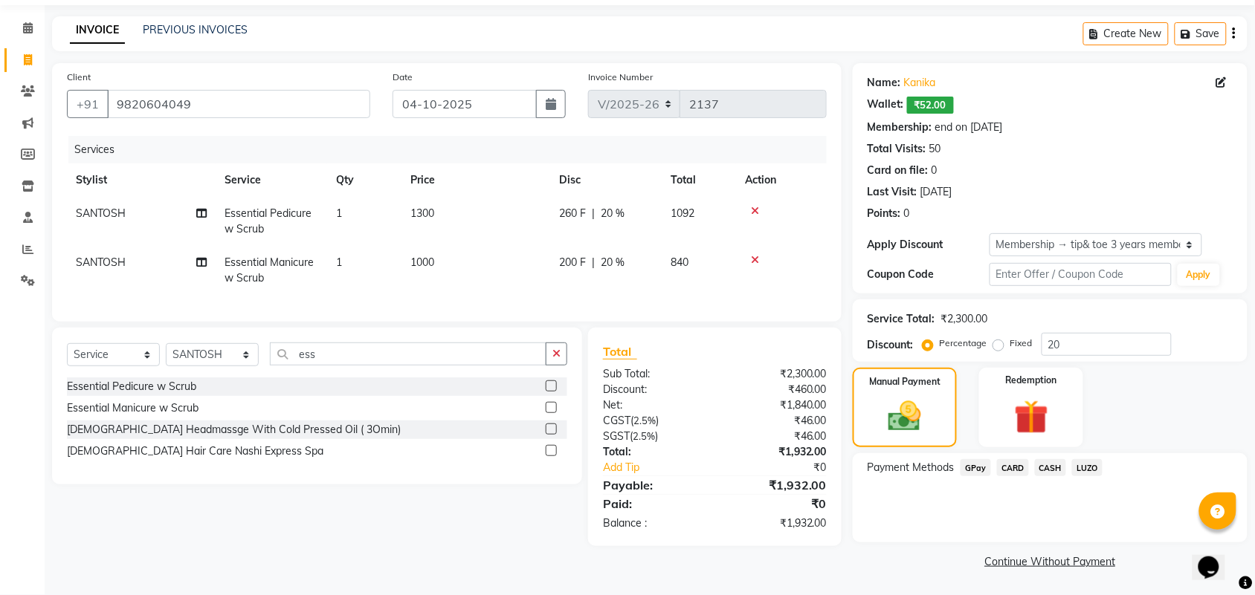
click at [1054, 471] on span "CASH" at bounding box center [1051, 467] width 32 height 17
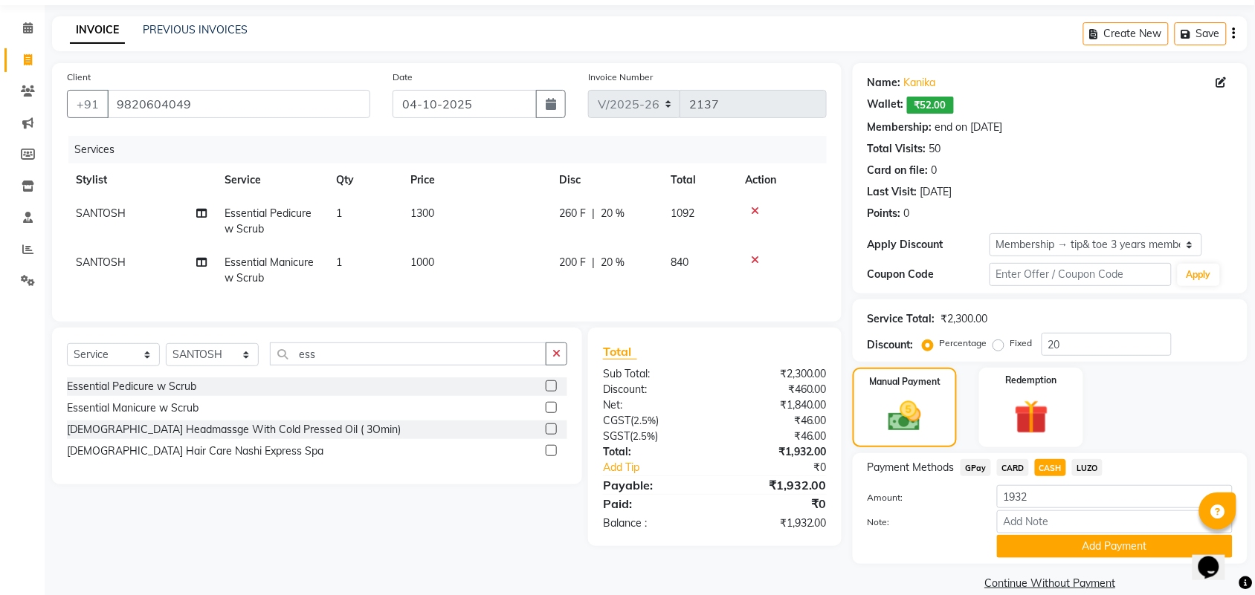
click at [1035, 543] on button "Add Payment" at bounding box center [1115, 546] width 236 height 23
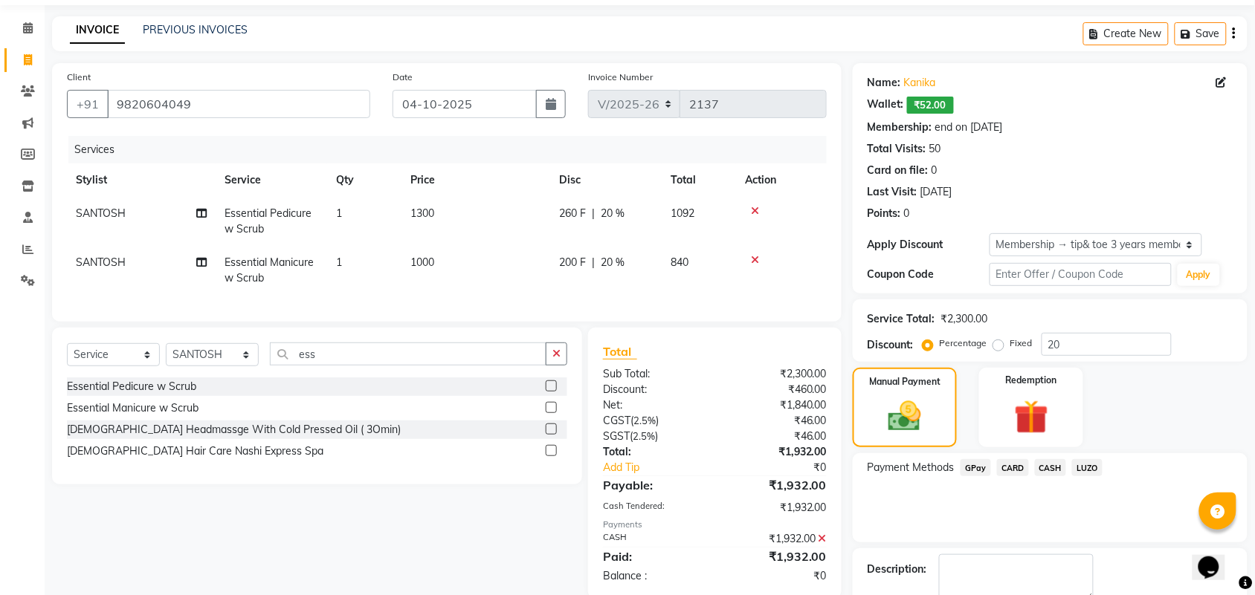
scroll to position [132, 0]
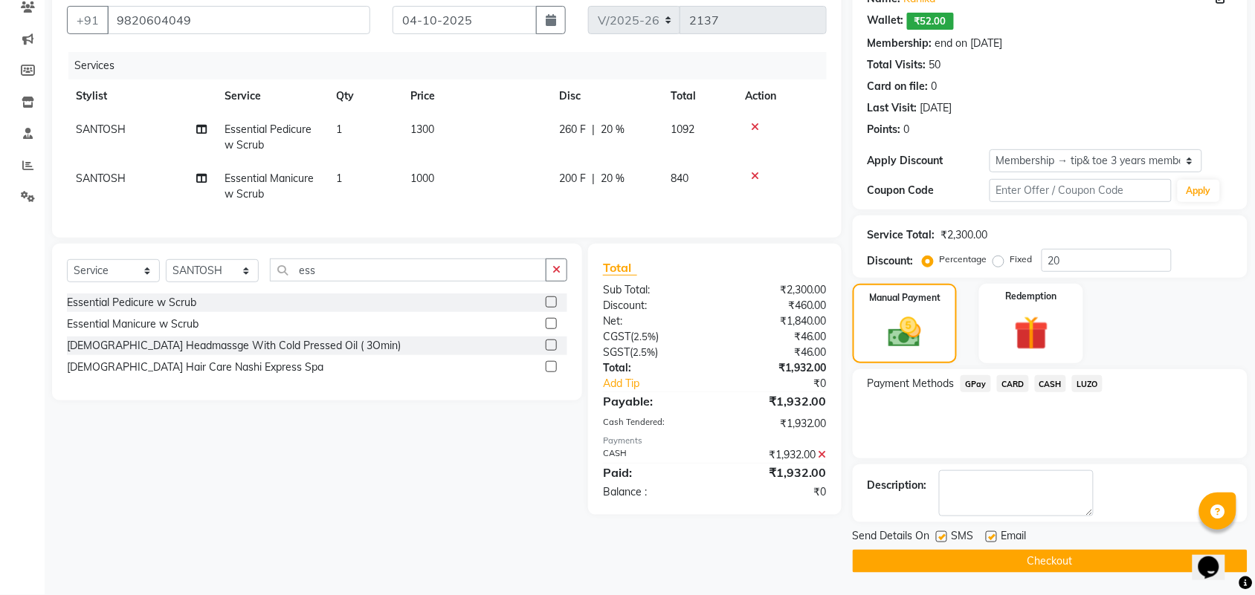
click at [944, 536] on label at bounding box center [941, 537] width 11 height 11
click at [944, 536] on input "checkbox" at bounding box center [941, 538] width 10 height 10
checkbox input "false"
click at [994, 539] on label at bounding box center [991, 537] width 11 height 11
click at [994, 539] on input "checkbox" at bounding box center [991, 538] width 10 height 10
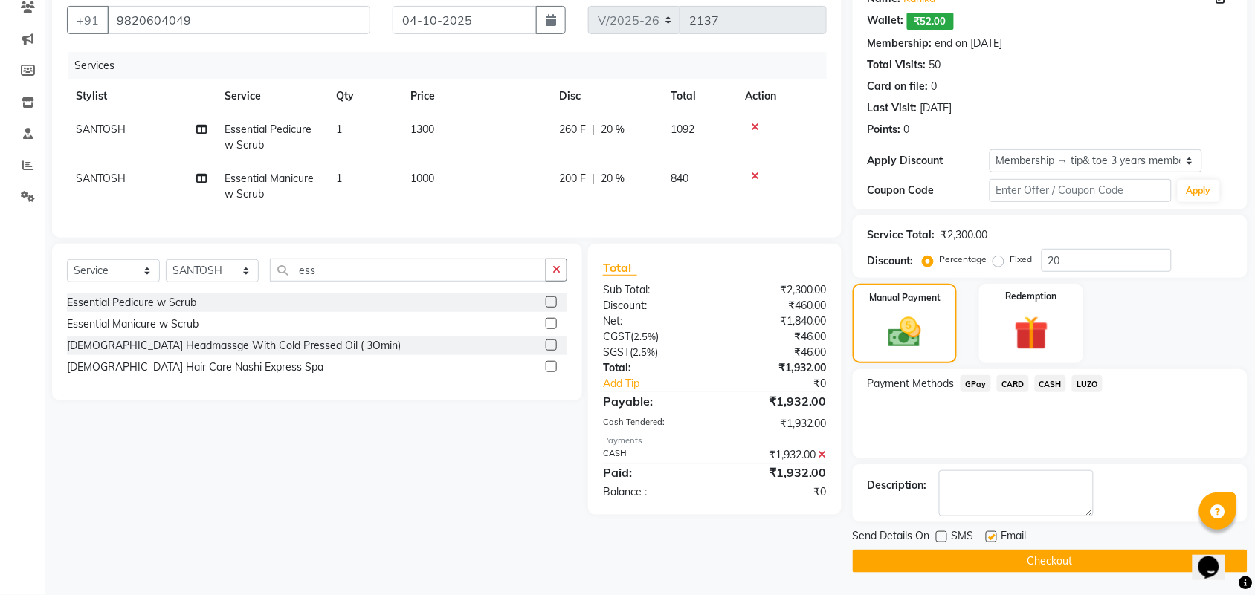
checkbox input "false"
click at [995, 569] on button "Checkout" at bounding box center [1050, 561] width 395 height 23
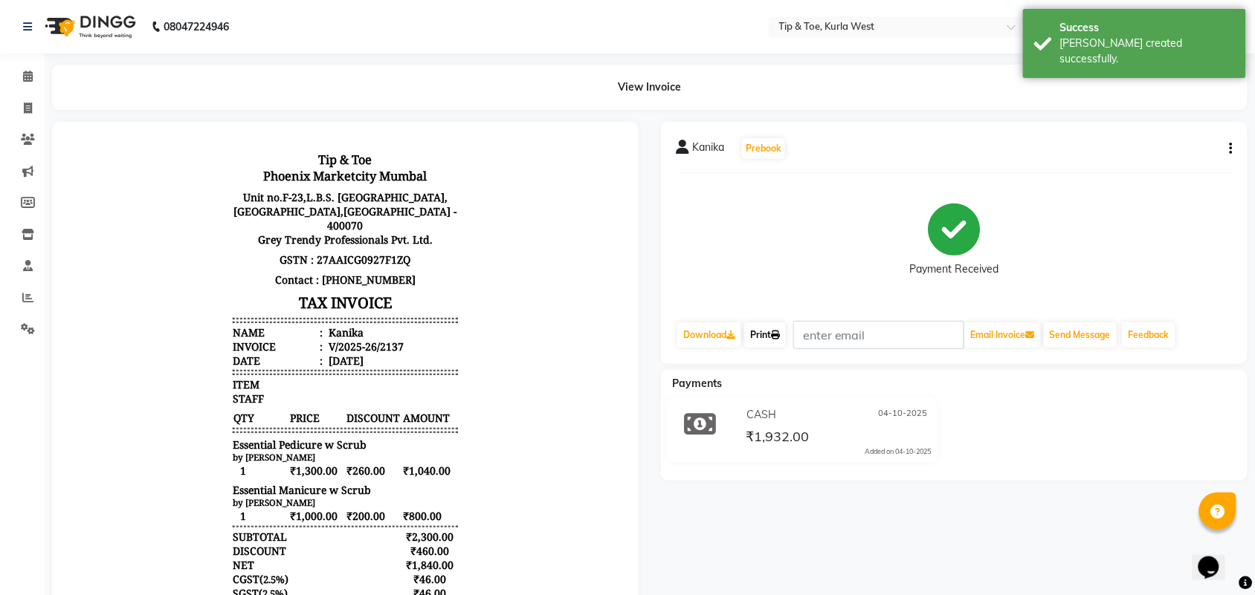
click at [780, 335] on icon at bounding box center [775, 335] width 9 height 9
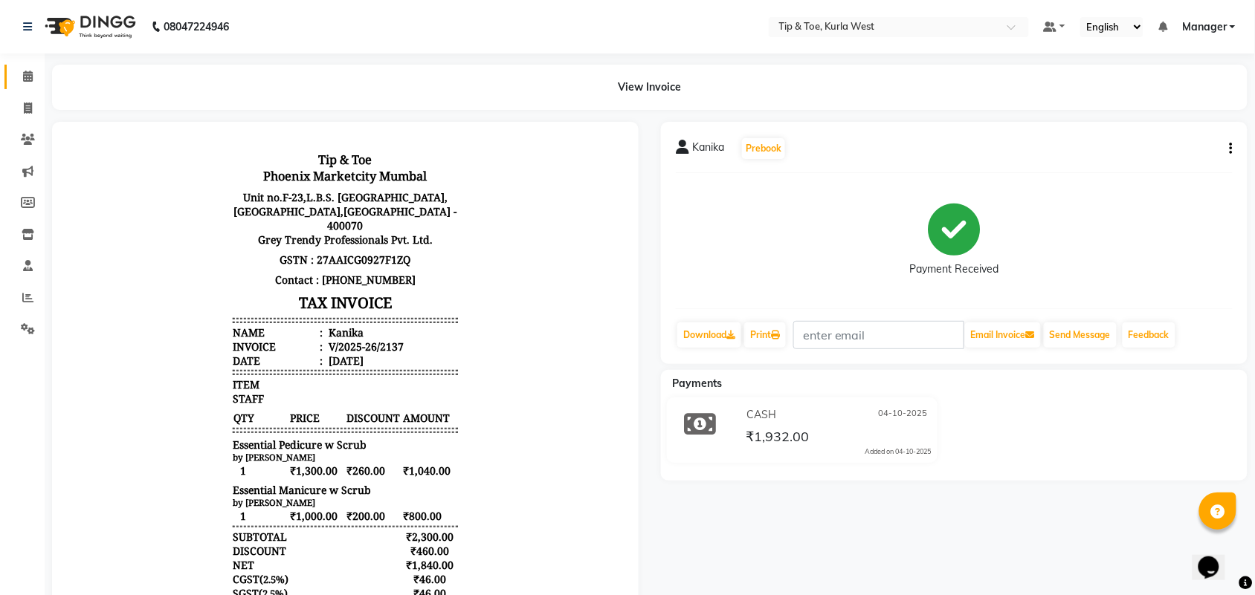
click at [31, 76] on icon at bounding box center [28, 76] width 10 height 11
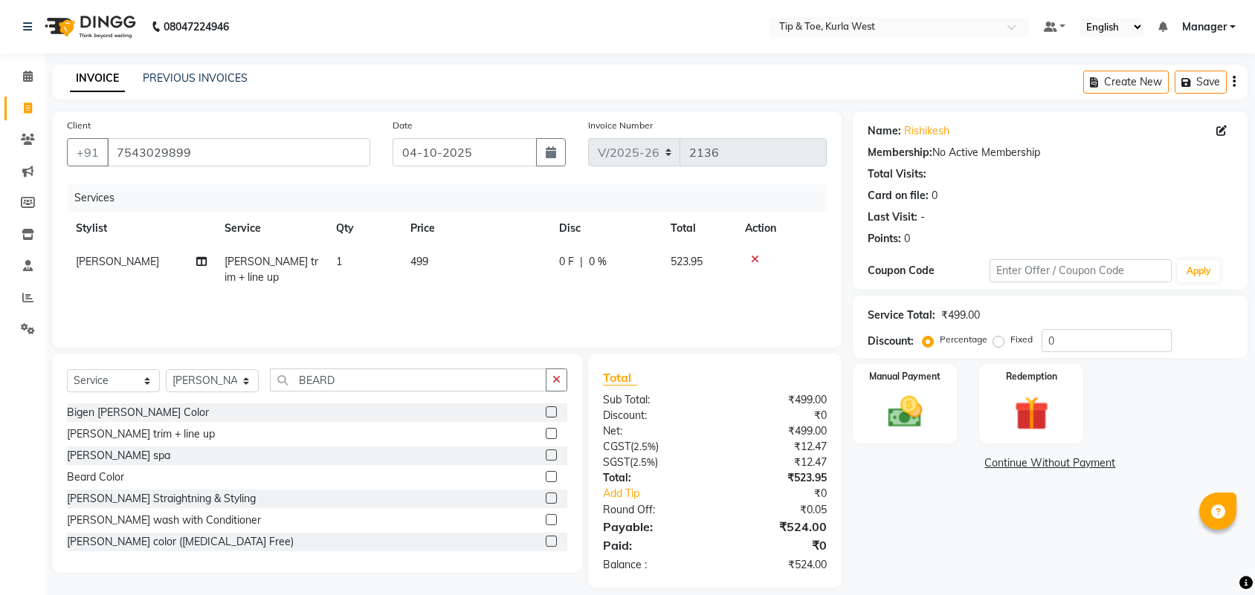
select select "5986"
select select "service"
select select "42737"
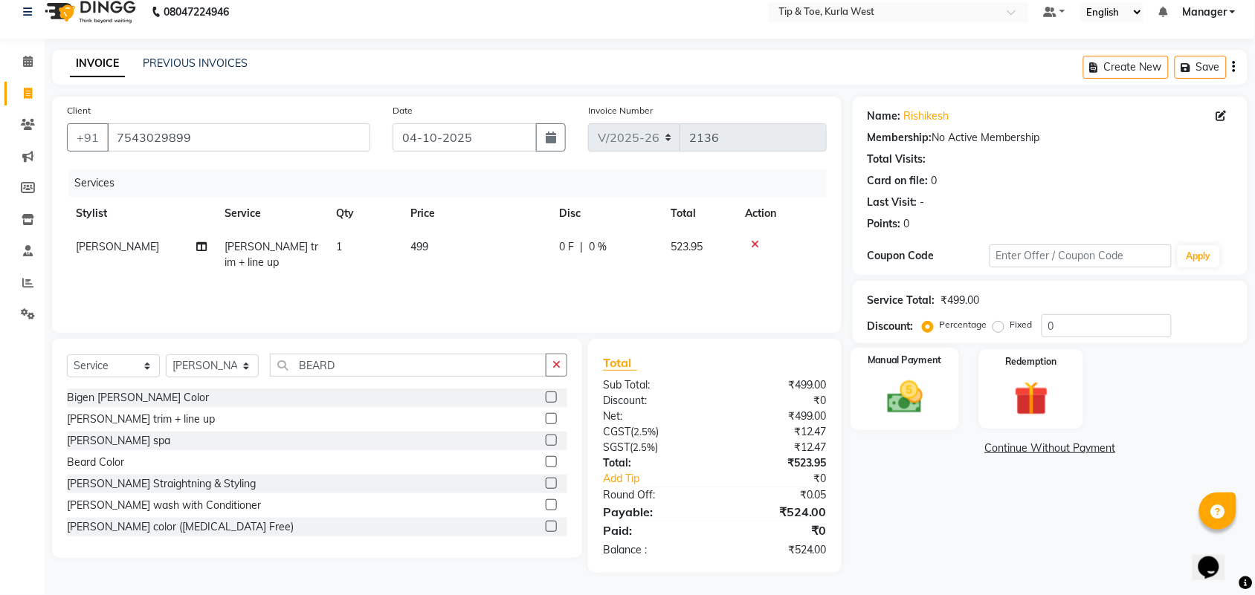
click at [890, 395] on img at bounding box center [905, 397] width 58 height 41
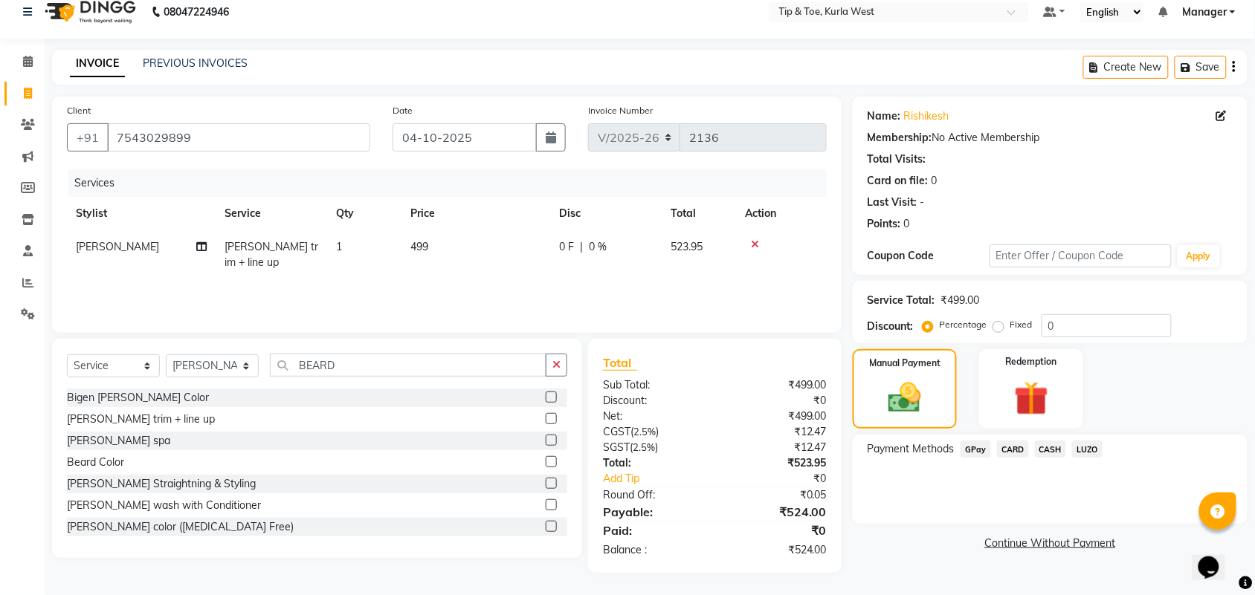
click at [1046, 442] on span "CASH" at bounding box center [1051, 449] width 32 height 17
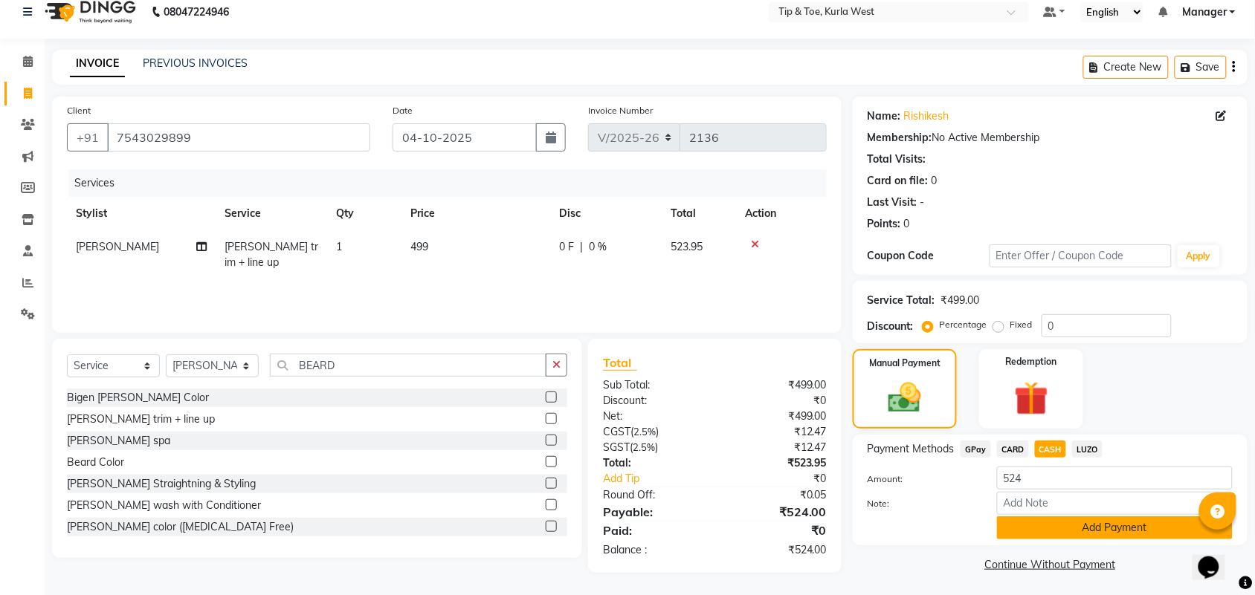
scroll to position [17, 0]
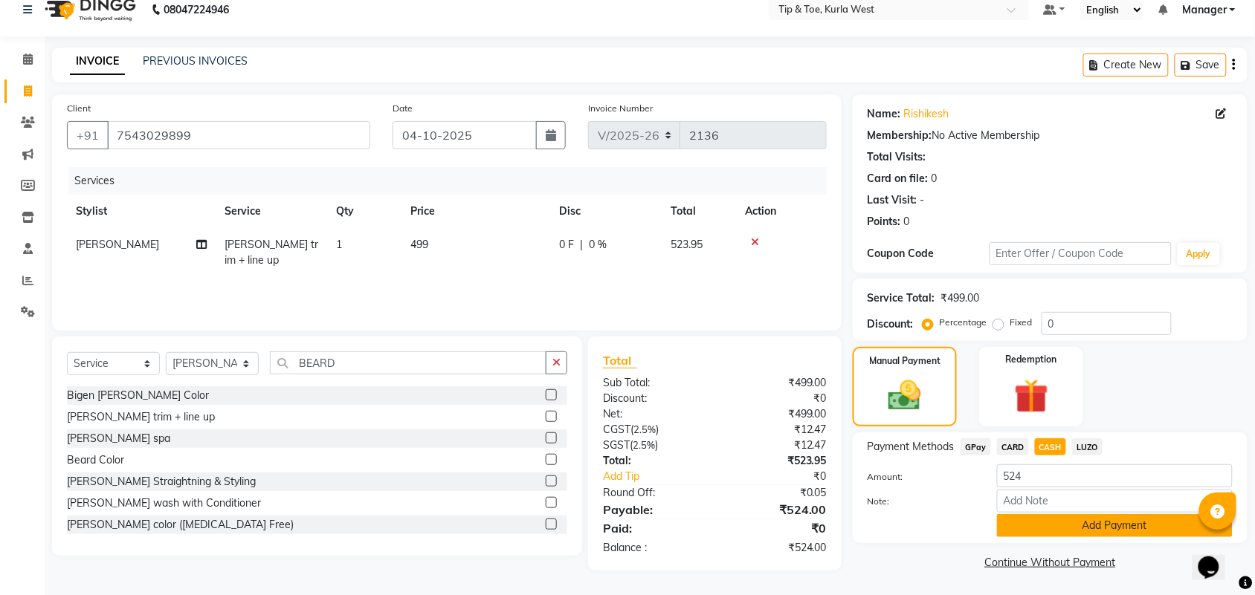
click at [1024, 520] on button "Add Payment" at bounding box center [1115, 525] width 236 height 23
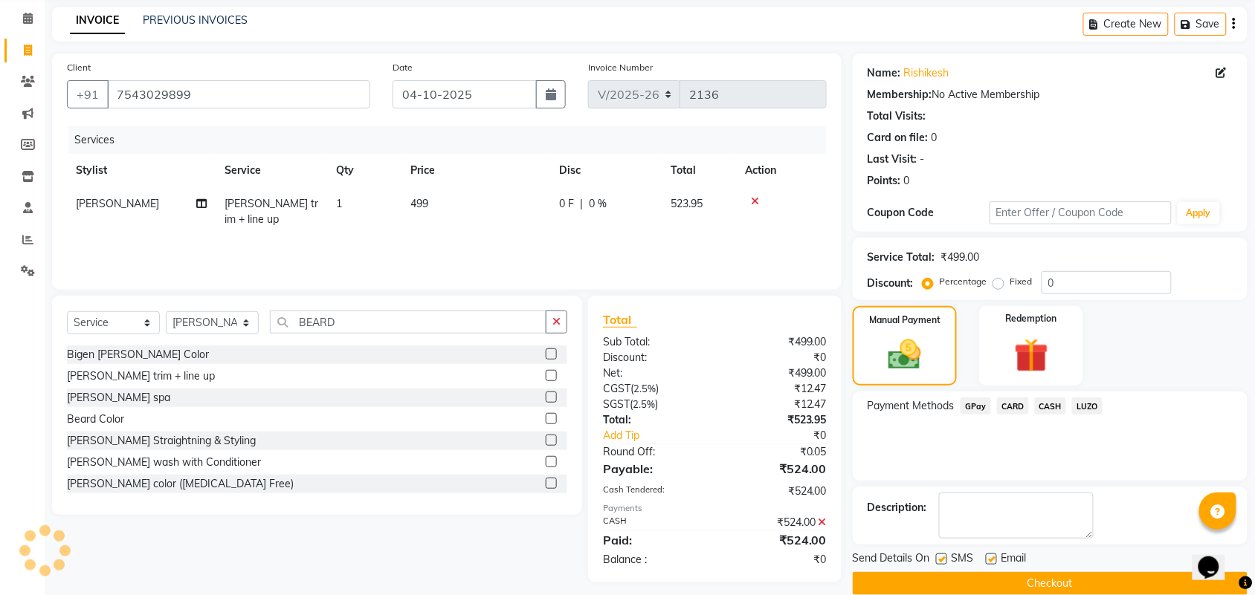
scroll to position [80, 0]
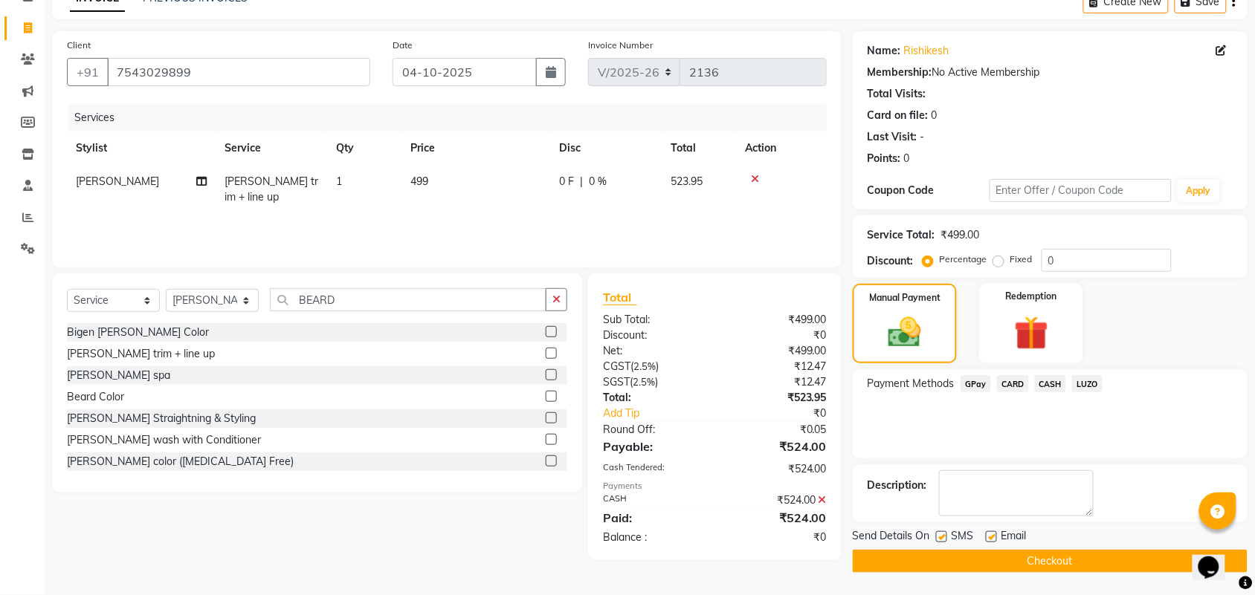
click at [944, 537] on label at bounding box center [941, 537] width 11 height 11
click at [944, 537] on input "checkbox" at bounding box center [941, 538] width 10 height 10
checkbox input "false"
click at [997, 560] on button "Checkout" at bounding box center [1050, 561] width 395 height 23
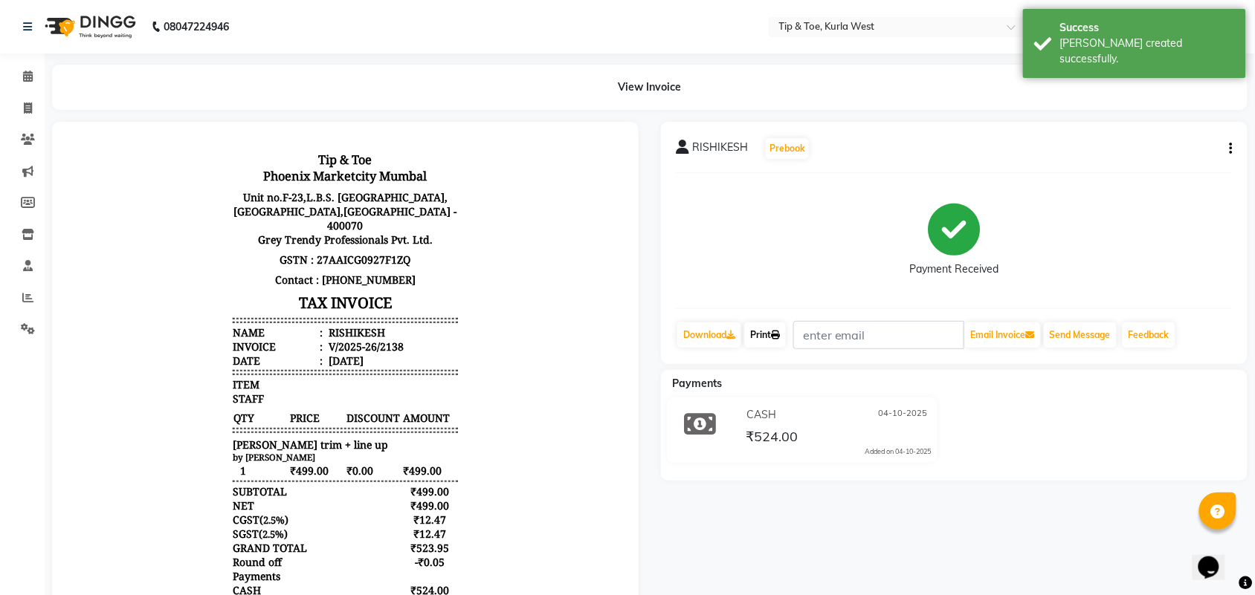
drag, startPoint x: 763, startPoint y: 333, endPoint x: 771, endPoint y: 340, distance: 10.0
click at [766, 333] on link "Print" at bounding box center [765, 335] width 42 height 25
click at [34, 80] on span at bounding box center [28, 76] width 26 height 17
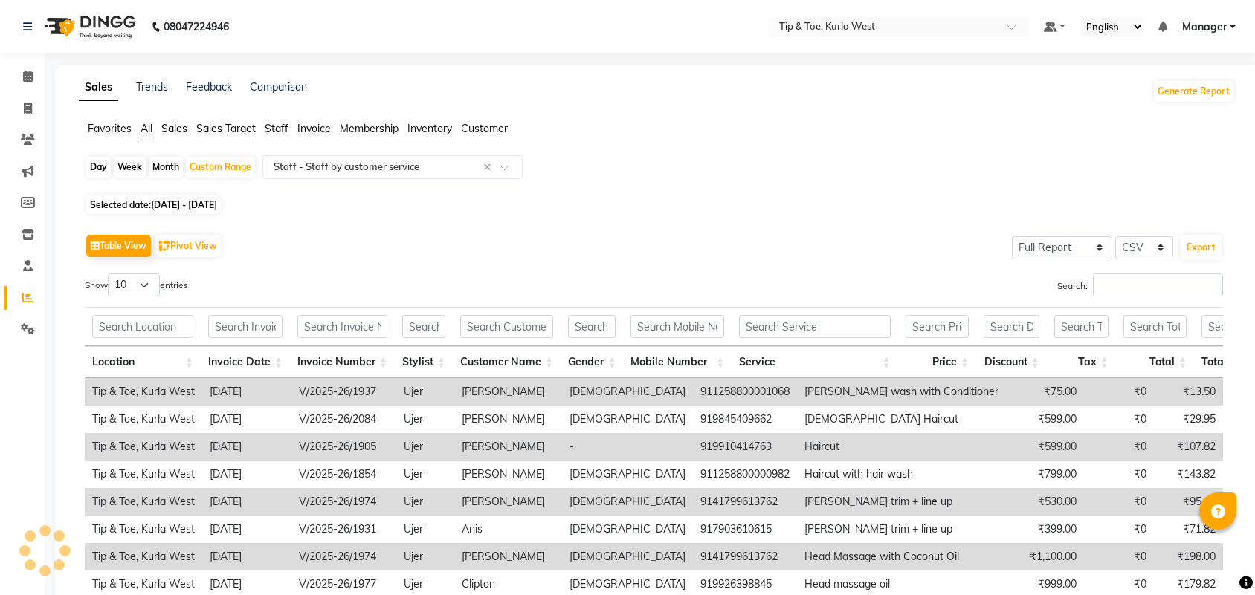
select select "full_report"
select select "csv"
click at [31, 75] on span at bounding box center [28, 76] width 26 height 17
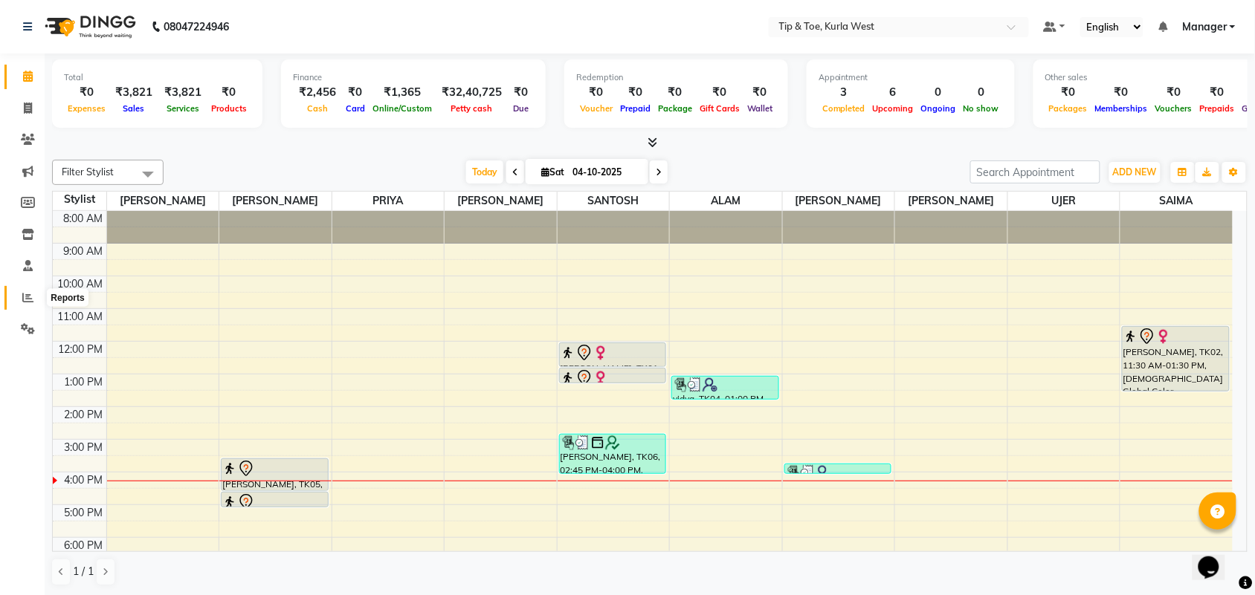
click at [27, 298] on icon at bounding box center [27, 297] width 11 height 11
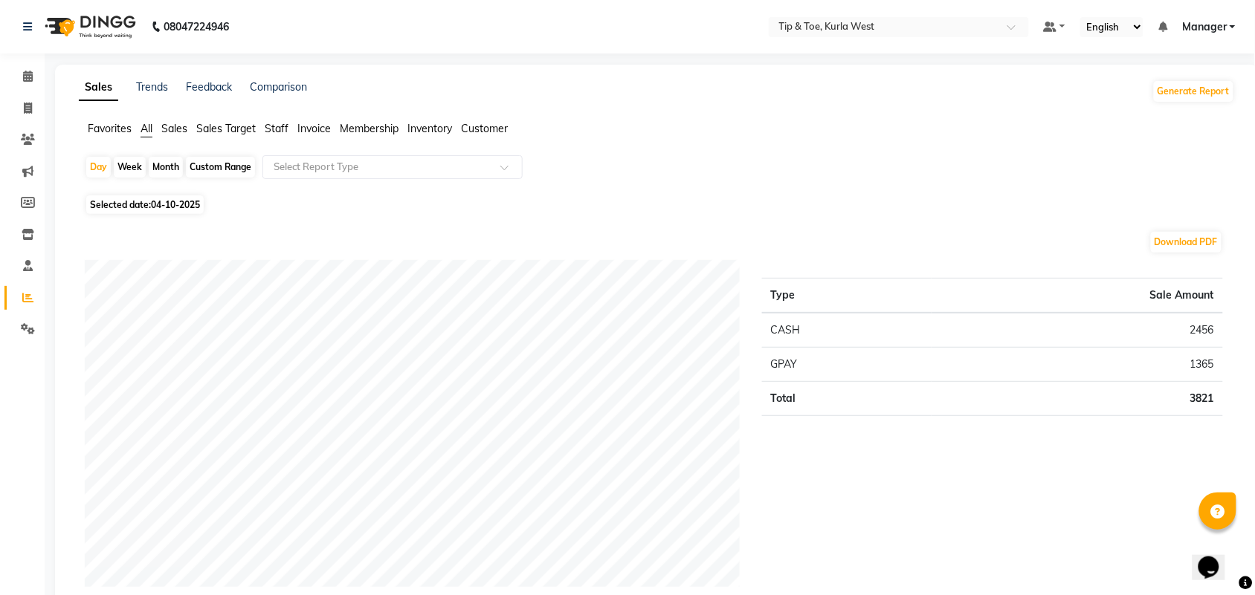
click at [428, 123] on span "Inventory" at bounding box center [429, 128] width 45 height 13
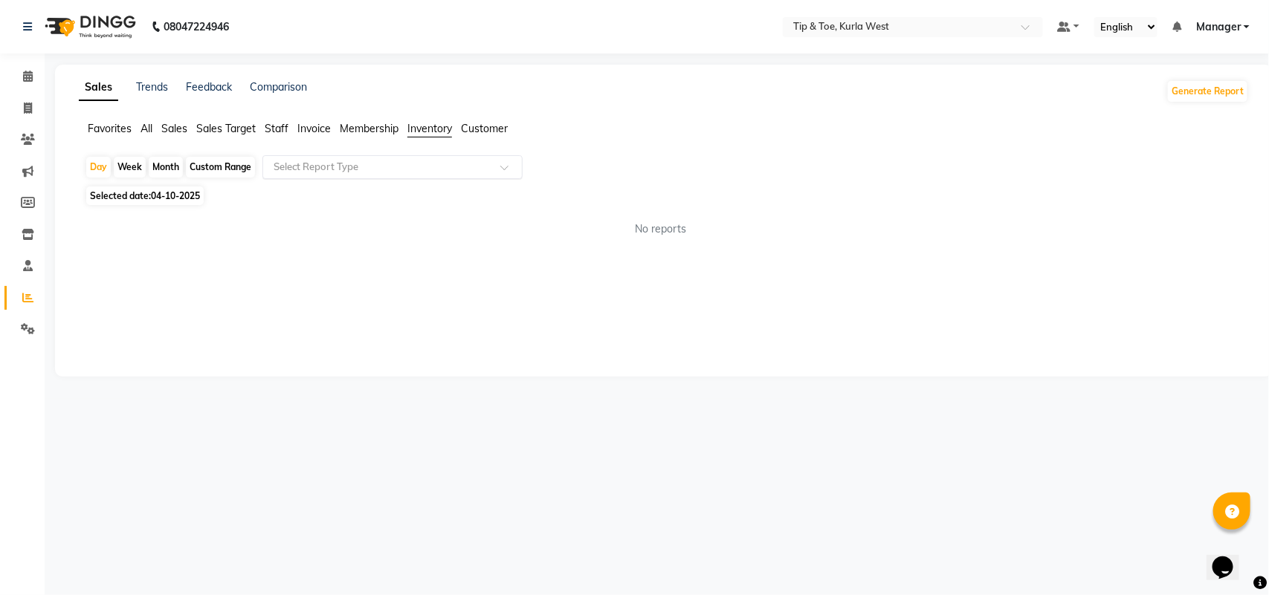
click at [450, 168] on input "text" at bounding box center [378, 167] width 214 height 15
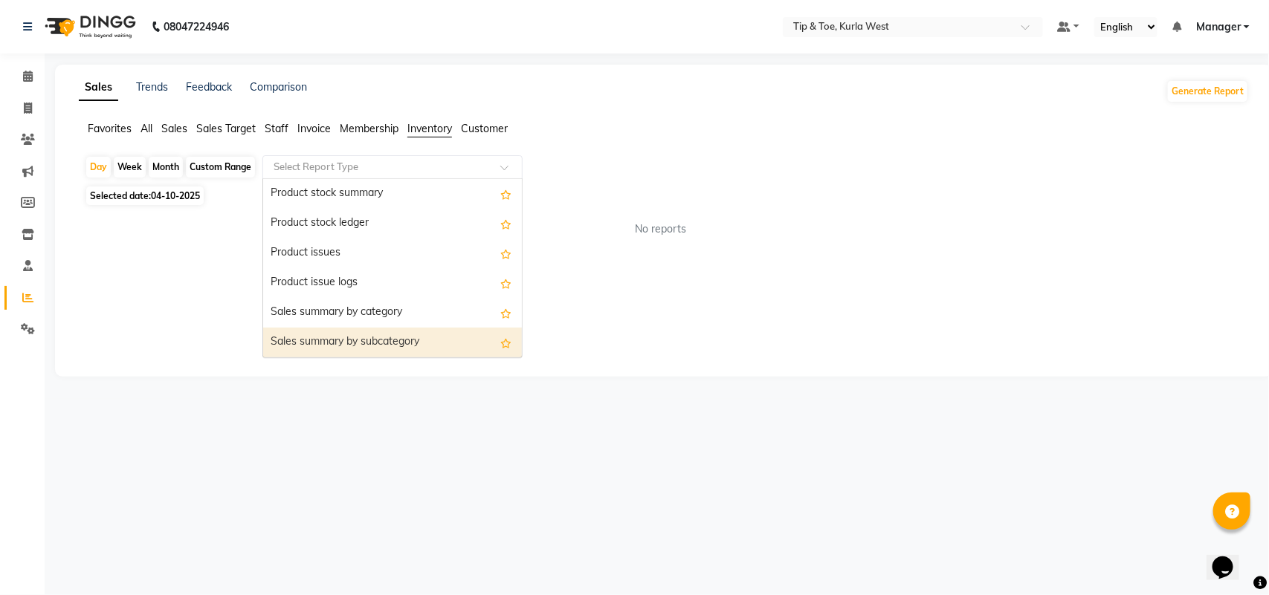
click at [656, 363] on div "Sales Trends Feedback Comparison Generate Report Favorites All Sales Sales Targ…" at bounding box center [664, 221] width 1218 height 312
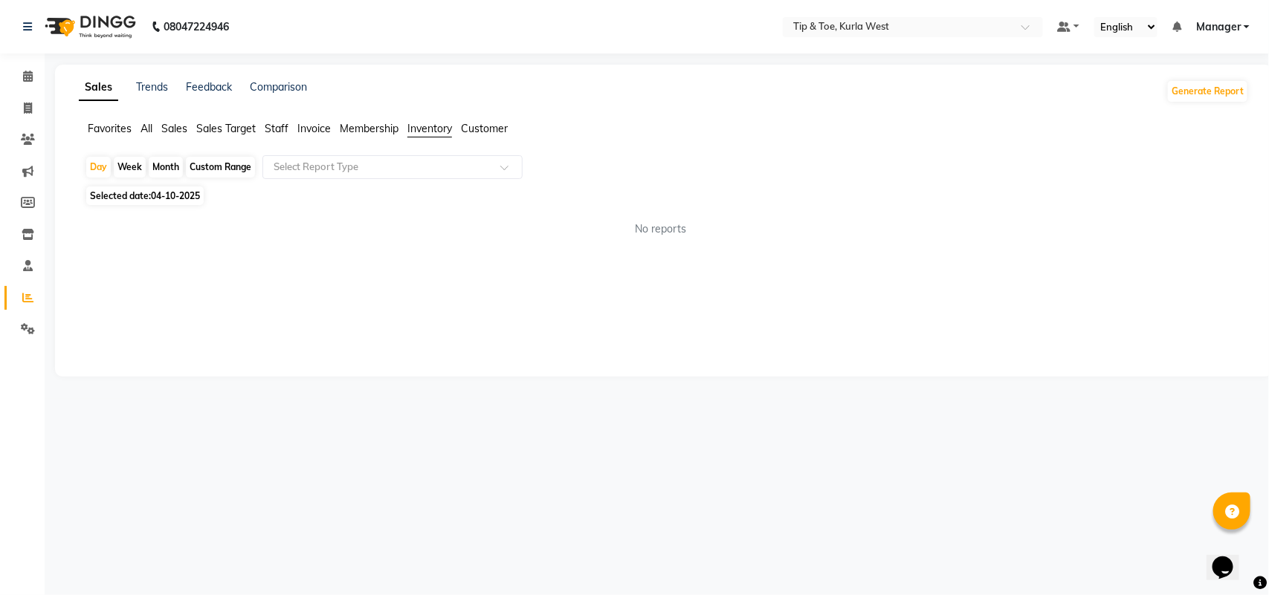
click at [312, 123] on span "Invoice" at bounding box center [313, 128] width 33 height 13
click at [276, 121] on li "Staff" at bounding box center [277, 129] width 24 height 16
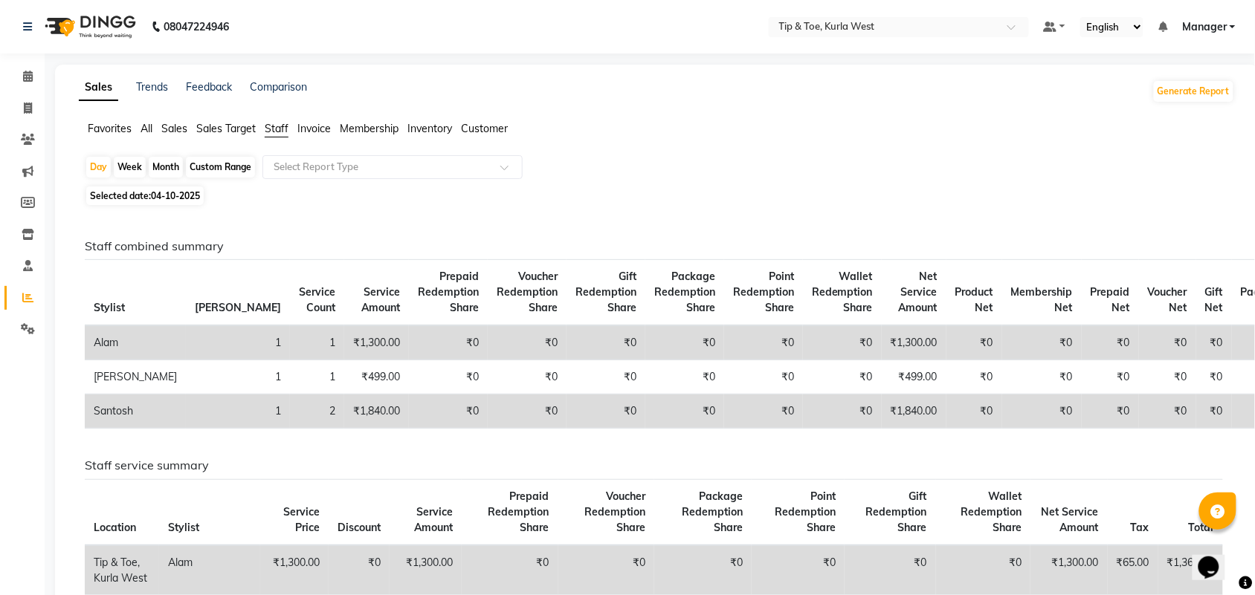
click at [213, 125] on span "Sales Target" at bounding box center [225, 128] width 59 height 13
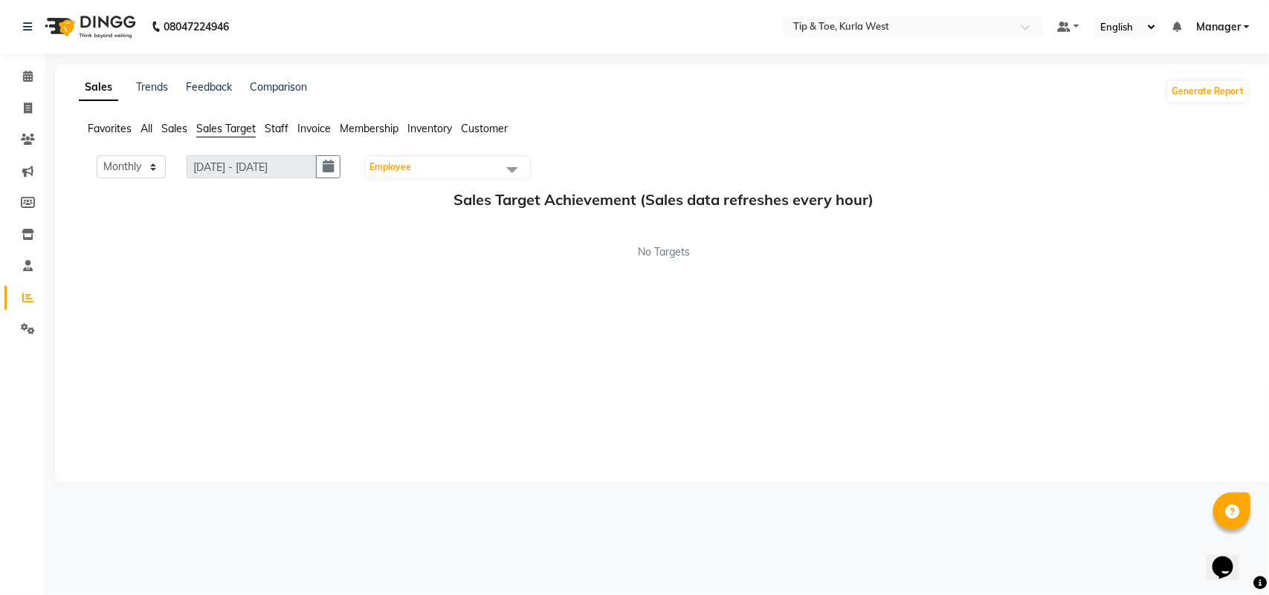
click at [175, 129] on span "Sales" at bounding box center [174, 128] width 26 height 13
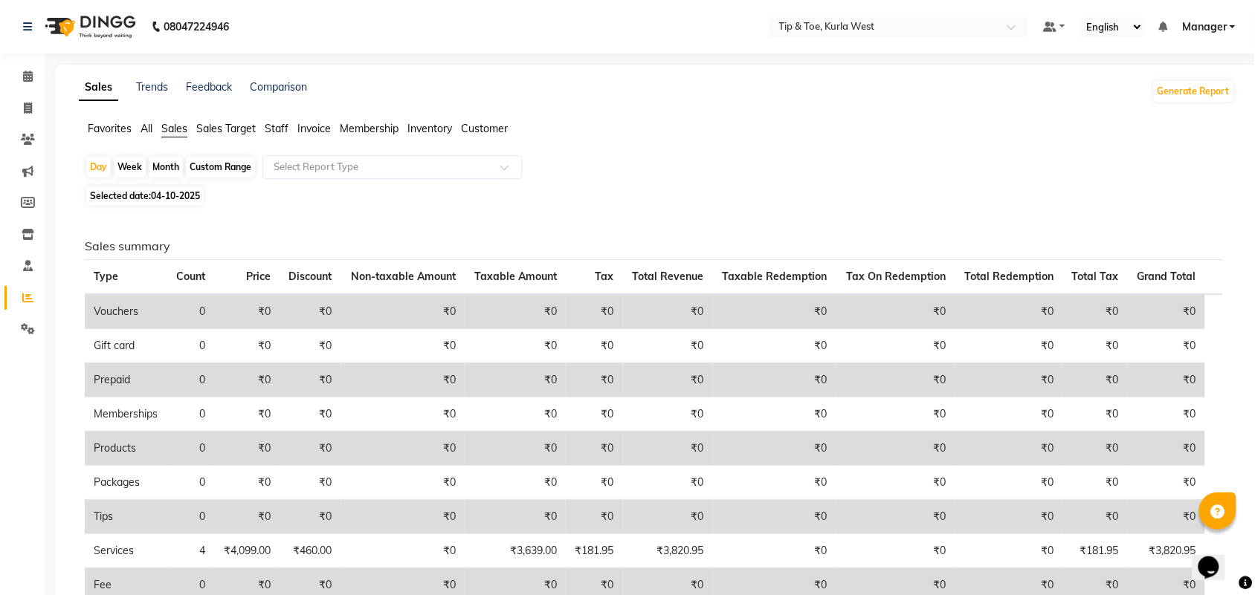
click at [145, 129] on span "All" at bounding box center [147, 128] width 12 height 13
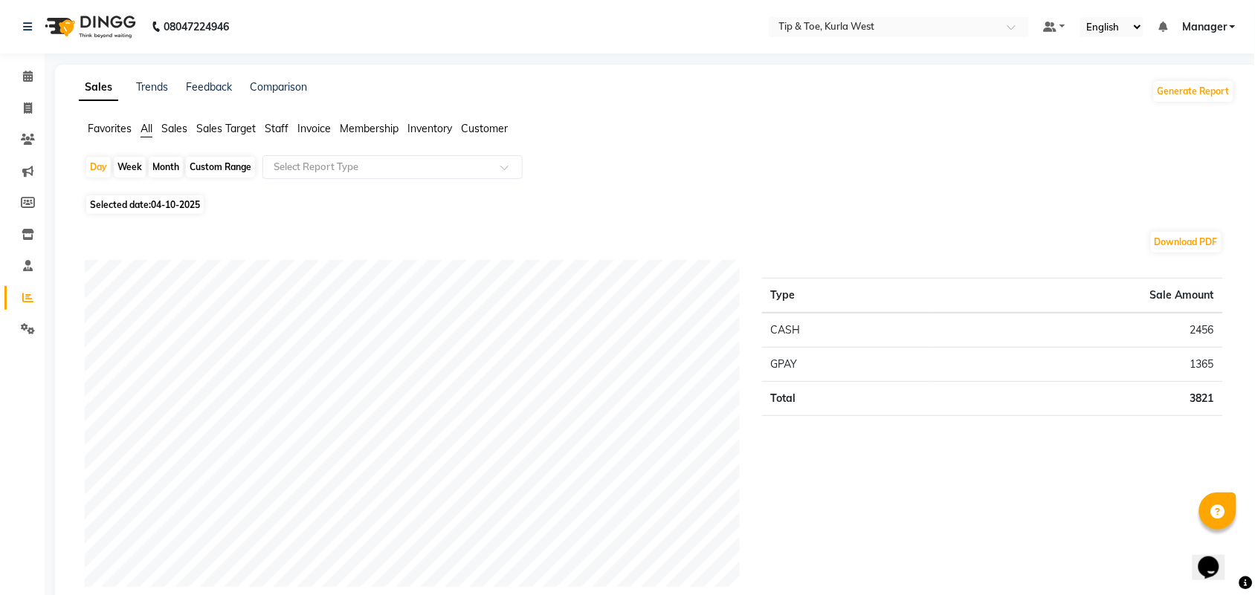
click at [494, 136] on li "Customer" at bounding box center [484, 129] width 47 height 16
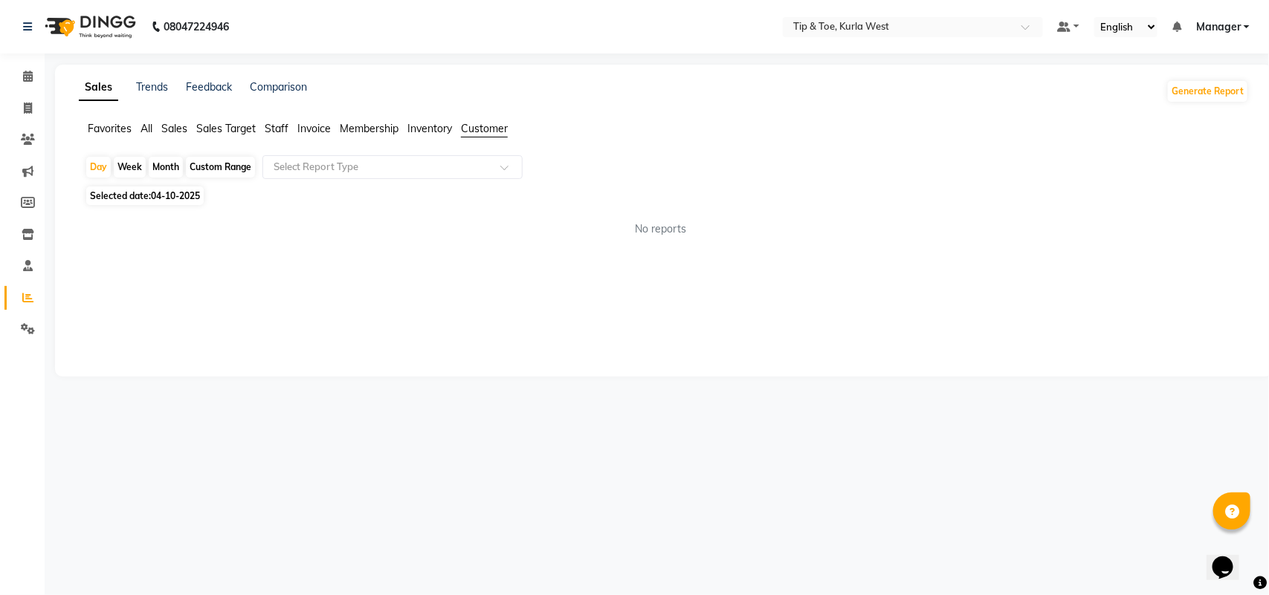
click at [495, 132] on span "Customer" at bounding box center [484, 128] width 47 height 13
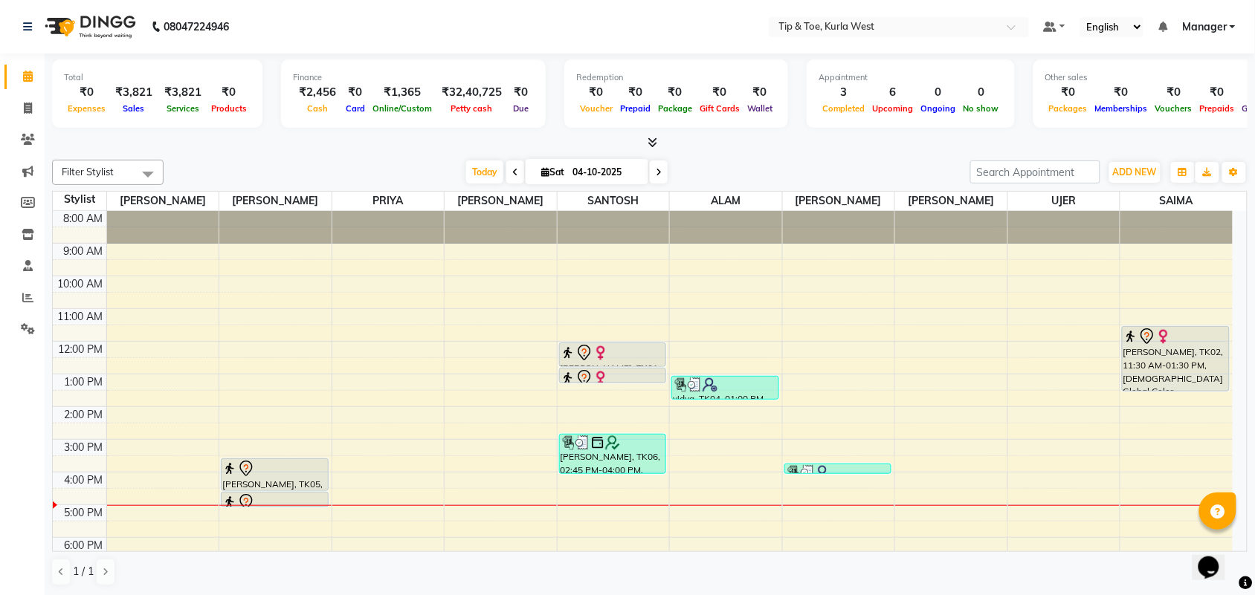
scroll to position [89, 0]
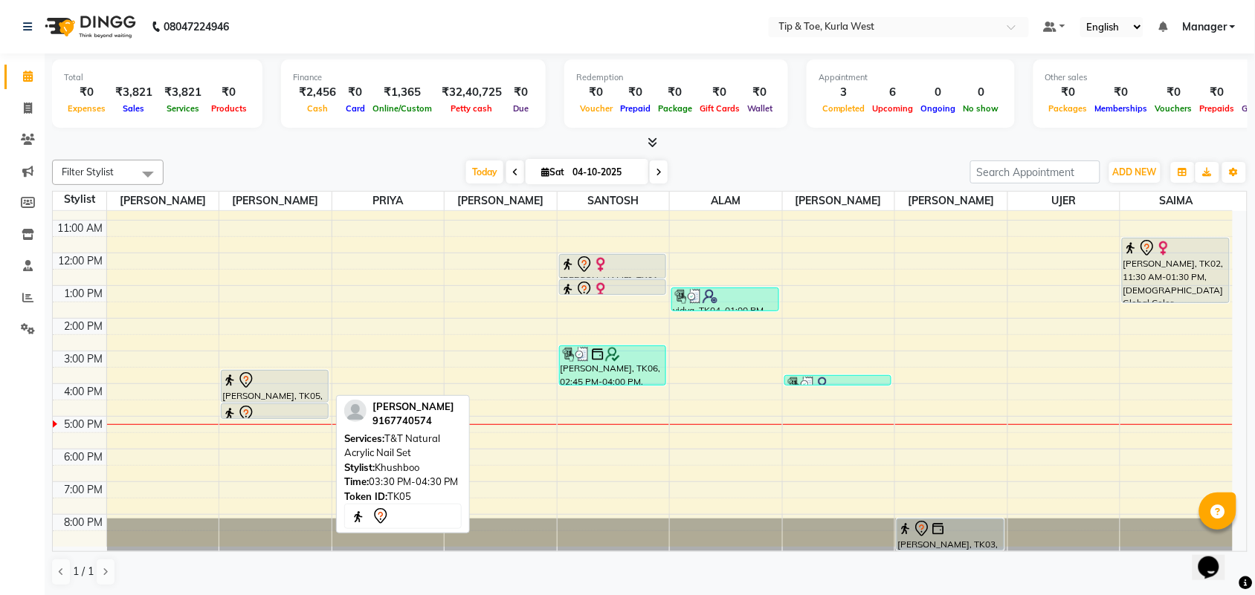
click at [321, 387] on div at bounding box center [274, 381] width 105 height 18
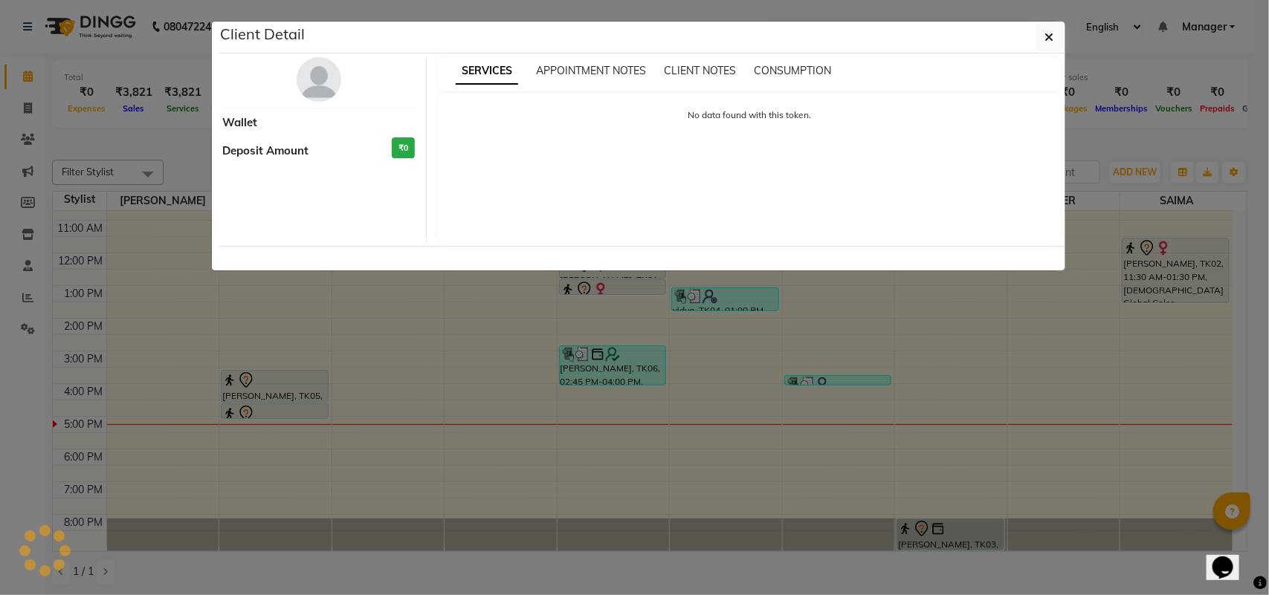
select select "7"
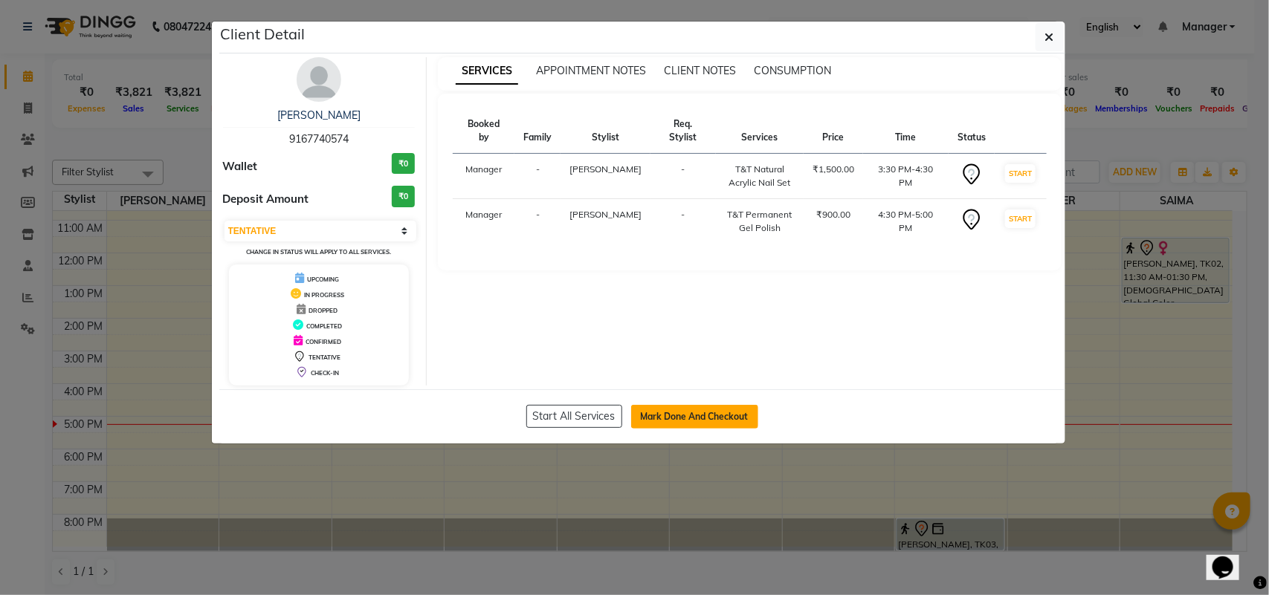
click at [681, 421] on button "Mark Done And Checkout" at bounding box center [694, 417] width 127 height 24
select select "service"
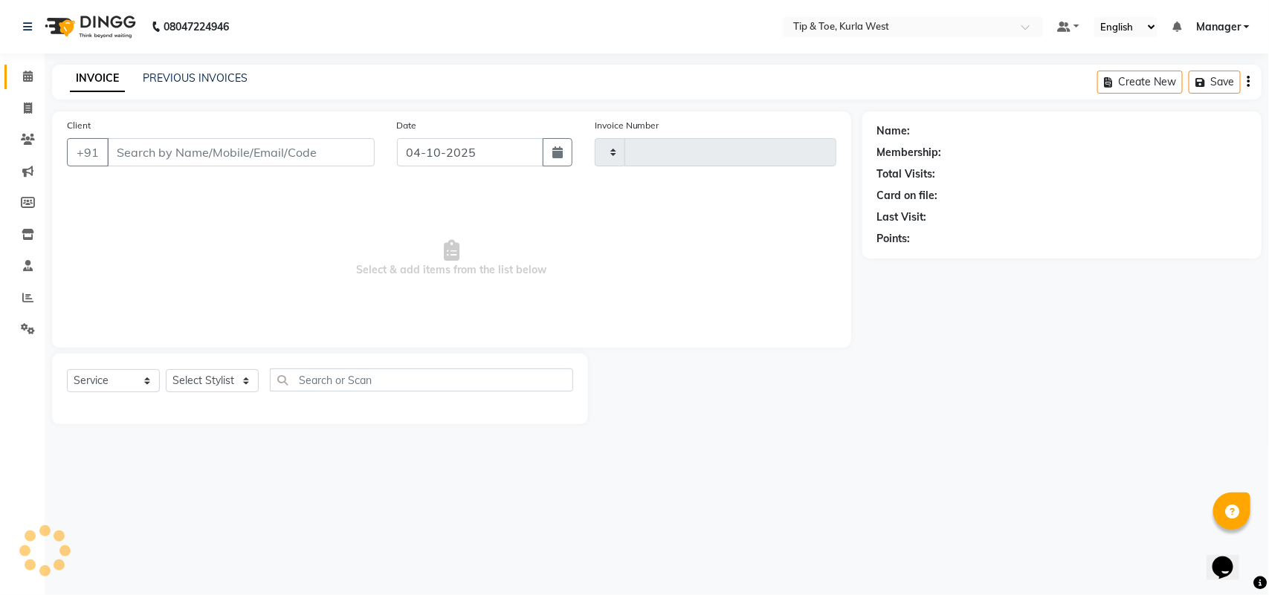
type input "2139"
select select "5986"
type input "9167740574"
select select "42757"
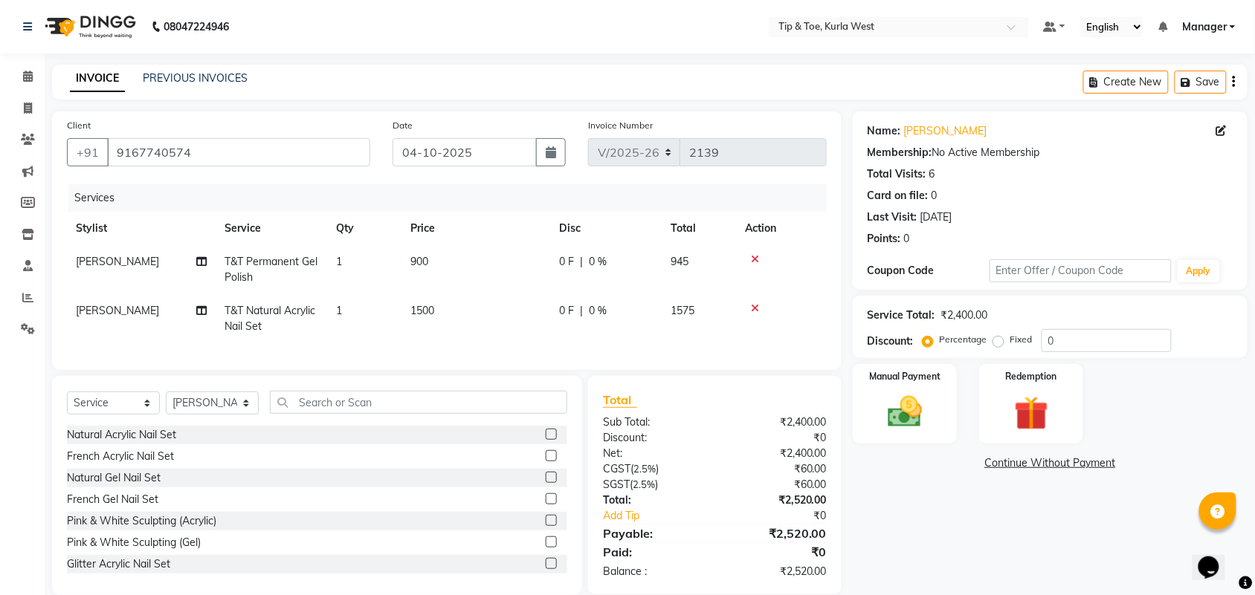
click at [254, 313] on span "T&T Natural Acrylic Nail Set" at bounding box center [270, 318] width 91 height 29
select select "42757"
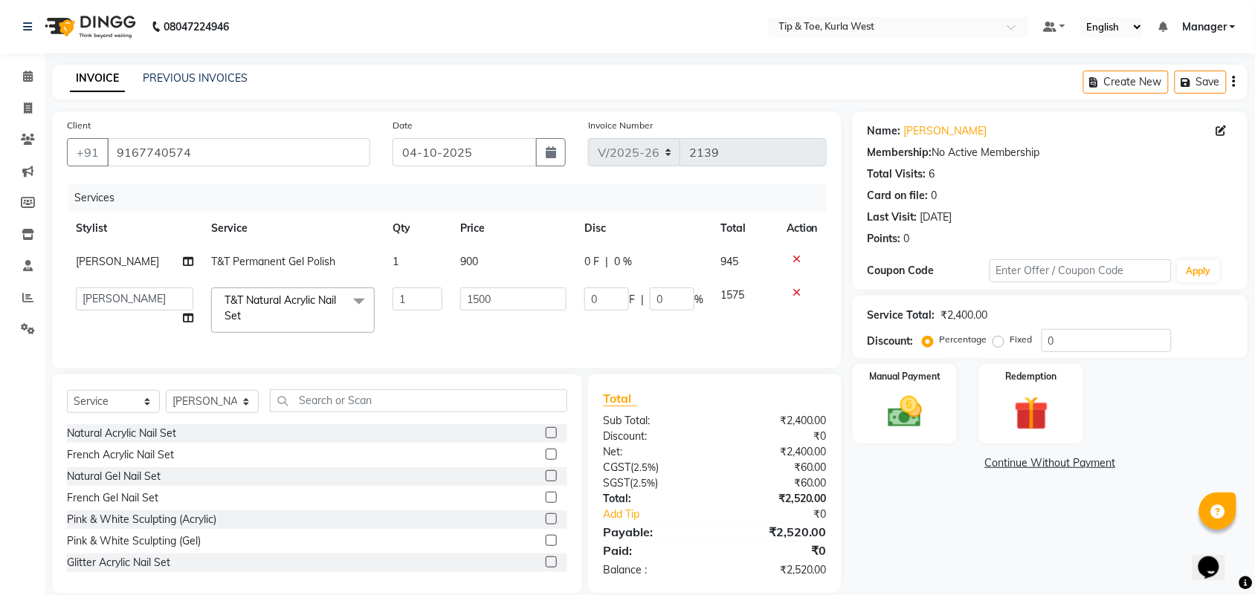
click at [259, 321] on span "T&T Natural Acrylic Nail Set x" at bounding box center [286, 309] width 131 height 32
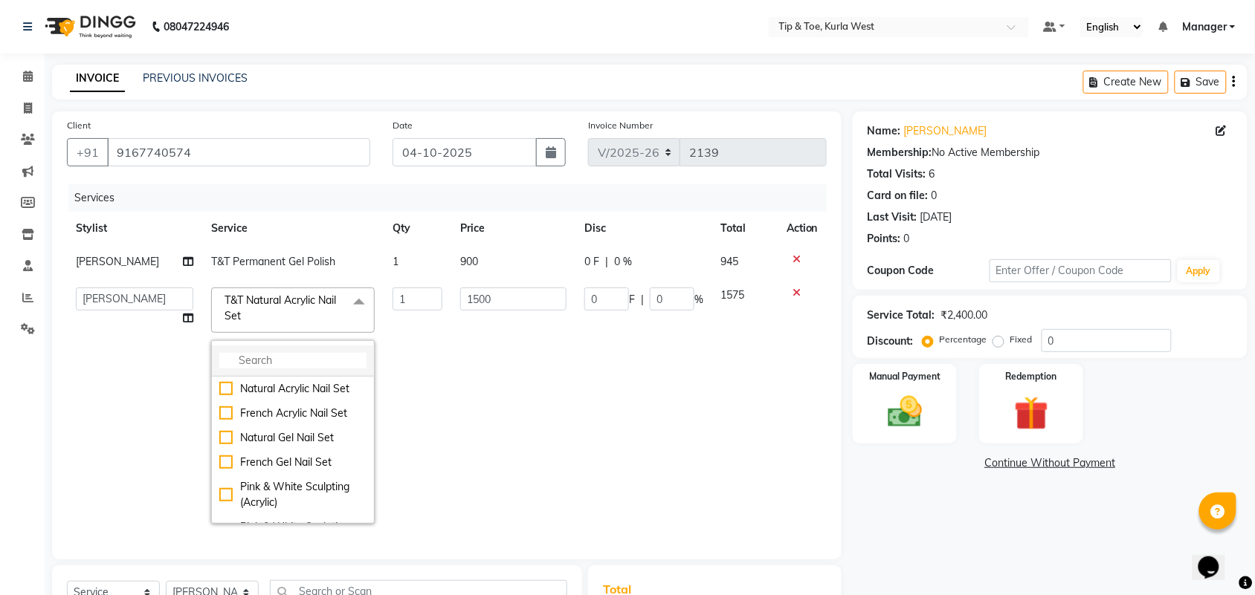
click at [288, 352] on li at bounding box center [293, 361] width 162 height 31
click at [288, 369] on li at bounding box center [293, 361] width 162 height 31
click at [288, 363] on input "multiselect-search" at bounding box center [292, 361] width 147 height 16
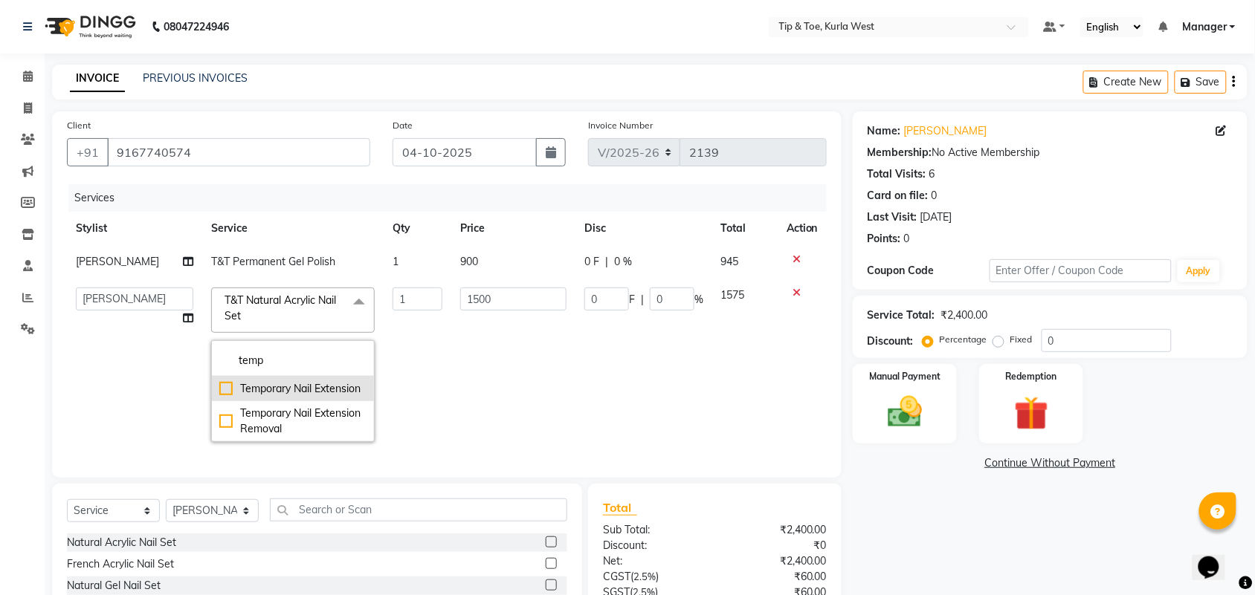
type input "temp"
click at [335, 384] on div "Temporary Nail Extension" at bounding box center [292, 389] width 147 height 16
checkbox input "true"
click at [503, 370] on td "1500" at bounding box center [513, 365] width 124 height 172
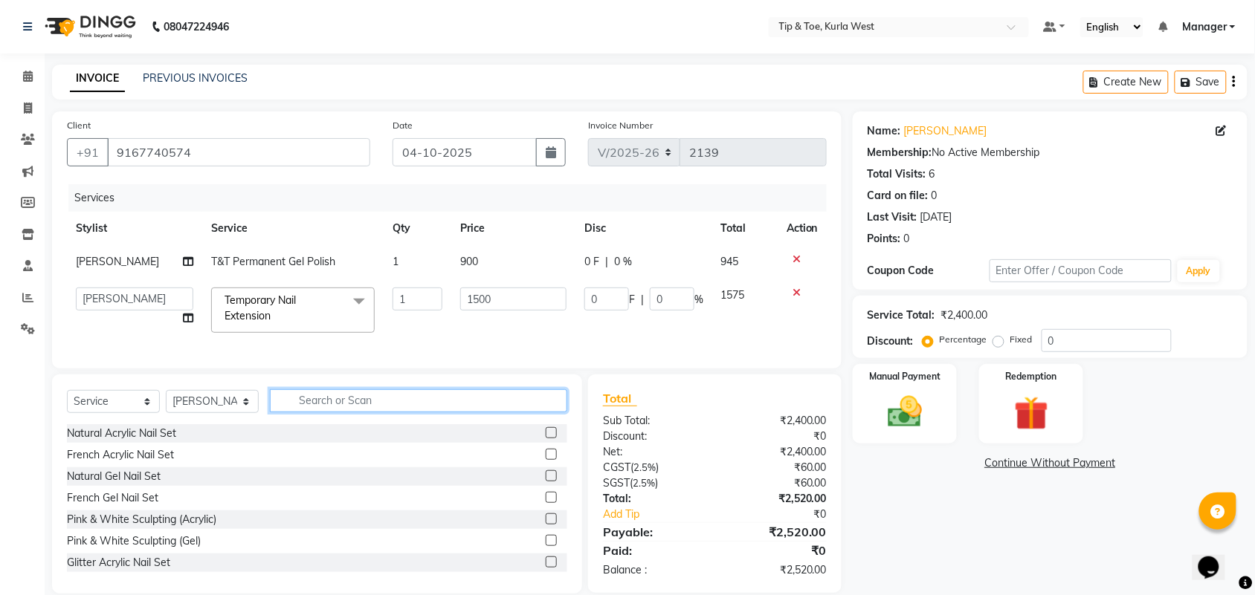
click at [325, 413] on input "text" at bounding box center [418, 401] width 297 height 23
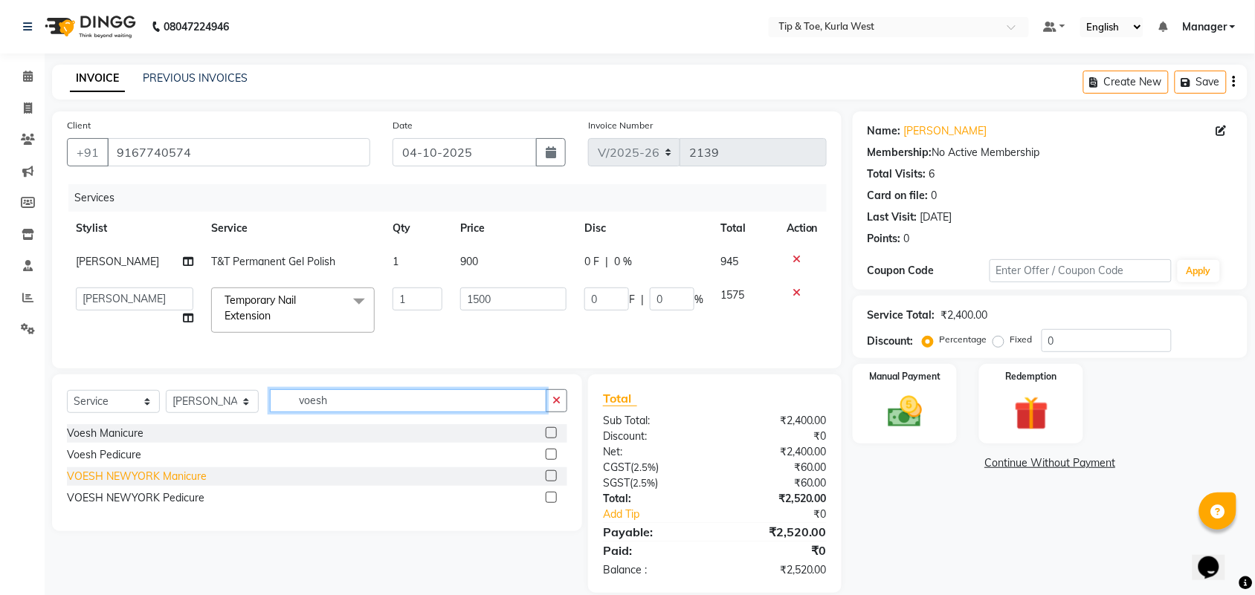
type input "voesh"
click at [178, 485] on div "VOESH NEWYORK Manicure" at bounding box center [137, 477] width 140 height 16
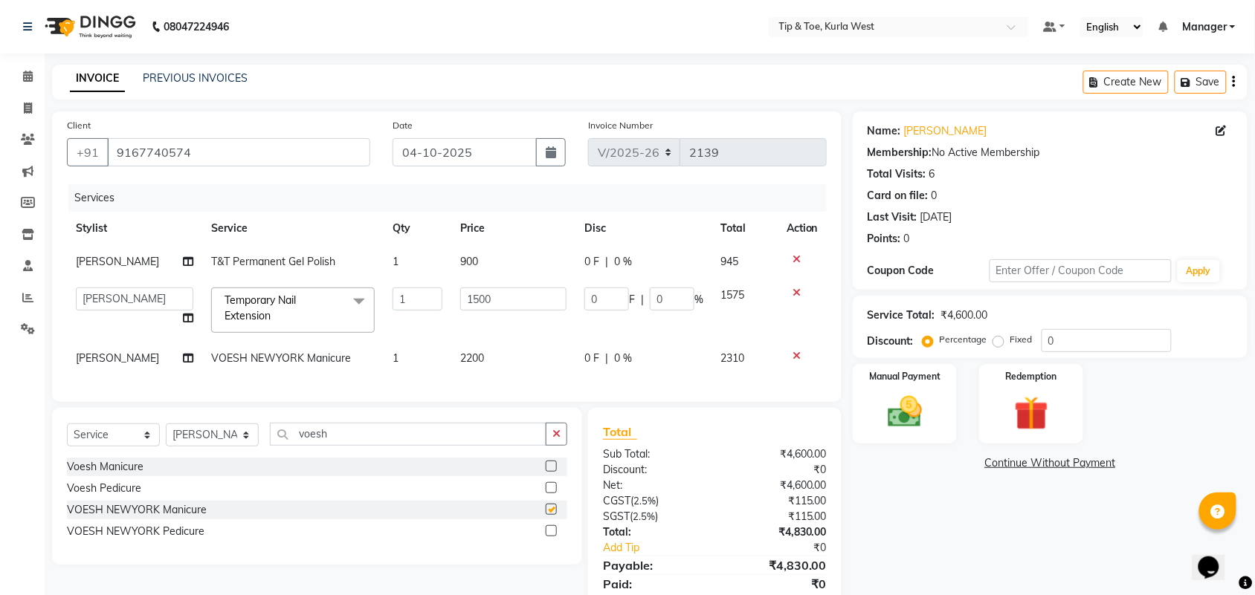
checkbox input "false"
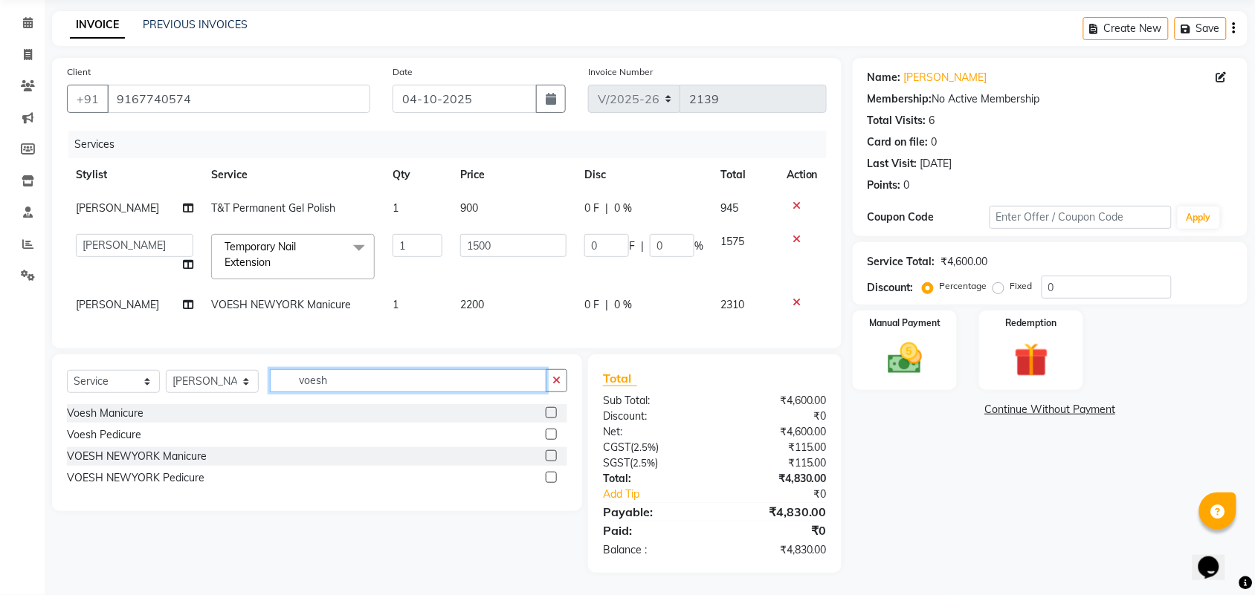
drag, startPoint x: 344, startPoint y: 376, endPoint x: 210, endPoint y: 374, distance: 134.6
click at [204, 374] on div "Select Service Product Membership Package Voucher Prepaid Gift Card Select Styl…" at bounding box center [317, 386] width 500 height 35
type input "desi"
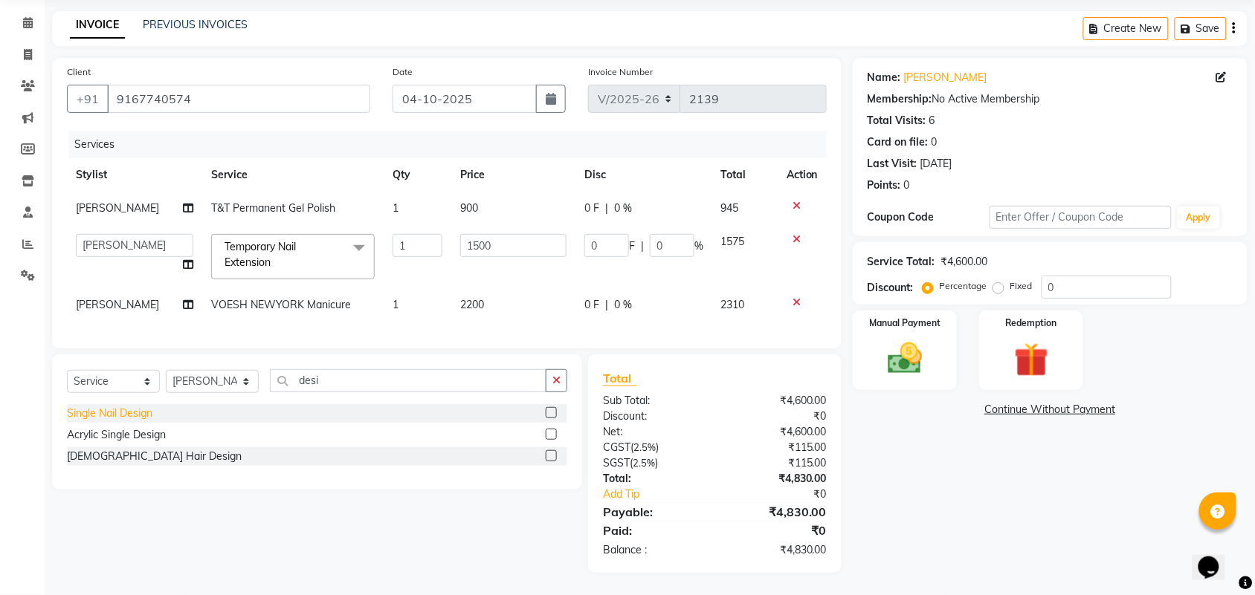
click at [145, 415] on div "Single Nail Design" at bounding box center [109, 414] width 85 height 16
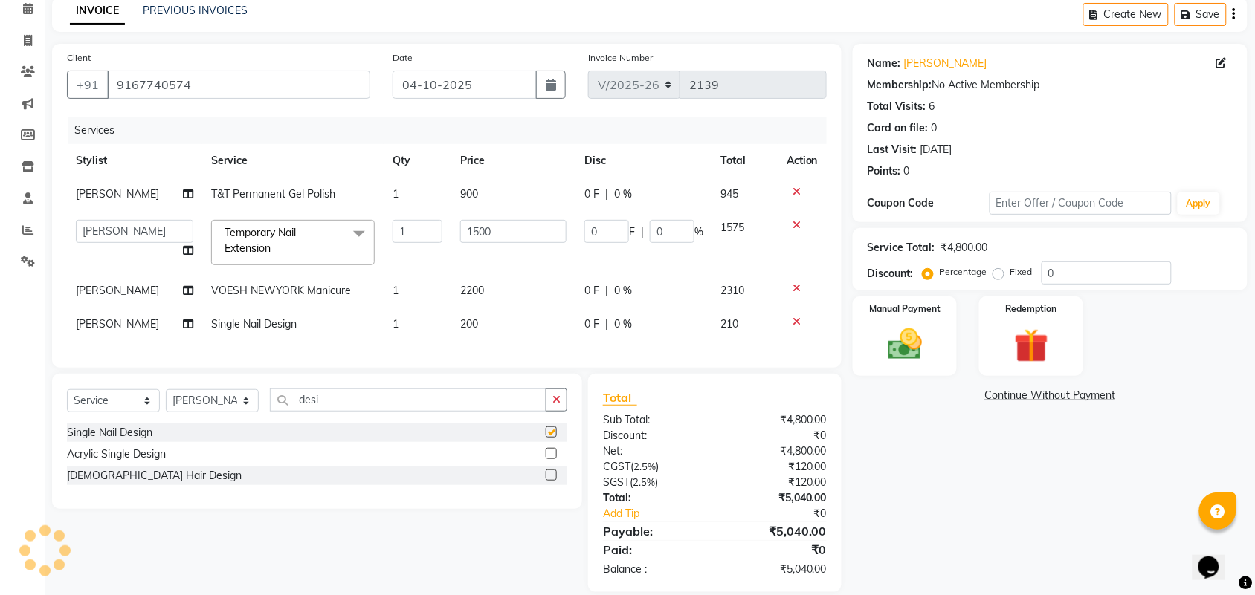
checkbox input "false"
click at [439, 317] on td "1" at bounding box center [418, 324] width 68 height 33
select select "42757"
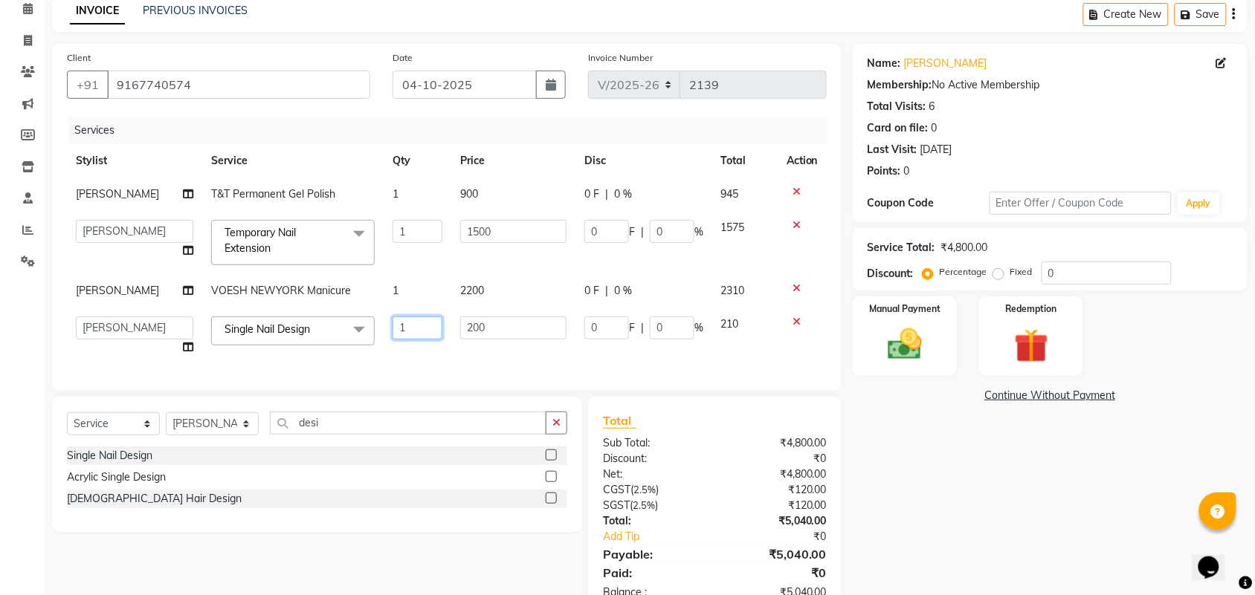
click at [384, 333] on td "1" at bounding box center [418, 336] width 68 height 56
type input "2"
click at [970, 503] on div "Name: [PERSON_NAME] Membership: No Active Membership Total Visits: 6 Card on fi…" at bounding box center [1056, 330] width 406 height 572
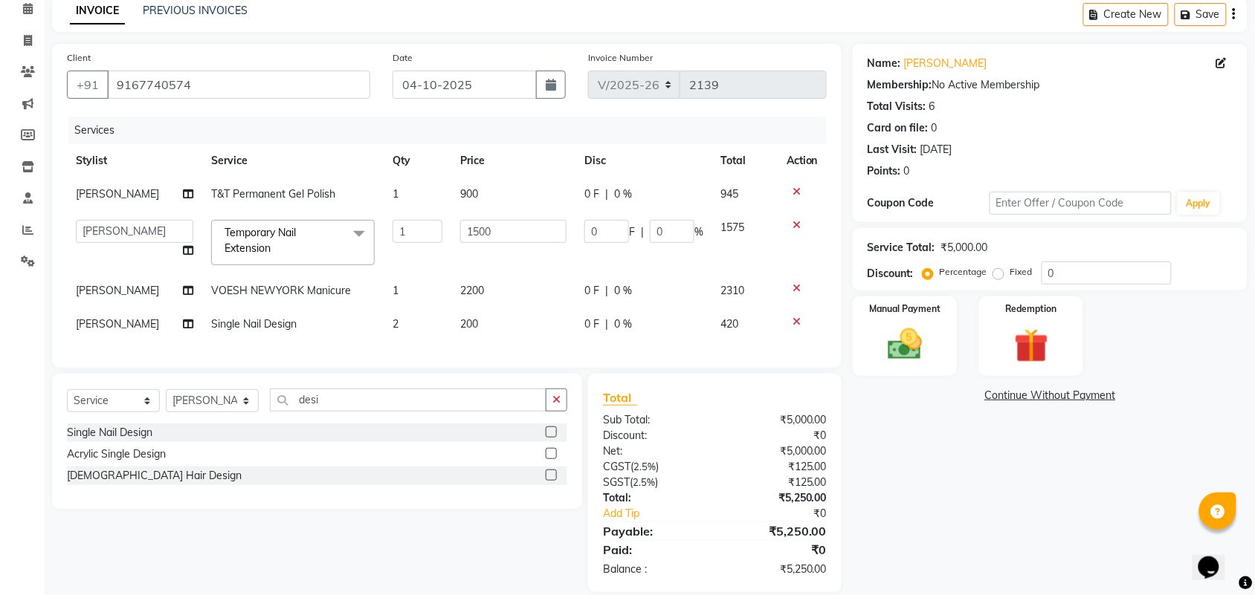
scroll to position [100, 0]
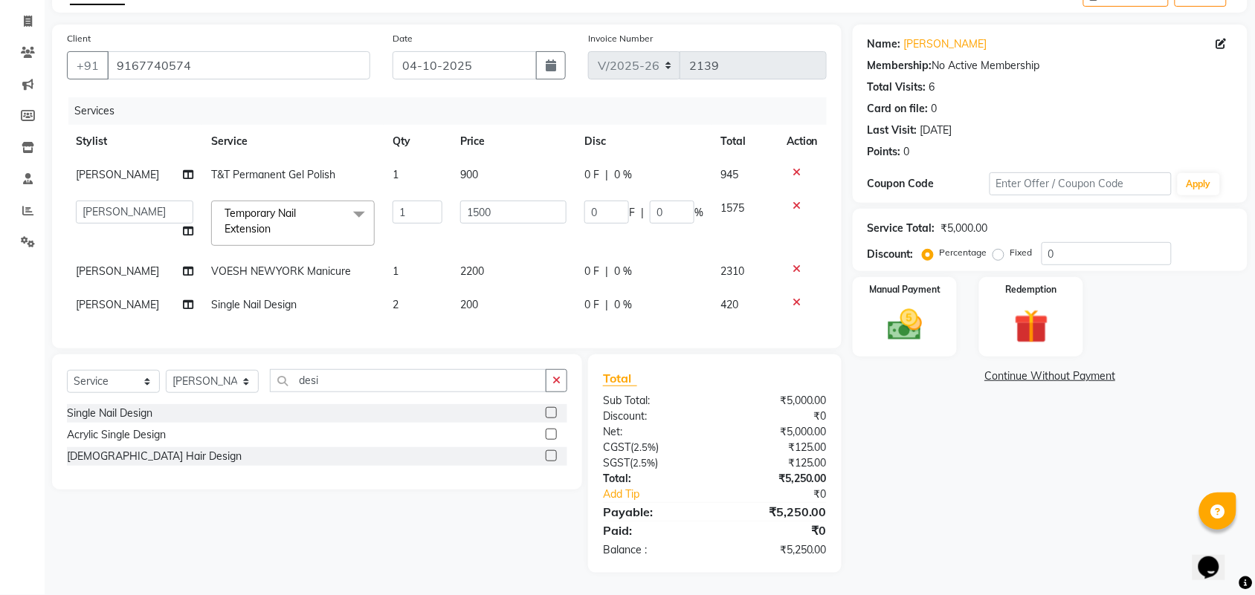
click at [983, 515] on div "Name: [PERSON_NAME] Membership: No Active Membership Total Visits: 6 Card on fi…" at bounding box center [1056, 299] width 406 height 549
click at [258, 51] on input "9167740574" at bounding box center [238, 65] width 263 height 28
click at [926, 311] on img at bounding box center [905, 325] width 58 height 41
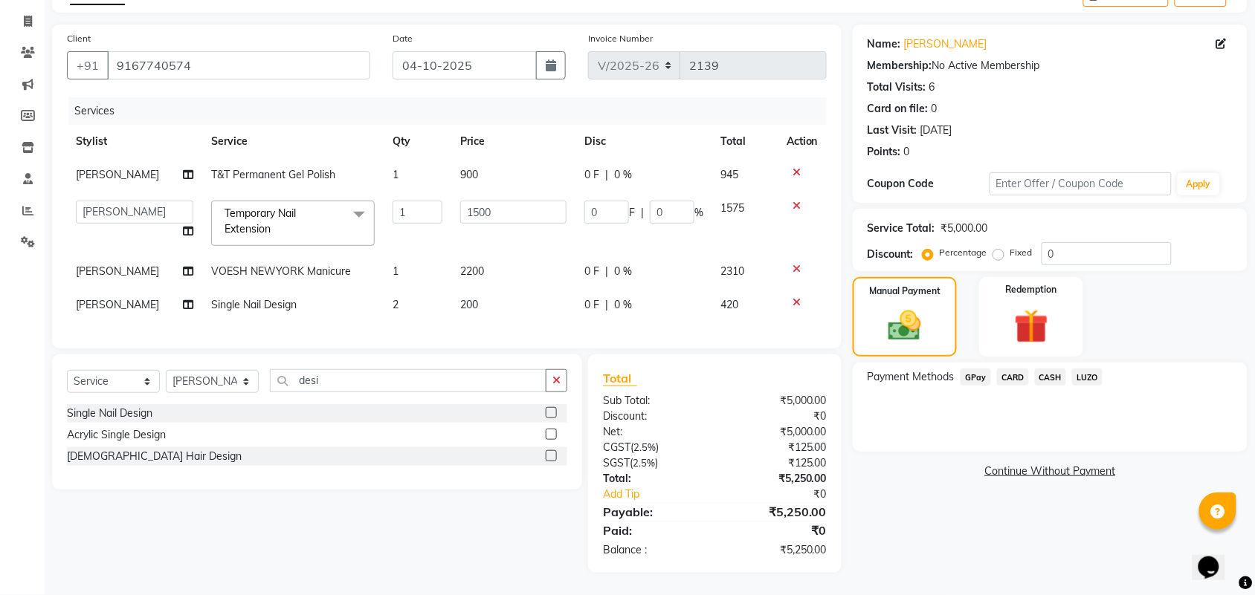
click at [1013, 369] on span "CARD" at bounding box center [1013, 377] width 32 height 17
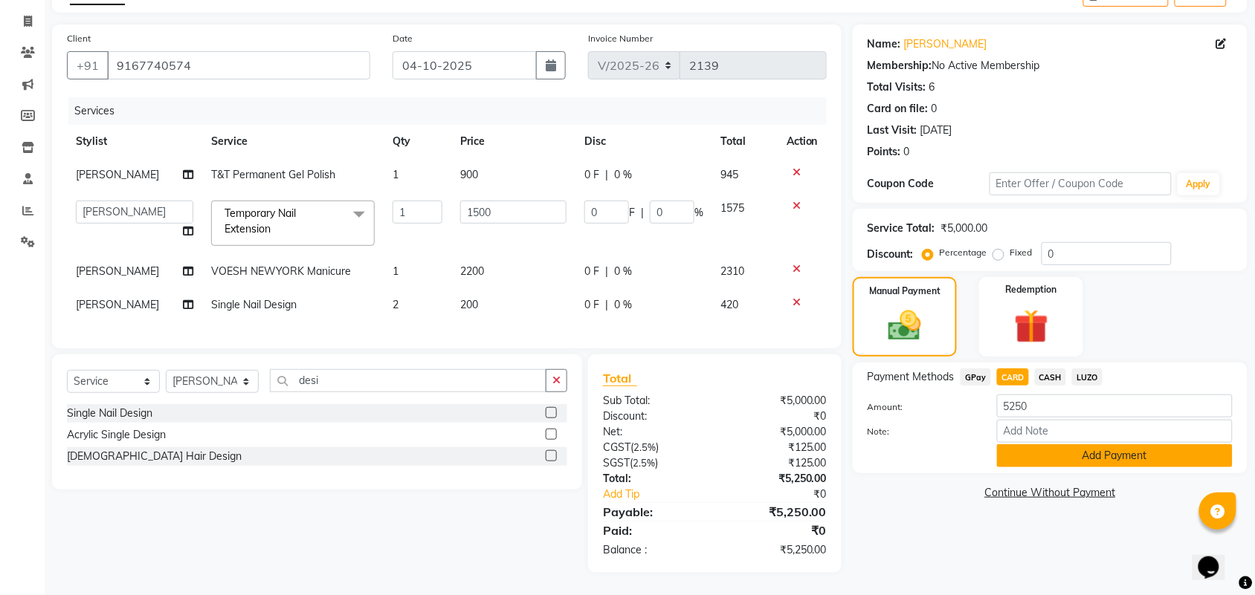
click at [1068, 445] on button "Add Payment" at bounding box center [1115, 456] width 236 height 23
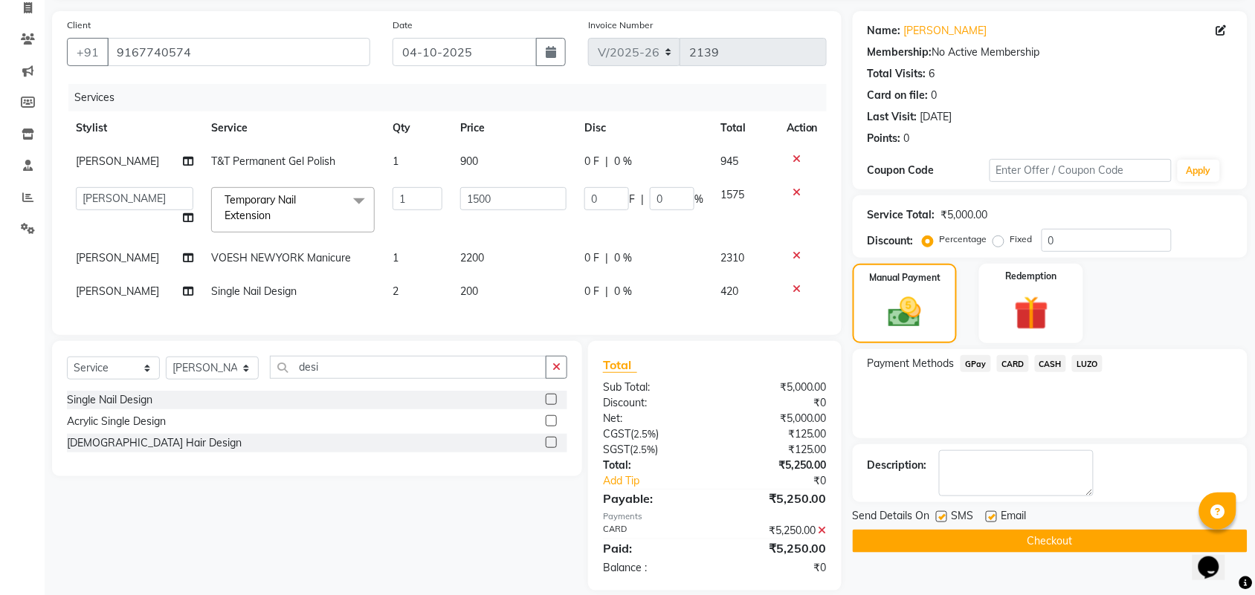
scroll to position [132, 0]
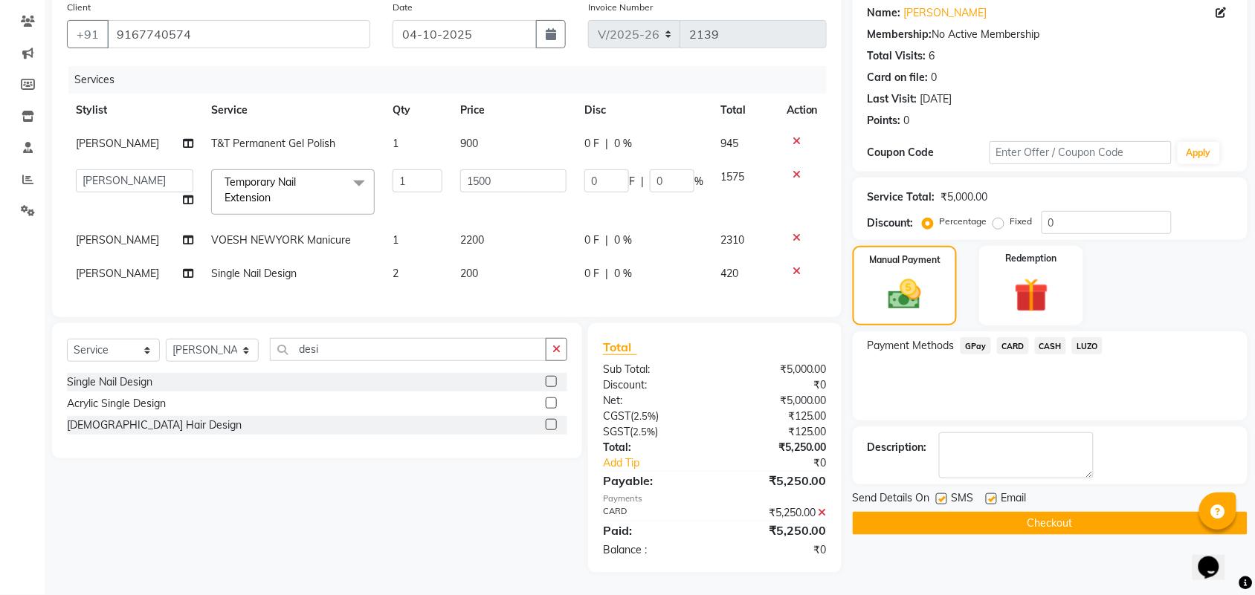
click at [943, 494] on label at bounding box center [941, 499] width 11 height 11
click at [943, 495] on input "checkbox" at bounding box center [941, 500] width 10 height 10
checkbox input "false"
click at [987, 494] on label at bounding box center [991, 499] width 11 height 11
click at [987, 495] on input "checkbox" at bounding box center [991, 500] width 10 height 10
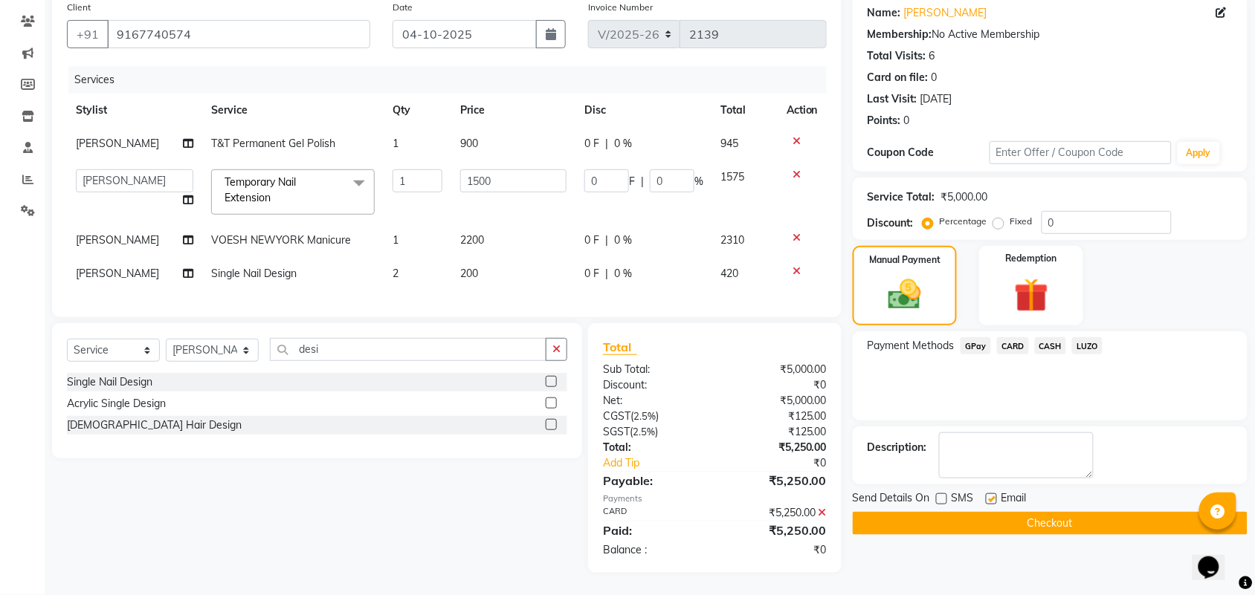
checkbox input "false"
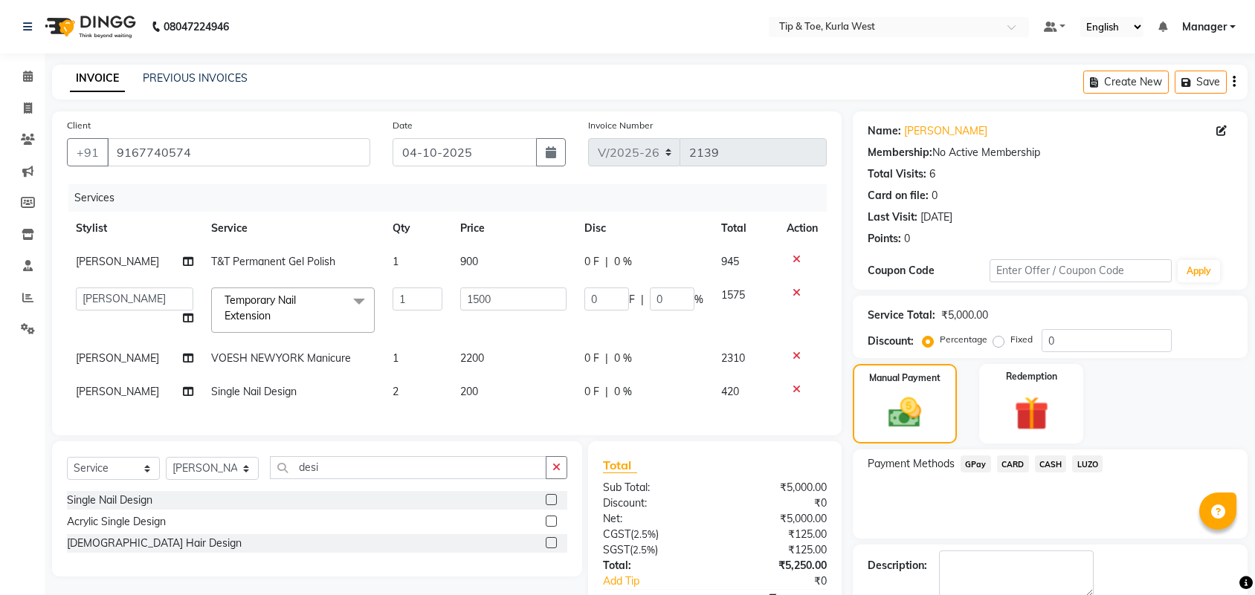
select select "5986"
select select "42757"
select select "service"
select select "42757"
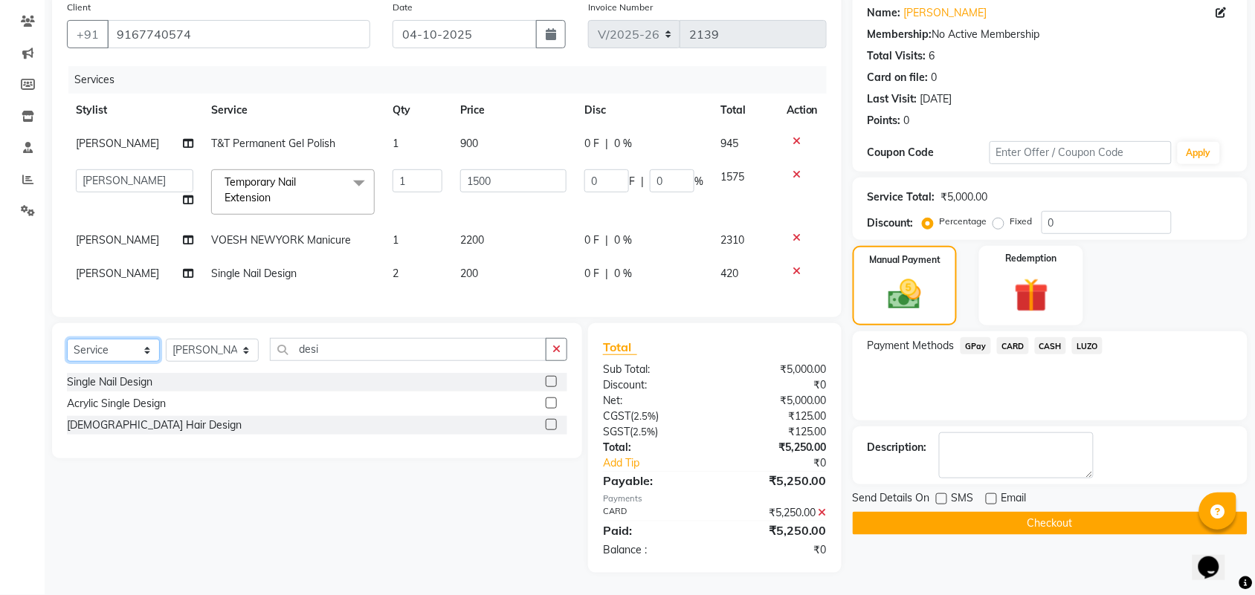
click at [138, 352] on select "Select Service Product Membership Package Voucher Prepaid Gift Card" at bounding box center [113, 350] width 93 height 23
select select "membership"
click at [67, 339] on select "Select Service Product Membership Package Voucher Prepaid Gift Card" at bounding box center [113, 350] width 93 height 23
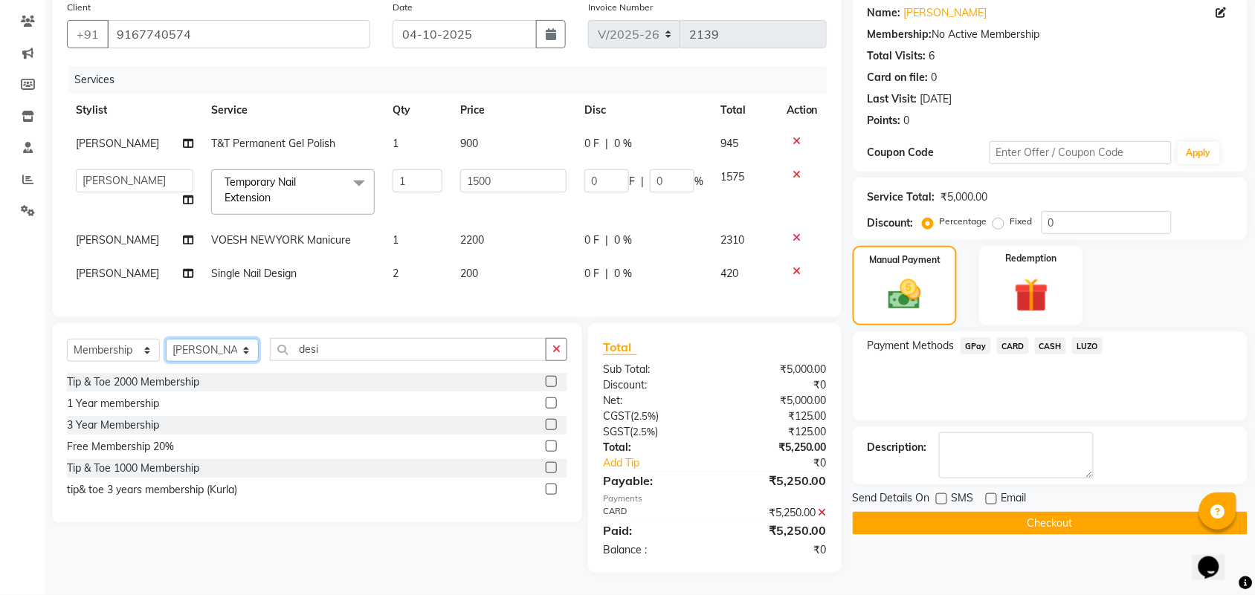
click at [221, 349] on select "Select Stylist ALAM ARSHAD KAVERI KHUSHBOO Kurla login access Manager NIHAL PRI…" at bounding box center [212, 350] width 93 height 23
select select "42744"
click at [166, 339] on select "Select Stylist ALAM ARSHAD KAVERI KHUSHBOO Kurla login access Manager NIHAL PRI…" at bounding box center [212, 350] width 93 height 23
click at [125, 428] on div "3 Year Membership" at bounding box center [113, 426] width 92 height 16
select select "select"
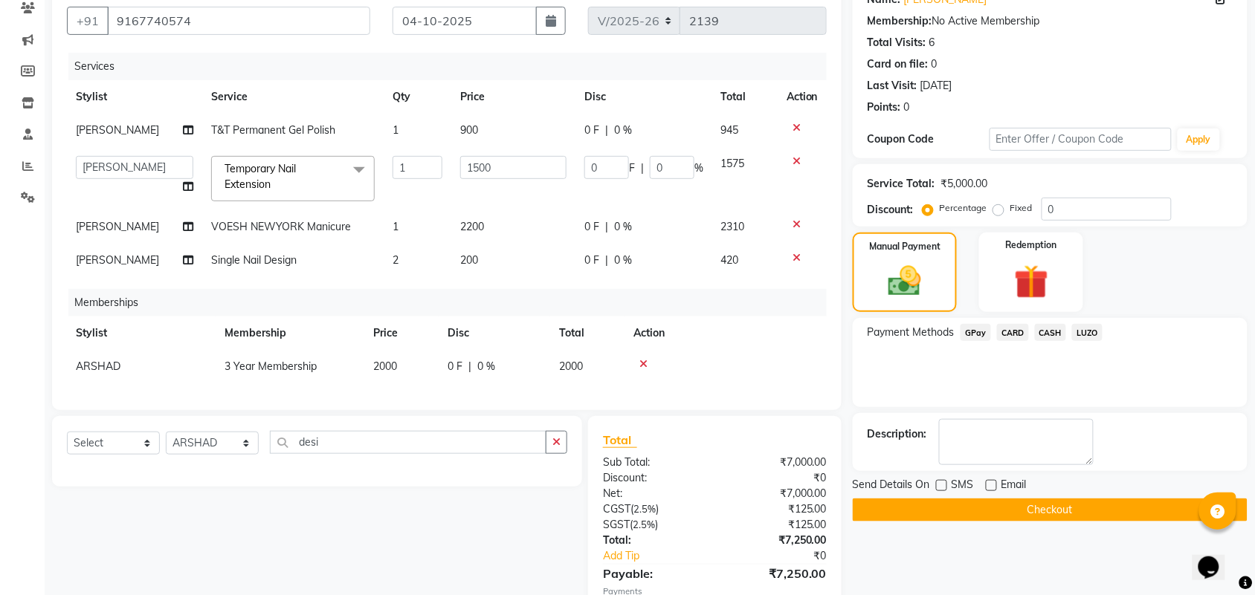
click at [456, 364] on span "0 F" at bounding box center [455, 367] width 15 height 16
select select "42744"
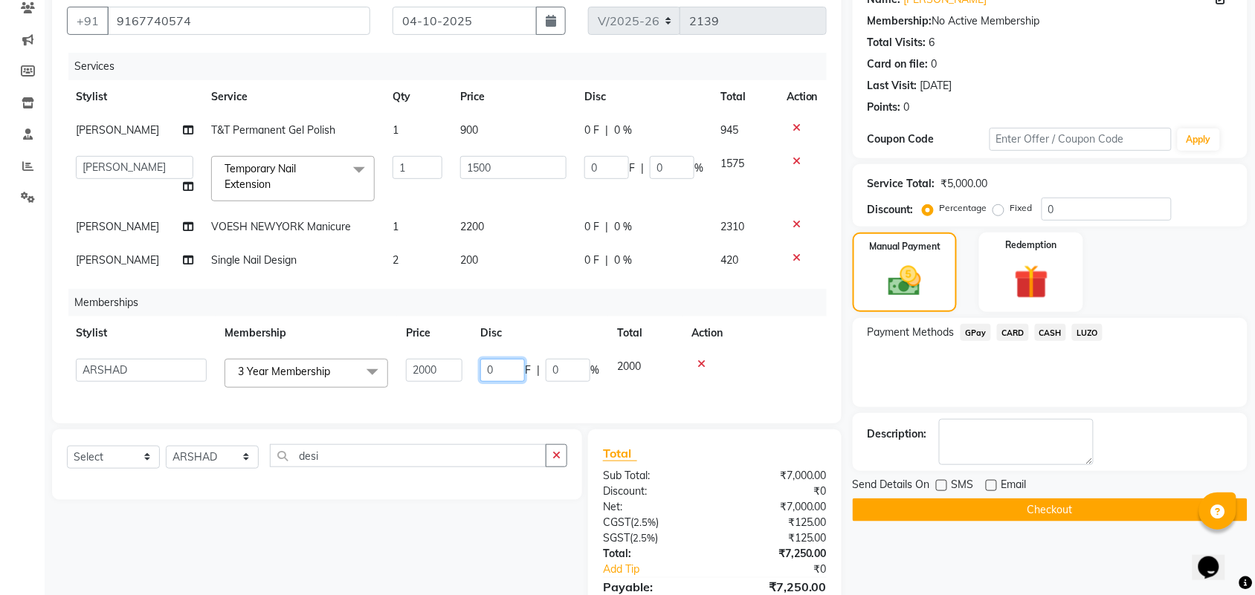
drag, startPoint x: 504, startPoint y: 369, endPoint x: 388, endPoint y: 369, distance: 116.0
click at [453, 369] on tr "ALAM ARSHAD KAVERI KHUSHBOO Kurla login access Manager NIHAL PRIYA RASHID SAIMA…" at bounding box center [447, 373] width 760 height 47
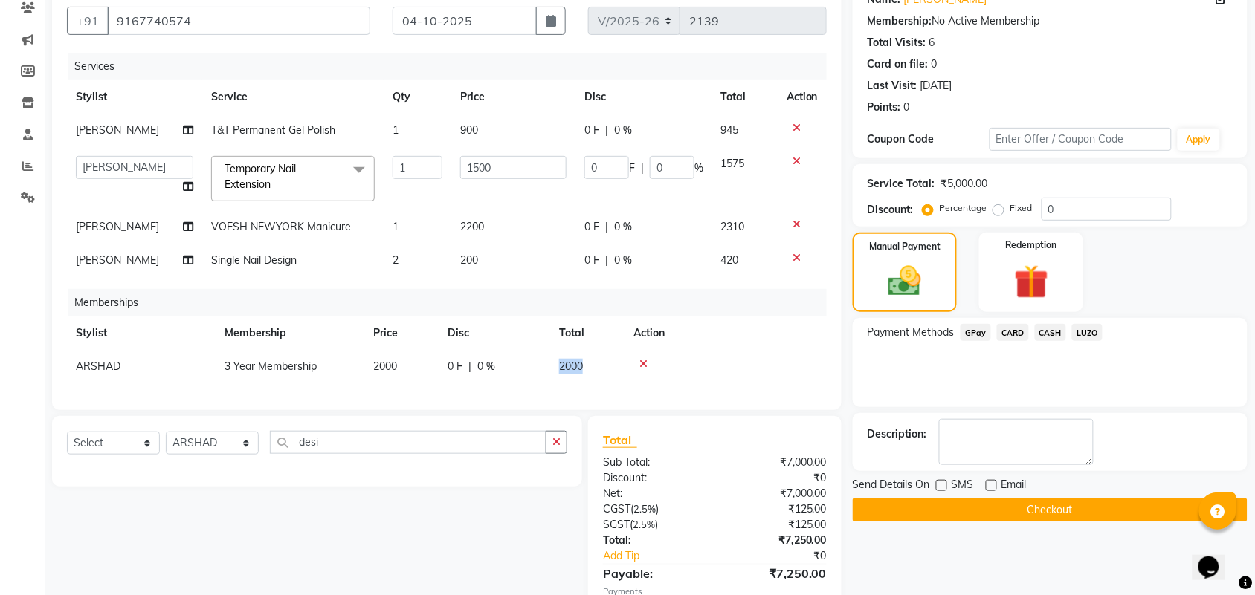
click at [566, 360] on span "2000" at bounding box center [571, 366] width 24 height 13
select select "42744"
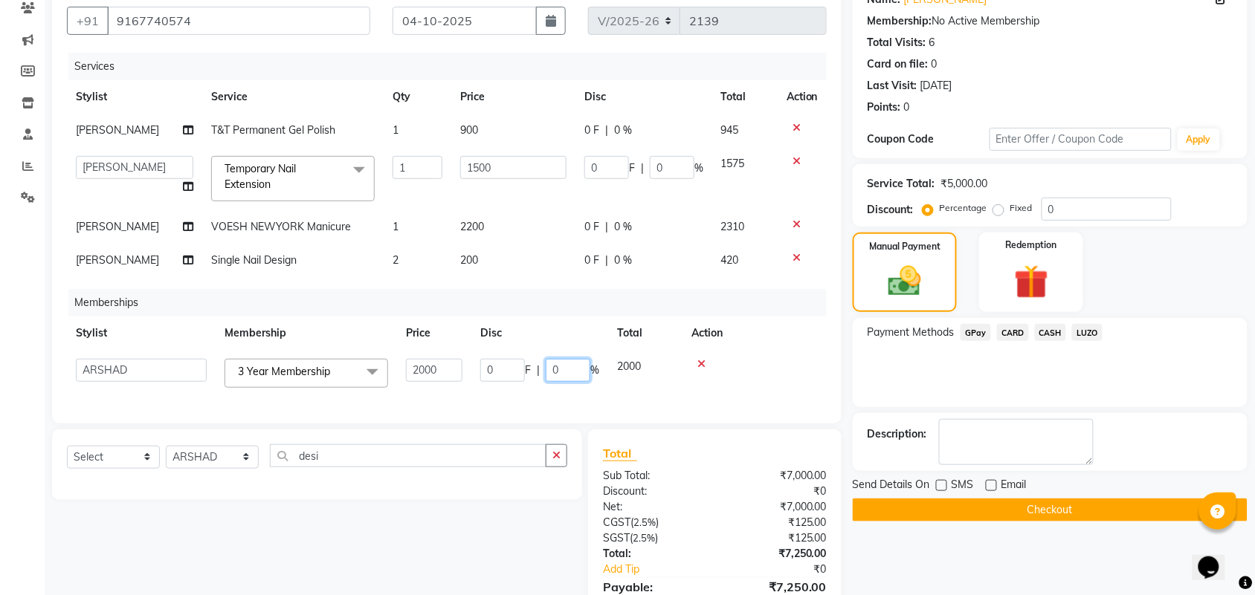
click at [565, 359] on input "0" at bounding box center [568, 370] width 45 height 23
click at [564, 361] on input "0" at bounding box center [568, 370] width 45 height 23
type input "100"
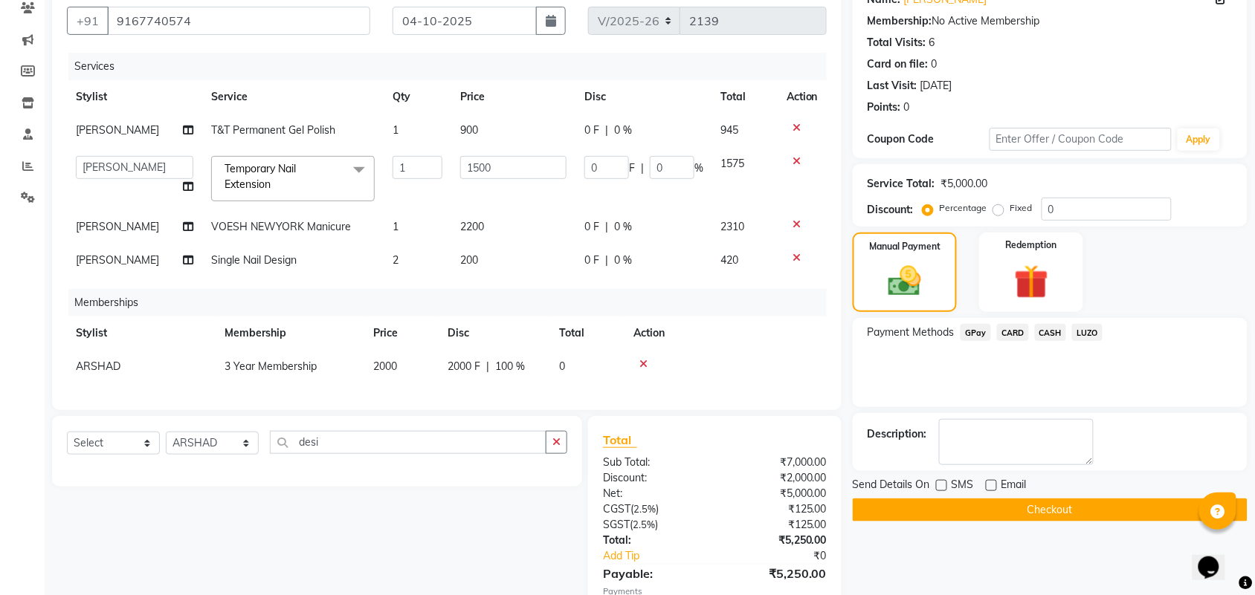
click at [1054, 355] on div "Payment Methods GPay CARD CASH LUZO" at bounding box center [1050, 362] width 395 height 89
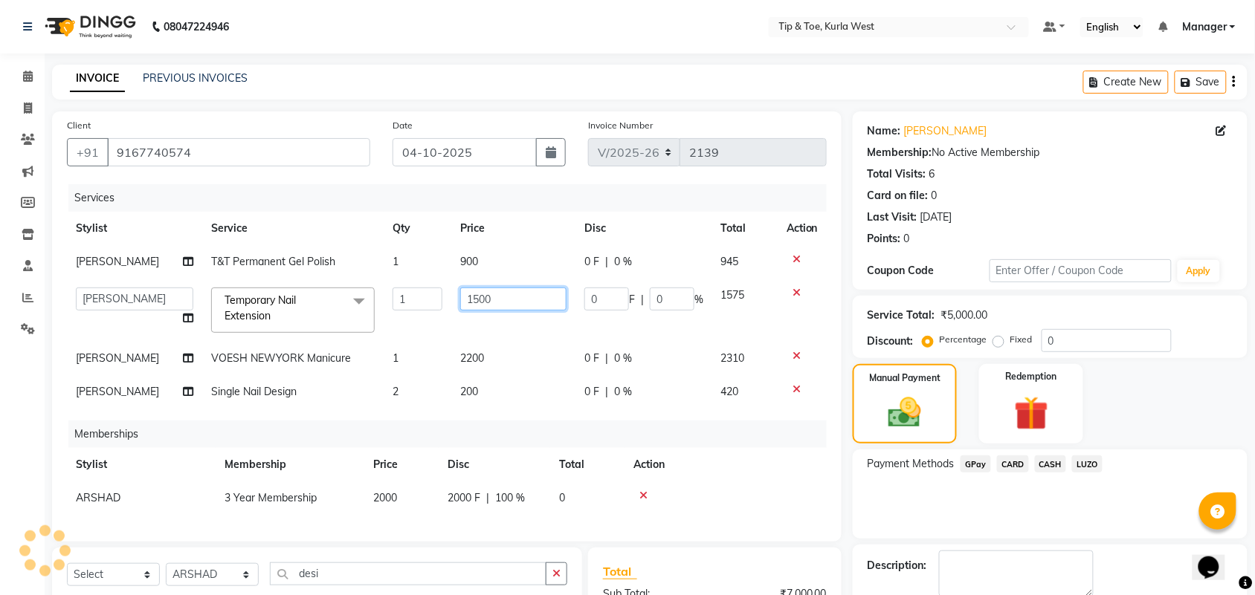
click at [539, 294] on input "1500" at bounding box center [513, 299] width 106 height 23
type input "1"
type input "1000"
click at [1120, 528] on div "Payment Methods GPay CARD CASH LUZO" at bounding box center [1050, 494] width 395 height 89
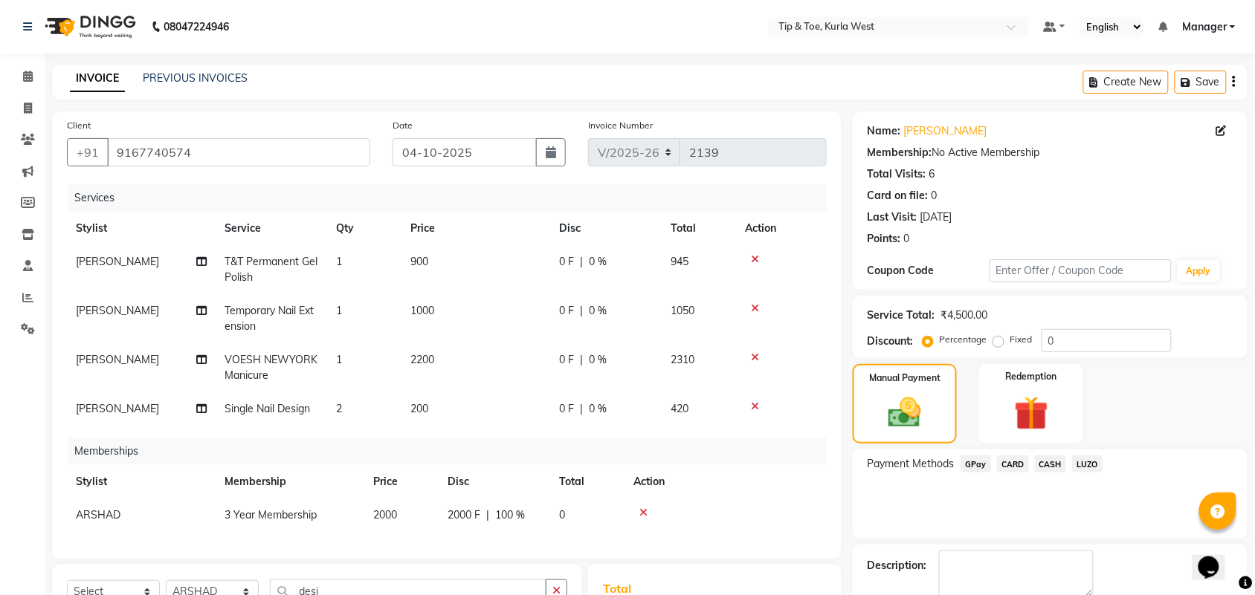
click at [120, 410] on span "[PERSON_NAME]" at bounding box center [117, 408] width 83 height 13
select select "42757"
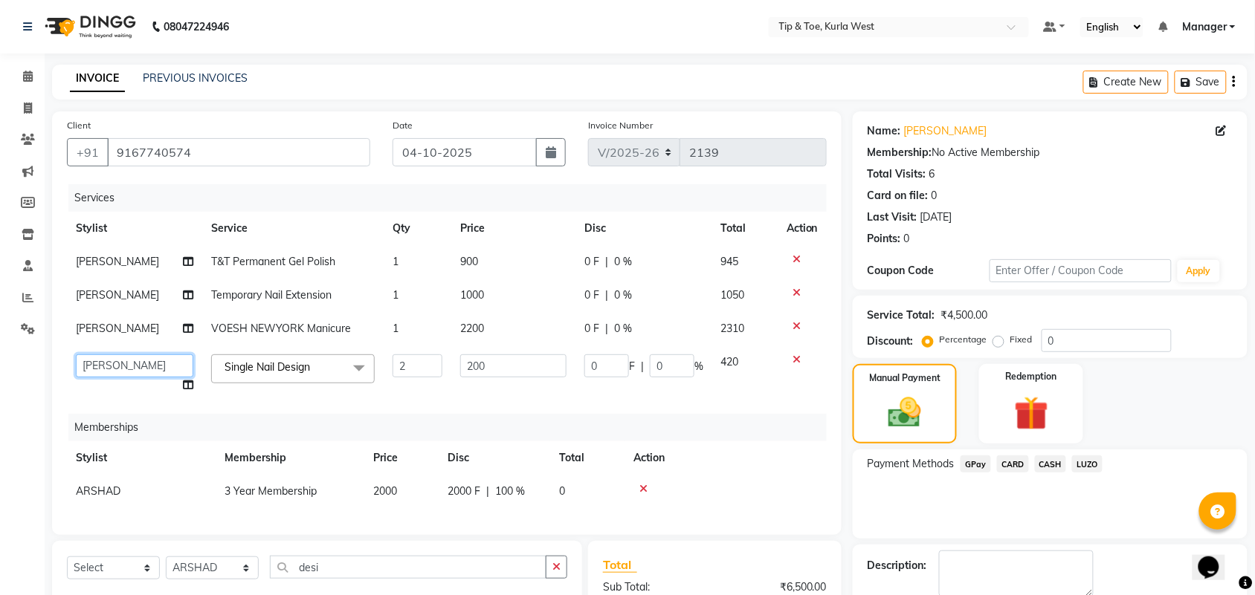
click at [135, 357] on select "ALAM ARSHAD KAVERI KHUSHBOO Kurla login access Manager NIHAL PRIYA RASHID SAIMA…" at bounding box center [134, 366] width 117 height 23
click at [963, 509] on div "Payment Methods GPay CARD CASH LUZO" at bounding box center [1050, 494] width 395 height 89
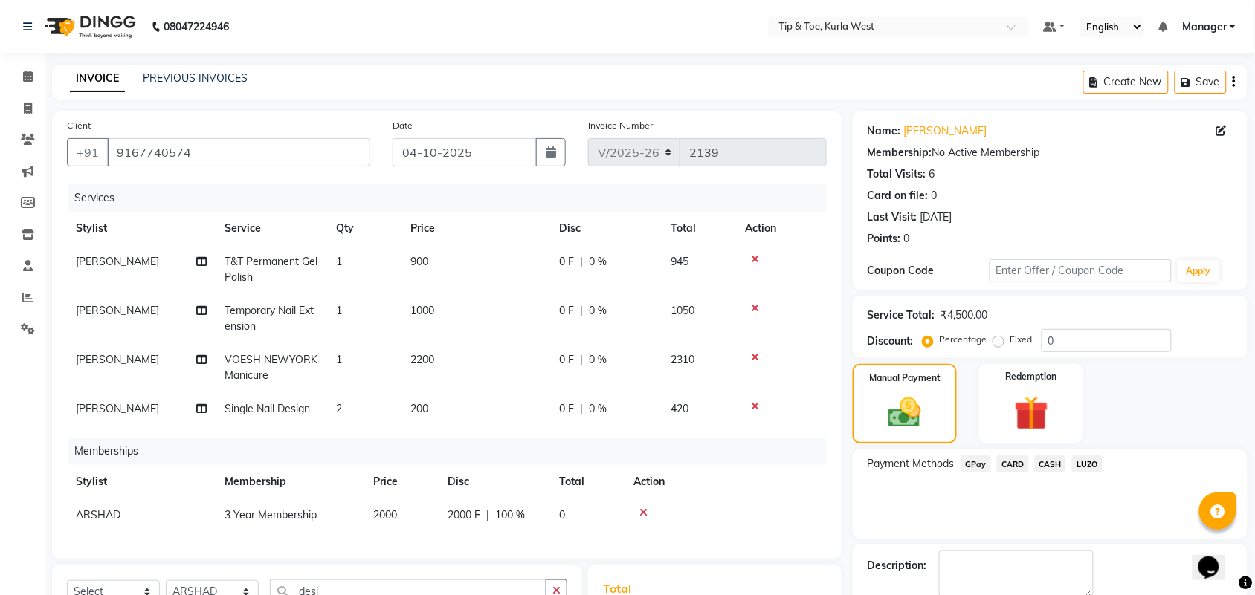
scroll to position [265, 0]
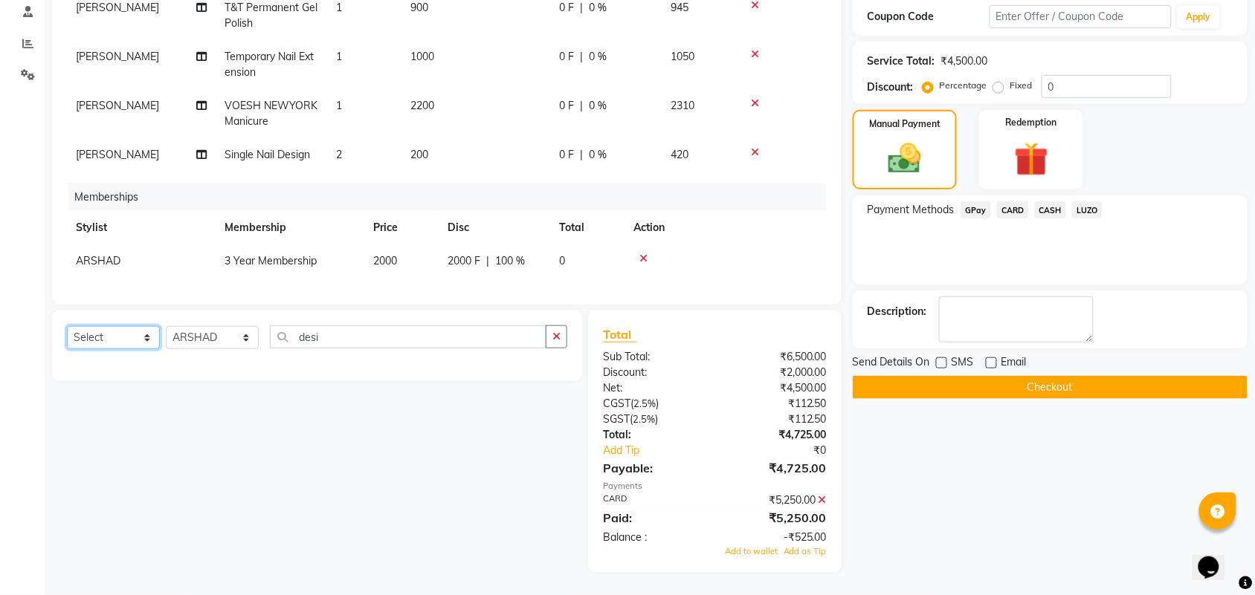
click at [135, 335] on select "Select Service Product Package Voucher Prepaid Gift Card" at bounding box center [113, 337] width 93 height 23
select select "service"
click at [67, 326] on select "Select Service Product Package Voucher Prepaid Gift Card" at bounding box center [113, 337] width 93 height 23
click at [205, 344] on select "Select Stylist ALAM ARSHAD KAVERI KHUSHBOO Kurla login access Manager NIHAL PRI…" at bounding box center [212, 337] width 93 height 23
select select "42756"
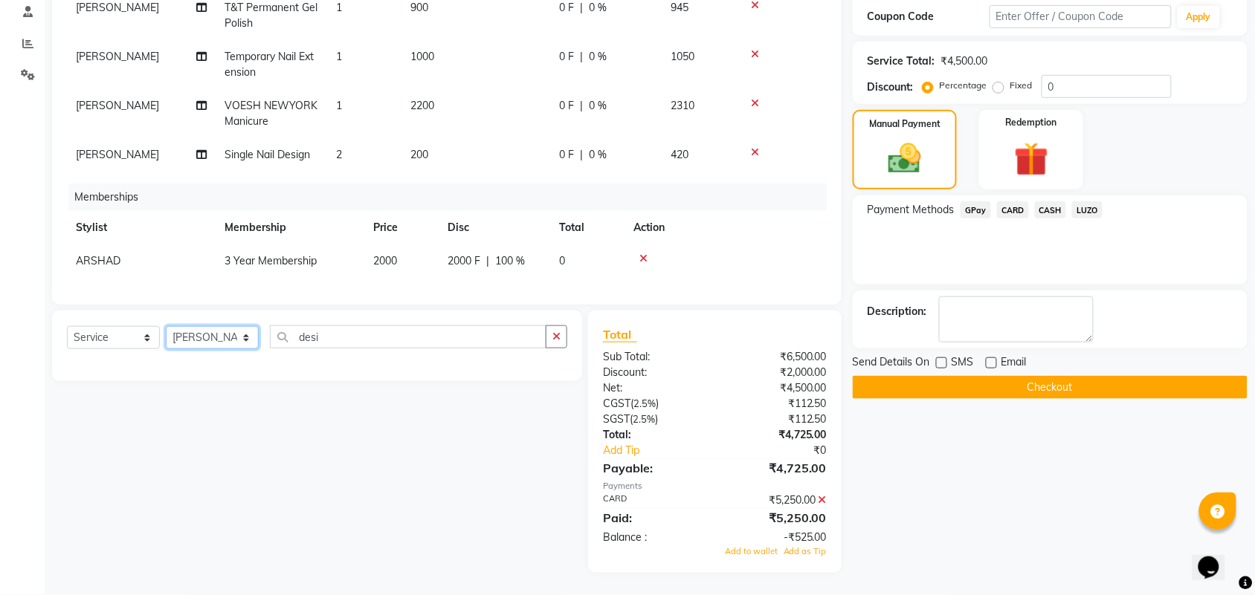
click at [166, 326] on select "Select Stylist ALAM ARSHAD KAVERI KHUSHBOO Kurla login access Manager NIHAL PRI…" at bounding box center [212, 337] width 93 height 23
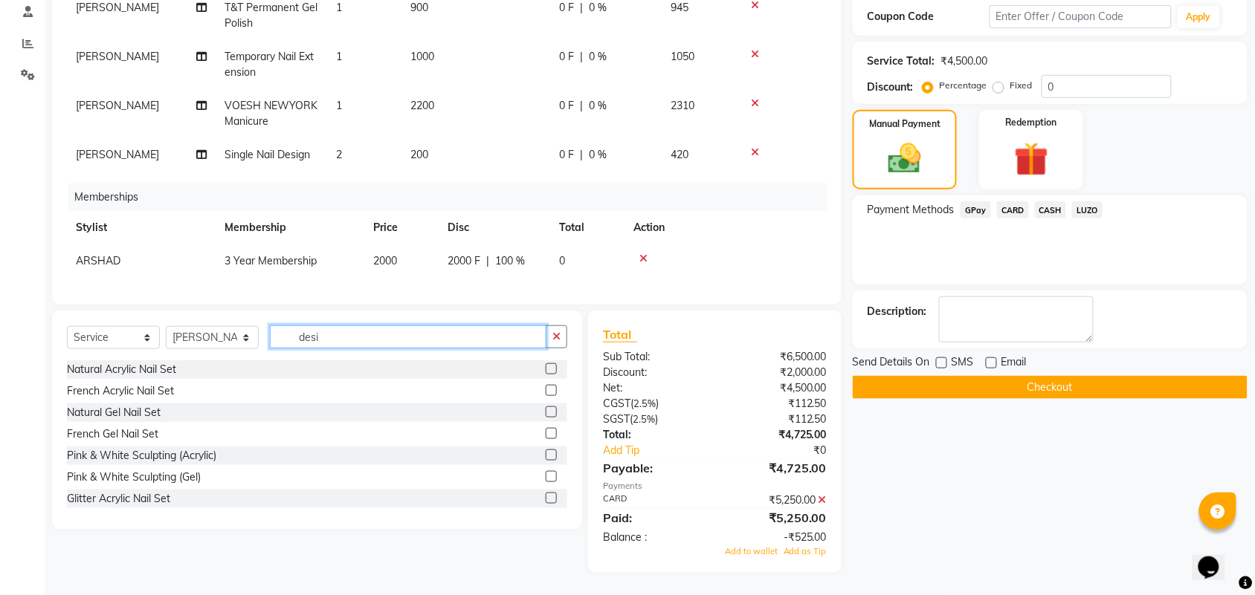
click at [316, 340] on input "desi" at bounding box center [408, 337] width 277 height 23
click at [362, 333] on input "desi" at bounding box center [408, 337] width 277 height 23
type input "thre"
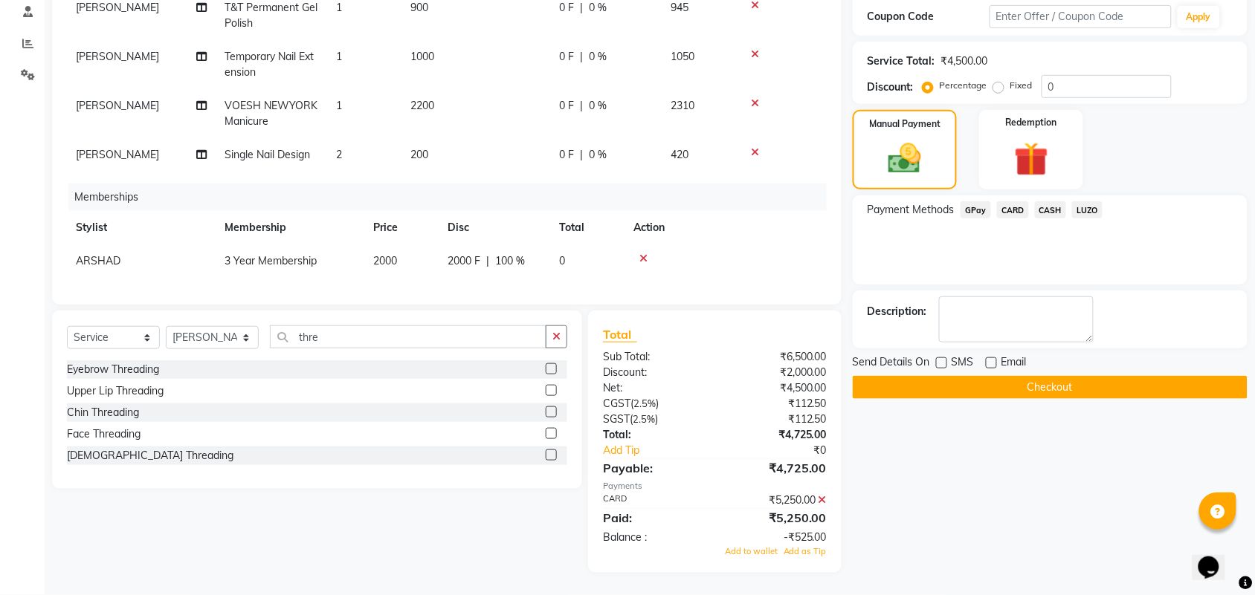
click at [551, 436] on label at bounding box center [551, 433] width 11 height 11
click at [551, 436] on input "checkbox" at bounding box center [551, 435] width 10 height 10
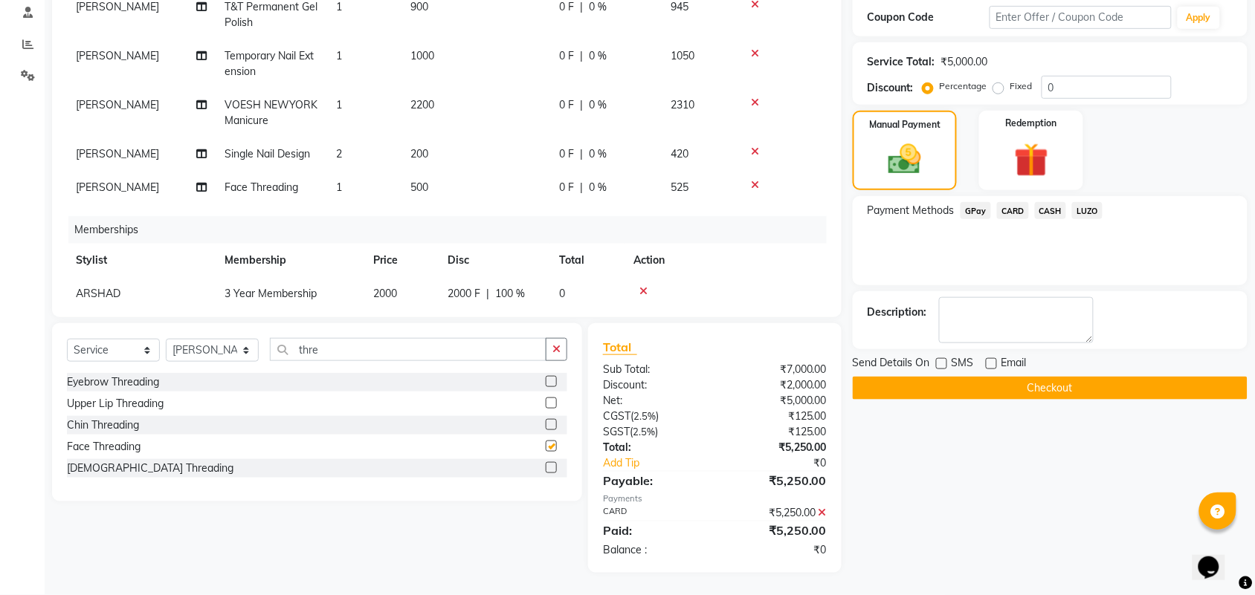
scroll to position [253, 0]
checkbox input "false"
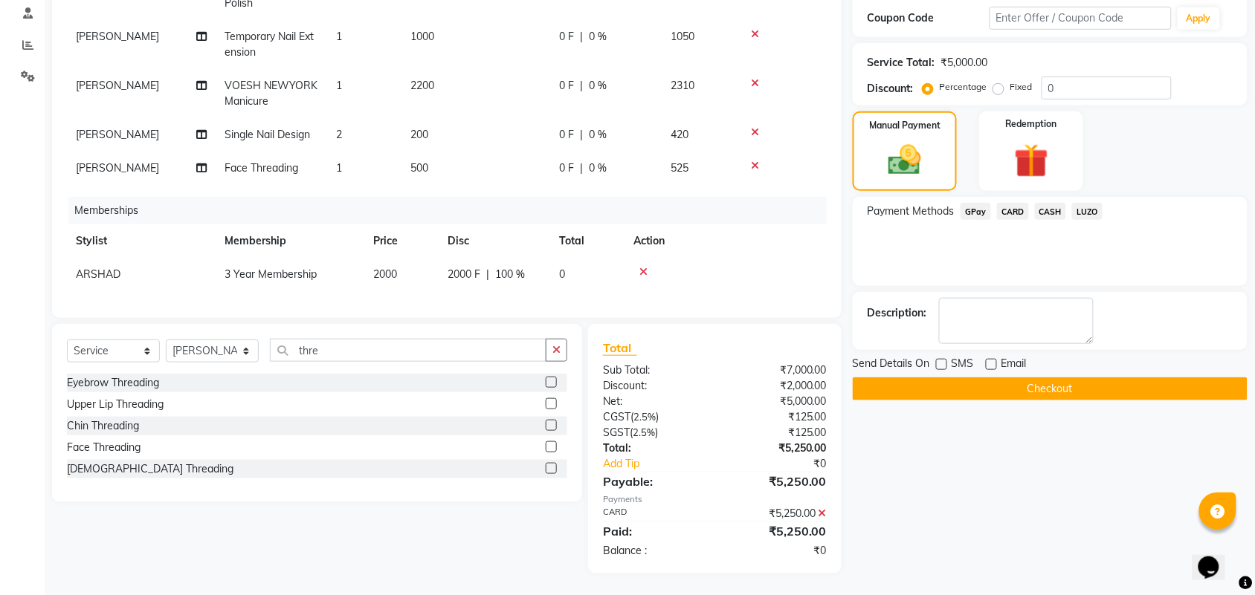
click at [979, 387] on button "Checkout" at bounding box center [1050, 389] width 395 height 23
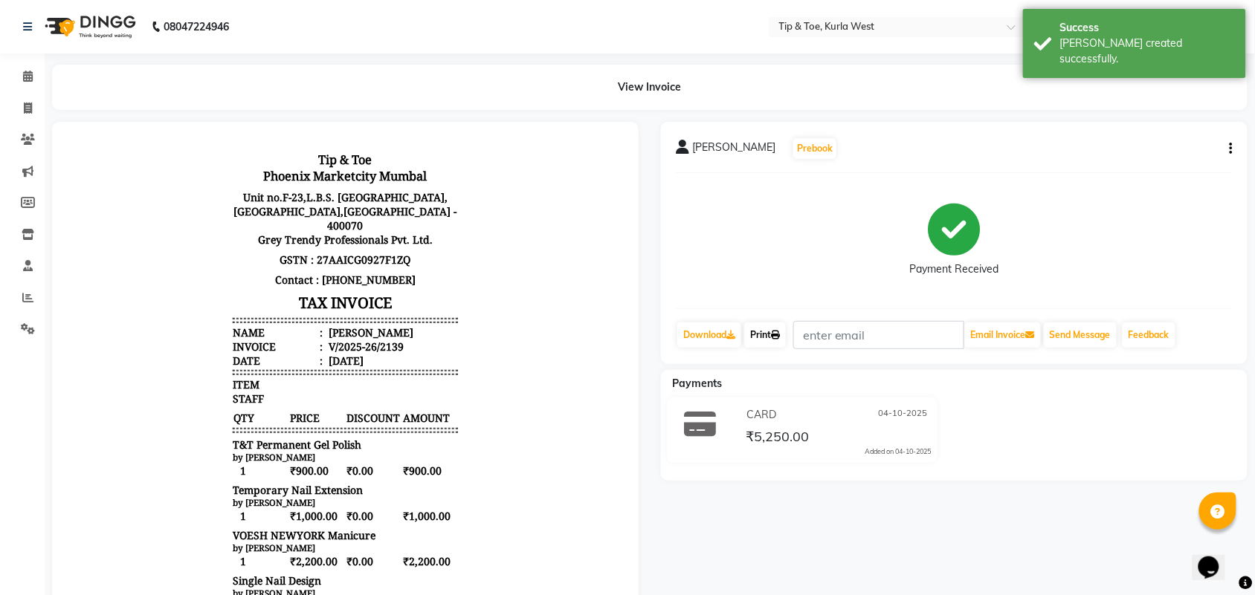
drag, startPoint x: 766, startPoint y: 329, endPoint x: 771, endPoint y: 337, distance: 9.3
click at [768, 329] on link "Print" at bounding box center [765, 335] width 42 height 25
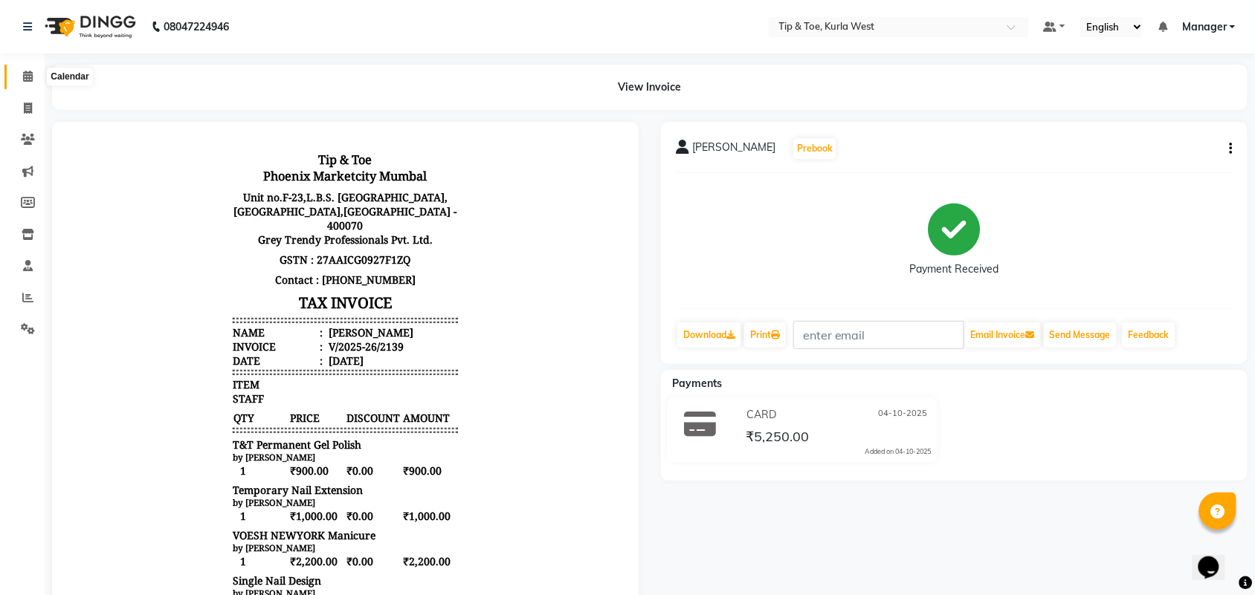
click at [30, 69] on span at bounding box center [28, 76] width 26 height 17
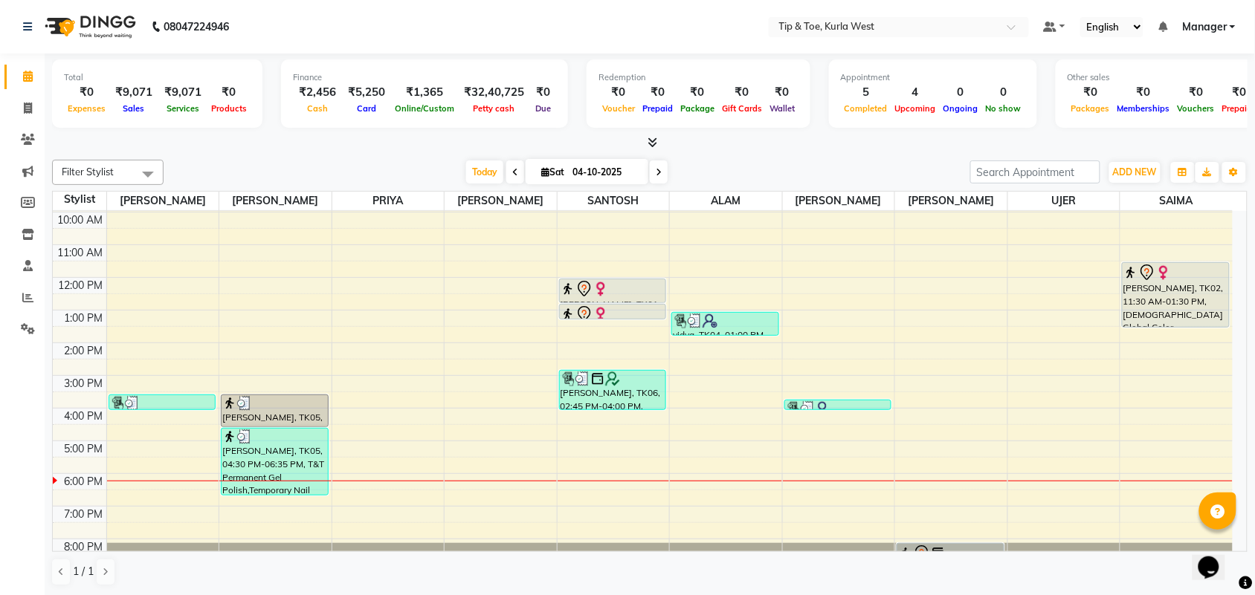
scroll to position [89, 0]
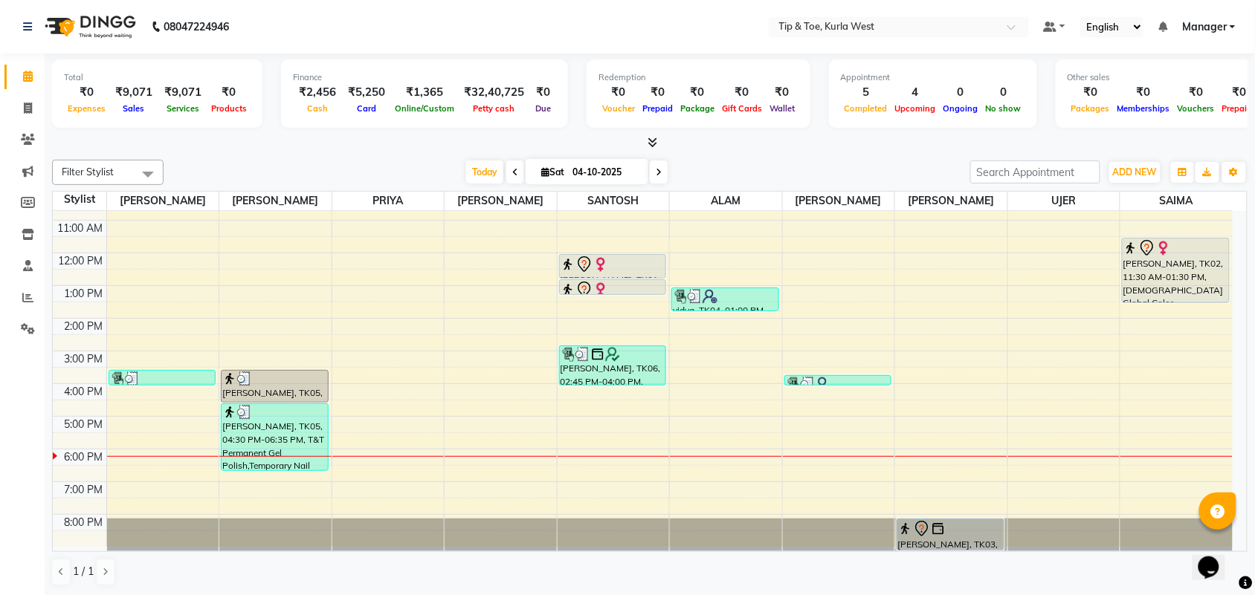
click at [427, 437] on div "8:00 AM 9:00 AM 10:00 AM 11:00 AM 12:00 PM 1:00 PM 2:00 PM 3:00 PM 4:00 PM 5:00…" at bounding box center [643, 335] width 1180 height 424
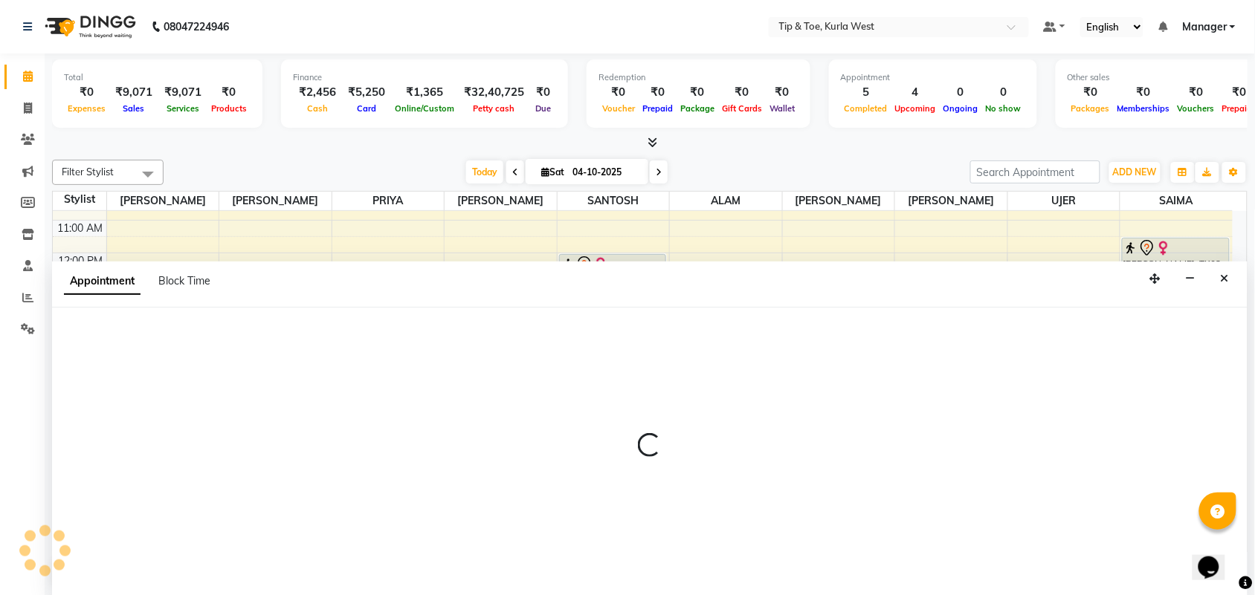
scroll to position [1, 0]
select select "42770"
select select "1050"
select select "tentative"
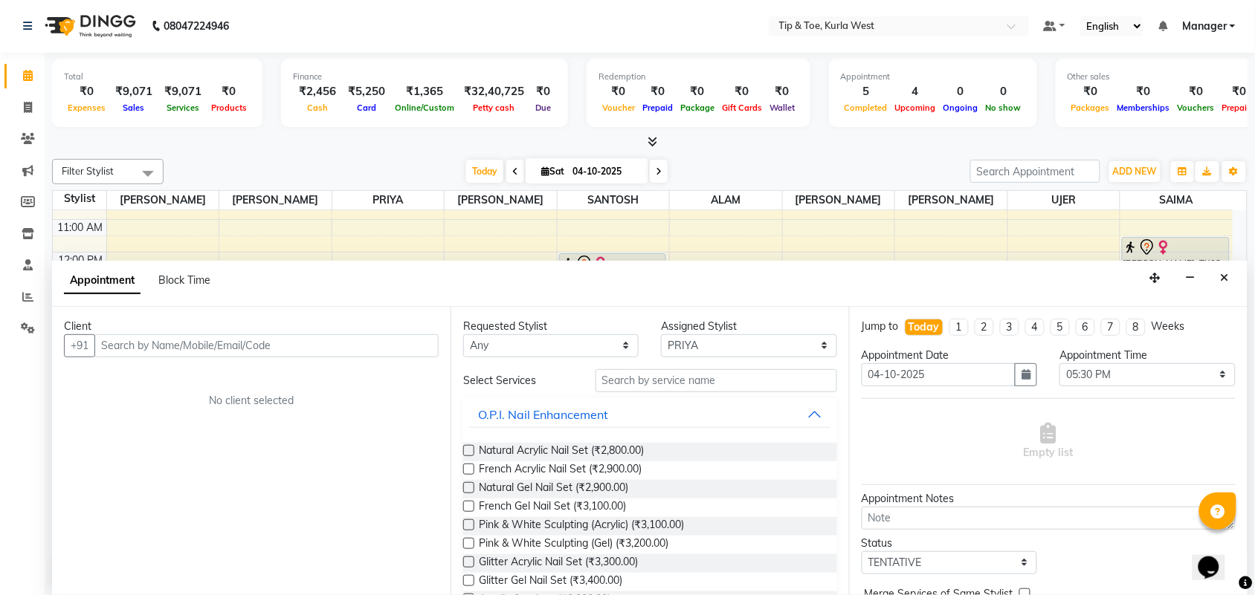
click at [222, 336] on input "text" at bounding box center [266, 346] width 344 height 23
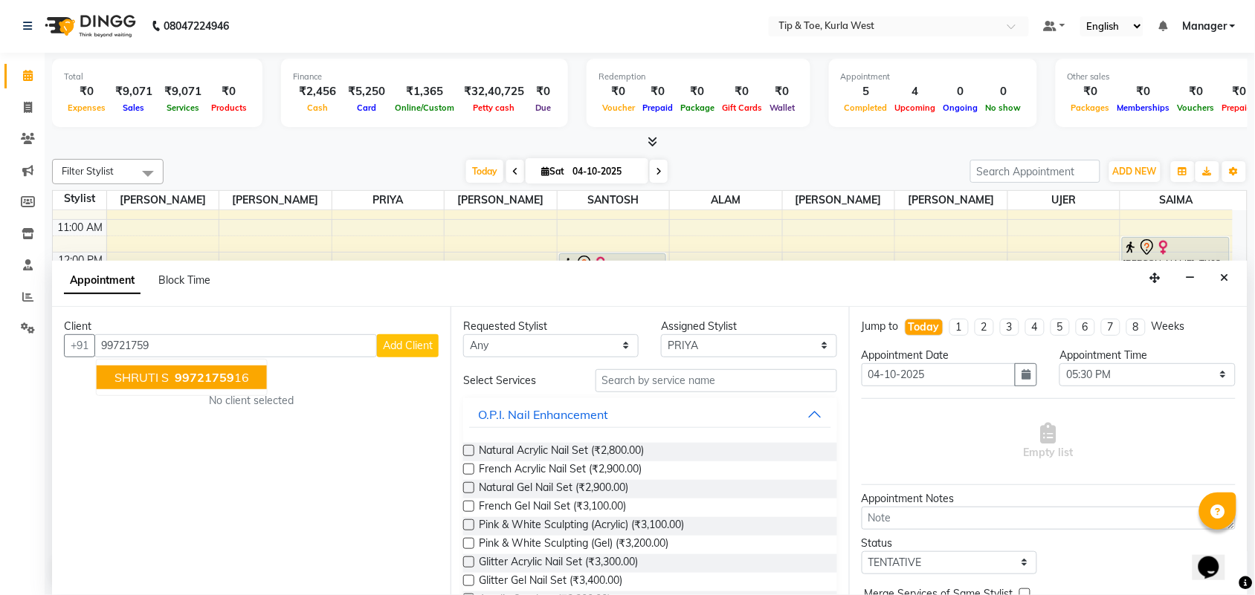
click at [218, 373] on span "99721759" at bounding box center [204, 377] width 59 height 15
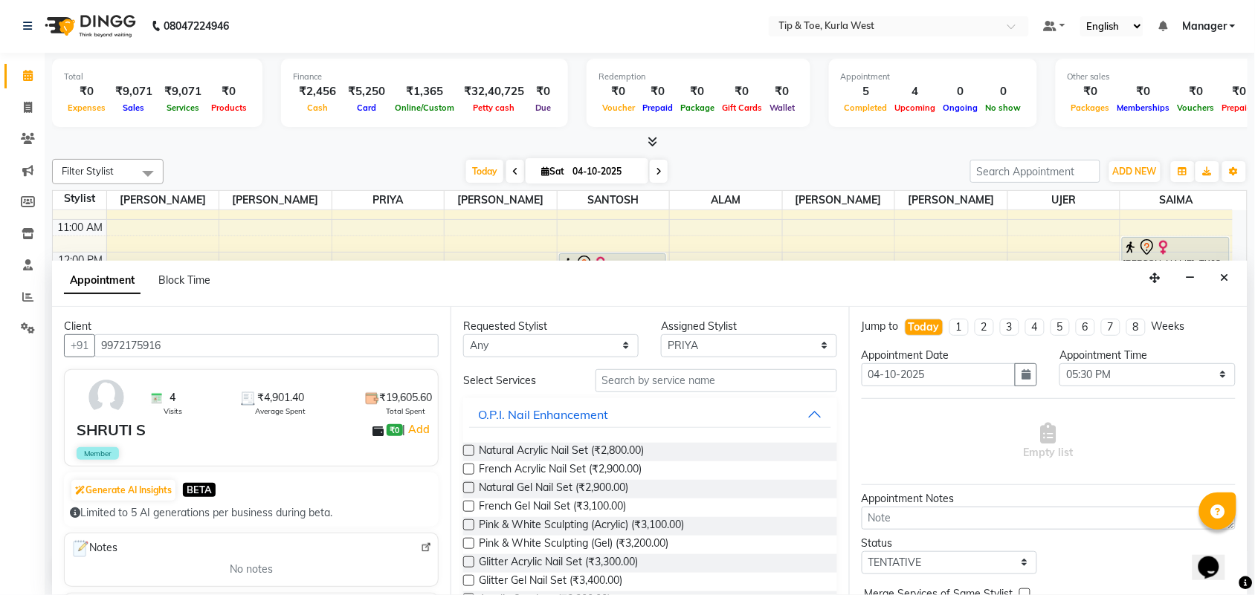
type input "9972175916"
drag, startPoint x: 740, startPoint y: 342, endPoint x: 741, endPoint y: 355, distance: 13.4
click at [740, 342] on select "Select ALAM KHUSHBOO NIHAL PRIYA RASHID SAIMA SANTOSH SHAMIM shamim shaikh UJER" at bounding box center [748, 346] width 175 height 23
select select "42740"
click at [662, 335] on select "Select ALAM KHUSHBOO NIHAL PRIYA RASHID SAIMA SANTOSH SHAMIM shamim shaikh UJER" at bounding box center [748, 346] width 175 height 23
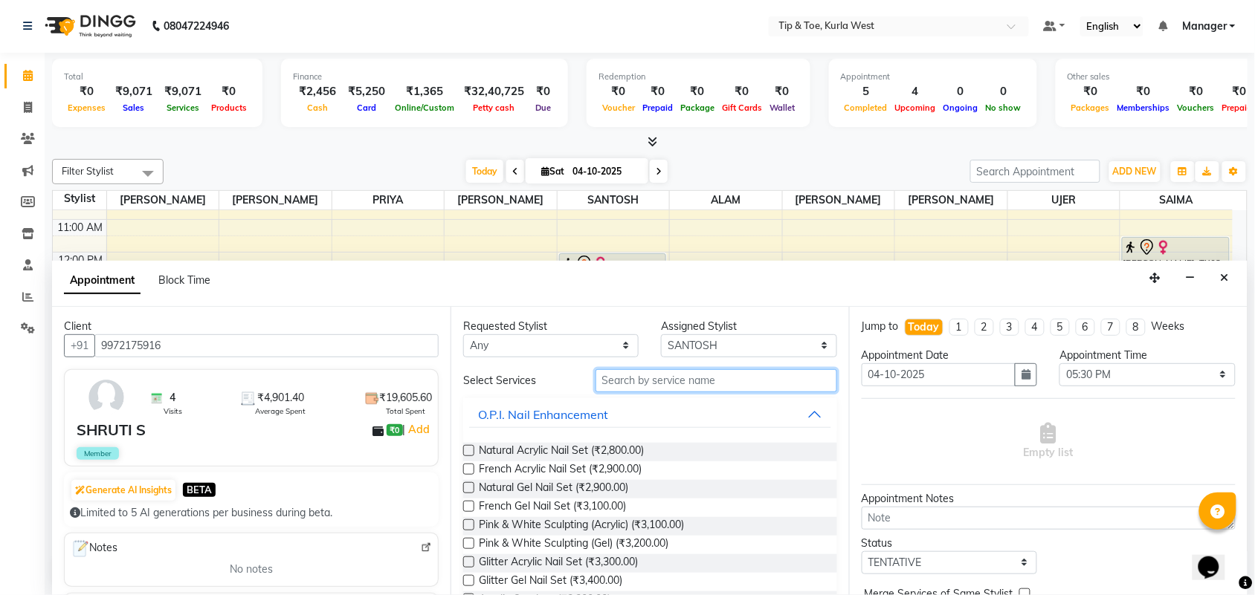
click at [637, 379] on input "text" at bounding box center [716, 380] width 242 height 23
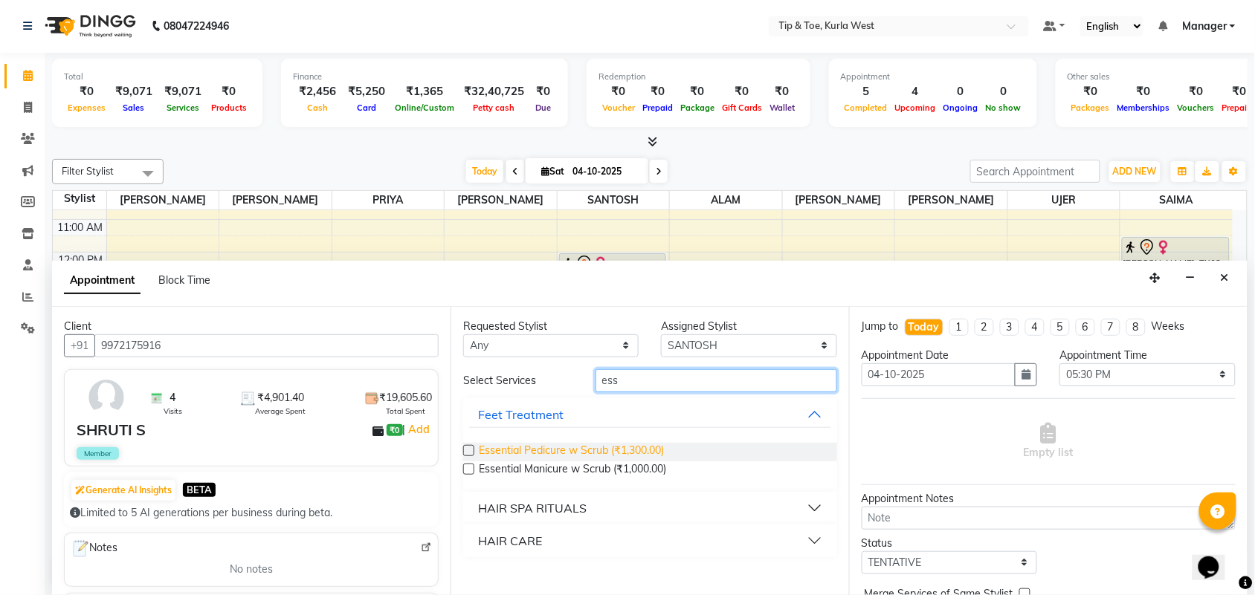
type input "ess"
drag, startPoint x: 562, startPoint y: 448, endPoint x: 575, endPoint y: 453, distance: 14.0
click at [561, 448] on span "Essential Pedicure w Scrub (₹1,300.00)" at bounding box center [571, 452] width 185 height 19
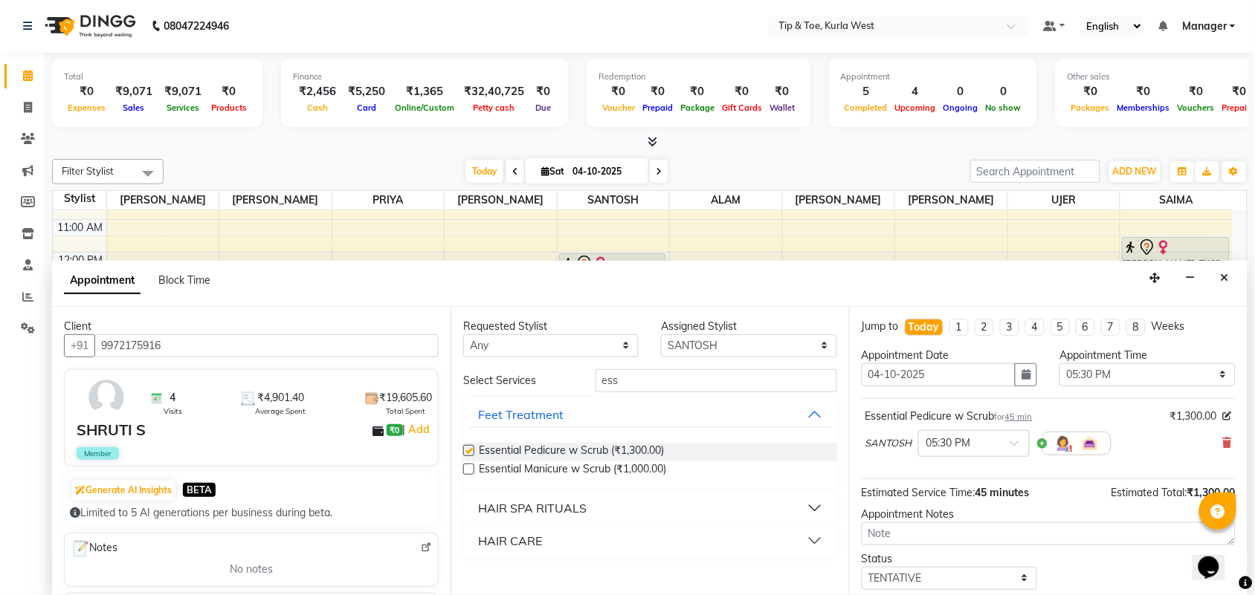
checkbox input "false"
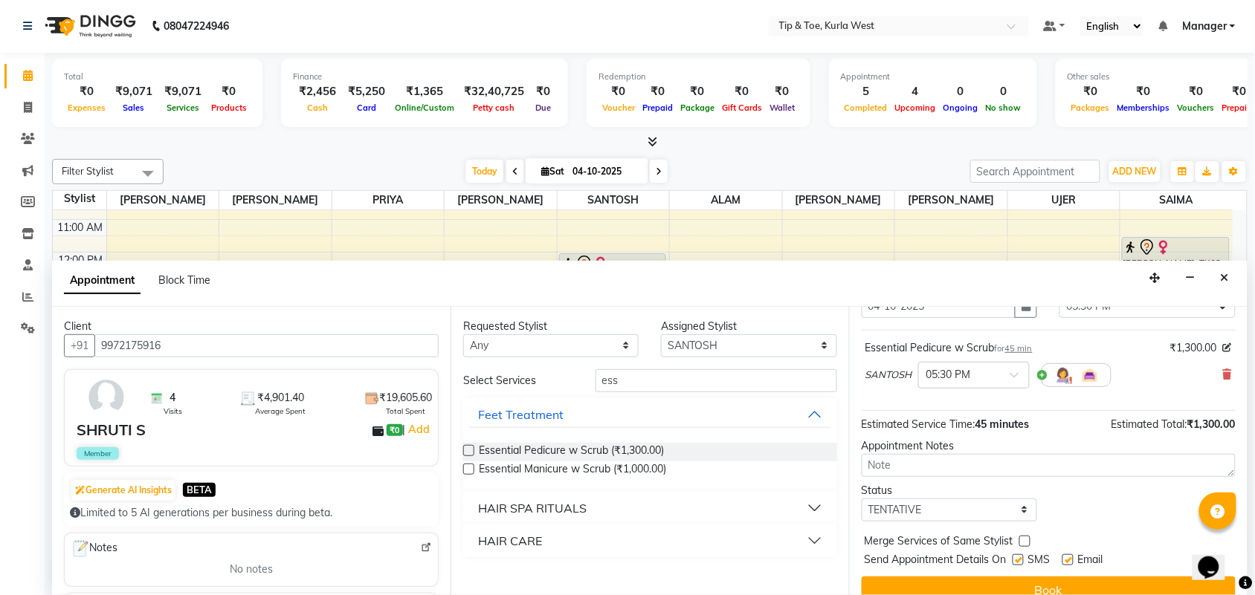
scroll to position [89, 0]
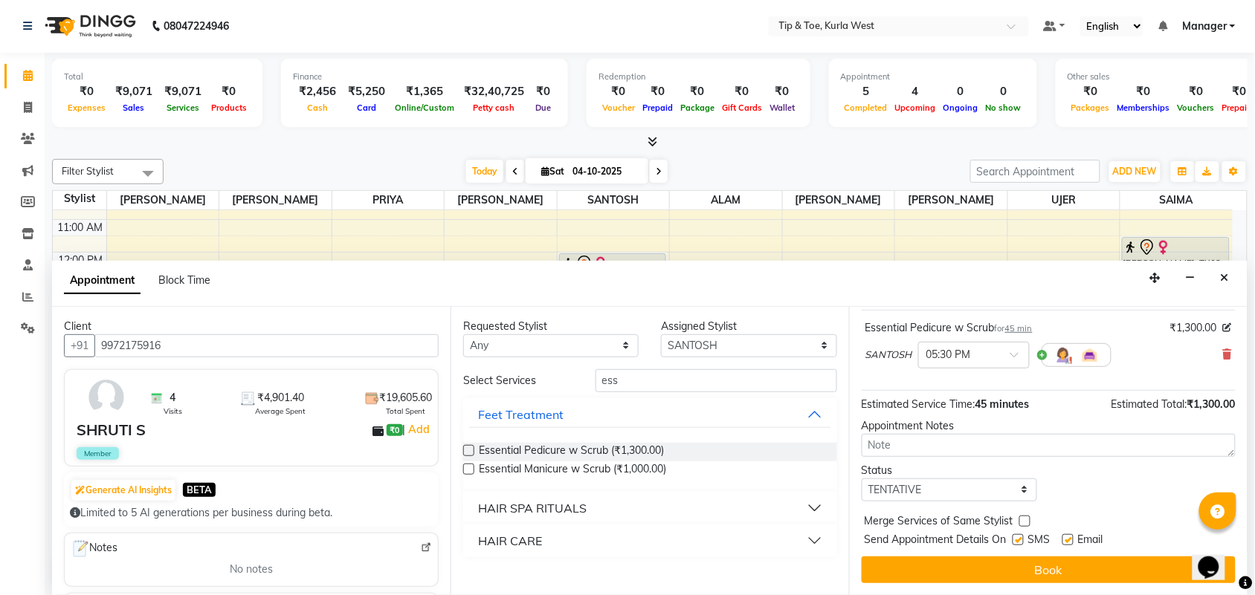
click at [1015, 541] on label at bounding box center [1018, 540] width 11 height 11
click at [1015, 541] on input "checkbox" at bounding box center [1018, 542] width 10 height 10
checkbox input "false"
drag, startPoint x: 1015, startPoint y: 562, endPoint x: 1011, endPoint y: 575, distance: 13.2
click at [1015, 563] on button "Book" at bounding box center [1049, 570] width 374 height 27
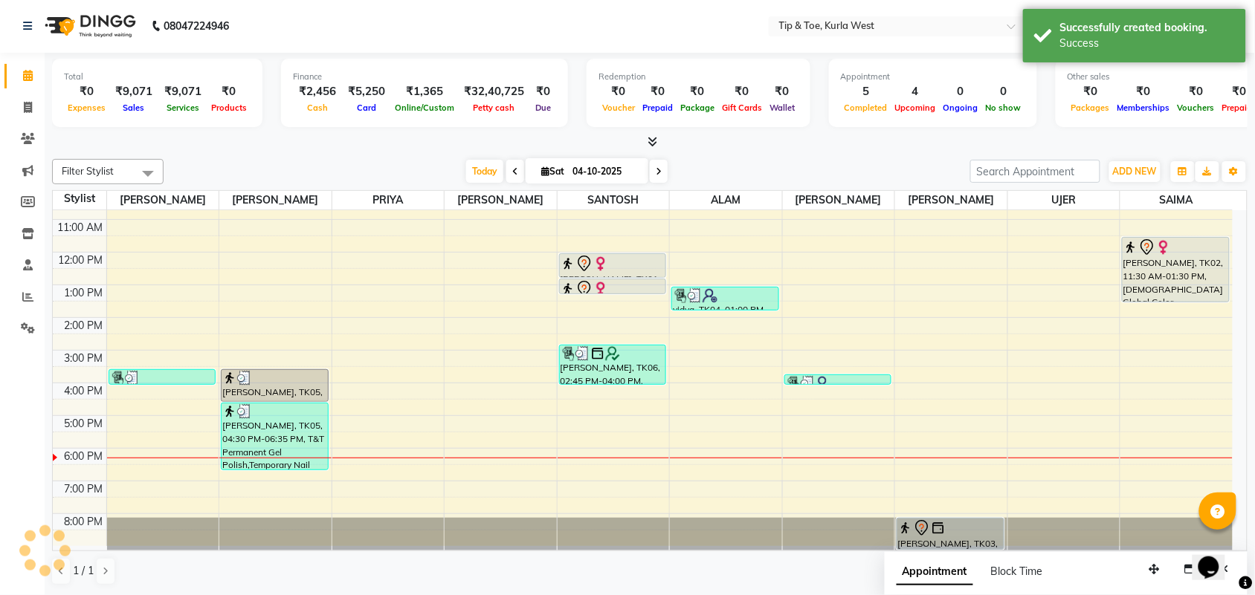
scroll to position [0, 0]
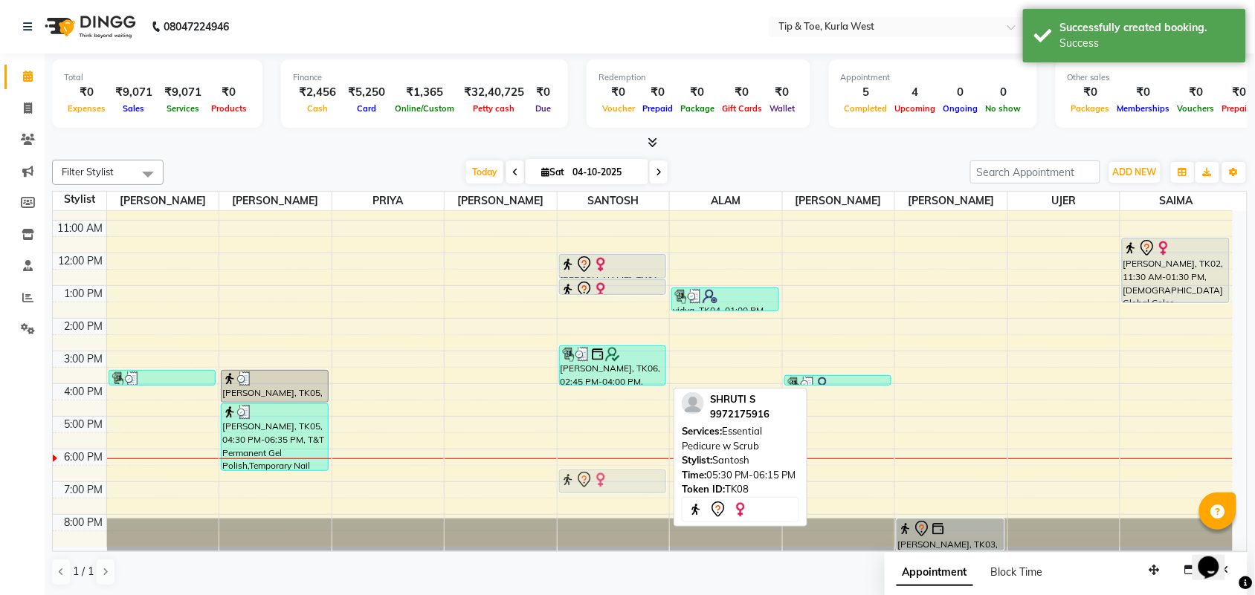
drag, startPoint x: 595, startPoint y: 439, endPoint x: 593, endPoint y: 465, distance: 26.2
click at [593, 465] on div "8:00 AM 9:00 AM 10:00 AM 11:00 AM 12:00 PM 1:00 PM 2:00 PM 3:00 PM 4:00 PM 5:00…" at bounding box center [643, 335] width 1180 height 424
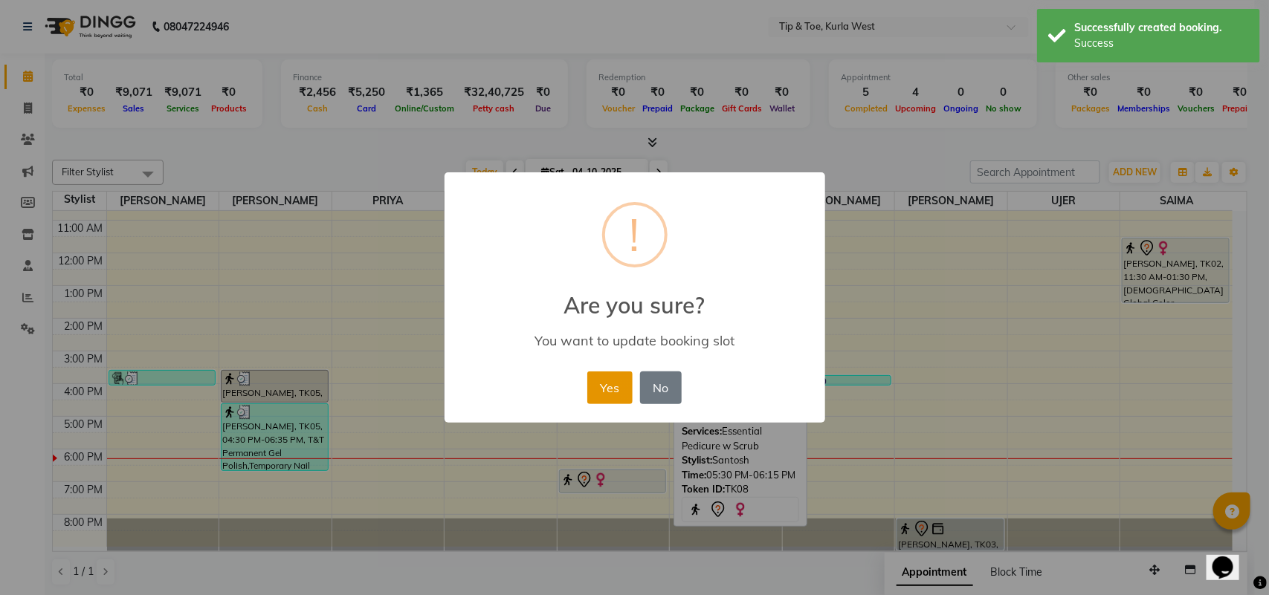
click at [617, 385] on button "Yes" at bounding box center [609, 388] width 45 height 33
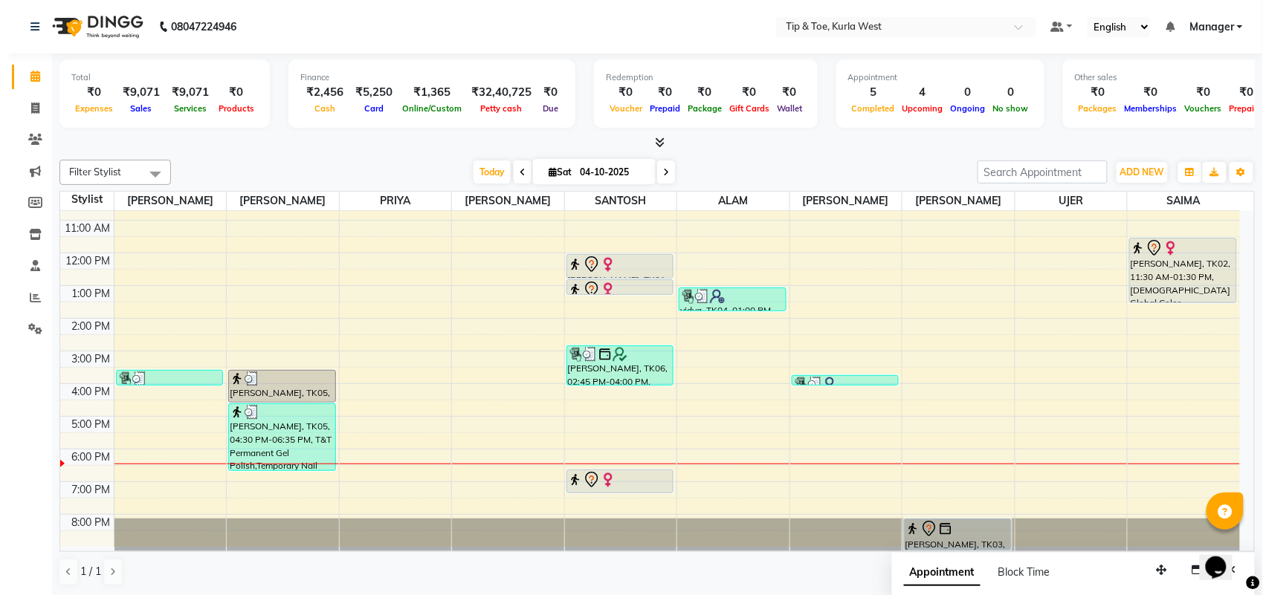
scroll to position [1, 0]
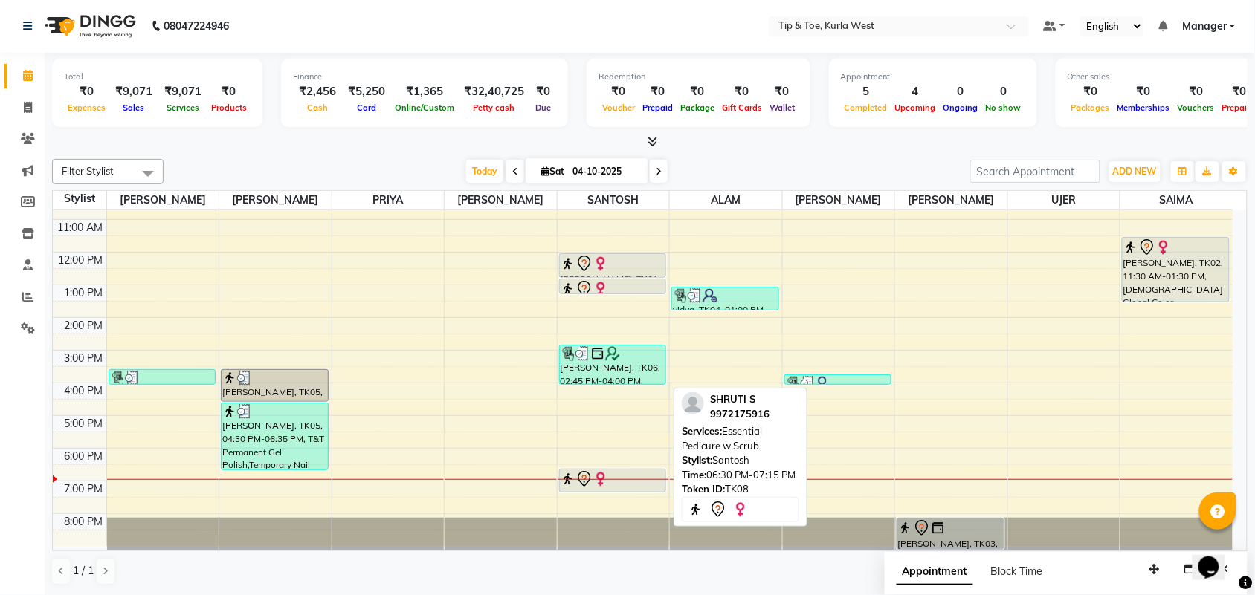
click at [610, 481] on div at bounding box center [613, 480] width 105 height 18
click at [618, 481] on div at bounding box center [613, 480] width 105 height 18
select select "7"
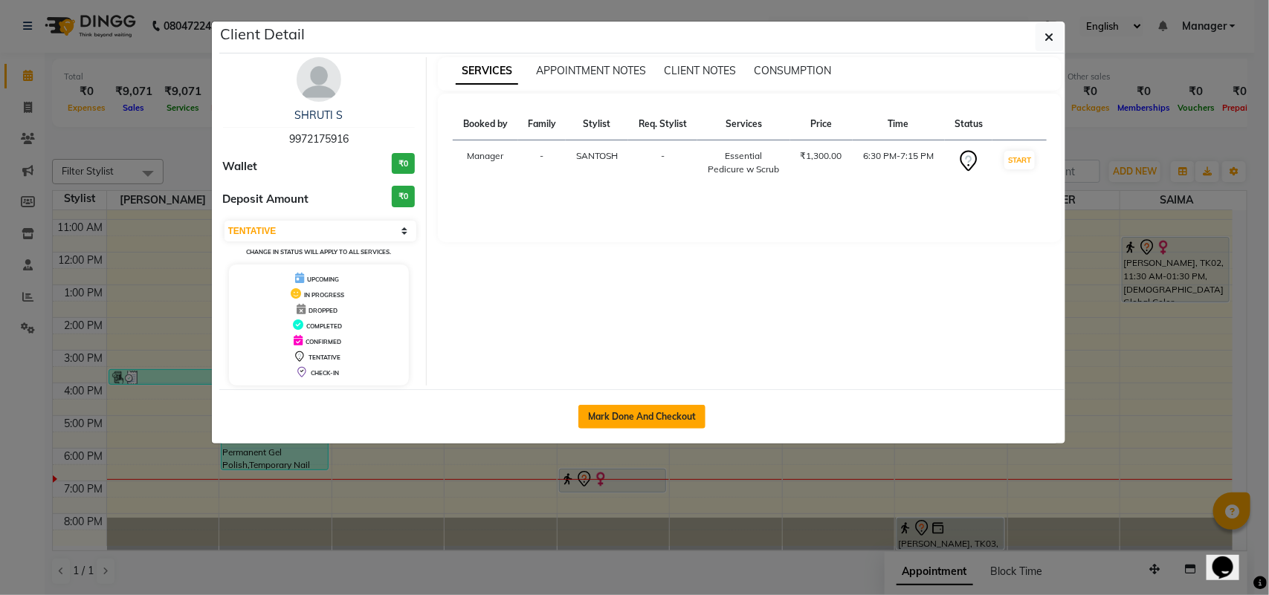
click at [645, 424] on button "Mark Done And Checkout" at bounding box center [641, 417] width 127 height 24
select select "service"
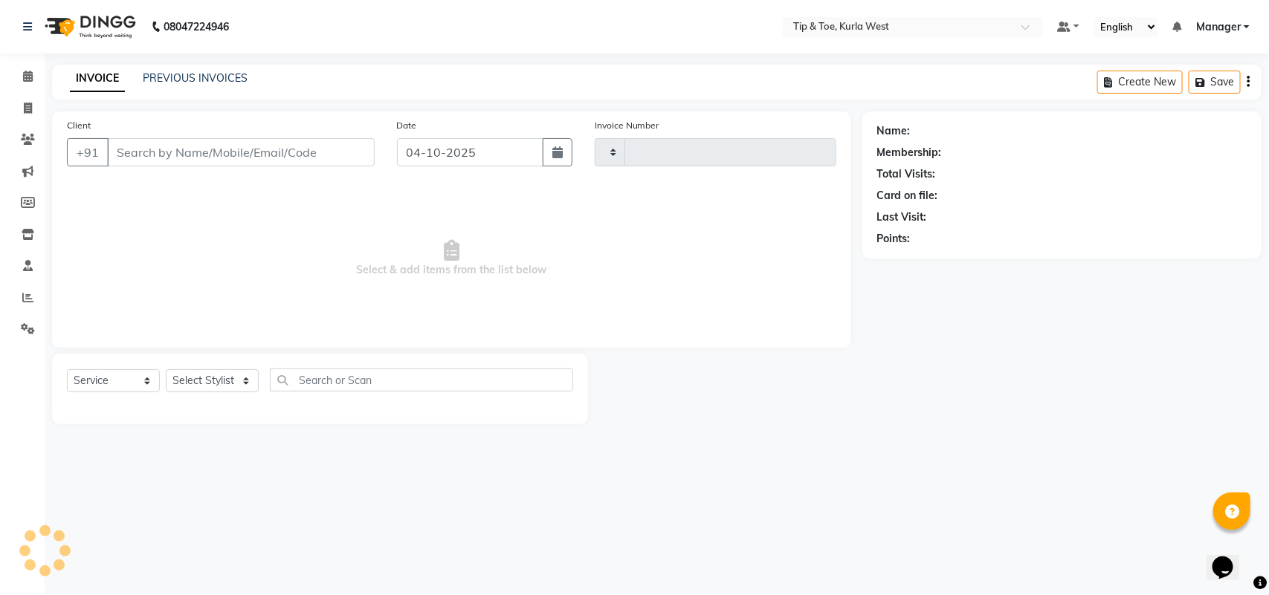
type input "2140"
select select "5986"
type input "9972175916"
select select "42740"
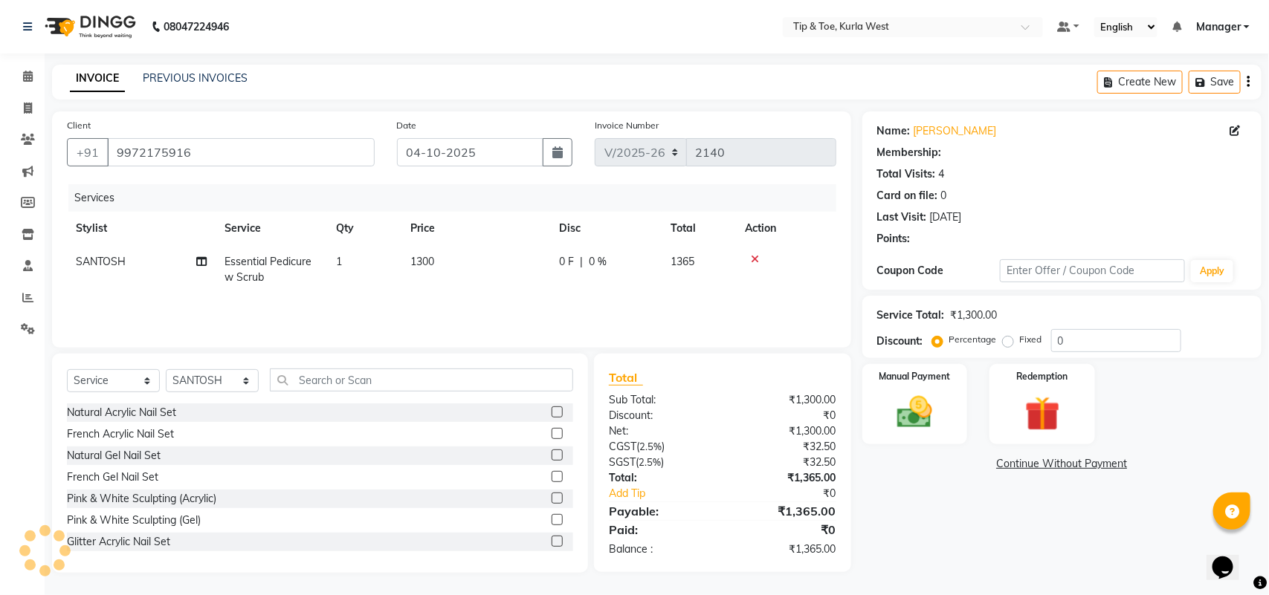
type input "20"
select select "1: Object"
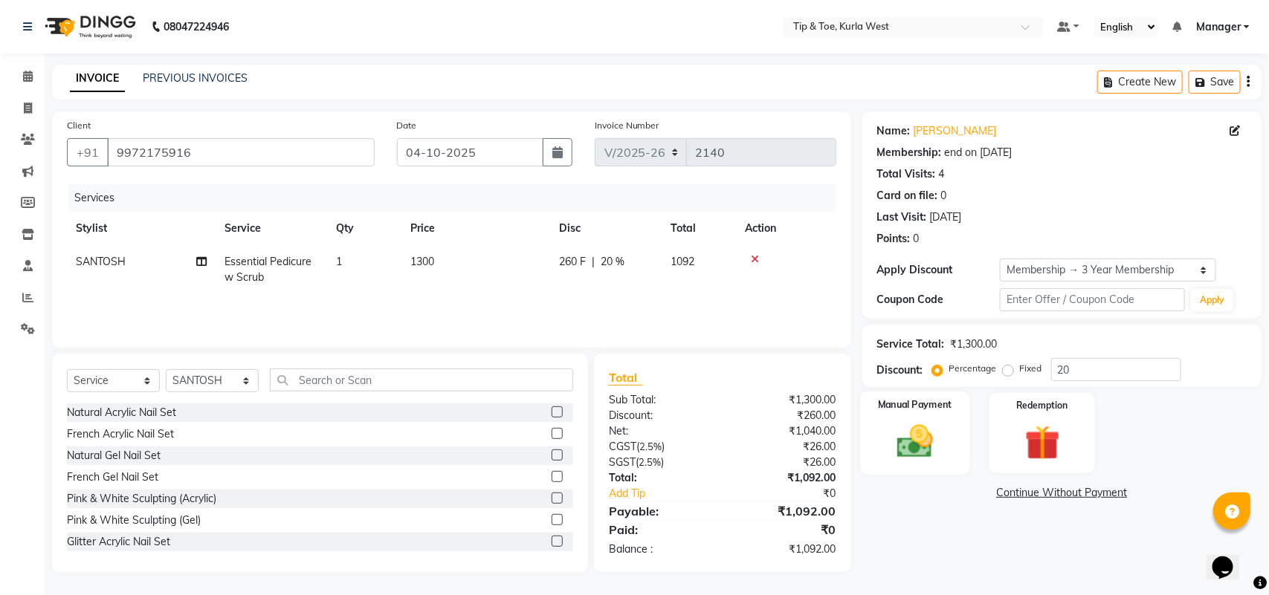
click at [928, 451] on img at bounding box center [914, 442] width 59 height 42
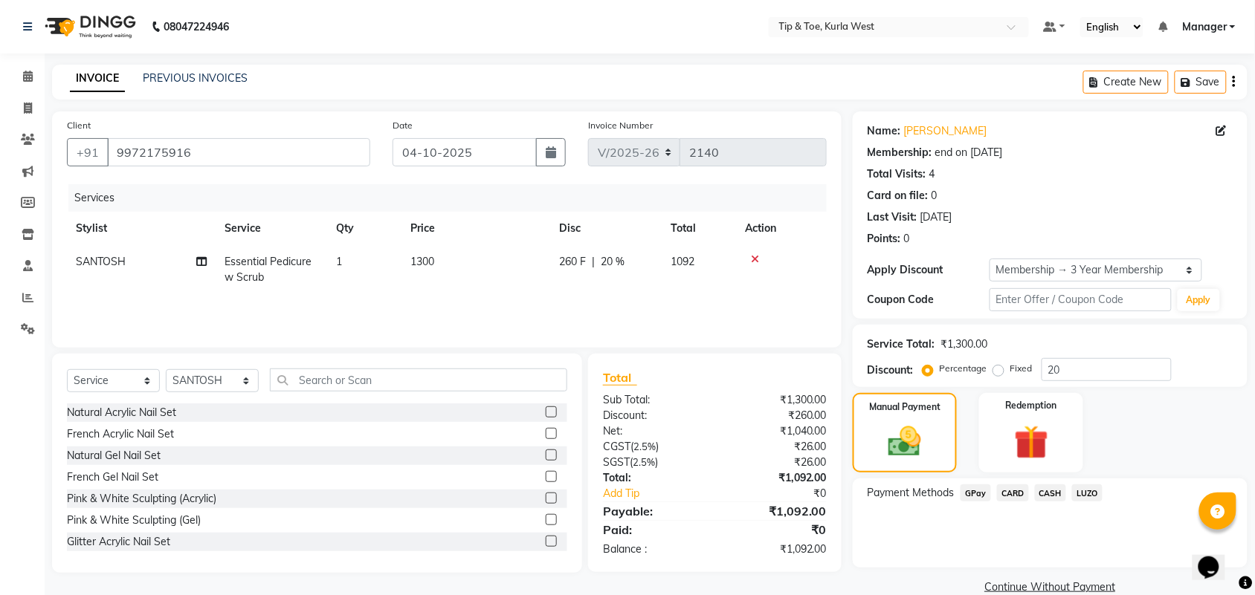
click at [981, 496] on span "GPay" at bounding box center [975, 493] width 30 height 17
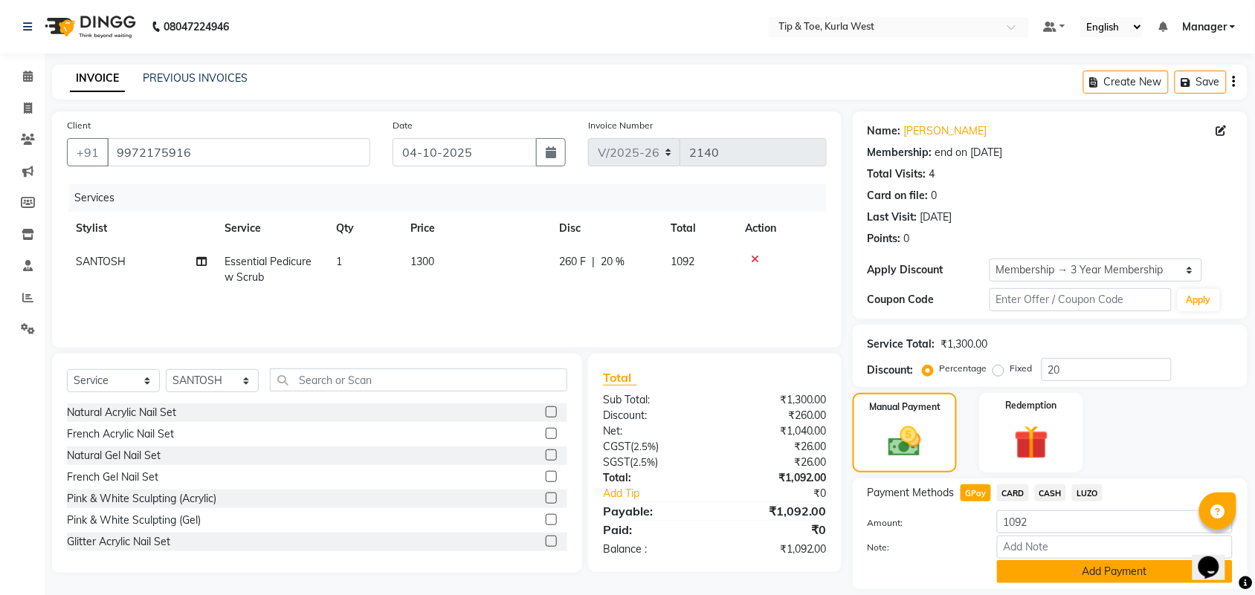
scroll to position [46, 0]
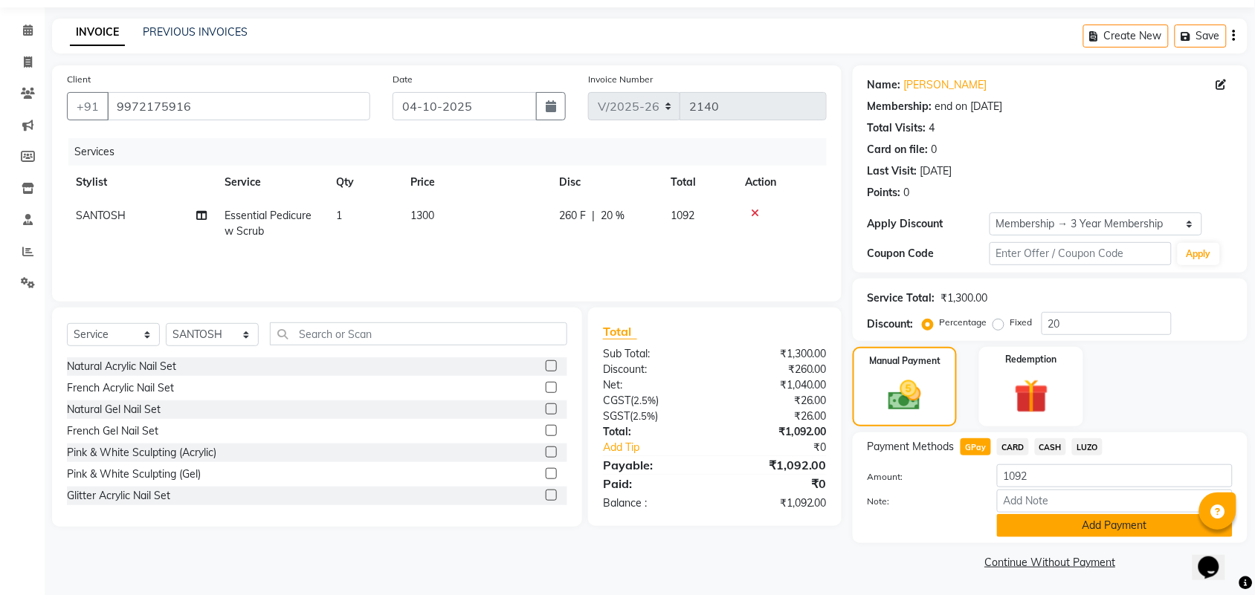
click at [1026, 529] on button "Add Payment" at bounding box center [1115, 525] width 236 height 23
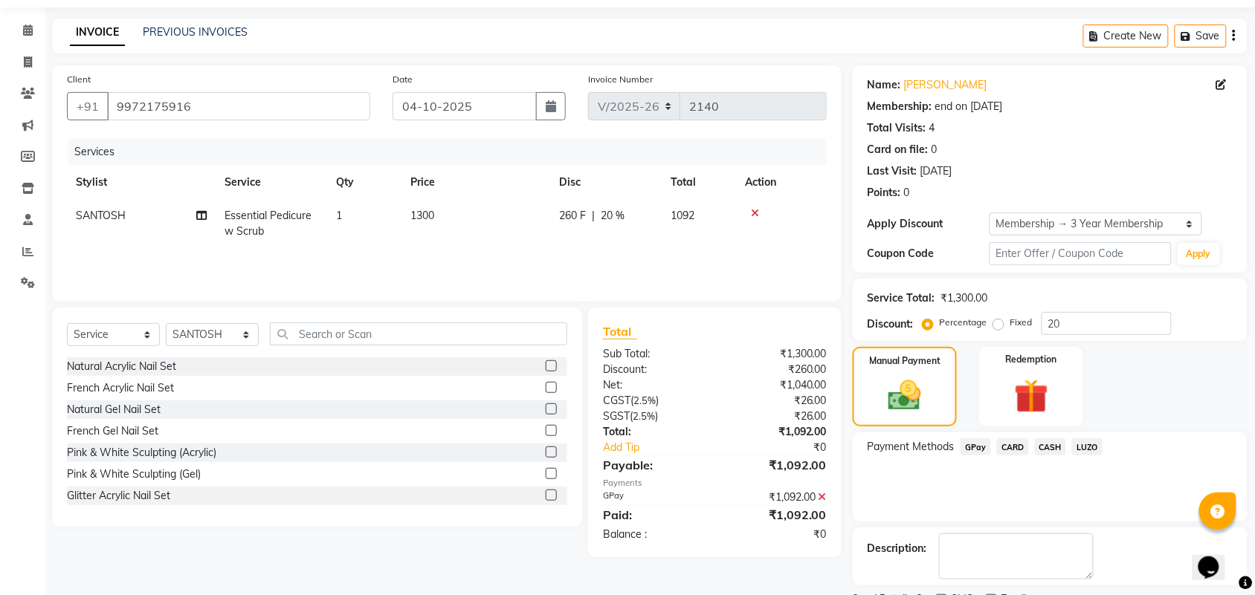
scroll to position [110, 0]
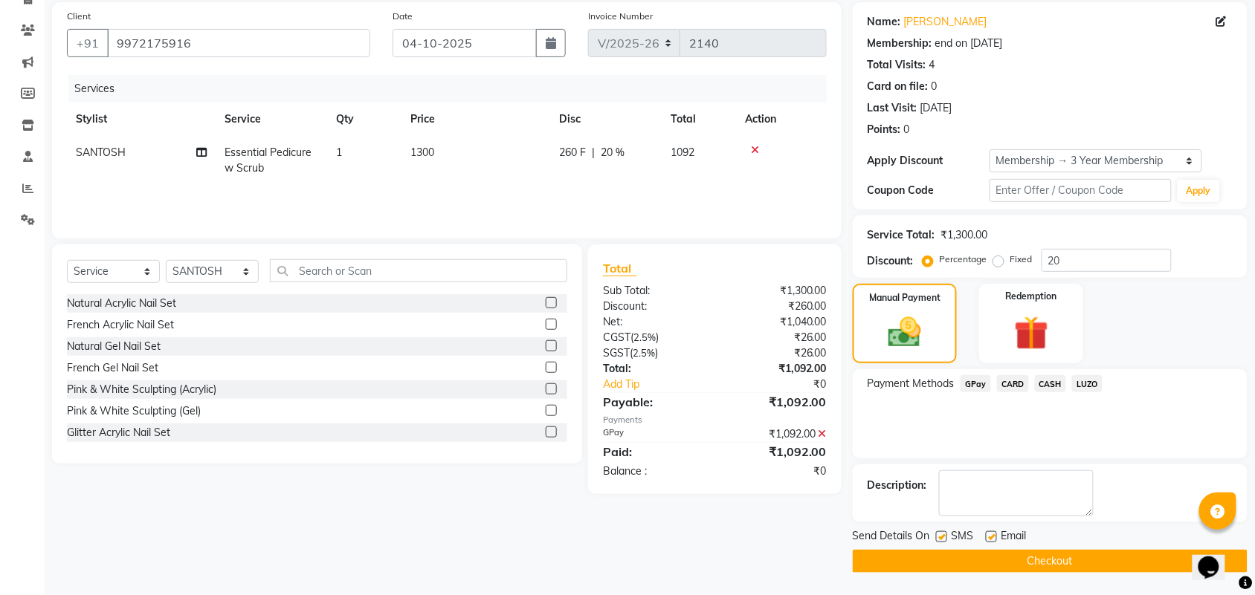
click at [938, 533] on label at bounding box center [941, 537] width 11 height 11
click at [938, 533] on input "checkbox" at bounding box center [941, 538] width 10 height 10
checkbox input "false"
click at [992, 540] on label at bounding box center [991, 537] width 11 height 11
click at [992, 540] on input "checkbox" at bounding box center [991, 538] width 10 height 10
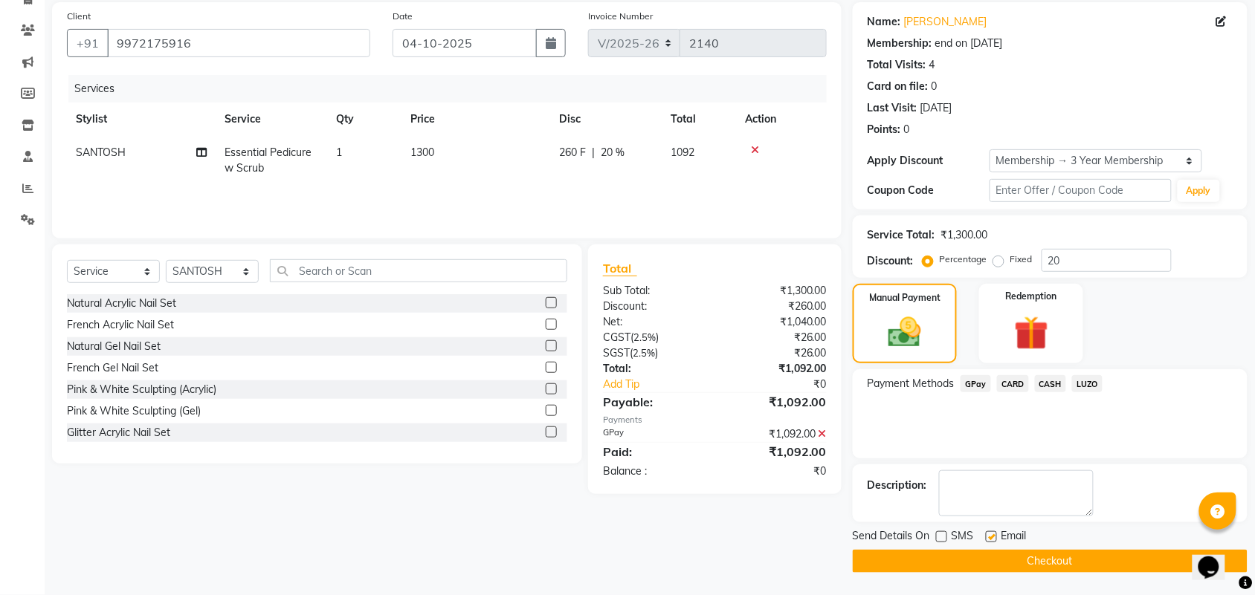
checkbox input "false"
click at [987, 566] on button "Checkout" at bounding box center [1050, 561] width 395 height 23
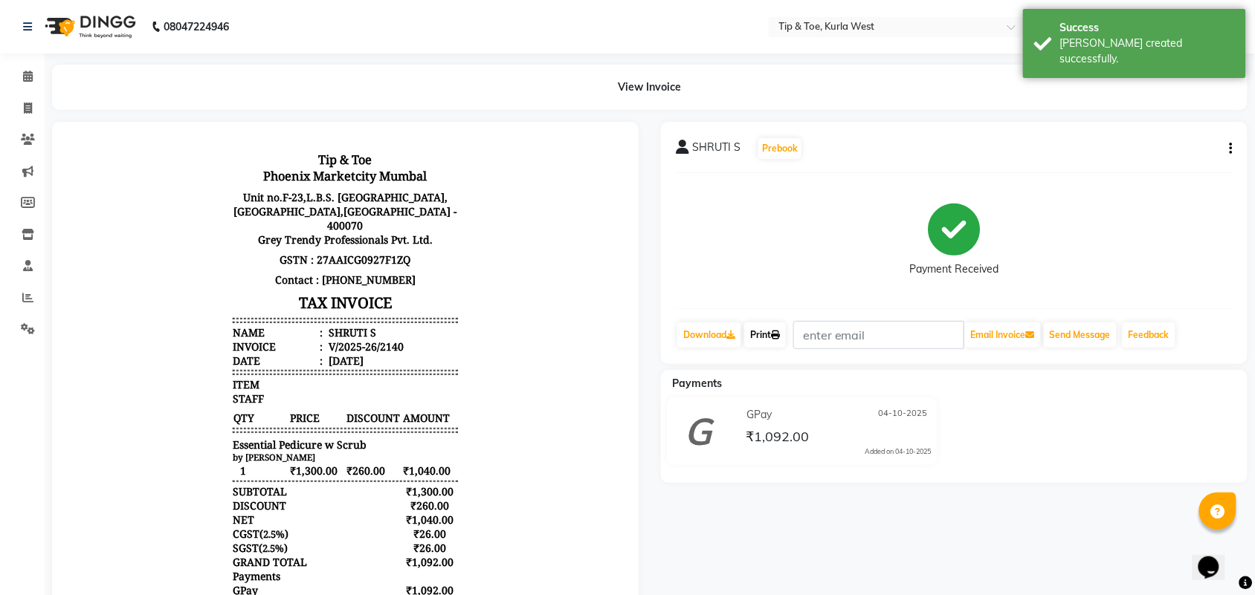
click at [770, 340] on link "Print" at bounding box center [765, 335] width 42 height 25
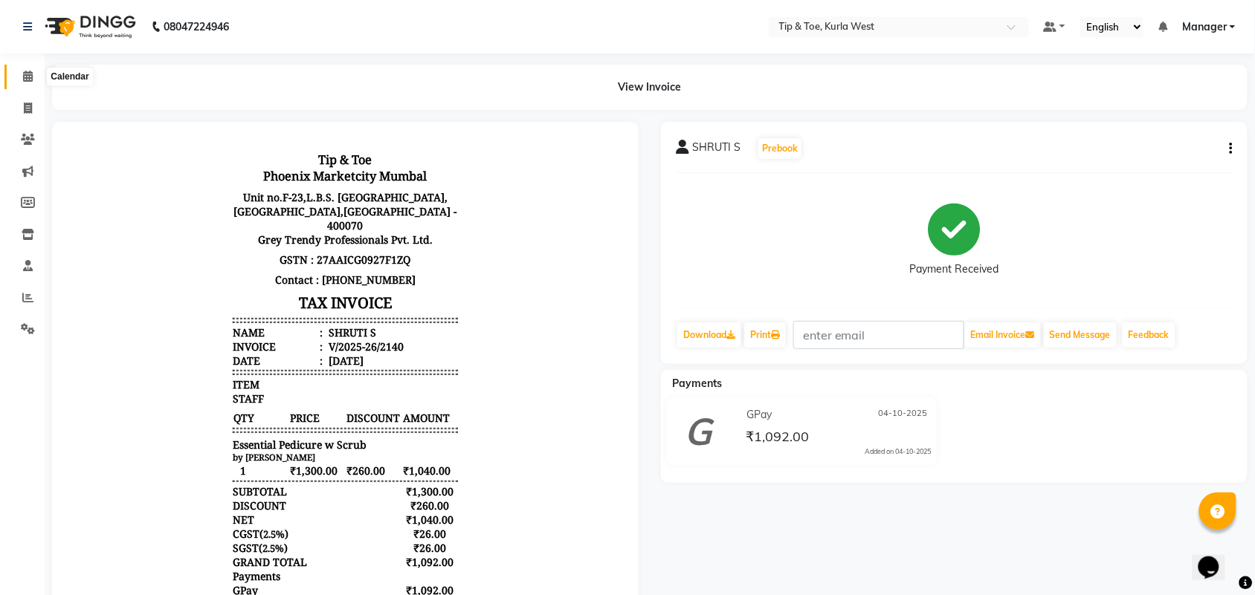
click at [28, 80] on icon at bounding box center [28, 76] width 10 height 11
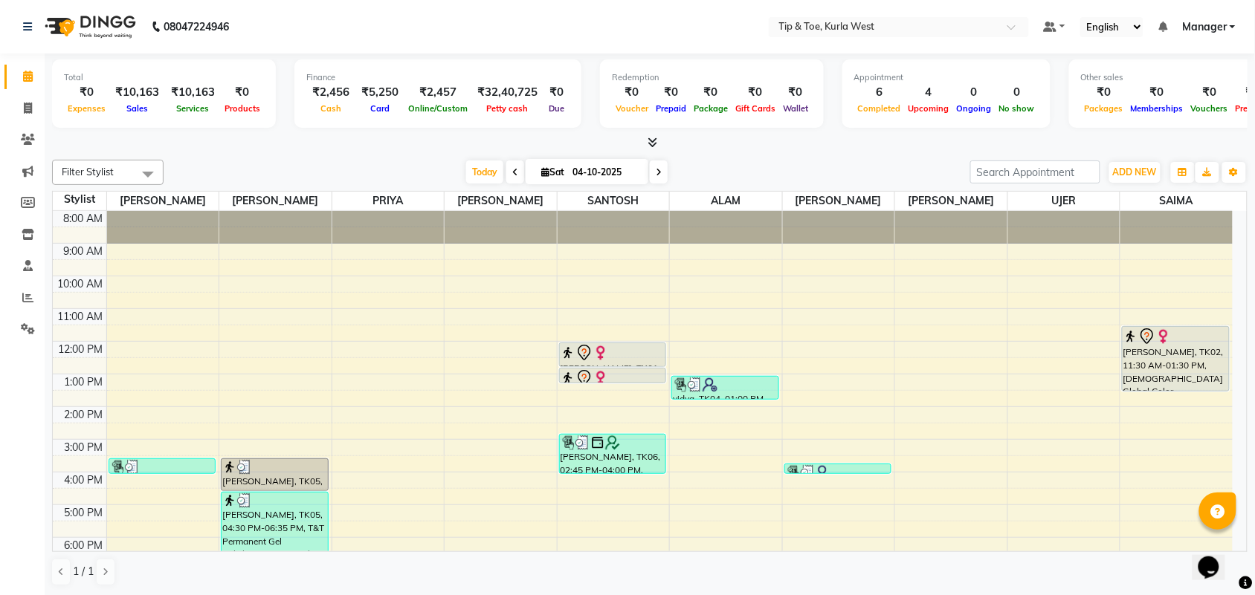
scroll to position [89, 0]
